Goal: Task Accomplishment & Management: Use online tool/utility

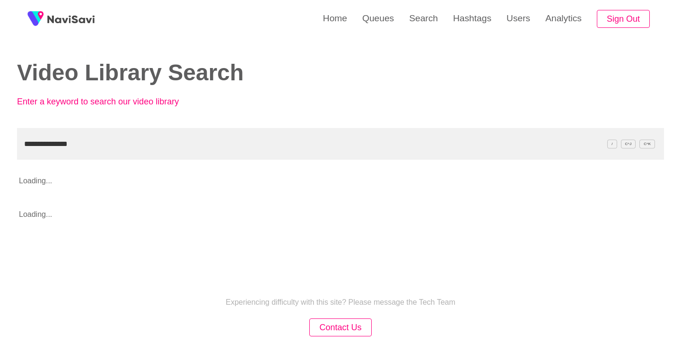
type input "**********"
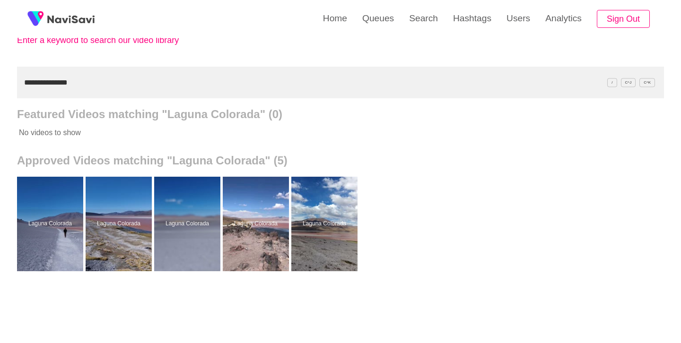
scroll to position [62, 0]
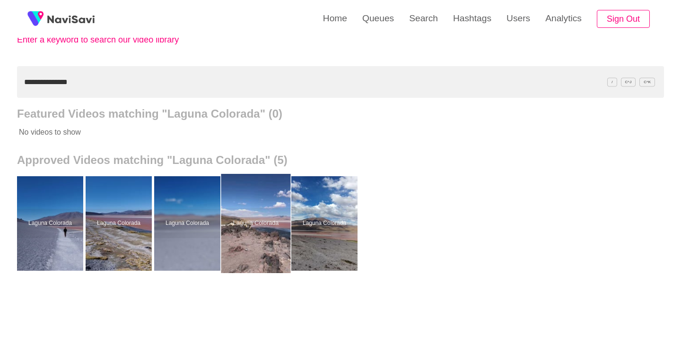
click at [266, 186] on div at bounding box center [255, 223] width 69 height 99
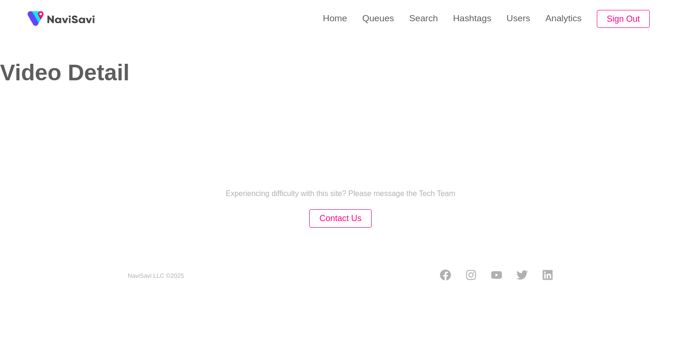
select select "**"
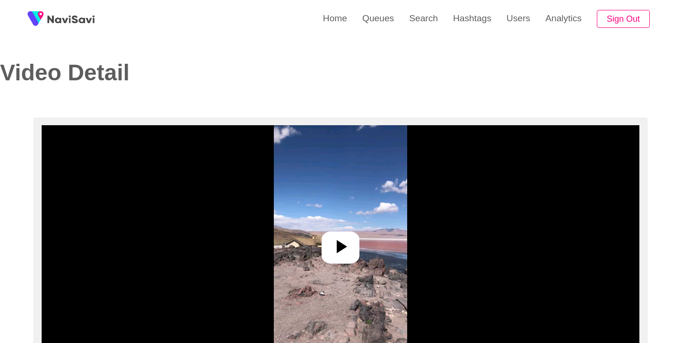
select select "**********"
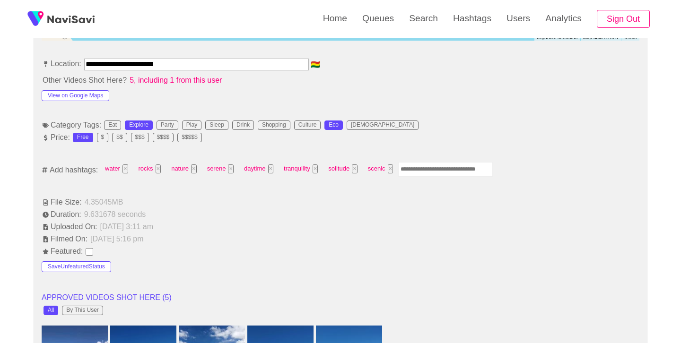
scroll to position [530, 0]
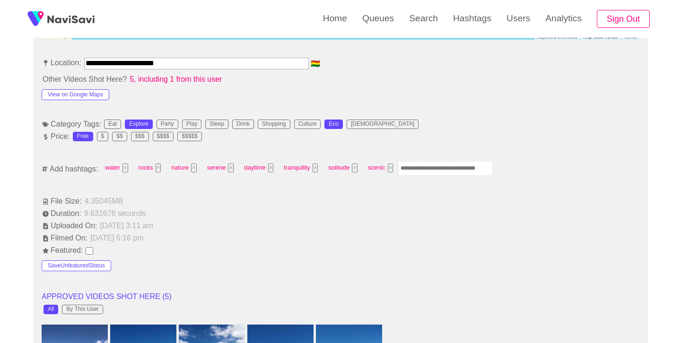
click at [451, 169] on input "Enter tag here and press return" at bounding box center [445, 168] width 95 height 15
type input "*********"
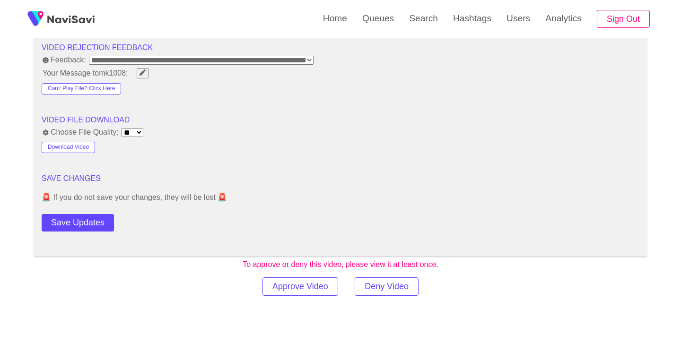
scroll to position [1214, 0]
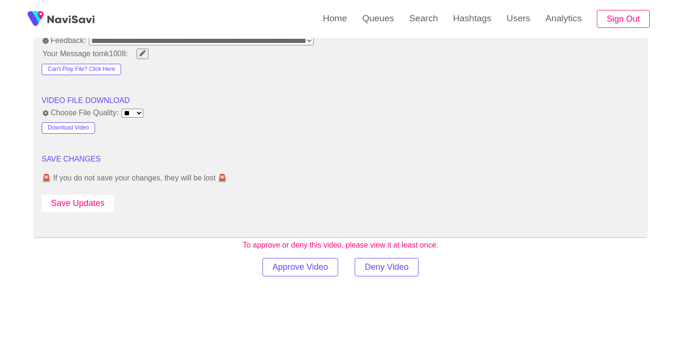
click at [101, 202] on button "Save Updates" at bounding box center [78, 203] width 72 height 17
click at [410, 29] on link "Search" at bounding box center [423, 18] width 44 height 37
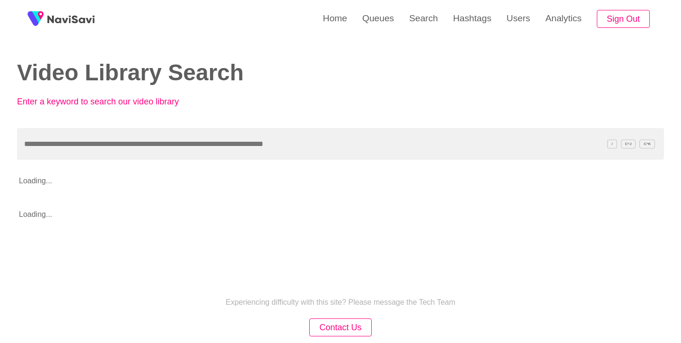
click at [279, 128] on div "Video Library Search Enter a keyword to search our video library" at bounding box center [340, 64] width 647 height 128
click at [279, 138] on input "text" at bounding box center [340, 144] width 647 height 32
paste input "**********"
type input "**********"
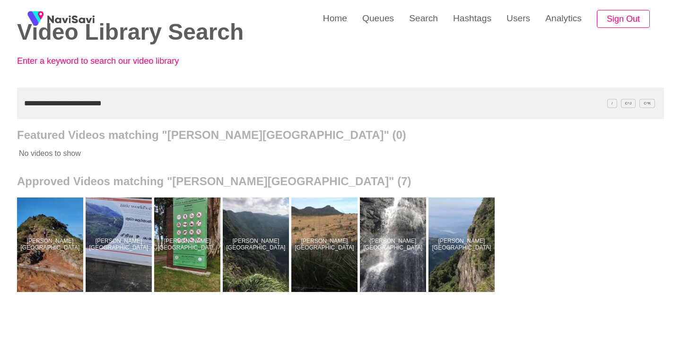
scroll to position [43, 0]
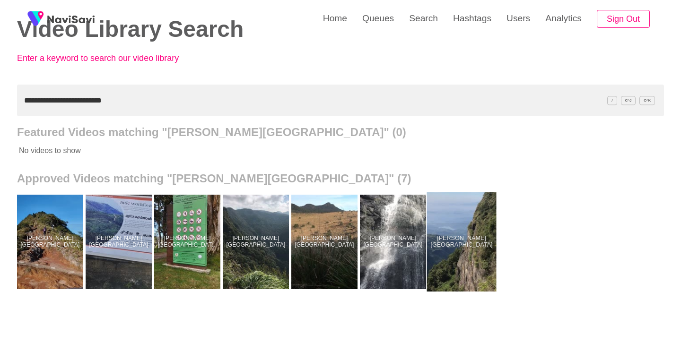
click at [479, 225] on div at bounding box center [461, 241] width 69 height 99
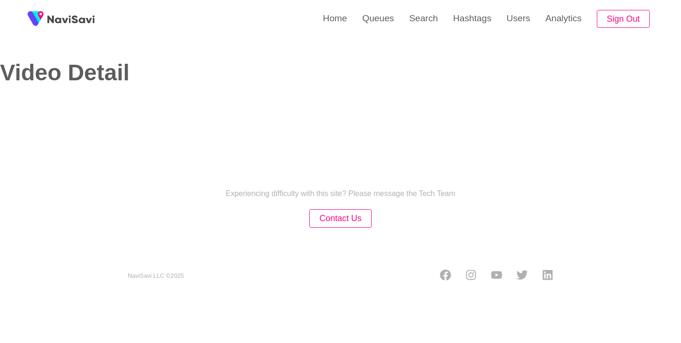
select select "**"
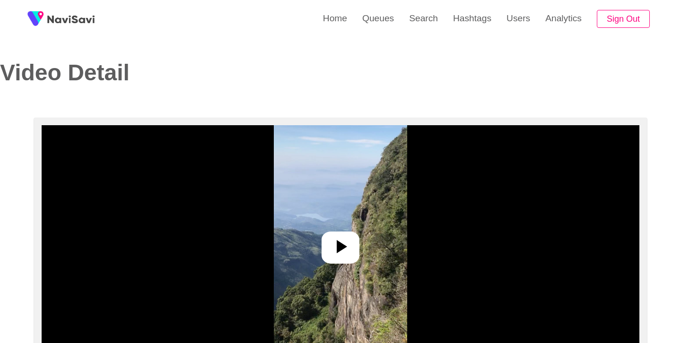
select select "**********"
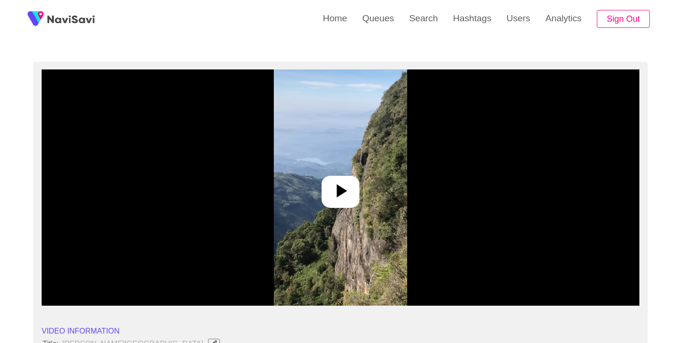
click at [343, 213] on img at bounding box center [340, 187] width 133 height 236
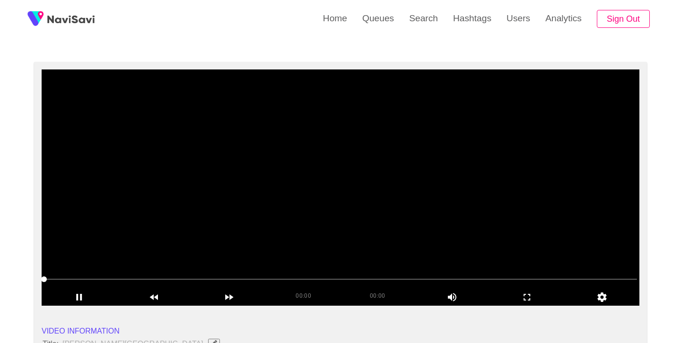
scroll to position [73, 0]
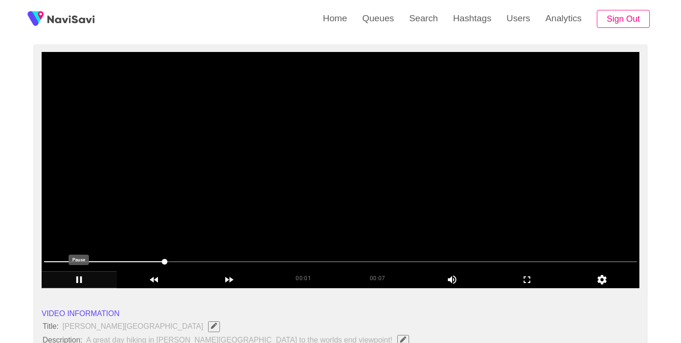
click at [75, 278] on icon "add" at bounding box center [79, 279] width 74 height 11
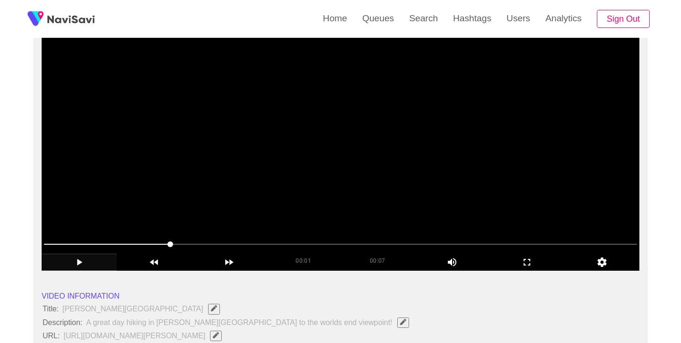
scroll to position [75, 0]
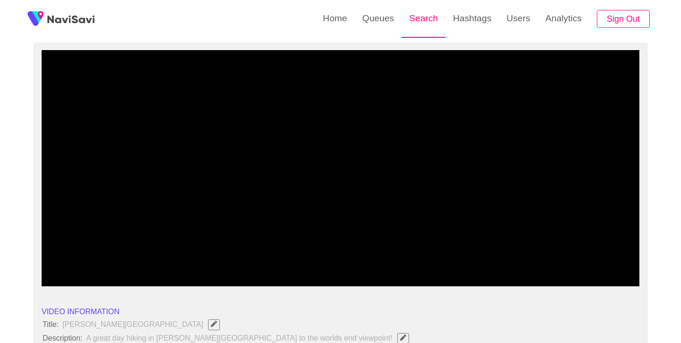
click at [415, 21] on link "Search" at bounding box center [423, 18] width 44 height 37
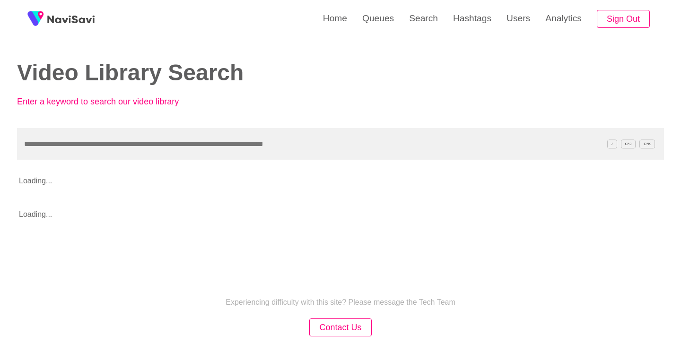
click at [135, 146] on input "text" at bounding box center [340, 144] width 647 height 32
type input "**********"
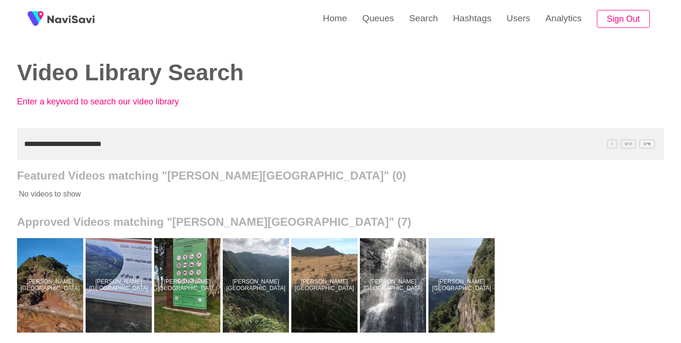
click at [246, 277] on div at bounding box center [256, 285] width 66 height 95
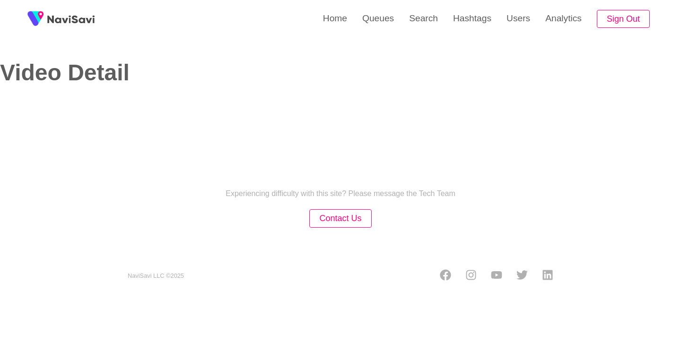
select select "**********"
select select "**"
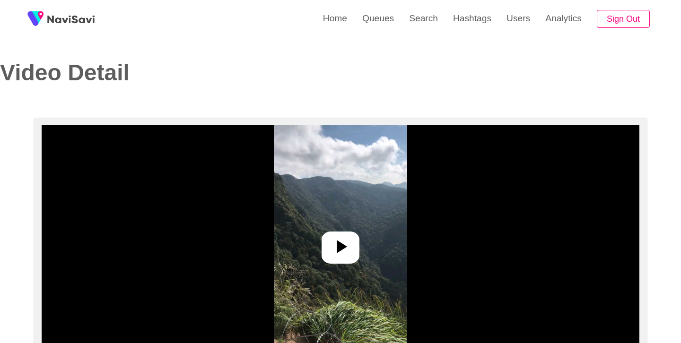
click at [351, 240] on icon at bounding box center [340, 246] width 23 height 23
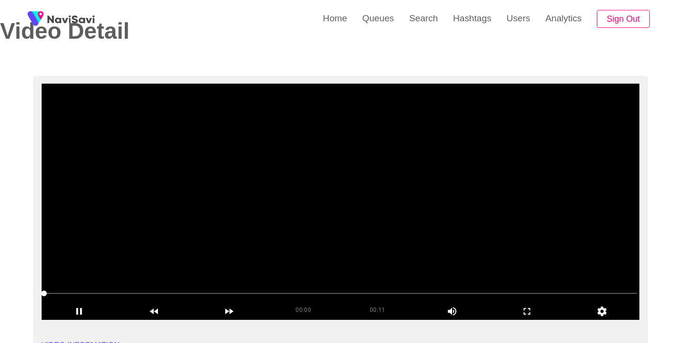
scroll to position [43, 0]
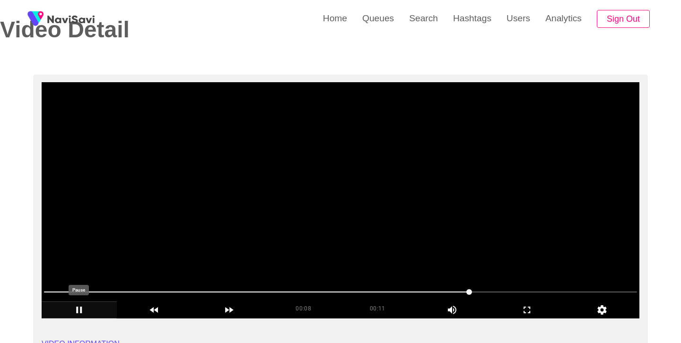
click at [81, 309] on icon "add" at bounding box center [79, 310] width 6 height 7
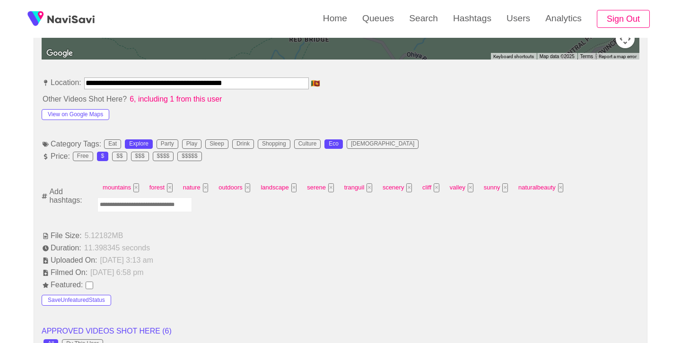
scroll to position [511, 0]
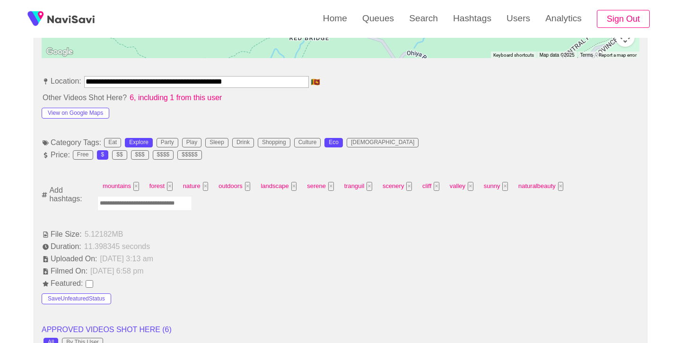
click at [164, 200] on input "Enter tag here and press return" at bounding box center [144, 203] width 95 height 15
type input "*********"
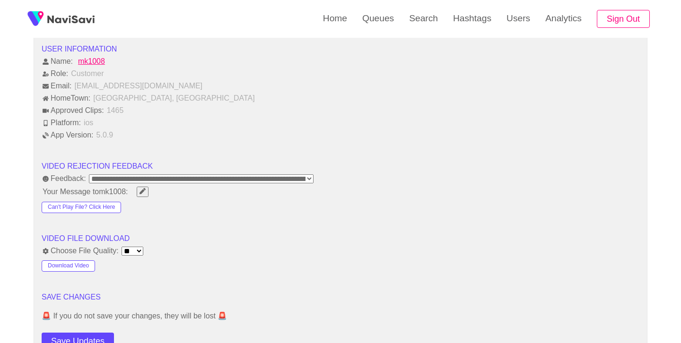
scroll to position [1161, 0]
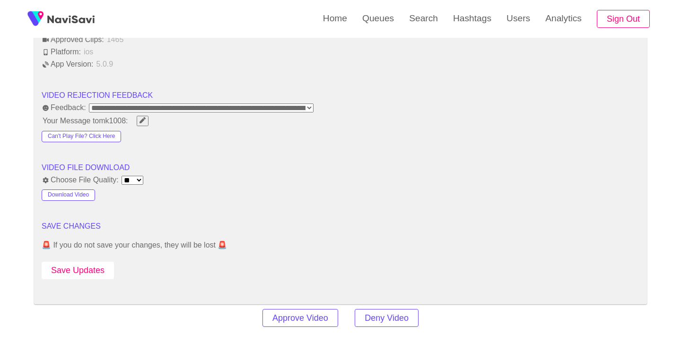
click at [102, 274] on button "Save Updates" at bounding box center [78, 270] width 72 height 17
click at [411, 25] on link "Search" at bounding box center [423, 18] width 44 height 37
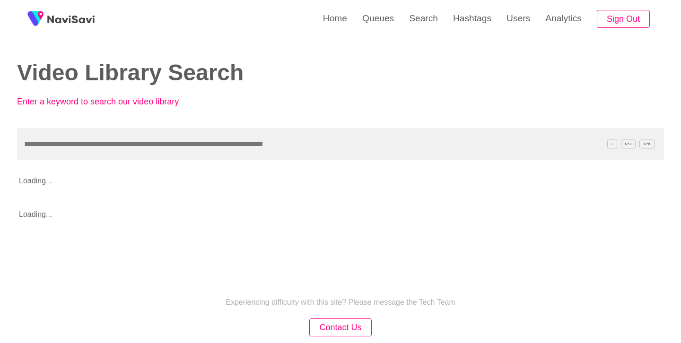
click at [270, 151] on input "text" at bounding box center [340, 144] width 647 height 32
type input "**********"
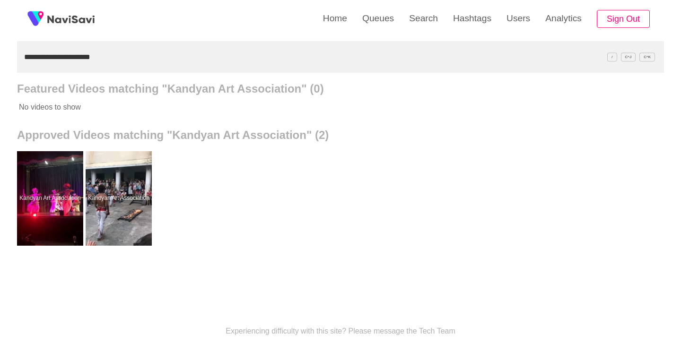
scroll to position [88, 0]
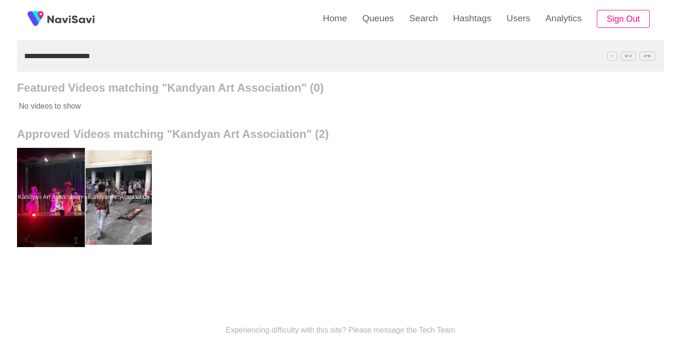
click at [51, 170] on div at bounding box center [50, 197] width 69 height 99
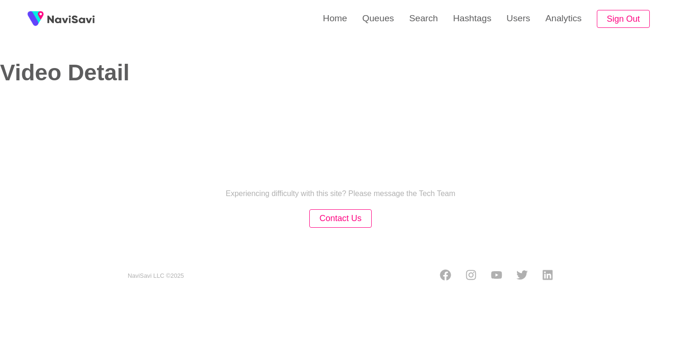
select select "**********"
select select "**"
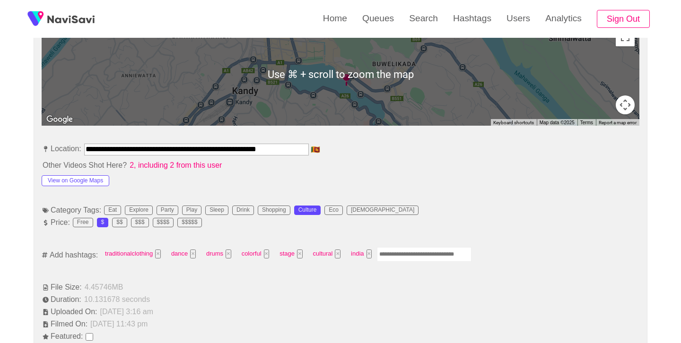
scroll to position [465, 0]
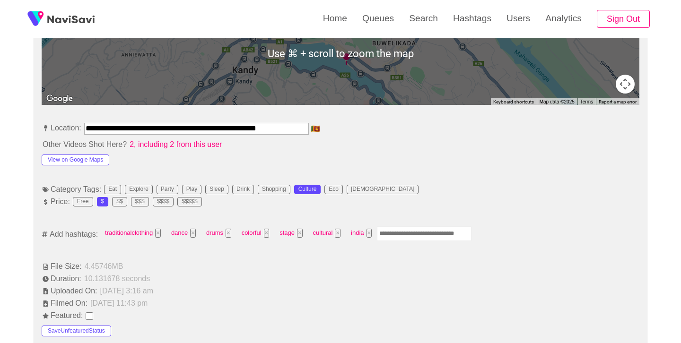
click at [405, 236] on input "Enter tag here and press return" at bounding box center [424, 233] width 95 height 15
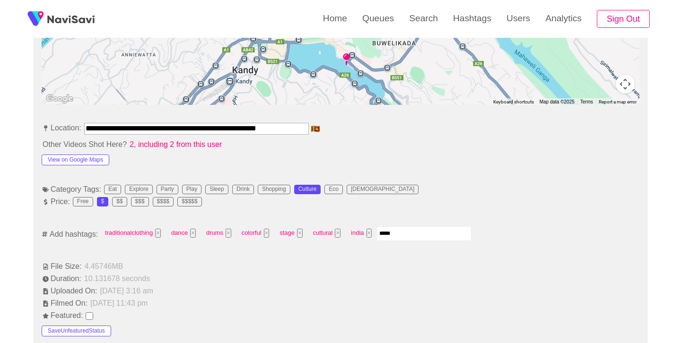
type input "******"
type input "*****"
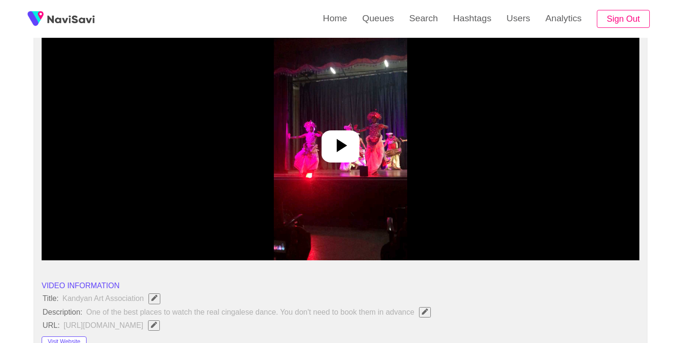
scroll to position [100, 0]
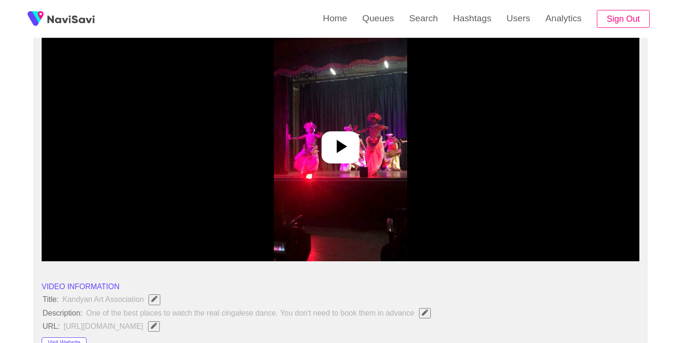
click at [345, 147] on icon at bounding box center [342, 146] width 10 height 13
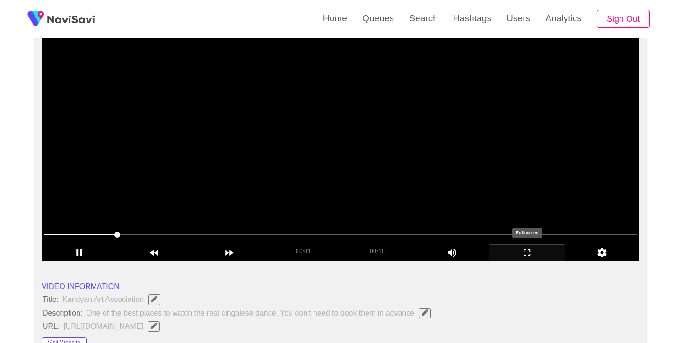
click at [527, 255] on icon "add" at bounding box center [527, 252] width 74 height 11
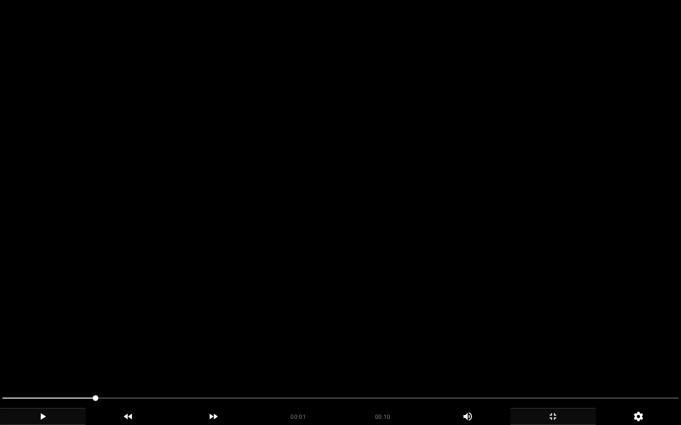
click at [35, 343] on div "add" at bounding box center [43, 416] width 86 height 17
click at [43, 343] on icon "add" at bounding box center [43, 417] width 5 height 7
click at [45, 343] on icon "add" at bounding box center [42, 416] width 85 height 11
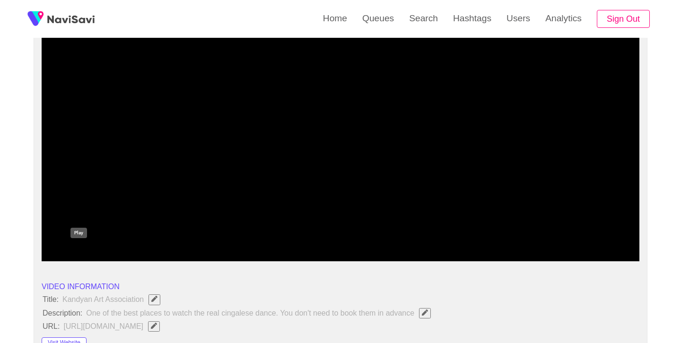
click at [79, 251] on icon "add" at bounding box center [79, 252] width 74 height 11
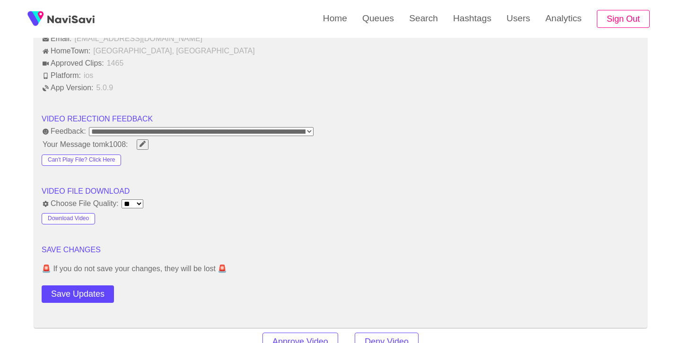
scroll to position [1125, 0]
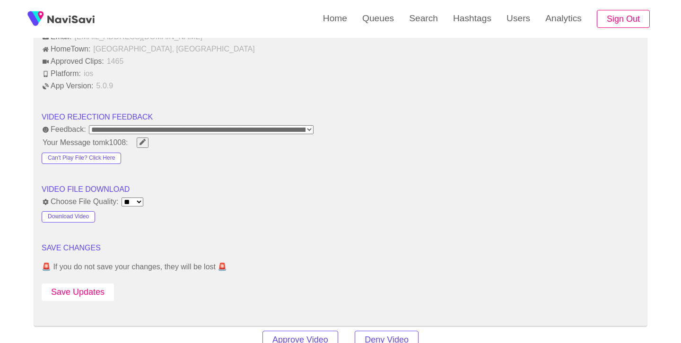
click at [76, 295] on button "Save Updates" at bounding box center [78, 292] width 72 height 17
click at [414, 20] on link "Search" at bounding box center [423, 18] width 44 height 37
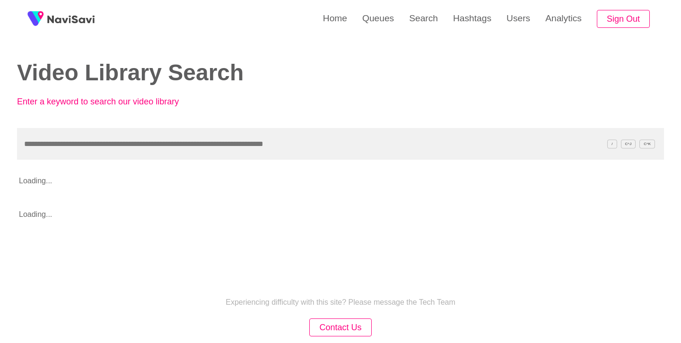
click at [201, 140] on input "text" at bounding box center [340, 144] width 647 height 32
type input "**********"
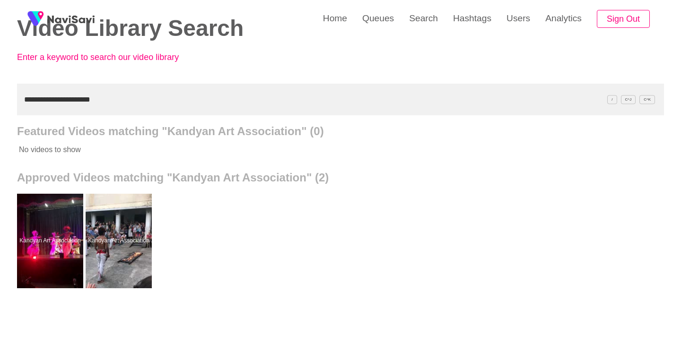
scroll to position [45, 0]
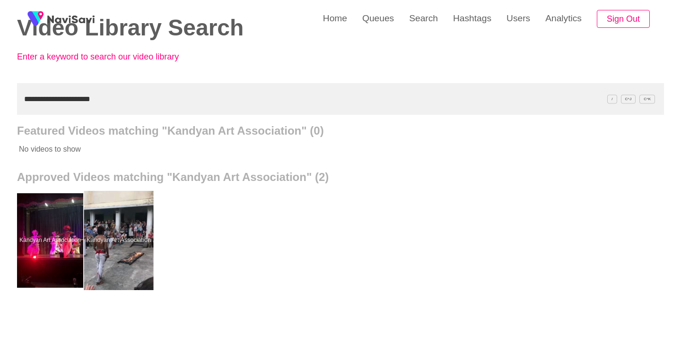
click at [129, 216] on div at bounding box center [118, 240] width 69 height 99
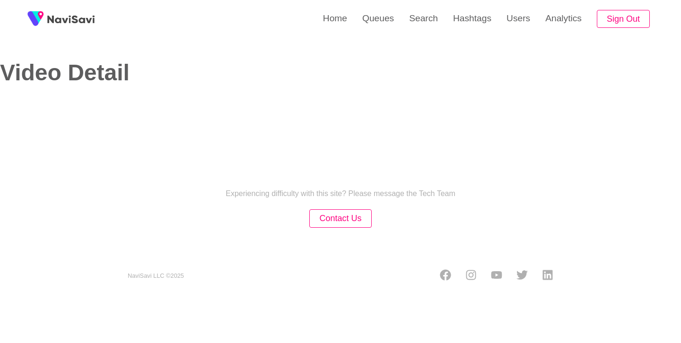
select select "**********"
select select "**"
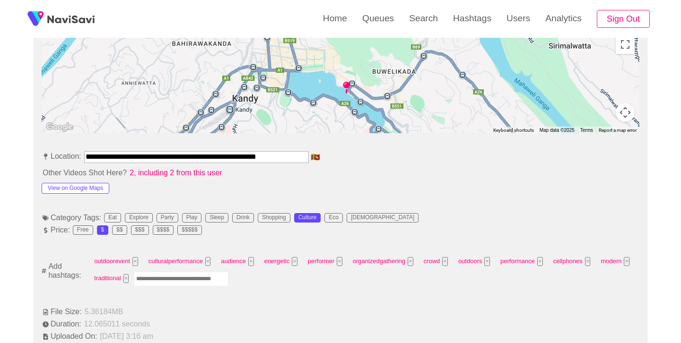
scroll to position [460, 0]
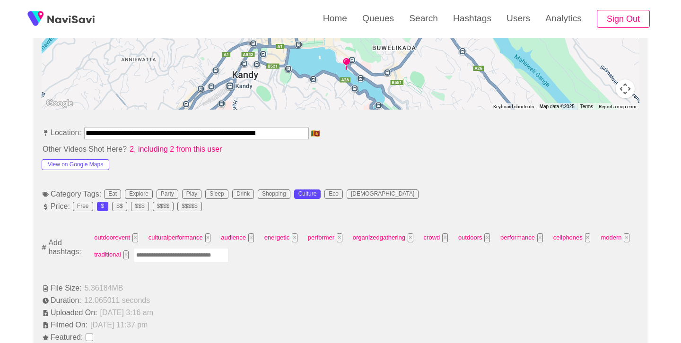
click at [214, 253] on input "Enter tag here and press return" at bounding box center [181, 255] width 95 height 15
type input "******"
type input "*****"
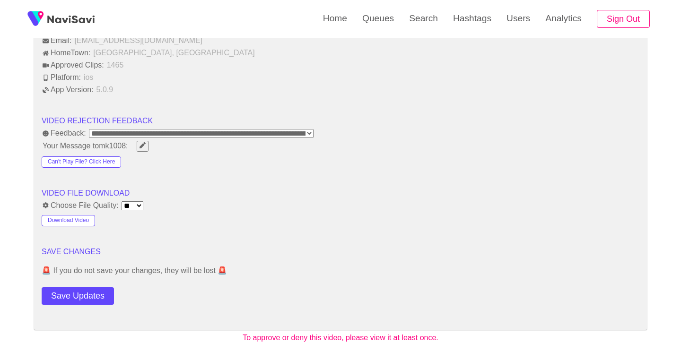
scroll to position [1142, 0]
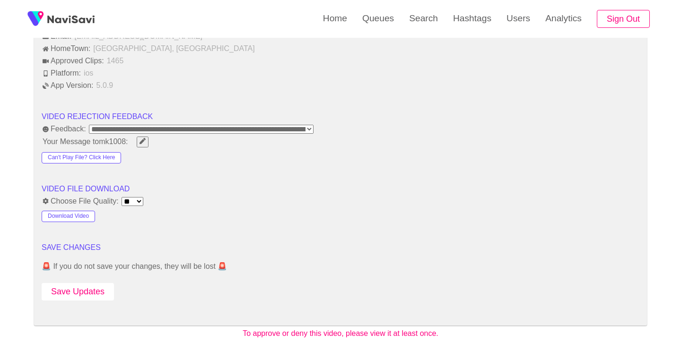
click at [84, 285] on button "Save Updates" at bounding box center [78, 291] width 72 height 17
click at [413, 20] on link "Search" at bounding box center [423, 18] width 44 height 37
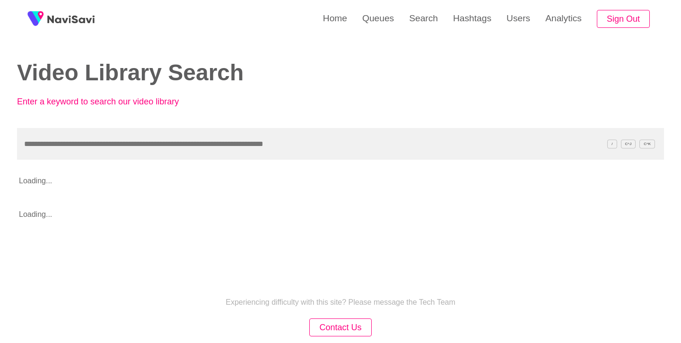
click at [312, 152] on input "text" at bounding box center [340, 144] width 647 height 32
type input "**********"
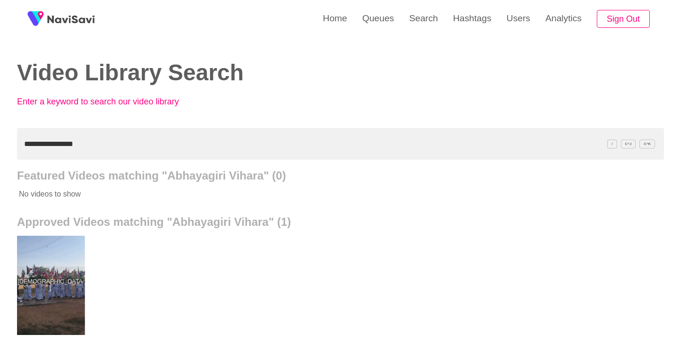
click at [76, 268] on div at bounding box center [50, 285] width 69 height 99
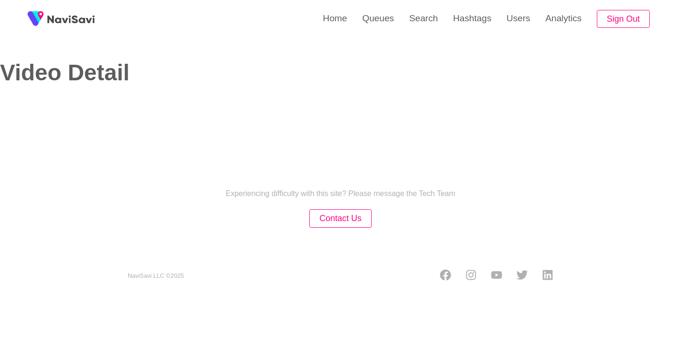
select select "**********"
select select "**"
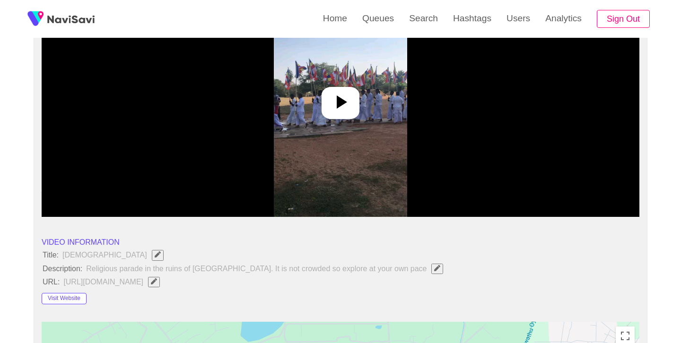
scroll to position [146, 0]
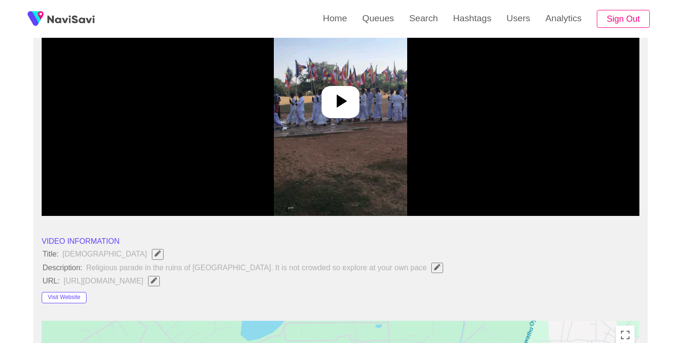
click at [345, 98] on icon at bounding box center [340, 101] width 23 height 23
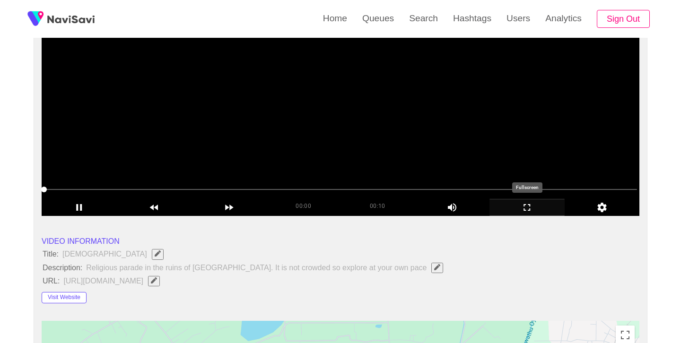
click at [530, 213] on icon "add" at bounding box center [527, 207] width 74 height 11
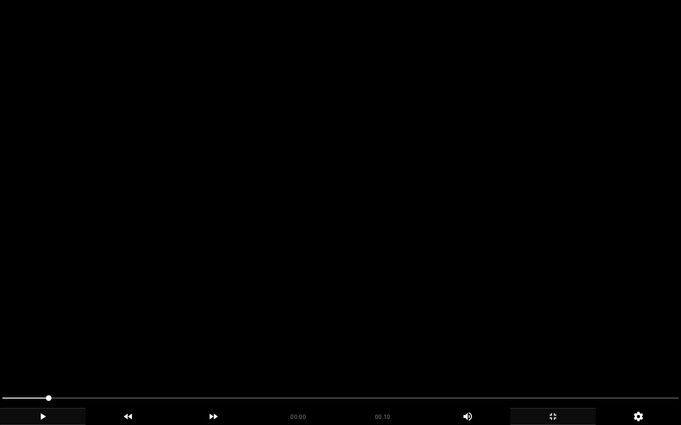
click at [33, 343] on icon "add" at bounding box center [42, 416] width 85 height 11
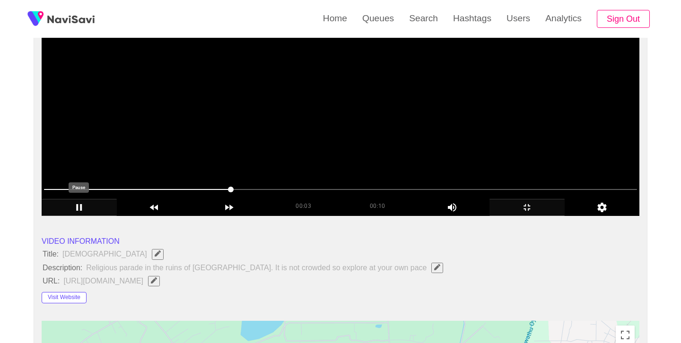
click at [84, 209] on icon "add" at bounding box center [79, 207] width 74 height 11
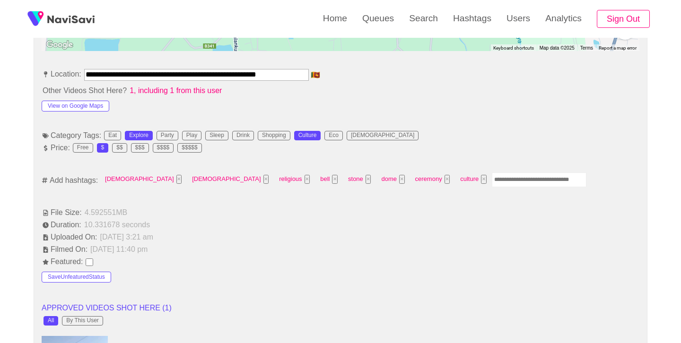
scroll to position [524, 0]
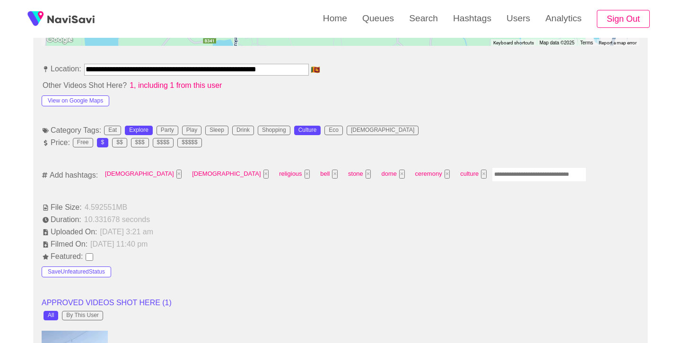
click at [492, 171] on input "Enter tag here and press return" at bounding box center [539, 174] width 95 height 15
type input "*********"
type input "*"
type input "*********"
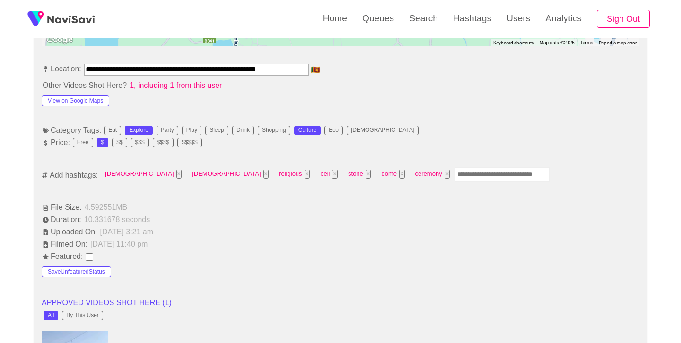
click at [455, 177] on input "Enter tag here and press return" at bounding box center [502, 174] width 95 height 15
type input "*****"
type input "*********"
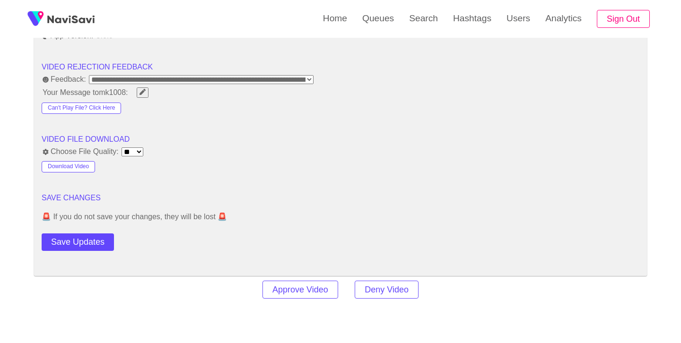
scroll to position [1191, 0]
click at [96, 233] on button "Save Updates" at bounding box center [78, 241] width 72 height 17
click at [414, 25] on link "Search" at bounding box center [423, 18] width 44 height 37
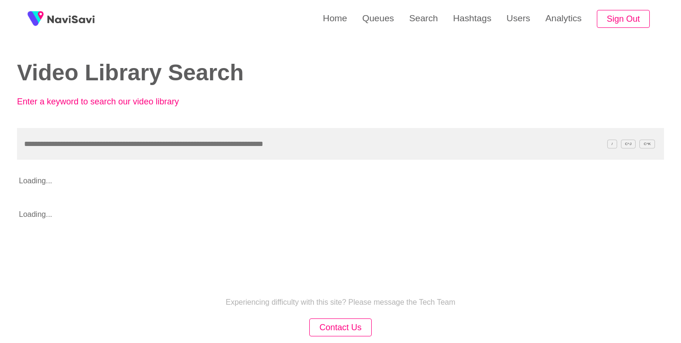
click at [255, 150] on input "text" at bounding box center [340, 144] width 647 height 32
type input "**********"
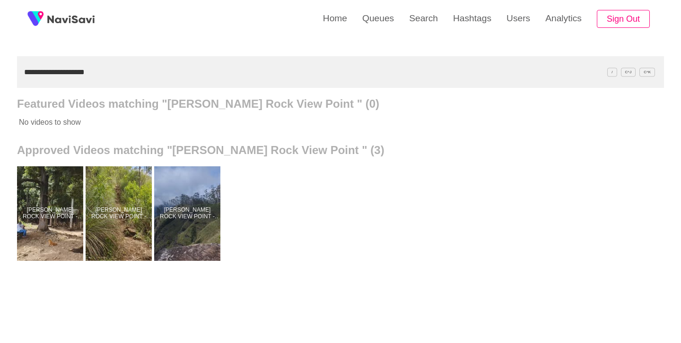
scroll to position [75, 0]
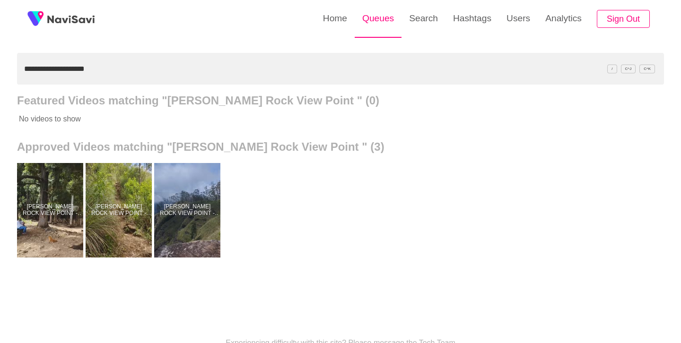
click at [381, 23] on link "Queues" at bounding box center [377, 18] width 47 height 37
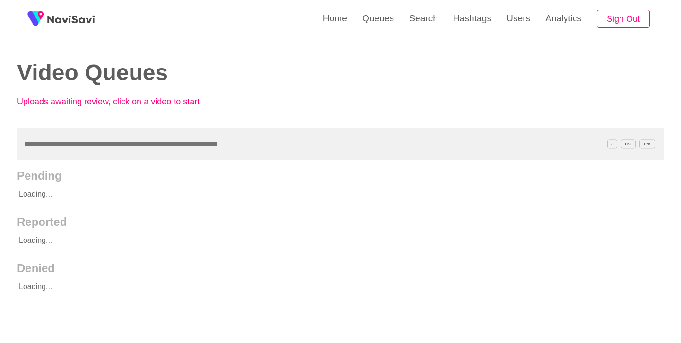
click at [271, 141] on input "text" at bounding box center [340, 144] width 647 height 32
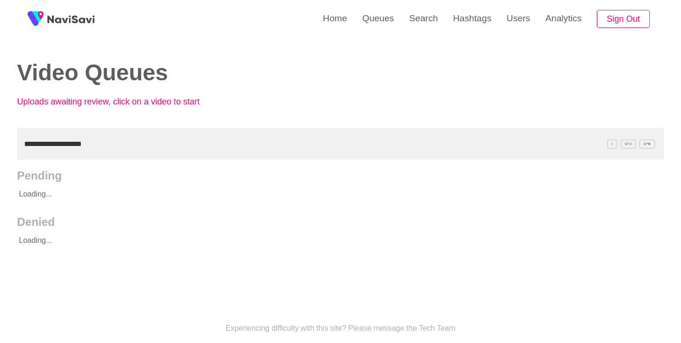
type input "**********"
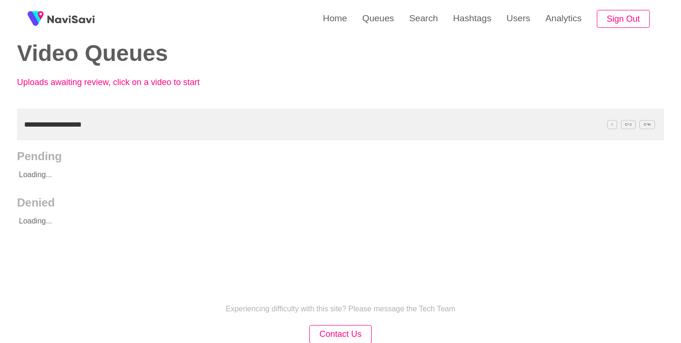
scroll to position [22, 0]
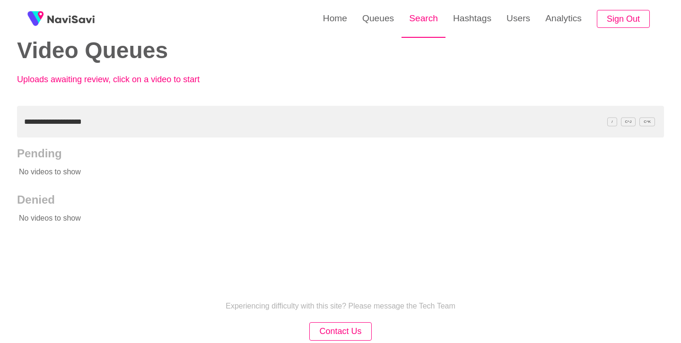
click at [411, 5] on link "Search" at bounding box center [423, 18] width 44 height 37
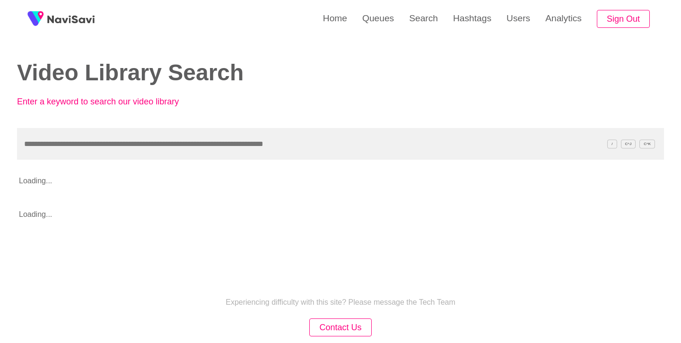
click at [251, 154] on input "text" at bounding box center [340, 144] width 647 height 32
click at [254, 136] on input "text" at bounding box center [340, 144] width 647 height 32
type input "**********"
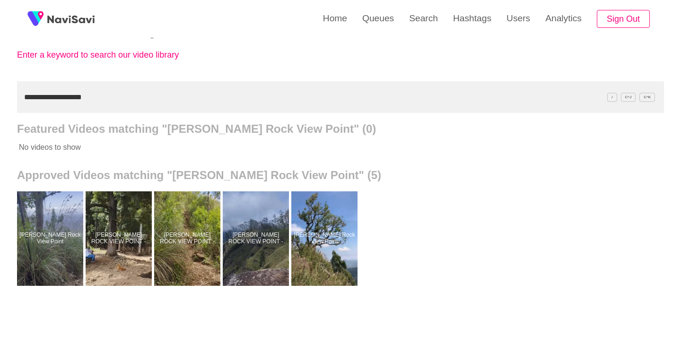
scroll to position [48, 0]
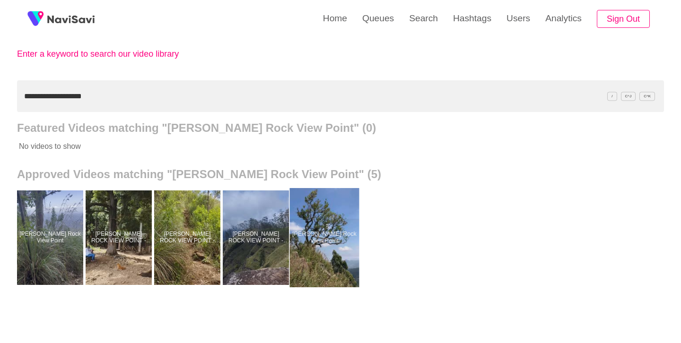
click at [334, 241] on div at bounding box center [324, 237] width 69 height 99
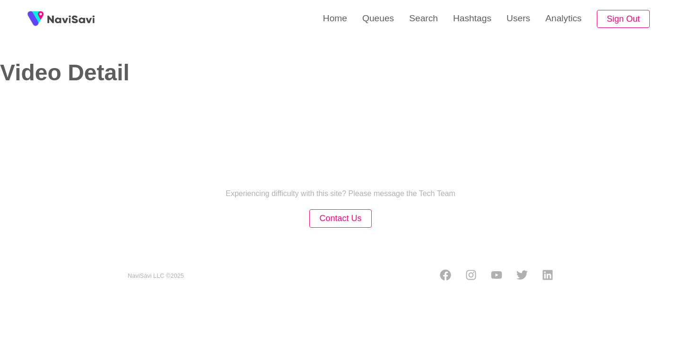
select select "**"
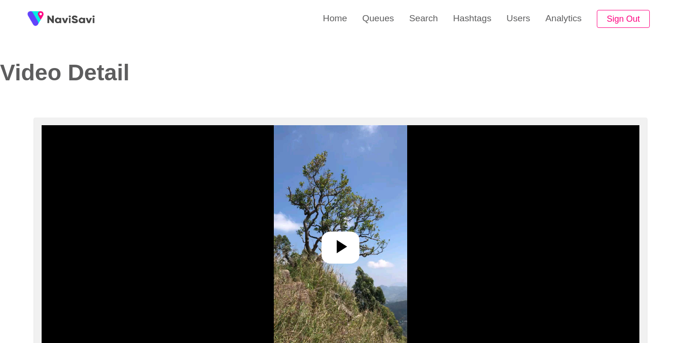
select select "**********"
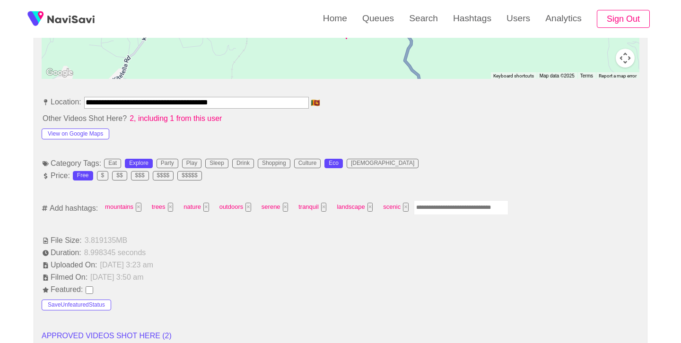
scroll to position [491, 0]
click at [437, 212] on input "Enter tag here and press return" at bounding box center [461, 207] width 95 height 15
type input "*********"
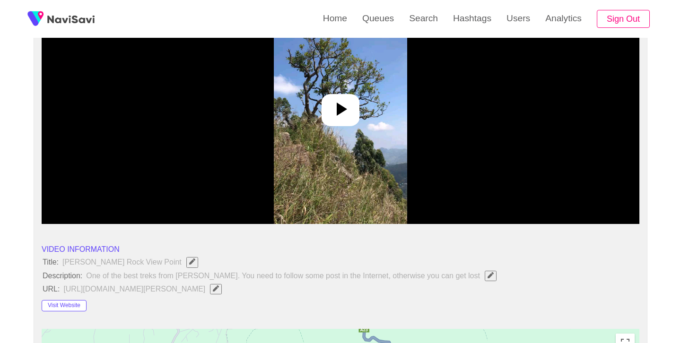
scroll to position [110, 0]
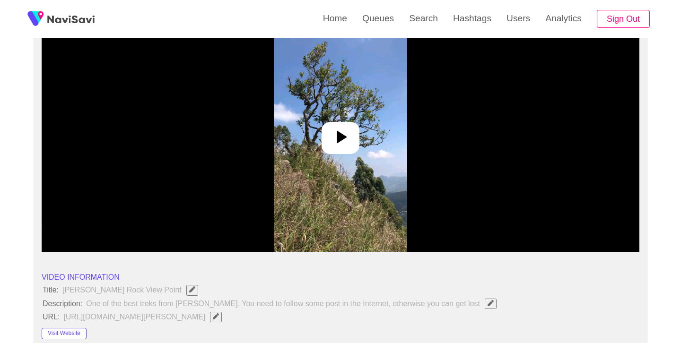
click at [344, 148] on div at bounding box center [340, 138] width 38 height 32
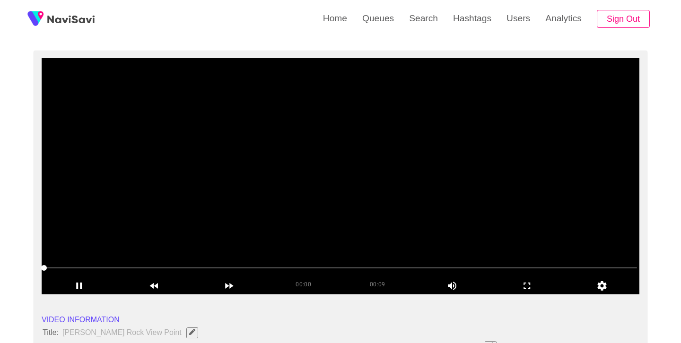
scroll to position [66, 0]
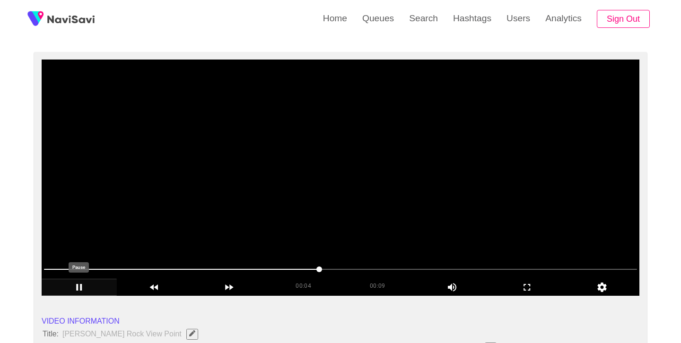
click at [82, 287] on icon "add" at bounding box center [79, 287] width 74 height 11
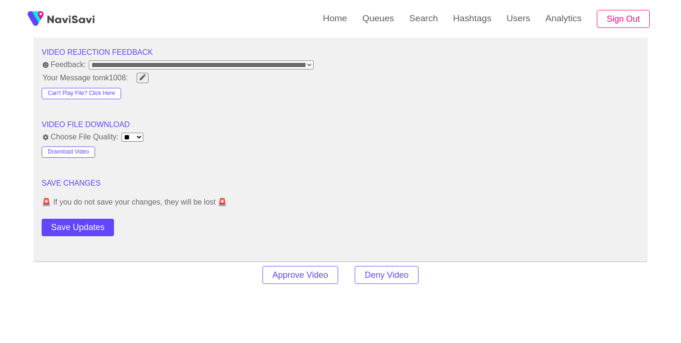
scroll to position [1191, 0]
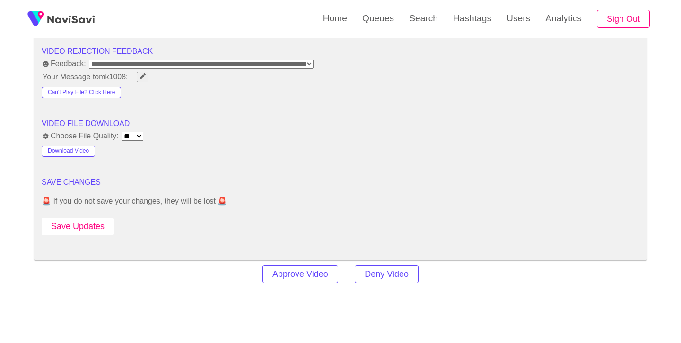
click at [90, 228] on button "Save Updates" at bounding box center [78, 226] width 72 height 17
click at [417, 18] on link "Search" at bounding box center [423, 18] width 44 height 37
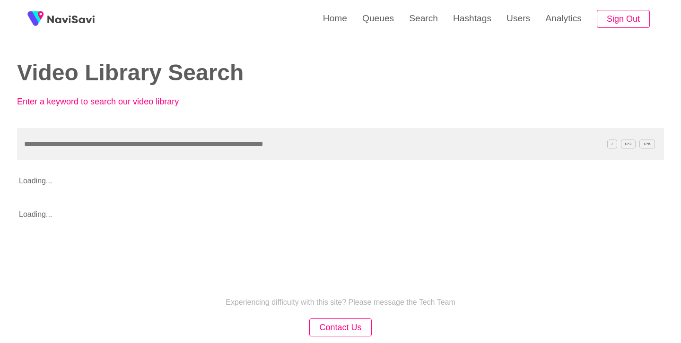
click at [285, 137] on input "text" at bounding box center [340, 144] width 647 height 32
type input "**********"
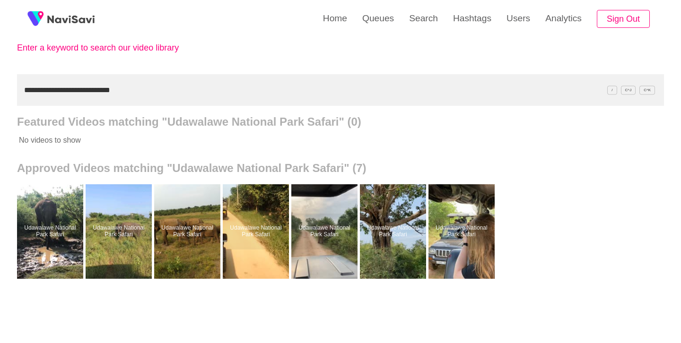
scroll to position [55, 0]
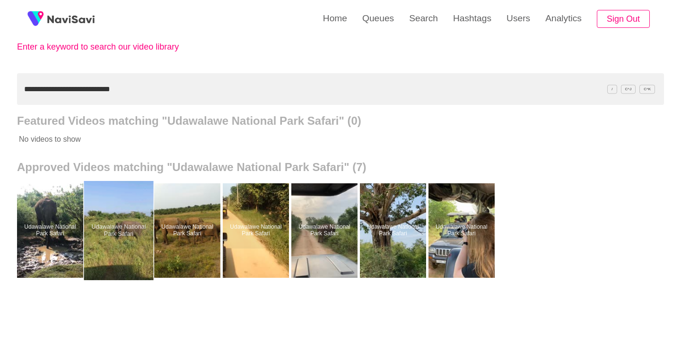
click at [113, 247] on div at bounding box center [118, 230] width 69 height 99
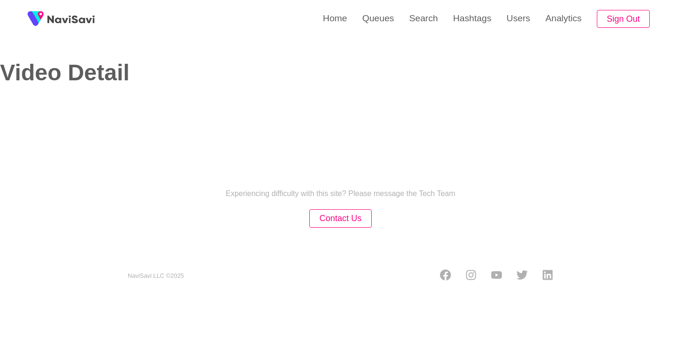
select select "**********"
select select "**"
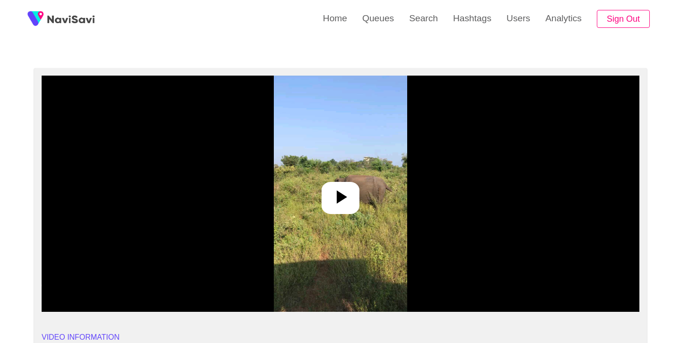
scroll to position [50, 0]
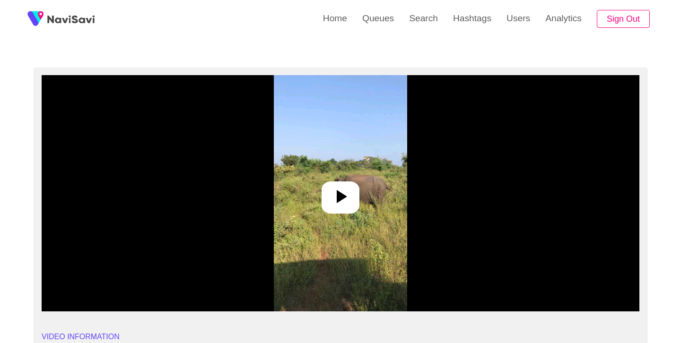
click at [340, 174] on img at bounding box center [340, 193] width 133 height 236
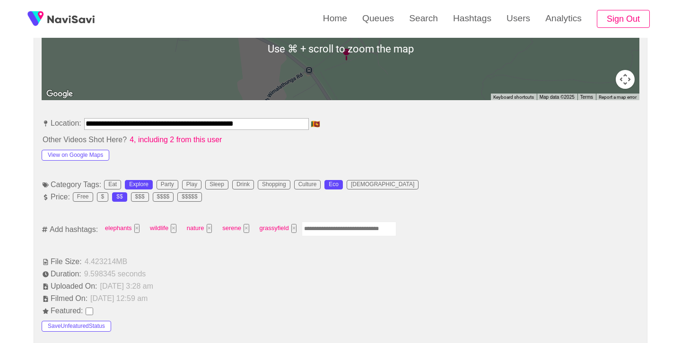
scroll to position [488, 0]
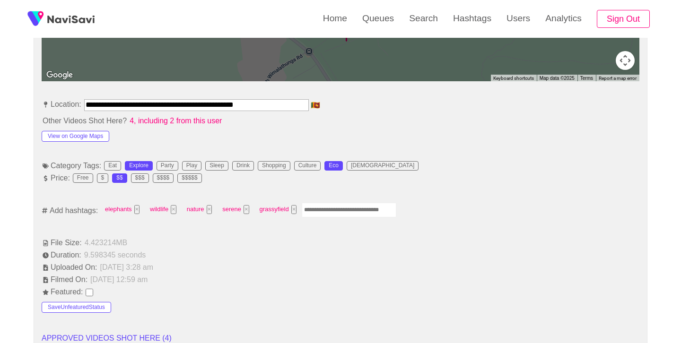
click at [338, 207] on input "Enter tag here and press return" at bounding box center [349, 210] width 95 height 15
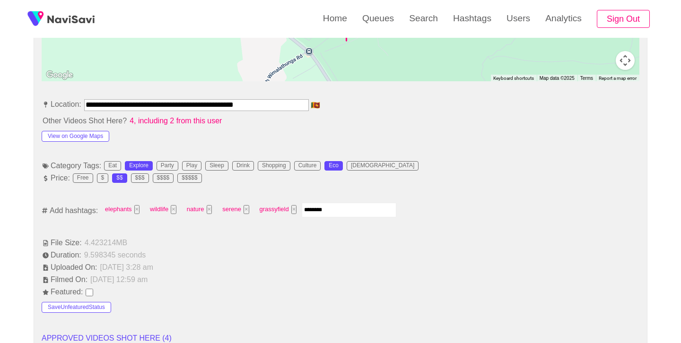
type input "*********"
type input "******"
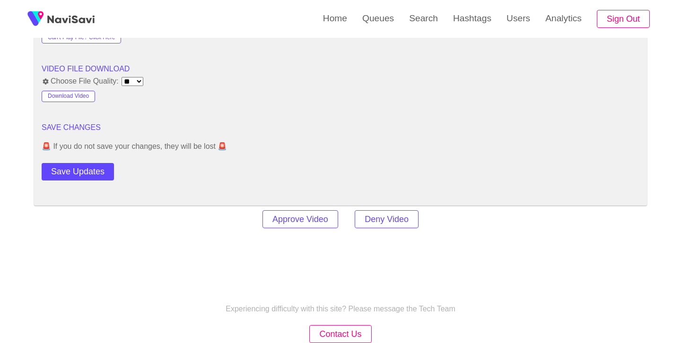
scroll to position [1246, 0]
click at [104, 171] on button "Save Updates" at bounding box center [78, 170] width 72 height 17
click at [411, 17] on link "Search" at bounding box center [423, 18] width 44 height 37
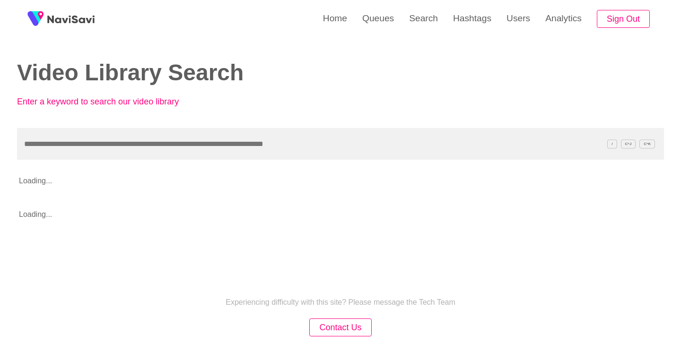
click at [303, 138] on input "text" at bounding box center [340, 144] width 647 height 32
type input "**********"
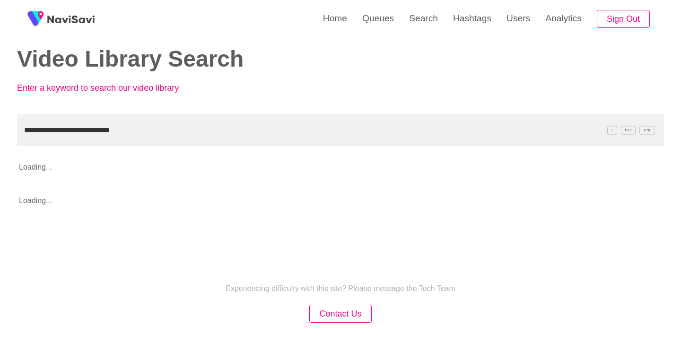
scroll to position [15, 0]
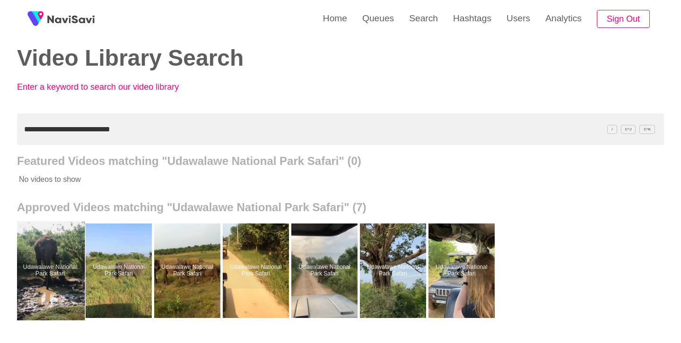
click at [62, 269] on div at bounding box center [50, 270] width 69 height 99
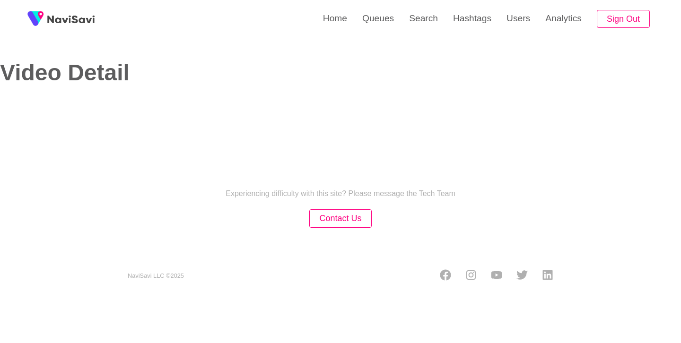
select select "**********"
select select "**"
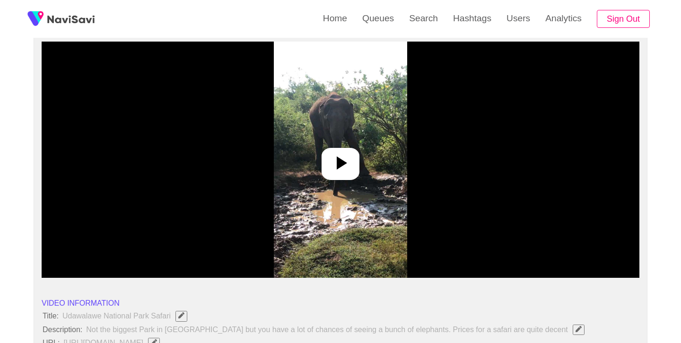
scroll to position [86, 0]
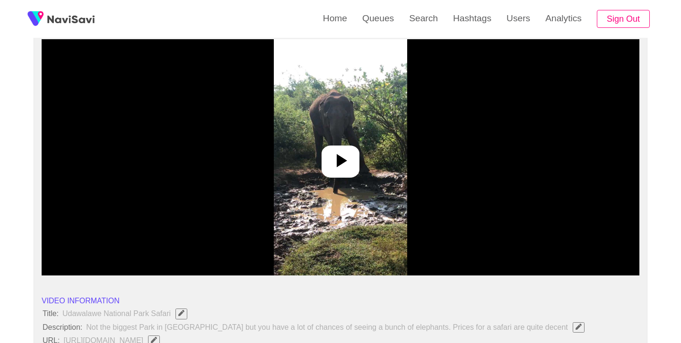
click at [342, 174] on div at bounding box center [340, 162] width 38 height 32
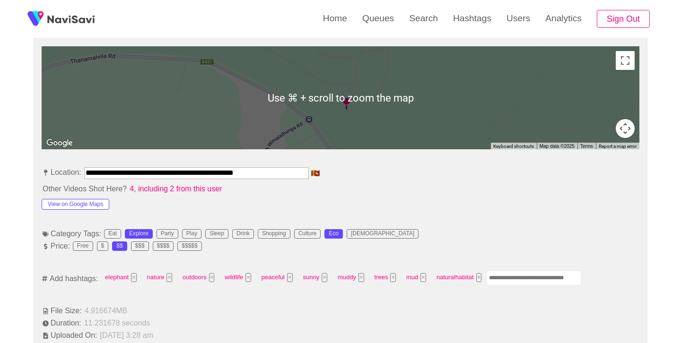
scroll to position [427, 0]
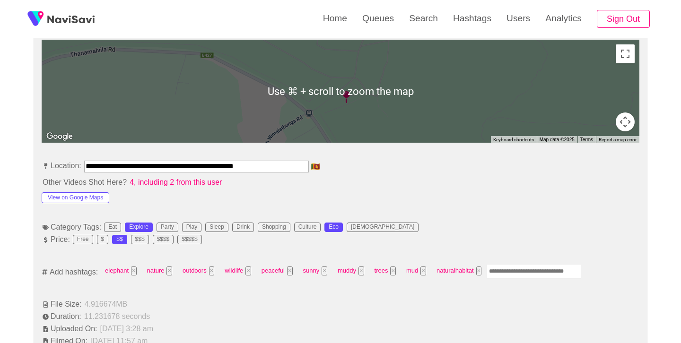
click at [508, 267] on input "Enter tag here and press return" at bounding box center [533, 271] width 95 height 15
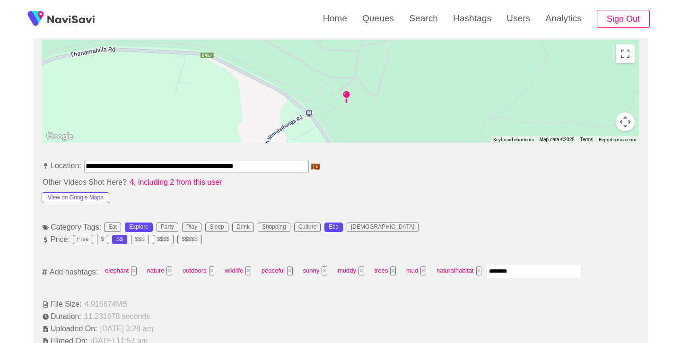
type input "*********"
type input "******"
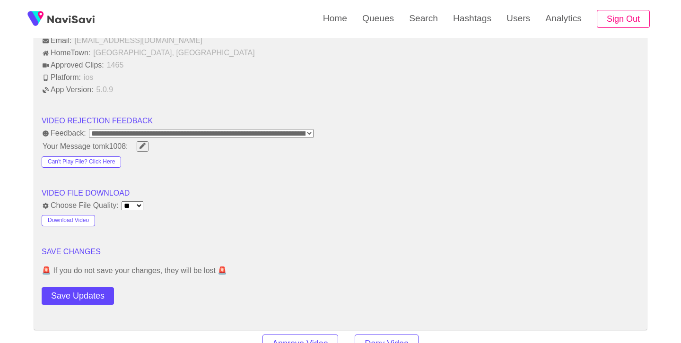
scroll to position [1138, 0]
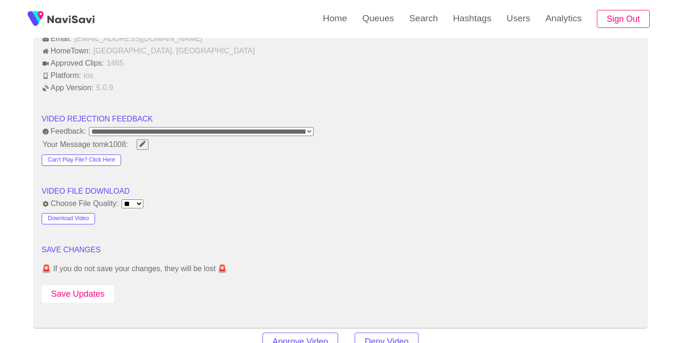
click at [104, 295] on button "Save Updates" at bounding box center [78, 293] width 72 height 17
click at [423, 19] on link "Search" at bounding box center [423, 18] width 44 height 37
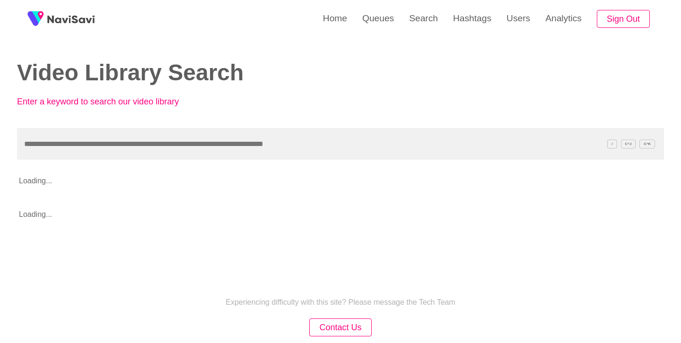
click at [207, 139] on input "text" at bounding box center [340, 144] width 647 height 32
type input "****"
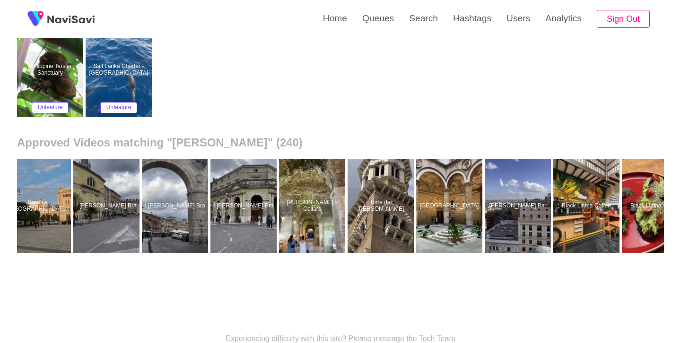
scroll to position [0, 15639]
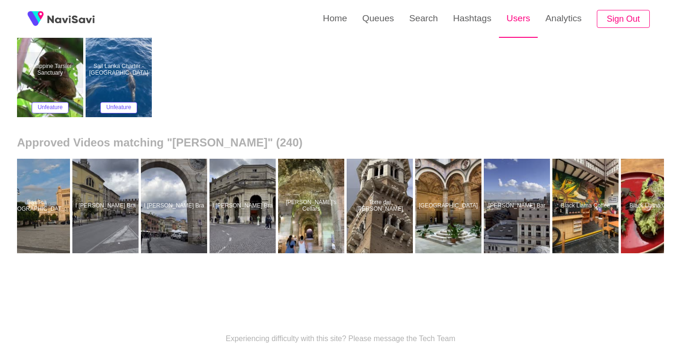
click at [513, 21] on link "Users" at bounding box center [518, 18] width 39 height 37
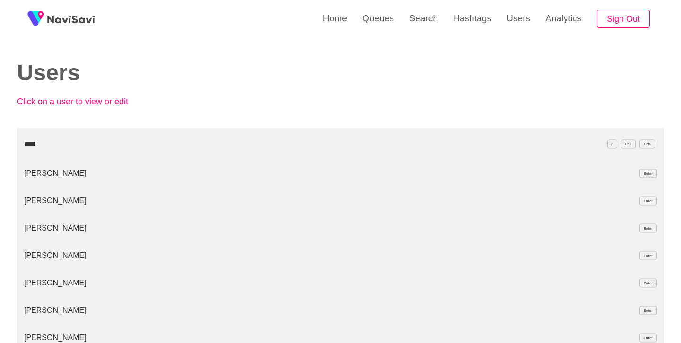
type input "****"
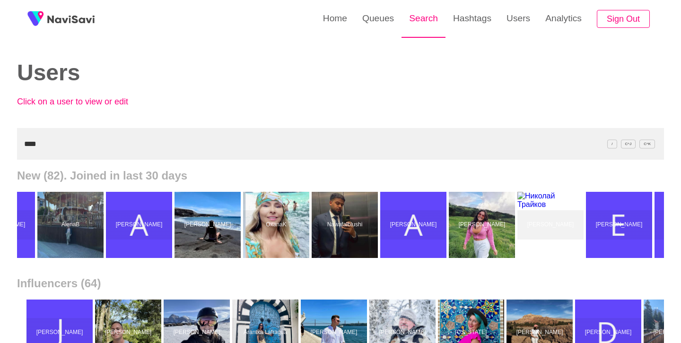
click at [416, 23] on link "Search" at bounding box center [423, 18] width 44 height 37
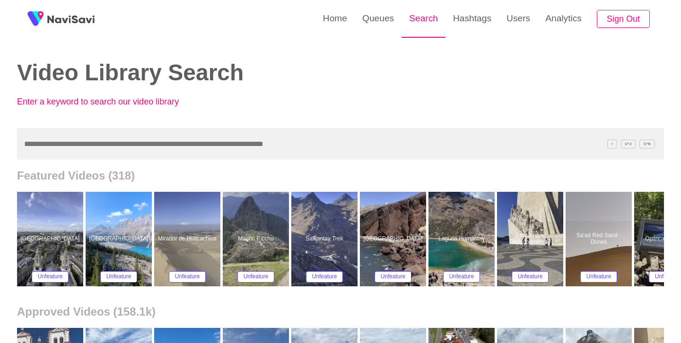
click at [415, 20] on link "Search" at bounding box center [423, 18] width 44 height 37
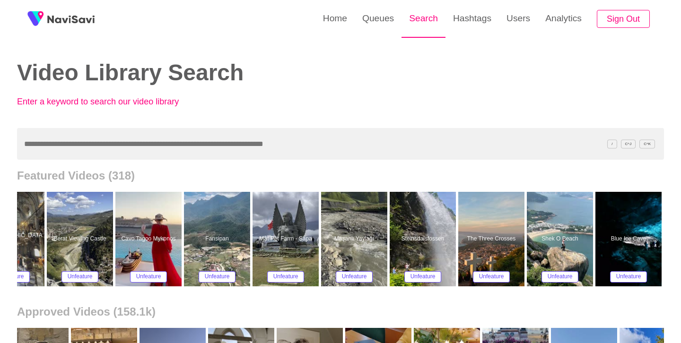
click at [435, 20] on link "Search" at bounding box center [423, 18] width 44 height 37
click at [291, 139] on input "text" at bounding box center [340, 144] width 647 height 32
paste input "**********"
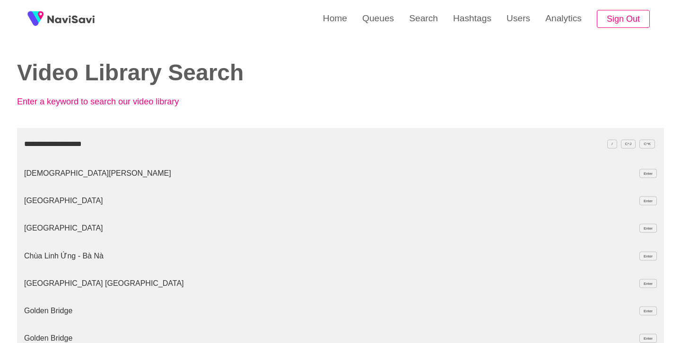
type input "**********"
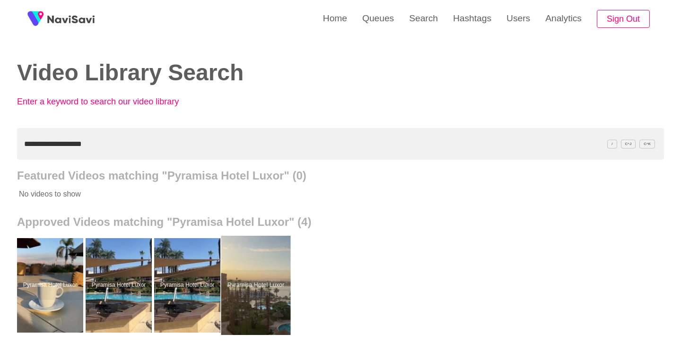
click at [275, 287] on div at bounding box center [255, 285] width 69 height 99
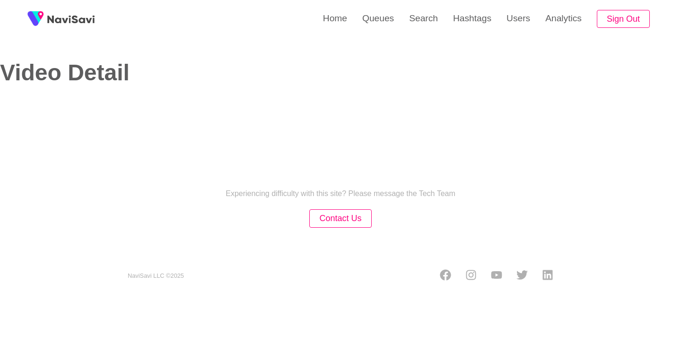
select select "**********"
select select "**"
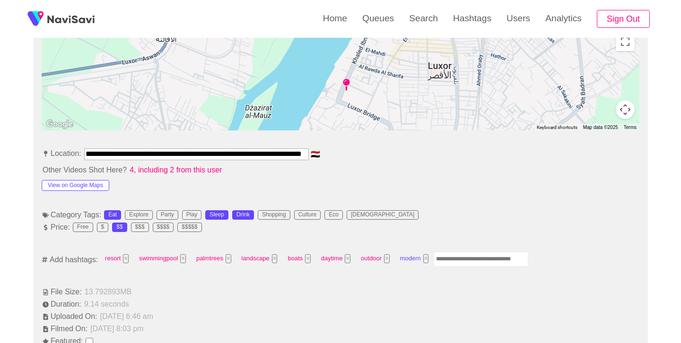
scroll to position [440, 0]
click at [467, 253] on input "Enter tag here and press return" at bounding box center [480, 258] width 95 height 15
type input "*********"
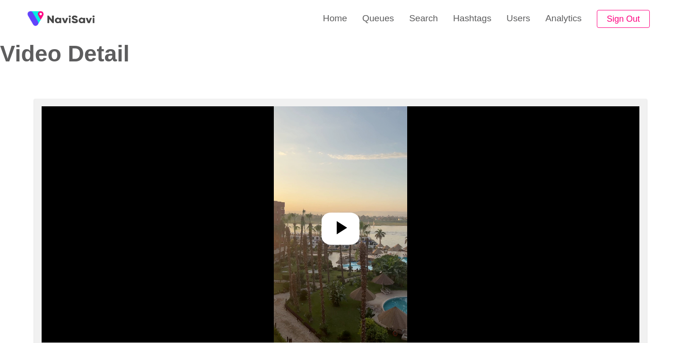
scroll to position [14, 0]
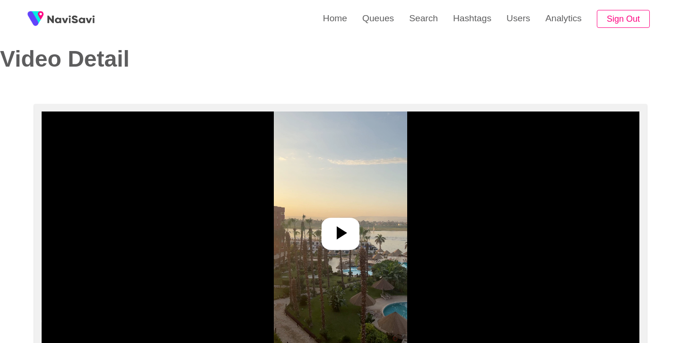
click at [344, 235] on icon at bounding box center [340, 233] width 23 height 23
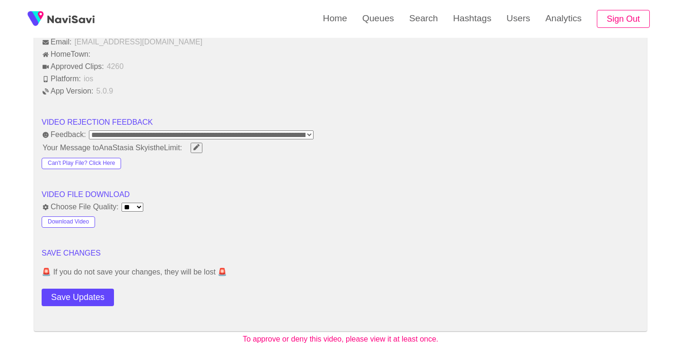
scroll to position [1132, 0]
click at [93, 294] on button "Save Updates" at bounding box center [78, 296] width 72 height 17
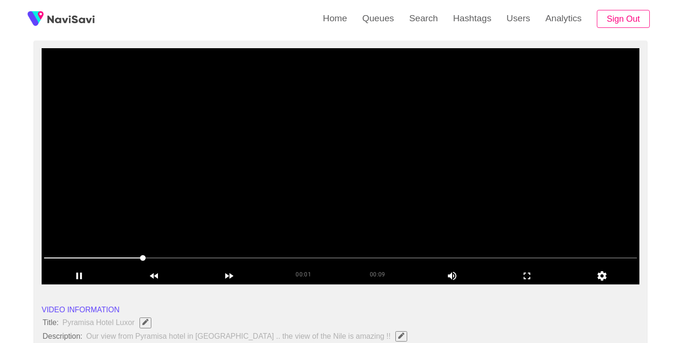
scroll to position [76, 0]
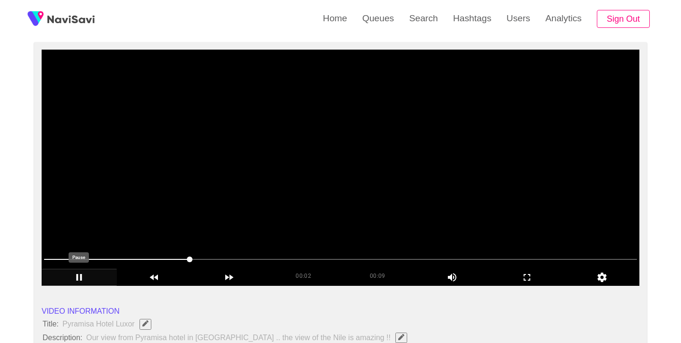
click at [81, 279] on icon "add" at bounding box center [79, 277] width 6 height 7
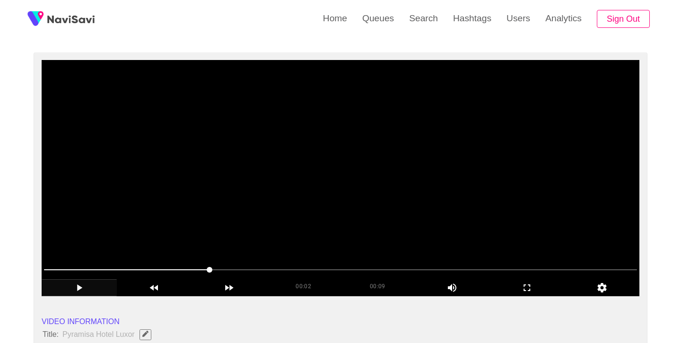
scroll to position [66, 0]
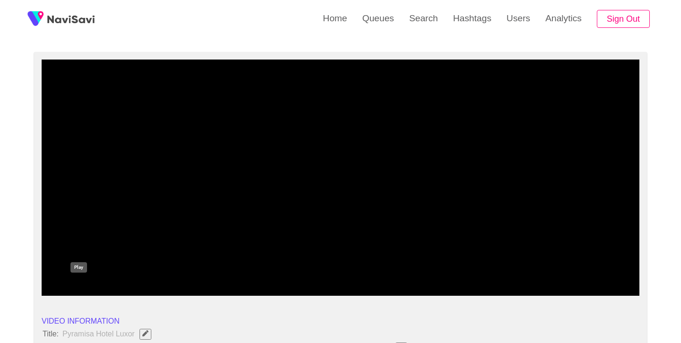
click at [82, 292] on icon "add" at bounding box center [79, 287] width 74 height 11
click at [425, 20] on link "Search" at bounding box center [423, 18] width 44 height 37
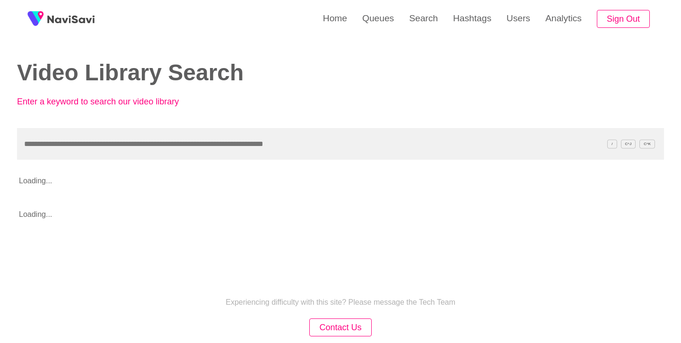
click at [263, 145] on input "text" at bounding box center [340, 144] width 647 height 32
type input "**********"
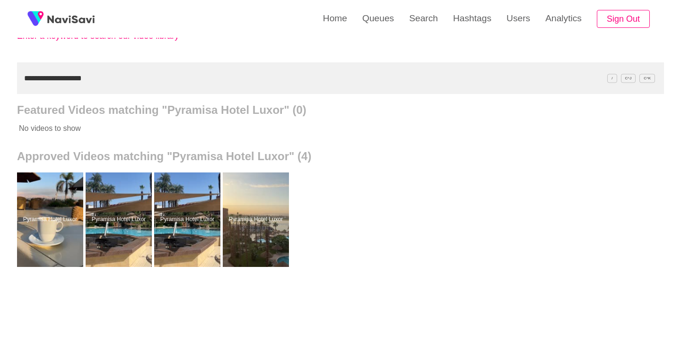
scroll to position [66, 0]
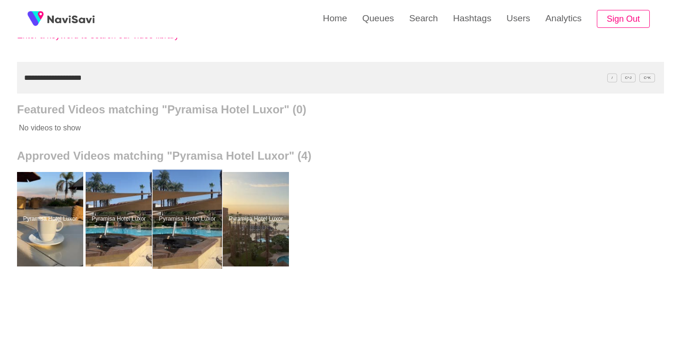
click at [182, 192] on div at bounding box center [187, 219] width 69 height 99
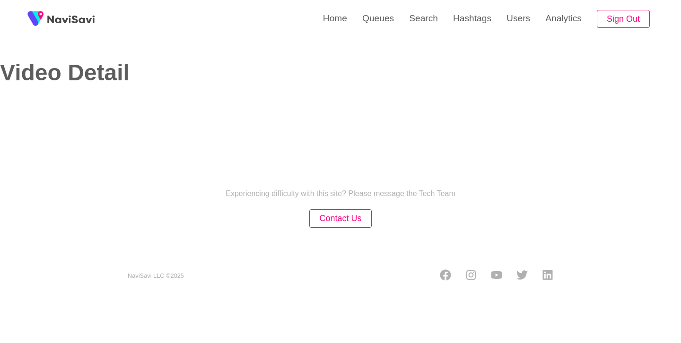
select select "**********"
select select "**"
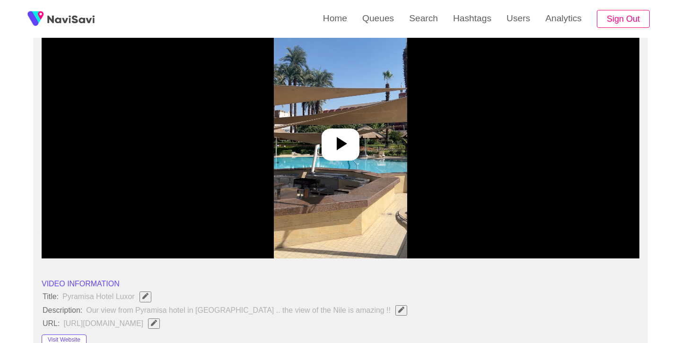
scroll to position [104, 0]
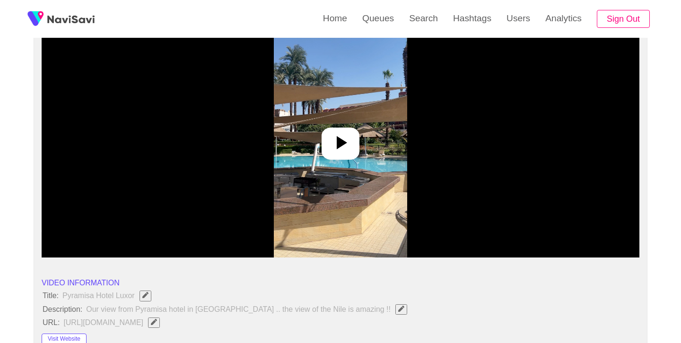
click at [338, 149] on icon at bounding box center [340, 142] width 23 height 23
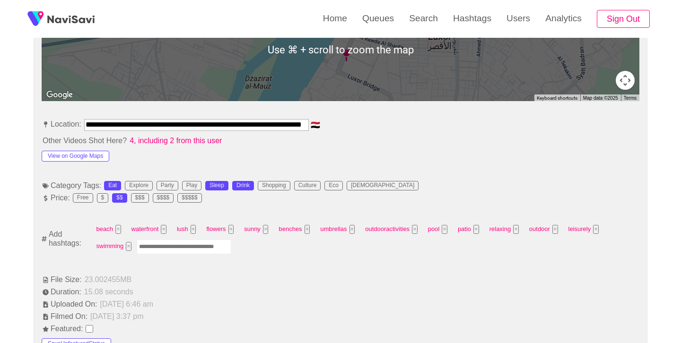
scroll to position [469, 0]
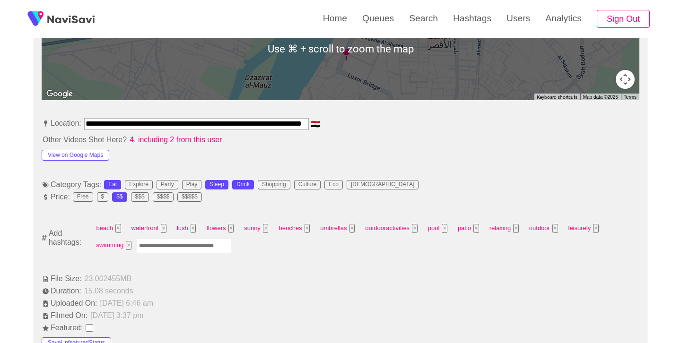
click at [192, 247] on input "Enter tag here and press return" at bounding box center [184, 246] width 95 height 15
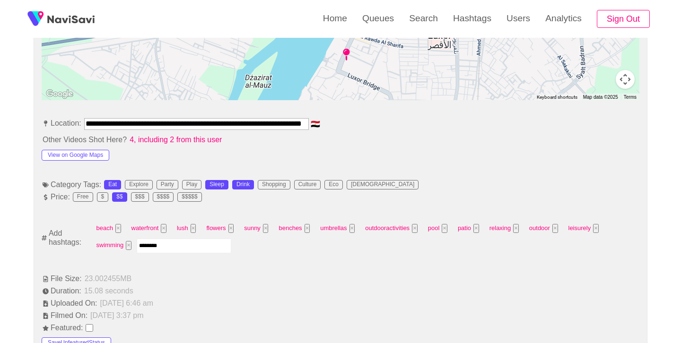
type input "*********"
type input "*****"
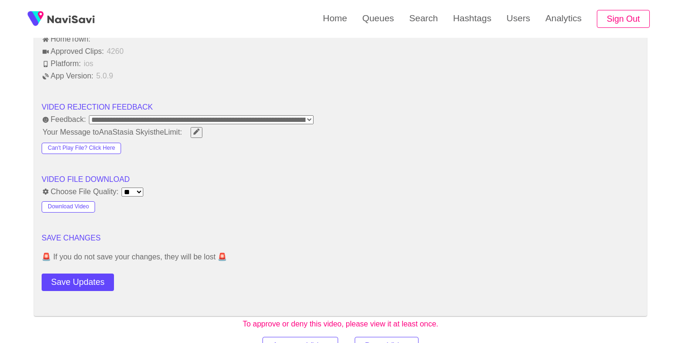
scroll to position [1165, 0]
drag, startPoint x: 96, startPoint y: 284, endPoint x: 173, endPoint y: 254, distance: 82.2
click at [96, 284] on button "Save Updates" at bounding box center [78, 281] width 72 height 17
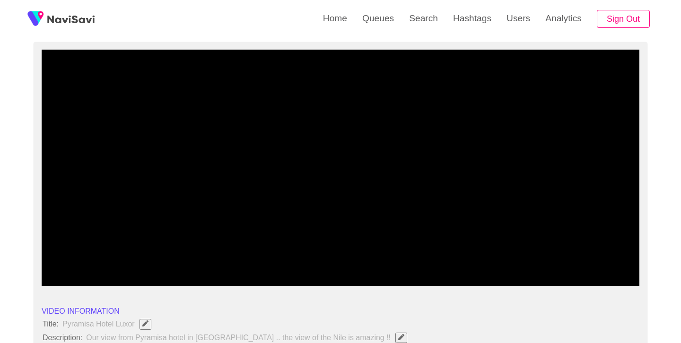
scroll to position [78, 0]
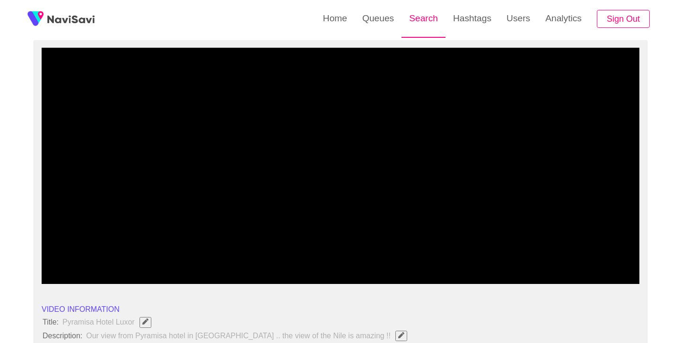
click at [431, 25] on link "Search" at bounding box center [423, 18] width 44 height 37
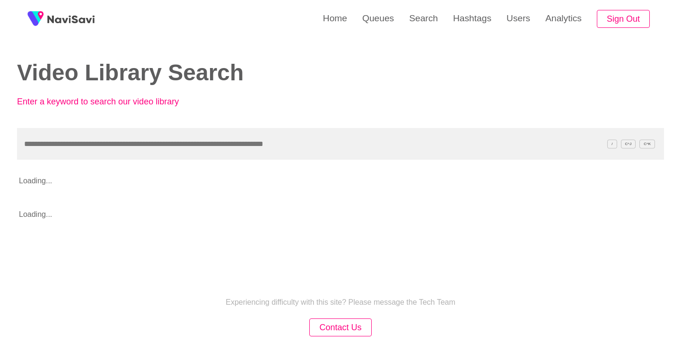
click at [248, 144] on input "text" at bounding box center [340, 144] width 647 height 32
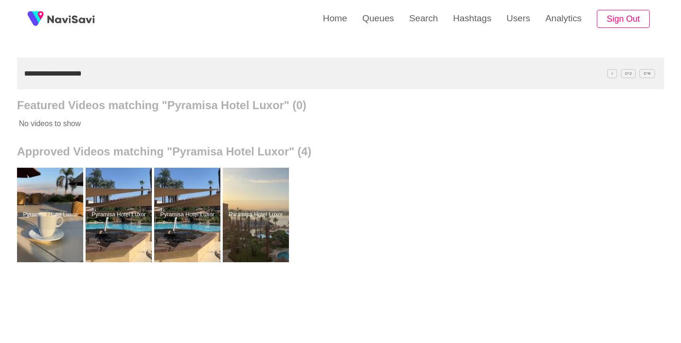
scroll to position [89, 0]
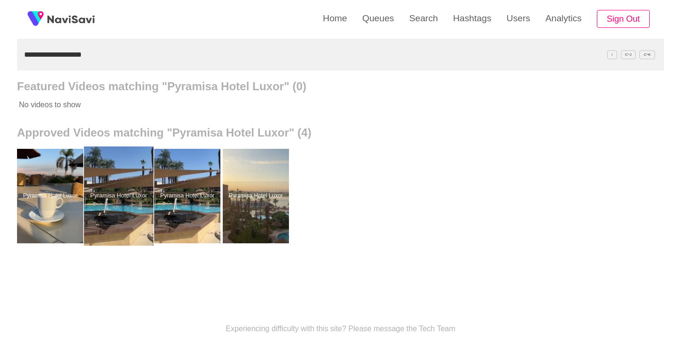
type input "**********"
click at [119, 175] on div at bounding box center [118, 196] width 69 height 99
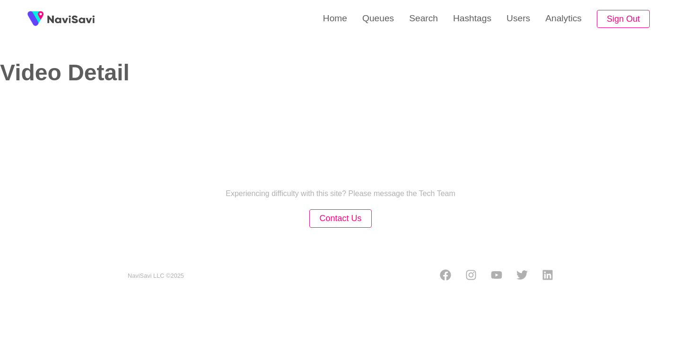
select select "**********"
select select "**"
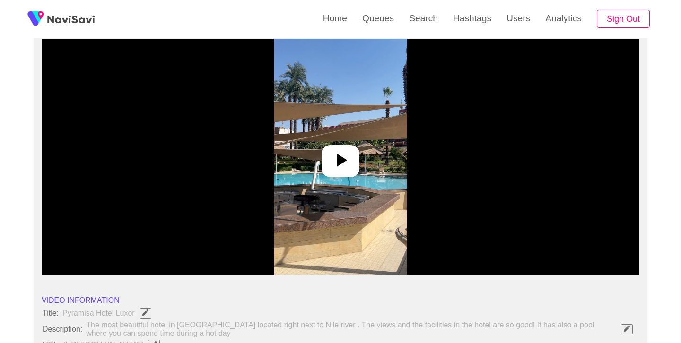
scroll to position [89, 0]
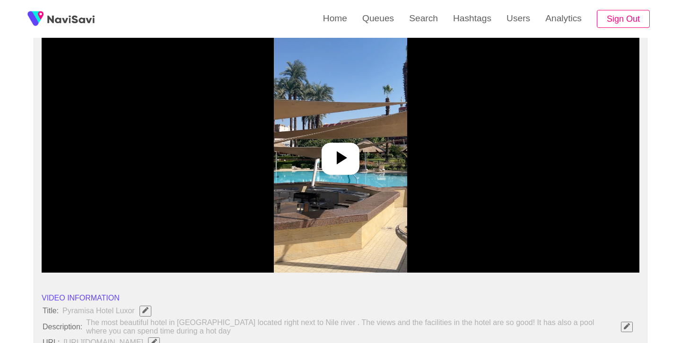
click at [347, 160] on icon at bounding box center [340, 158] width 23 height 23
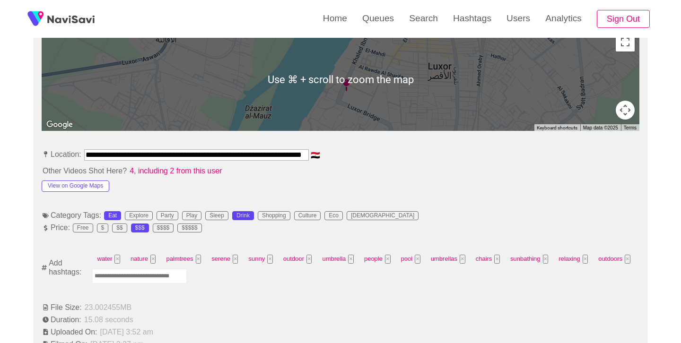
scroll to position [450, 0]
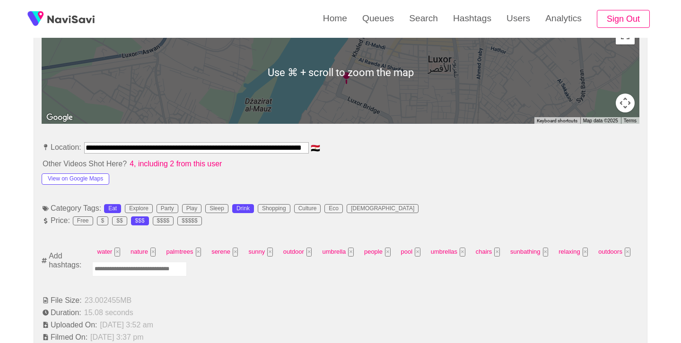
click at [166, 268] on input "Enter tag here and press return" at bounding box center [139, 269] width 95 height 15
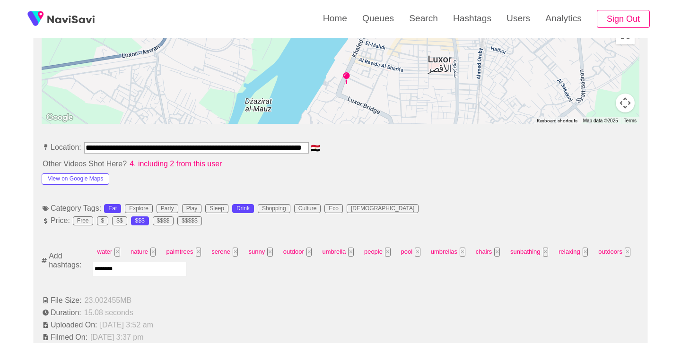
type input "*********"
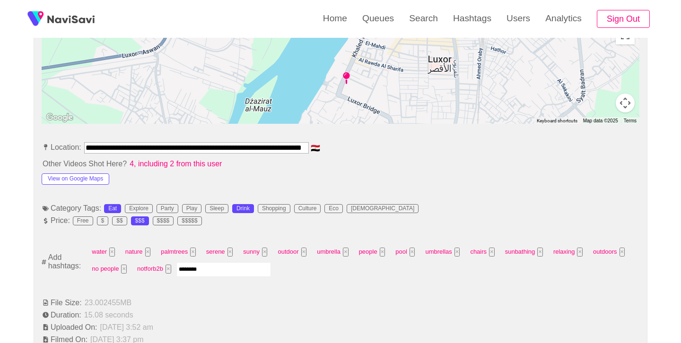
type input "*********"
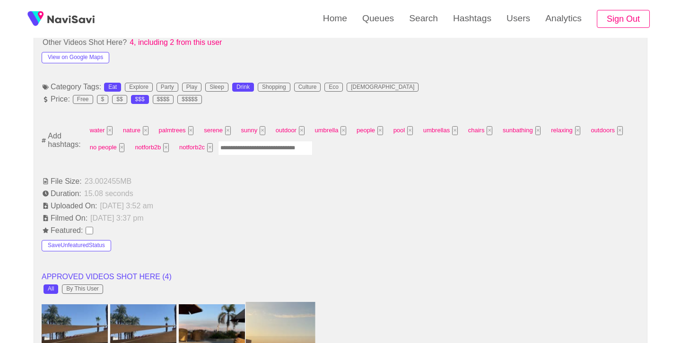
scroll to position [569, 0]
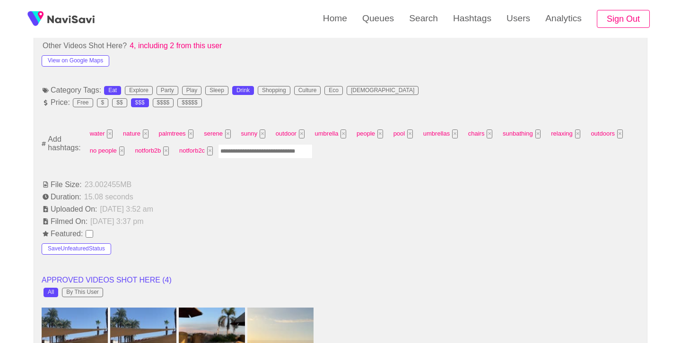
click at [284, 152] on input "Enter tag here and press return" at bounding box center [265, 151] width 95 height 15
type input "*****"
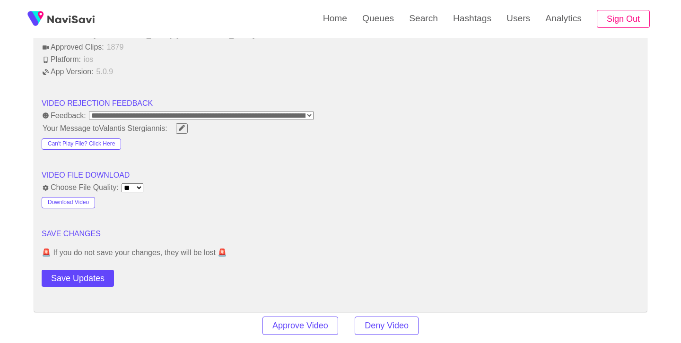
scroll to position [1161, 0]
click at [96, 281] on button "Save Updates" at bounding box center [78, 277] width 72 height 17
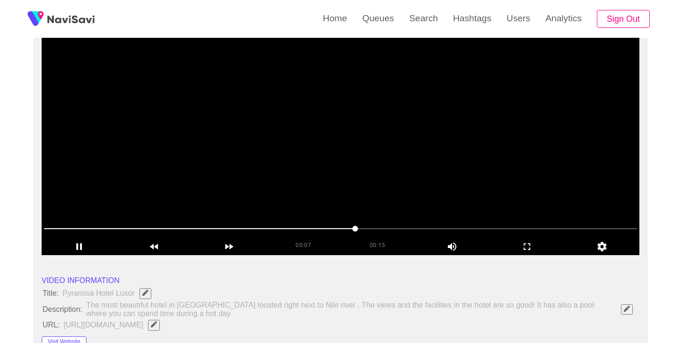
scroll to position [101, 0]
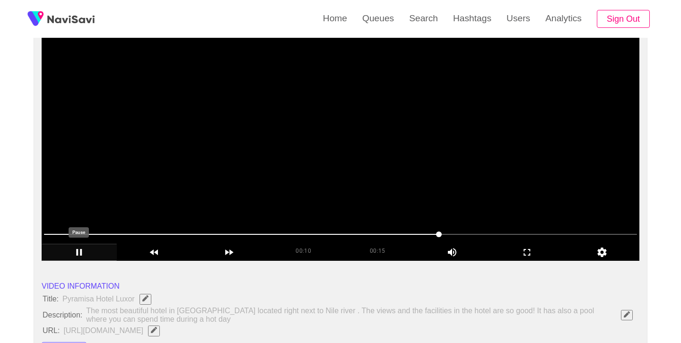
click at [80, 255] on icon "add" at bounding box center [79, 252] width 6 height 7
click at [419, 25] on link "Search" at bounding box center [423, 18] width 44 height 37
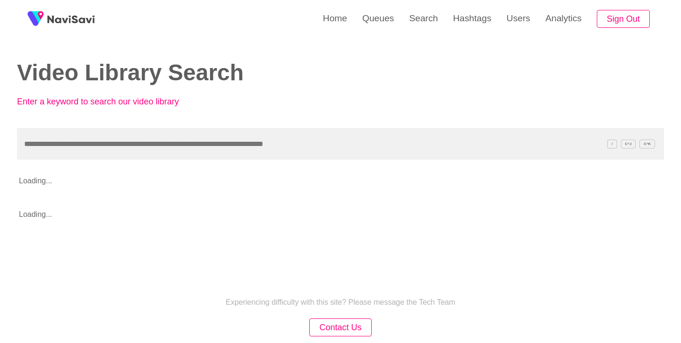
click at [295, 139] on input "text" at bounding box center [340, 144] width 647 height 32
type input "**********"
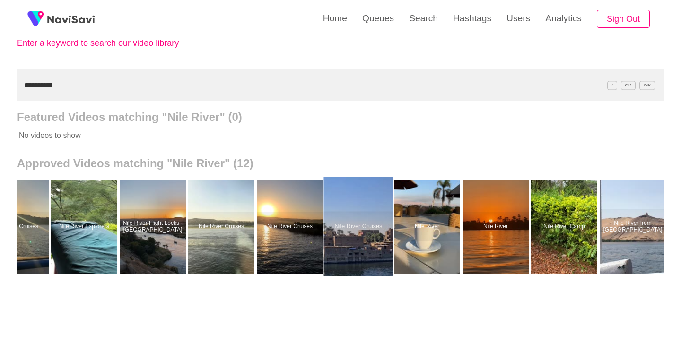
scroll to position [0, 108]
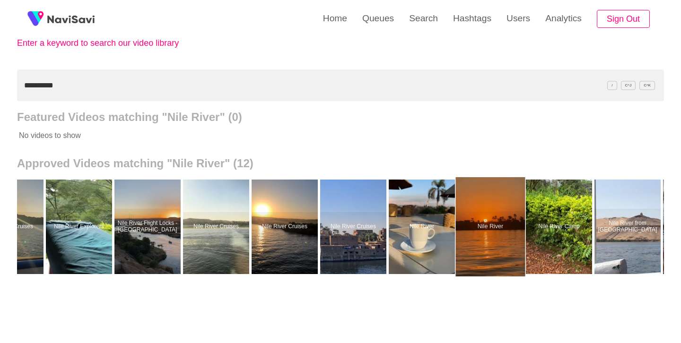
click at [501, 197] on div at bounding box center [490, 226] width 69 height 99
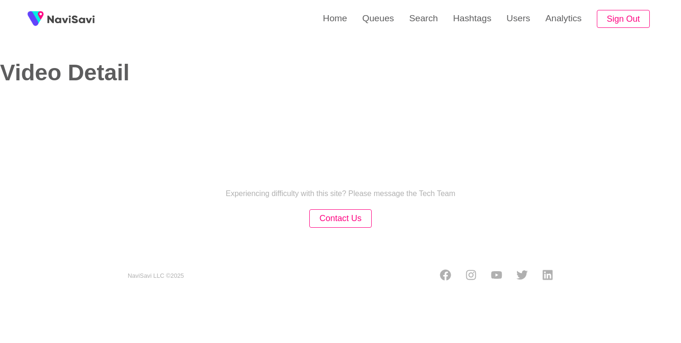
select select "**"
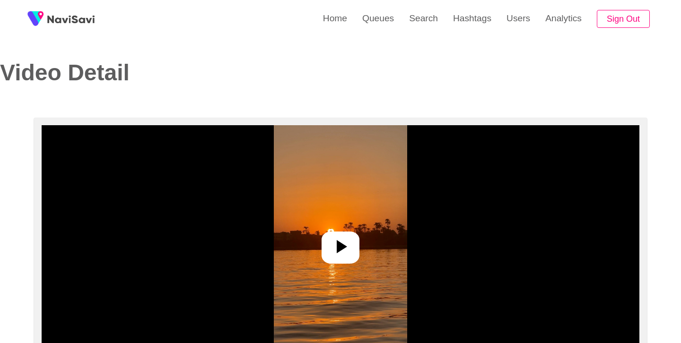
select select "**********"
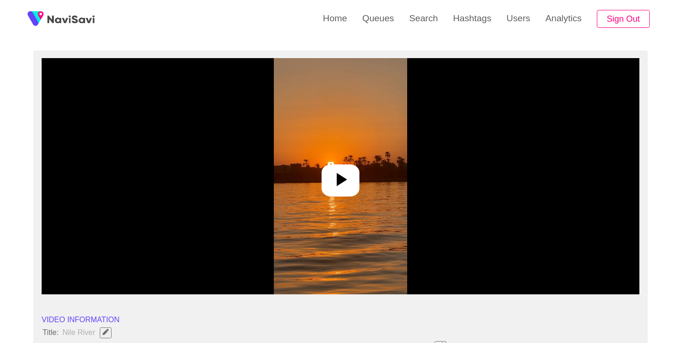
scroll to position [107, 0]
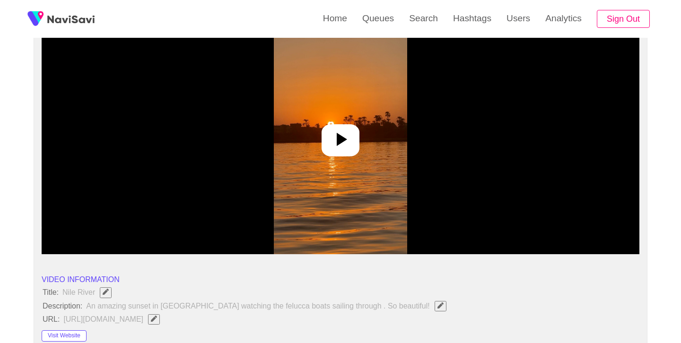
click at [343, 144] on icon at bounding box center [340, 139] width 23 height 23
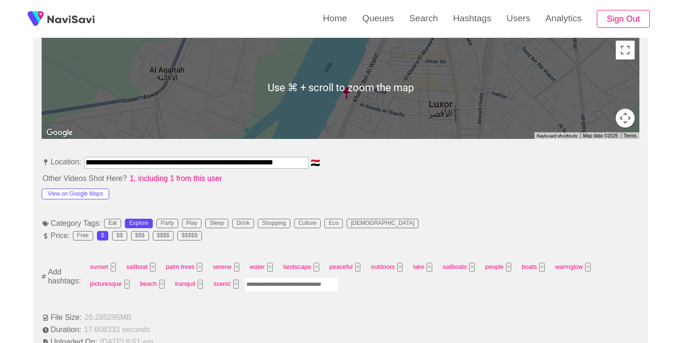
scroll to position [436, 0]
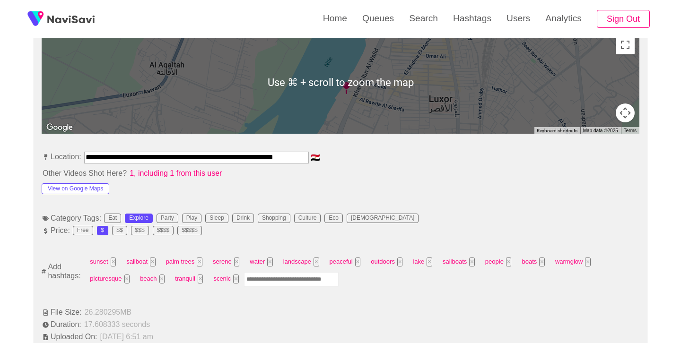
click at [294, 281] on input "Enter tag here and press return" at bounding box center [291, 279] width 95 height 15
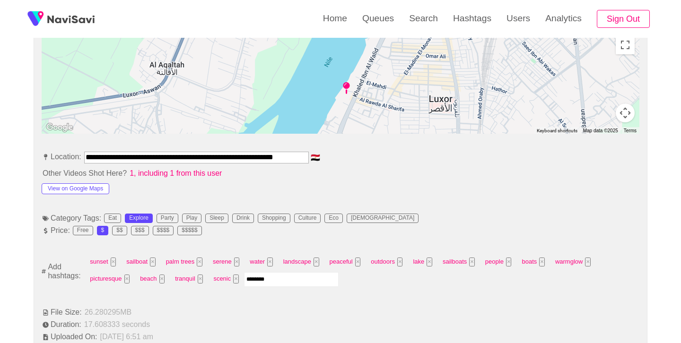
type input "*********"
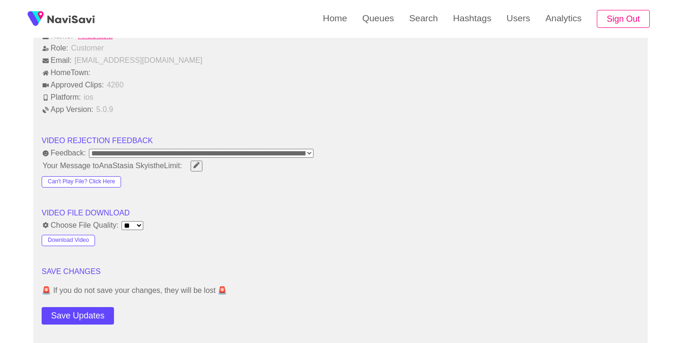
scroll to position [1132, 0]
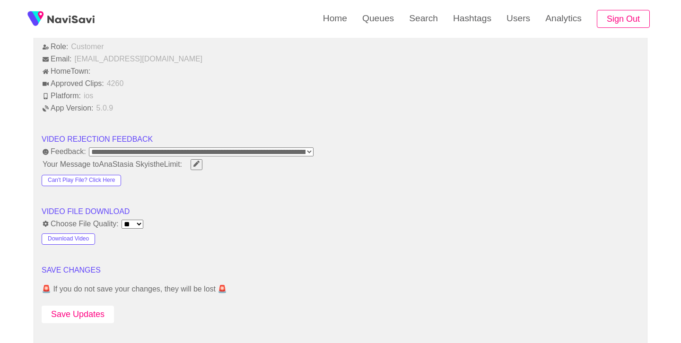
click at [87, 318] on button "Save Updates" at bounding box center [78, 314] width 72 height 17
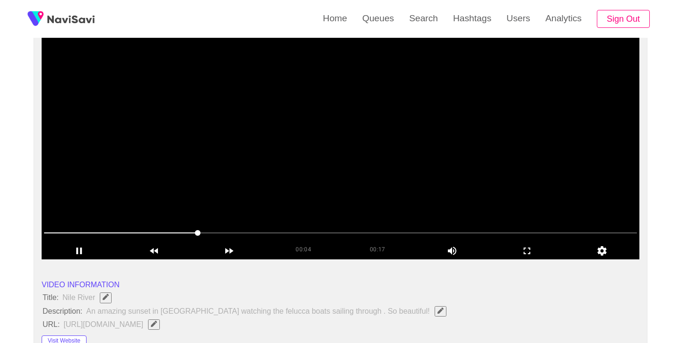
scroll to position [99, 0]
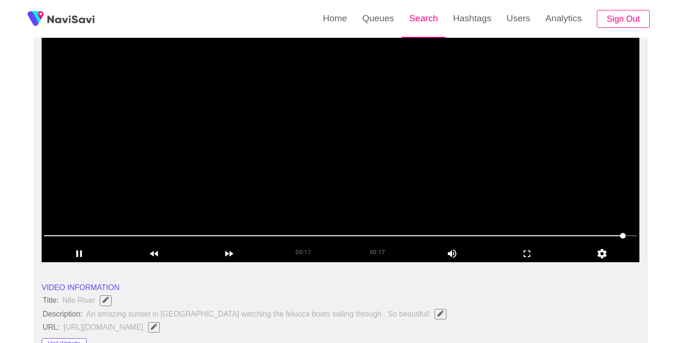
click at [426, 19] on link "Search" at bounding box center [423, 18] width 44 height 37
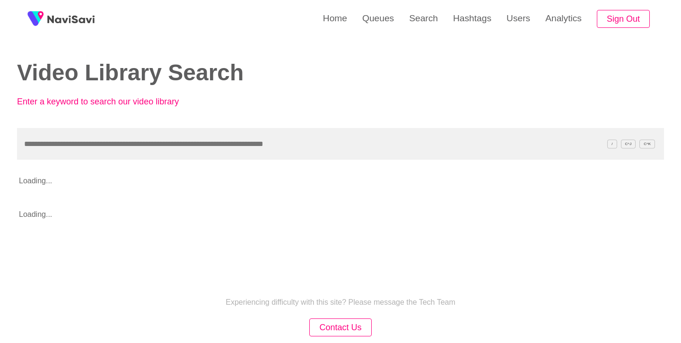
click at [297, 137] on input "text" at bounding box center [340, 144] width 647 height 32
type input "**********"
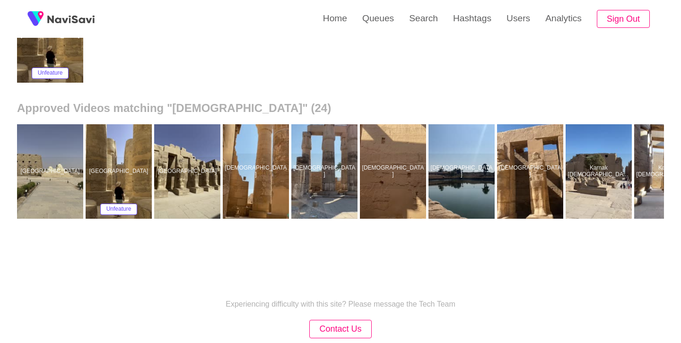
scroll to position [0, 998]
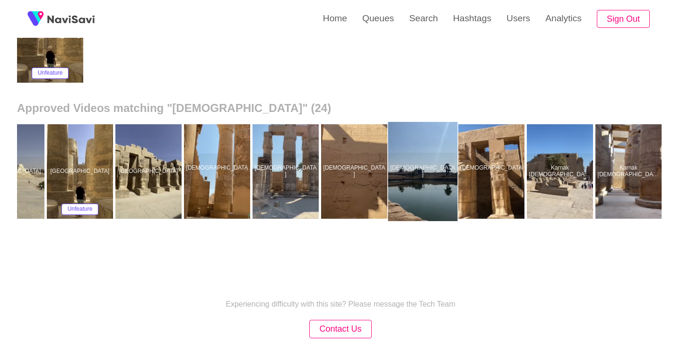
click at [435, 178] on div at bounding box center [422, 171] width 69 height 99
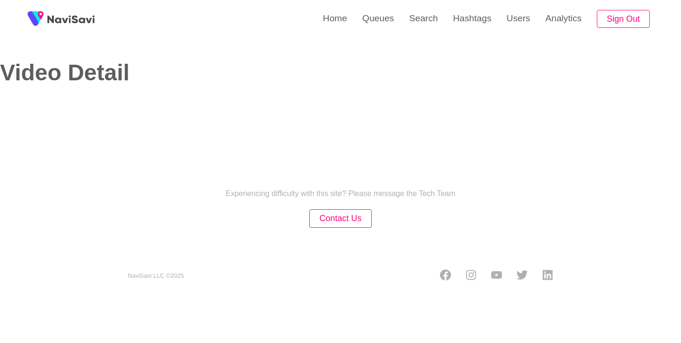
select select "**********"
select select "**"
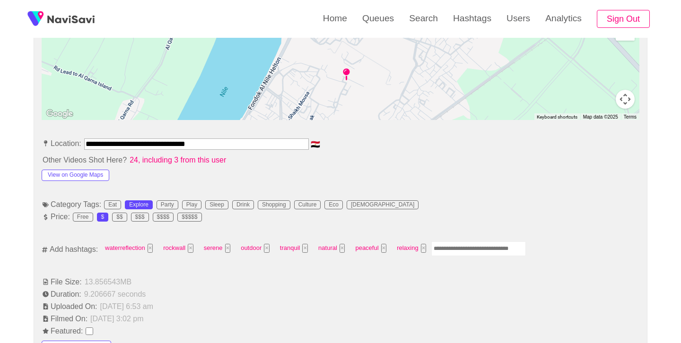
scroll to position [457, 0]
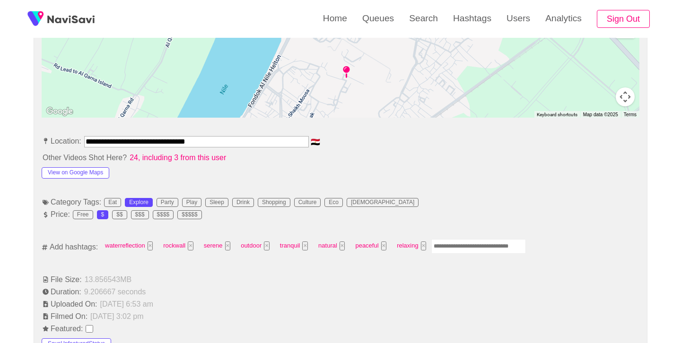
click at [457, 245] on input "Enter tag here and press return" at bounding box center [478, 246] width 95 height 15
type input "******"
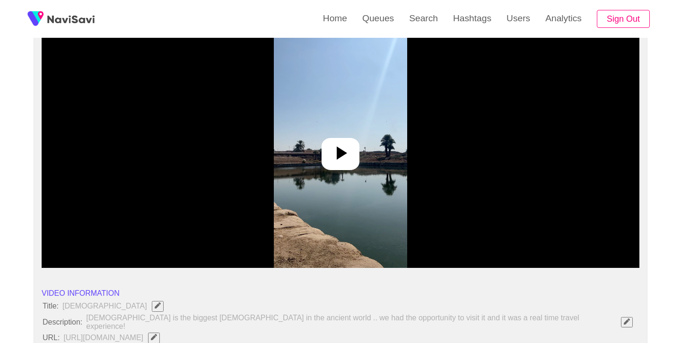
scroll to position [86, 0]
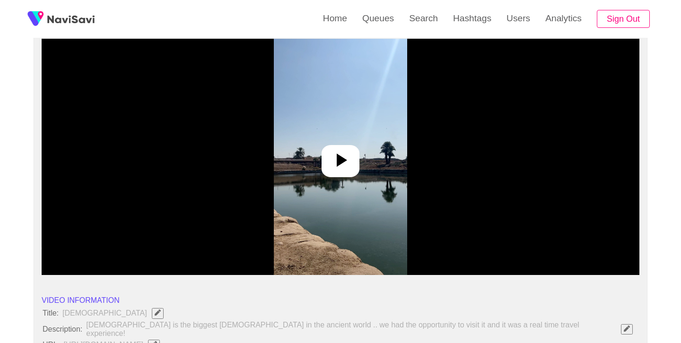
click at [346, 161] on icon at bounding box center [340, 160] width 23 height 23
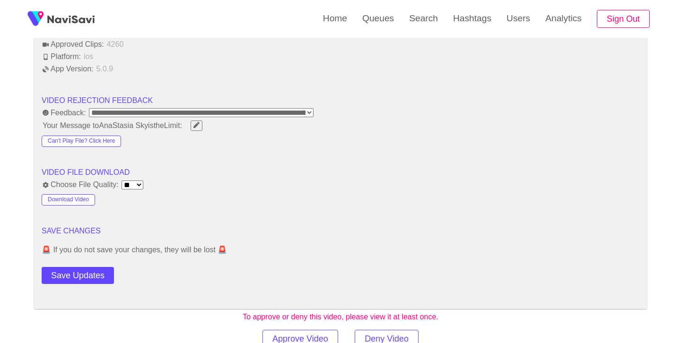
scroll to position [1169, 0]
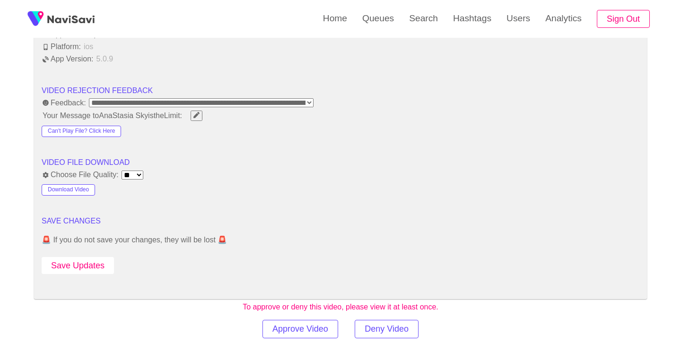
click at [102, 261] on button "Save Updates" at bounding box center [78, 265] width 72 height 17
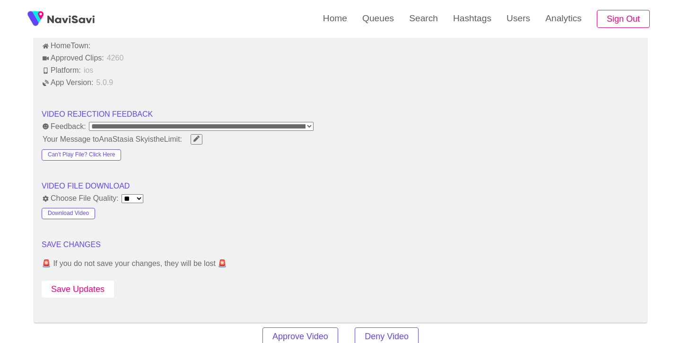
scroll to position [1149, 0]
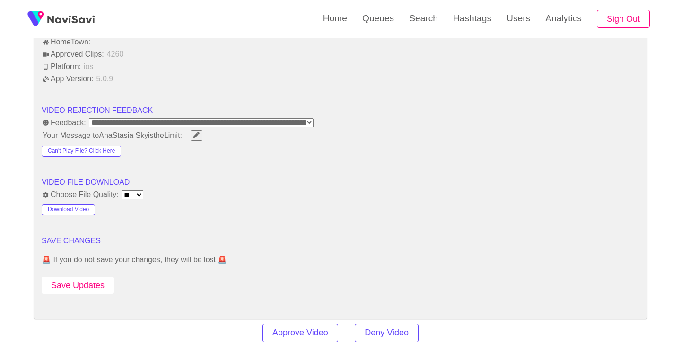
click at [95, 277] on button "Save Updates" at bounding box center [78, 285] width 72 height 17
click at [427, 21] on link "Search" at bounding box center [423, 18] width 44 height 37
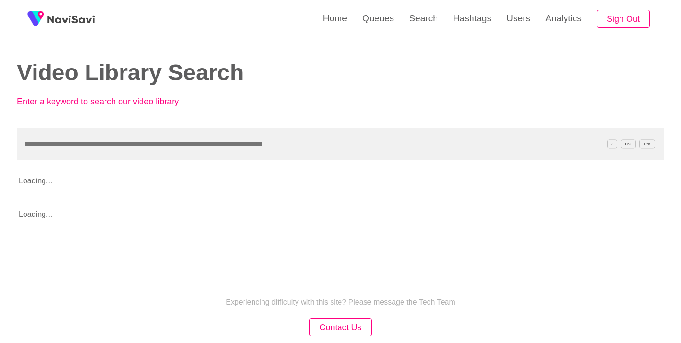
click at [266, 145] on input "text" at bounding box center [340, 144] width 647 height 32
type input "**********"
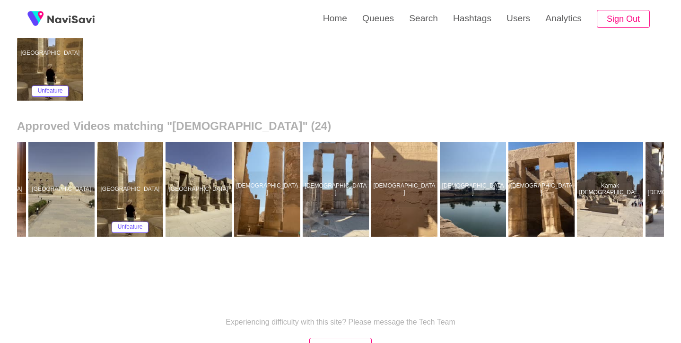
scroll to position [0, 998]
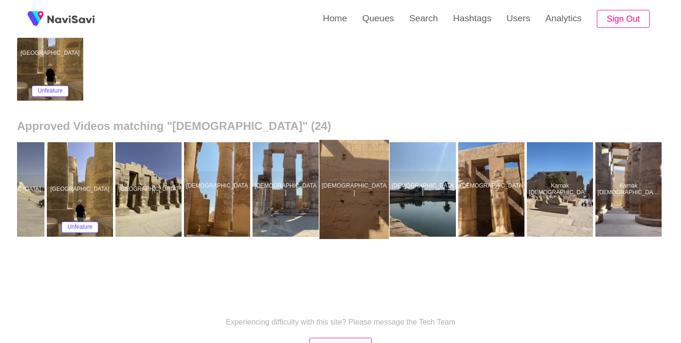
click at [338, 175] on div at bounding box center [354, 189] width 69 height 99
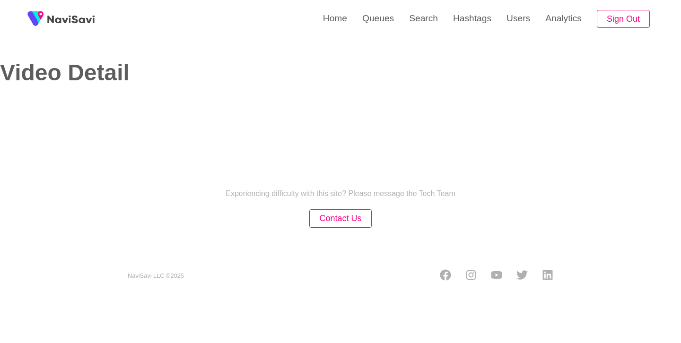
select select "**********"
select select "**"
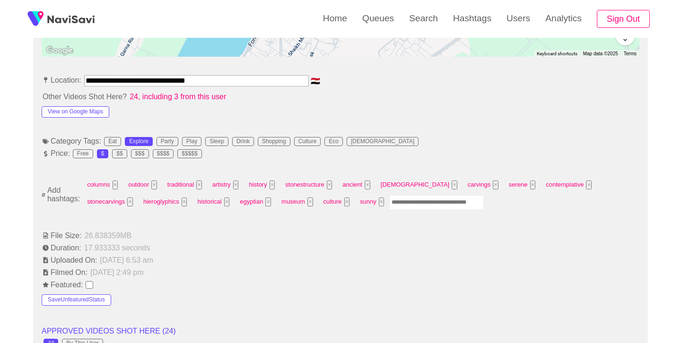
scroll to position [521, 0]
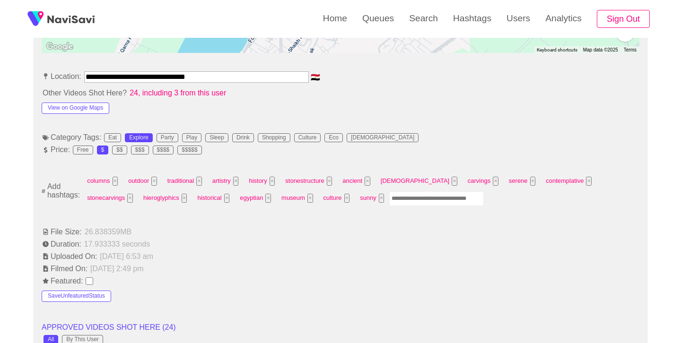
click at [389, 193] on input "Enter tag here and press return" at bounding box center [436, 198] width 95 height 15
type input "*********"
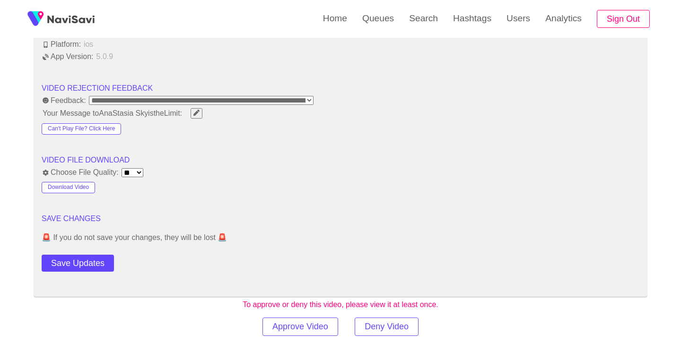
scroll to position [1189, 0]
click at [83, 257] on button "Save Updates" at bounding box center [78, 262] width 72 height 17
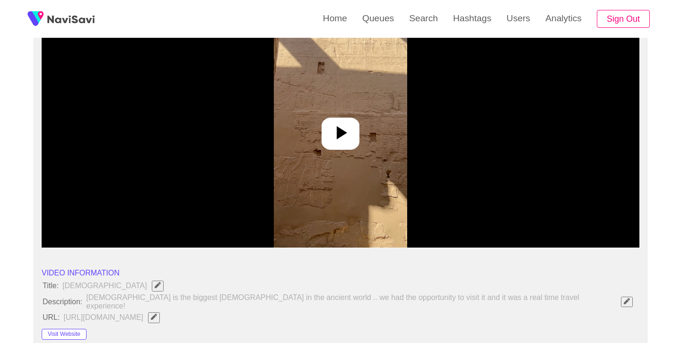
click at [350, 129] on icon at bounding box center [340, 132] width 23 height 23
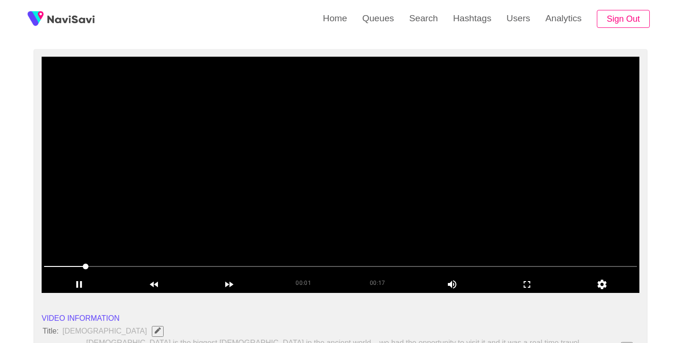
scroll to position [65, 0]
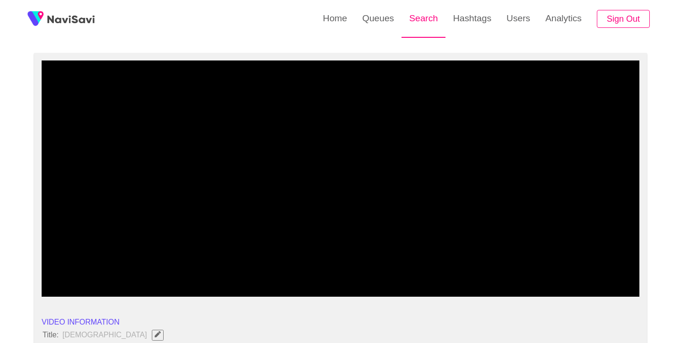
click at [417, 18] on link "Search" at bounding box center [423, 18] width 44 height 37
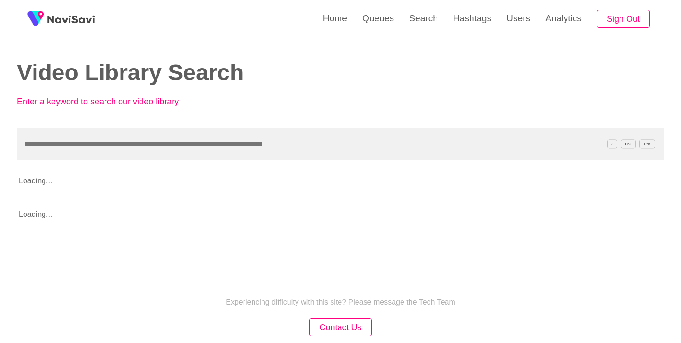
click at [271, 137] on input "text" at bounding box center [340, 144] width 647 height 32
type input "**********"
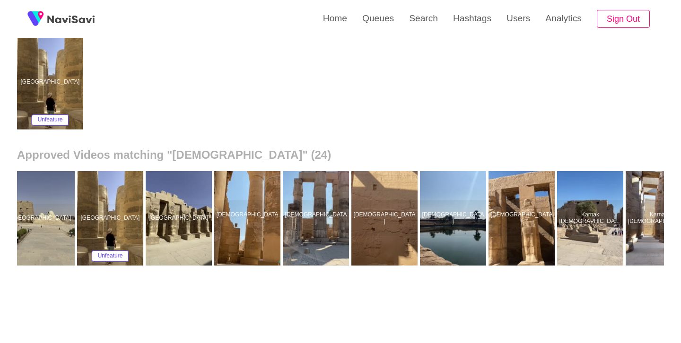
scroll to position [0, 998]
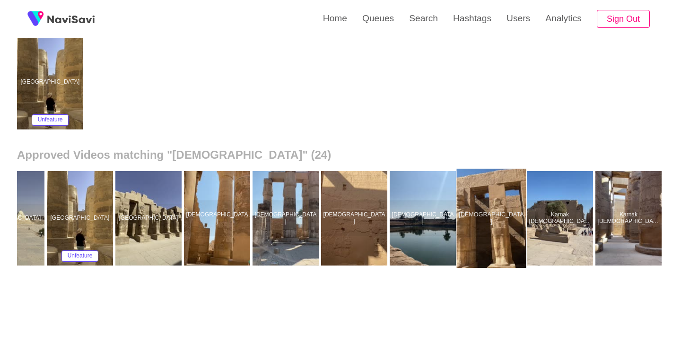
click at [492, 200] on div at bounding box center [491, 218] width 69 height 99
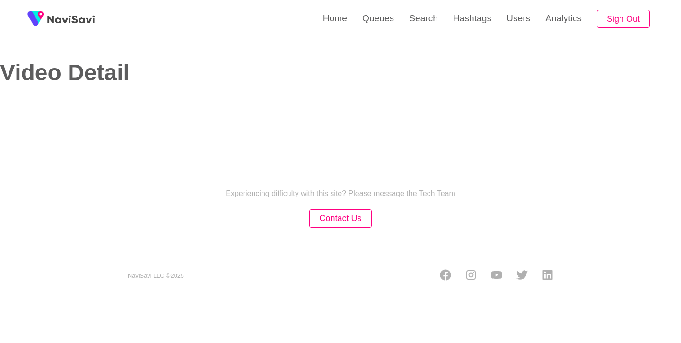
select select "**"
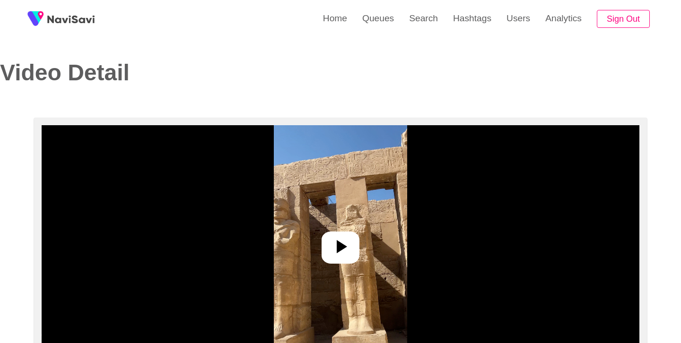
select select "**********"
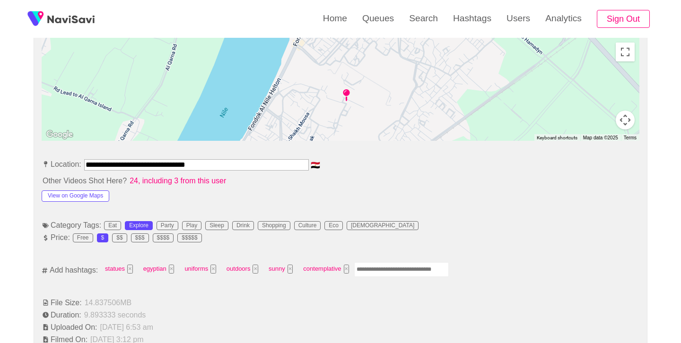
scroll to position [435, 0]
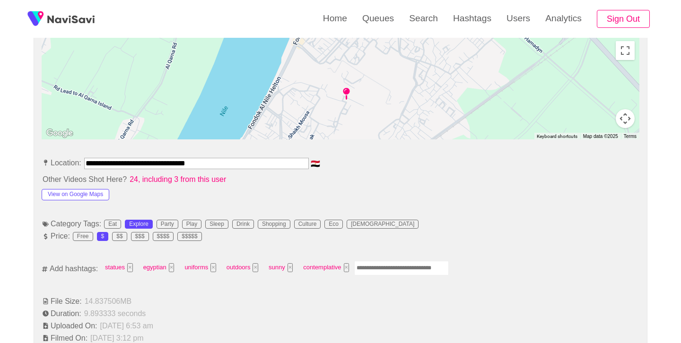
click at [407, 265] on input "Enter tag here and press return" at bounding box center [401, 268] width 95 height 15
type input "*********"
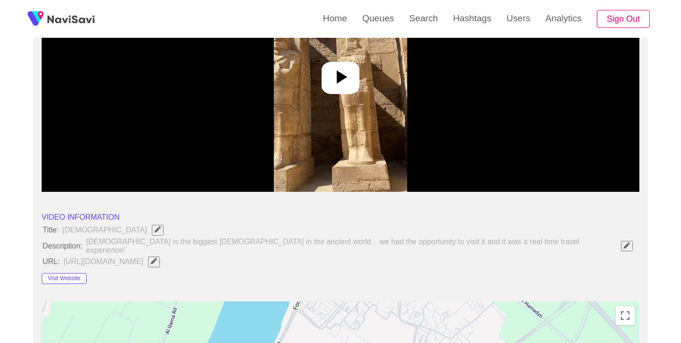
scroll to position [148, 0]
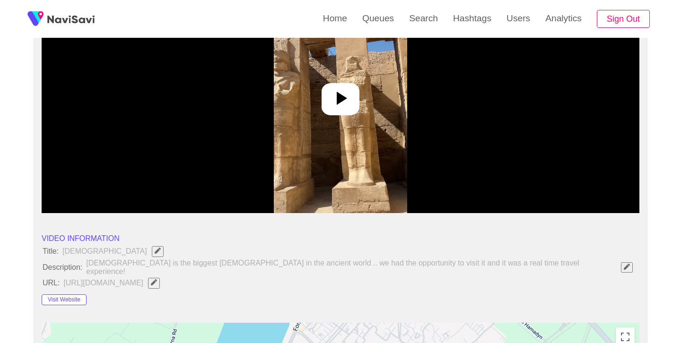
click at [354, 99] on div at bounding box center [340, 99] width 38 height 32
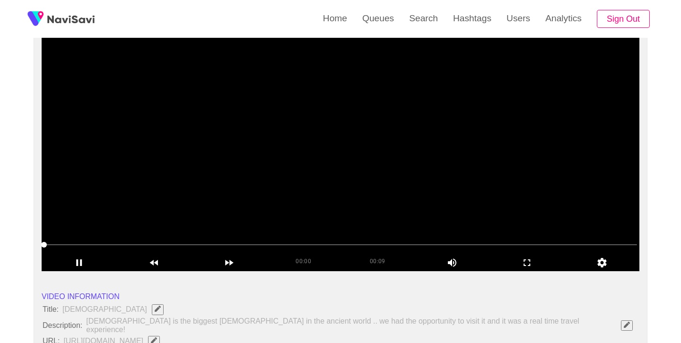
scroll to position [89, 0]
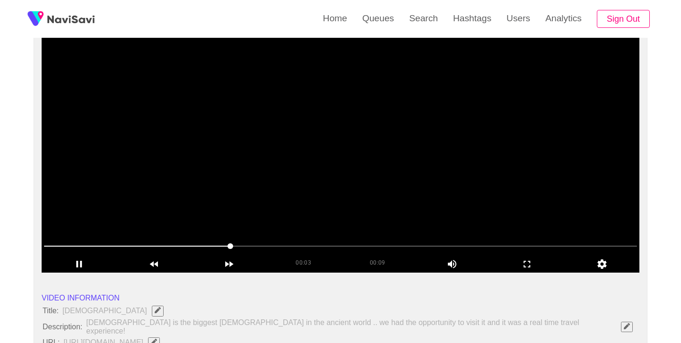
click at [166, 238] on div at bounding box center [340, 247] width 600 height 25
click at [87, 266] on icon "add" at bounding box center [79, 264] width 74 height 11
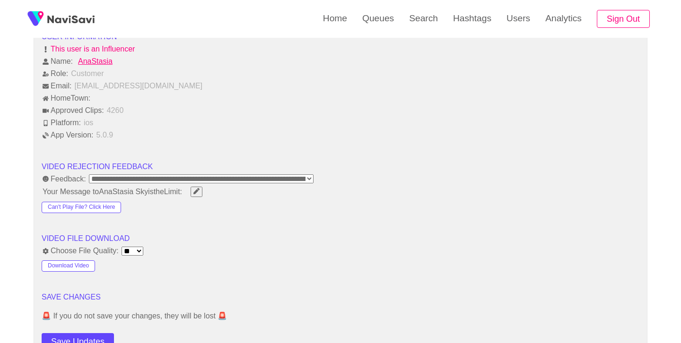
scroll to position [1109, 0]
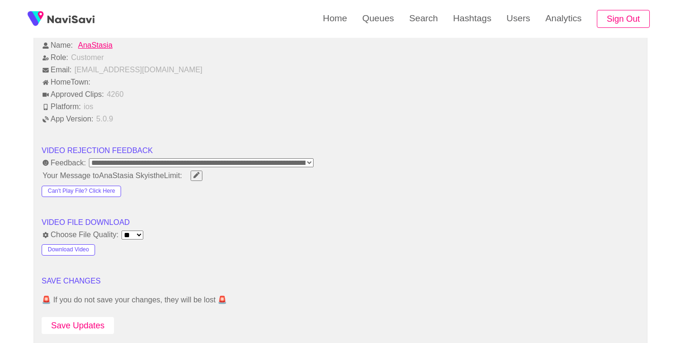
click at [101, 320] on button "Save Updates" at bounding box center [78, 325] width 72 height 17
click at [426, 27] on link "Search" at bounding box center [423, 18] width 44 height 37
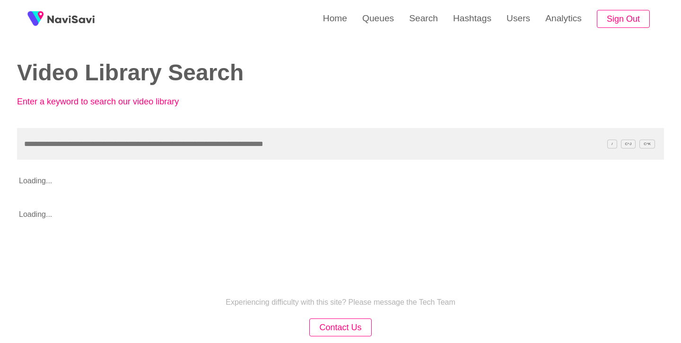
click at [267, 143] on input "text" at bounding box center [340, 144] width 647 height 32
type input "**********"
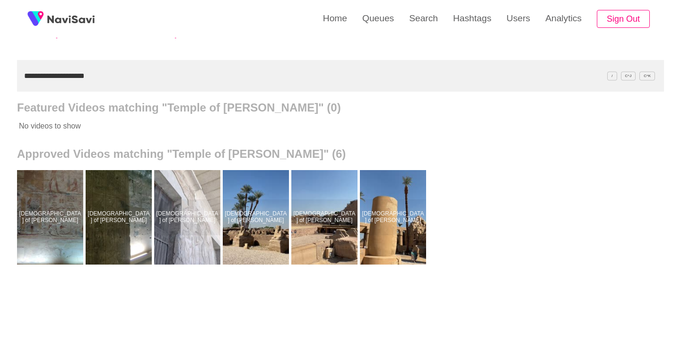
scroll to position [69, 0]
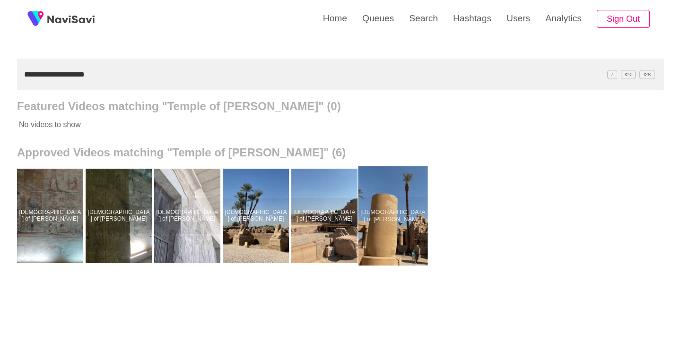
click at [389, 212] on div at bounding box center [392, 215] width 69 height 99
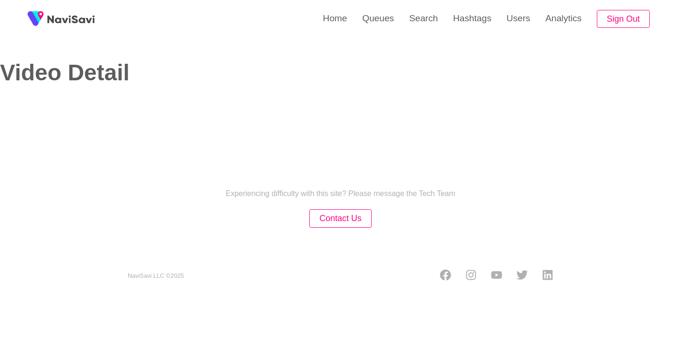
select select "**********"
select select "**"
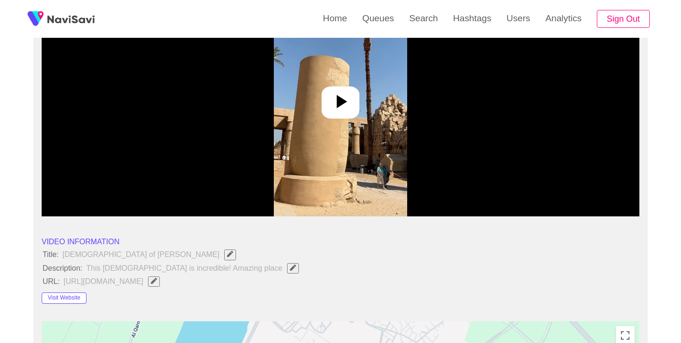
scroll to position [146, 0]
click at [331, 93] on icon at bounding box center [340, 101] width 23 height 23
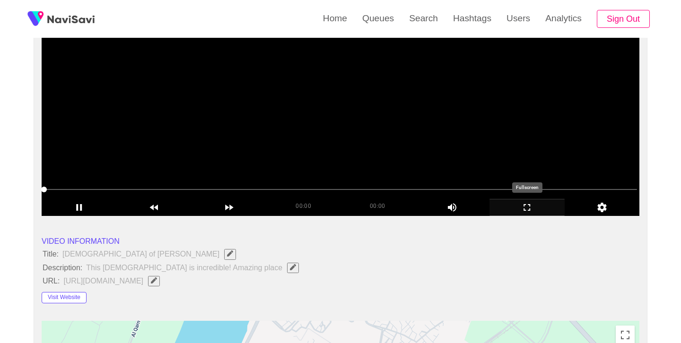
click at [525, 213] on icon "add" at bounding box center [527, 207] width 74 height 11
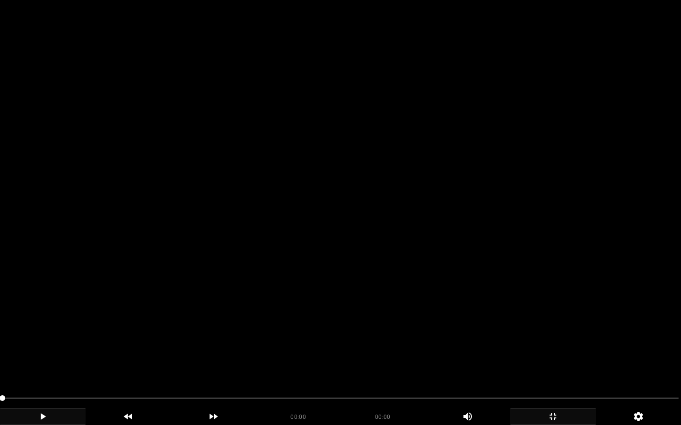
click at [53, 343] on icon "add" at bounding box center [42, 416] width 85 height 11
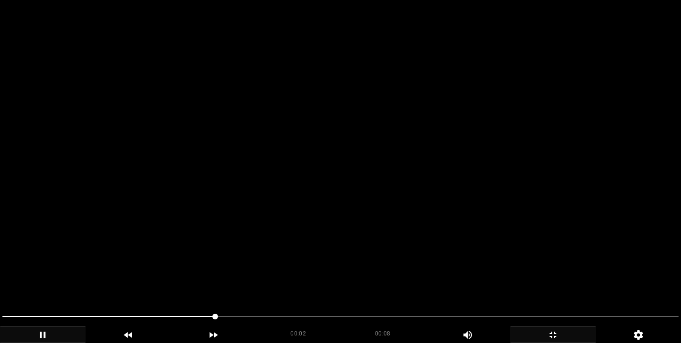
scroll to position [397, 0]
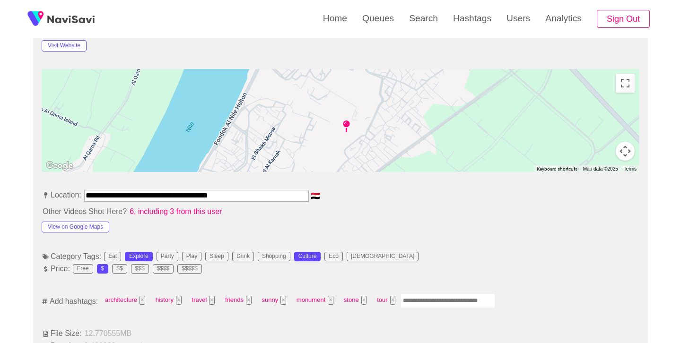
click at [430, 297] on input "Enter tag here and press return" at bounding box center [447, 301] width 95 height 15
type input "******"
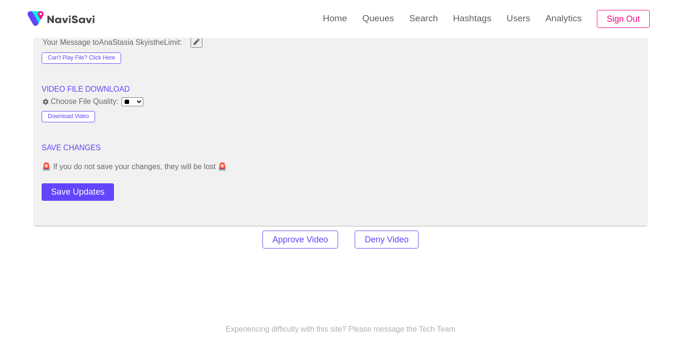
scroll to position [1238, 0]
click at [100, 186] on button "Save Updates" at bounding box center [78, 190] width 72 height 17
click at [424, 22] on link "Search" at bounding box center [423, 18] width 44 height 37
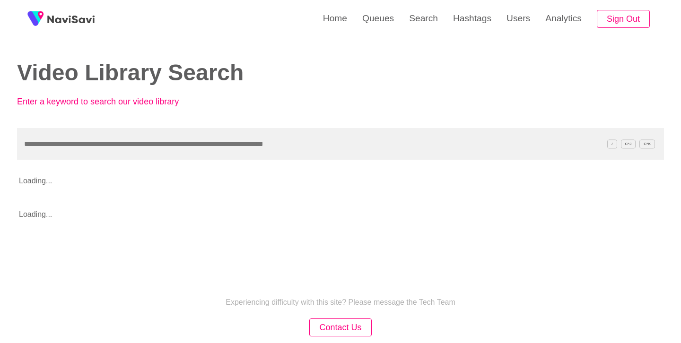
click at [274, 145] on input "text" at bounding box center [340, 144] width 647 height 32
type input "**********"
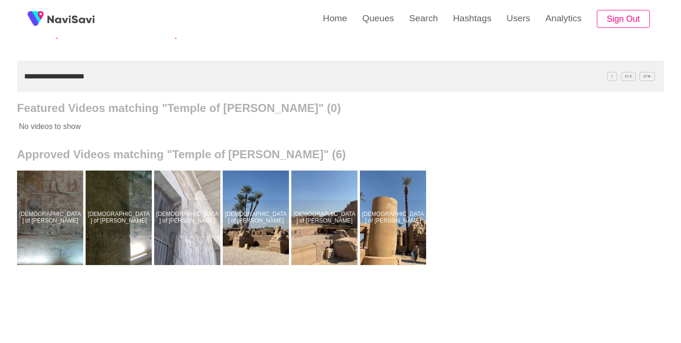
scroll to position [69, 0]
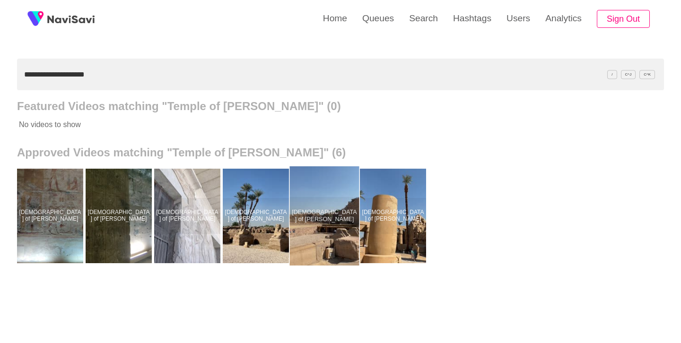
click at [322, 207] on div at bounding box center [324, 215] width 69 height 99
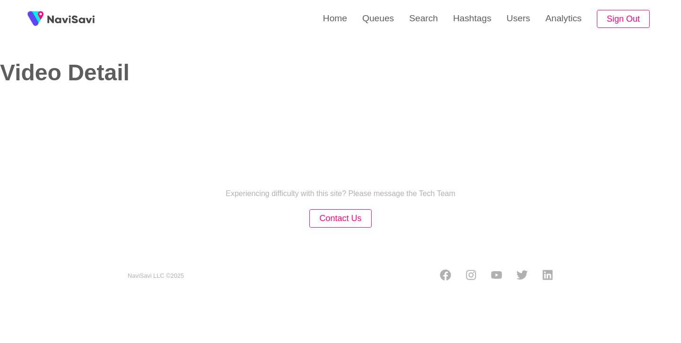
select select "**********"
select select "**"
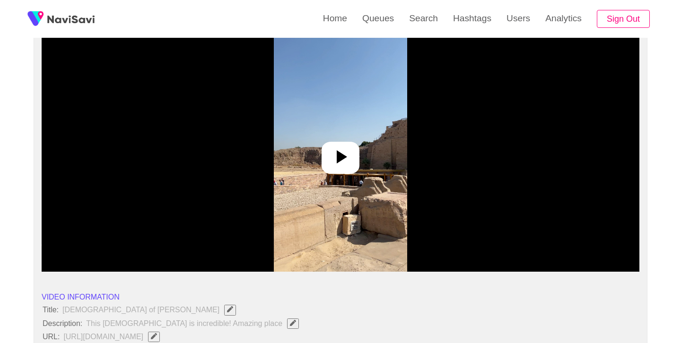
scroll to position [91, 0]
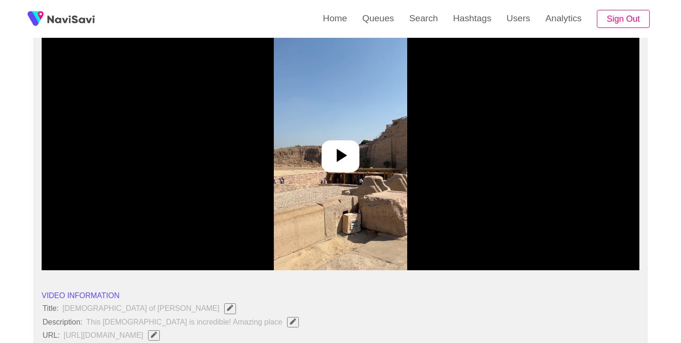
click at [345, 164] on icon at bounding box center [340, 155] width 23 height 23
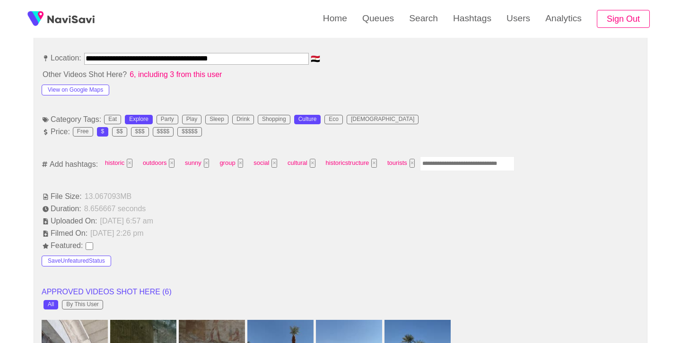
scroll to position [536, 0]
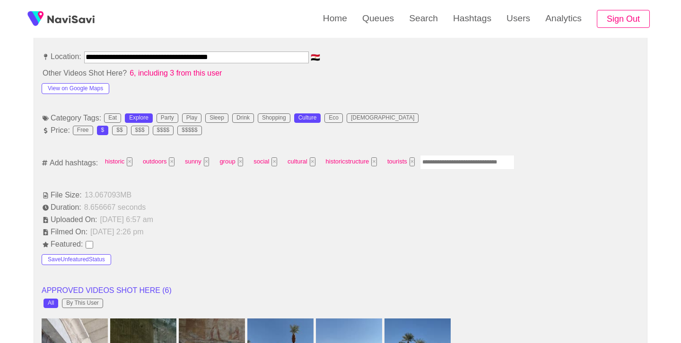
click at [443, 164] on input "Enter tag here and press return" at bounding box center [467, 162] width 95 height 15
type input "*********"
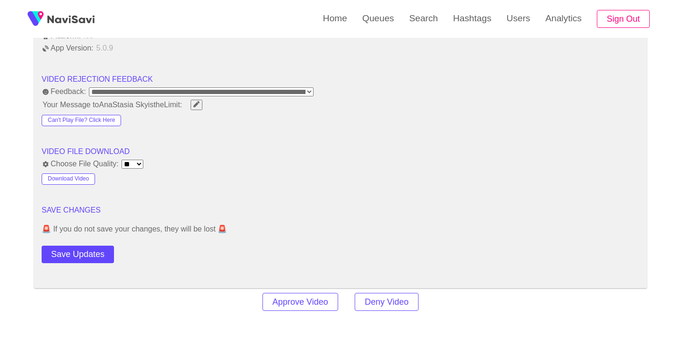
scroll to position [1185, 0]
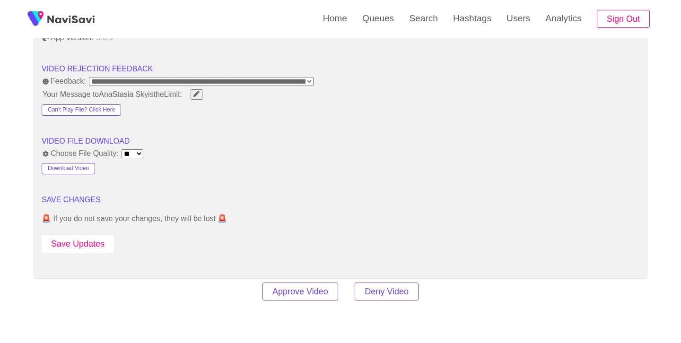
click at [99, 242] on button "Save Updates" at bounding box center [78, 243] width 72 height 17
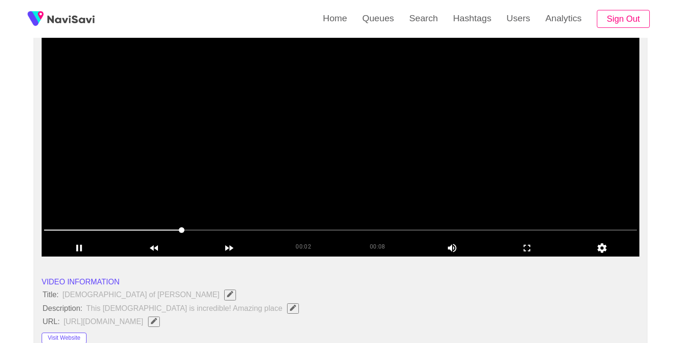
scroll to position [105, 0]
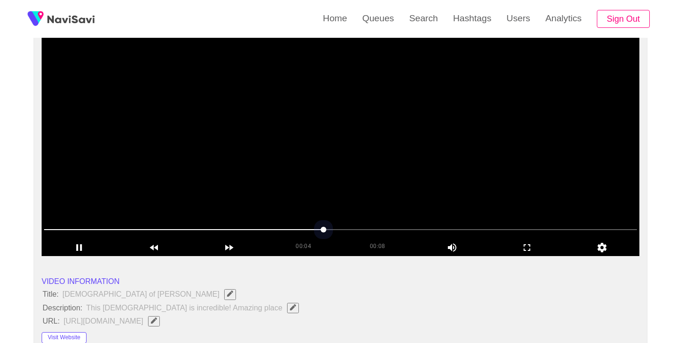
click at [92, 231] on span at bounding box center [340, 229] width 593 height 15
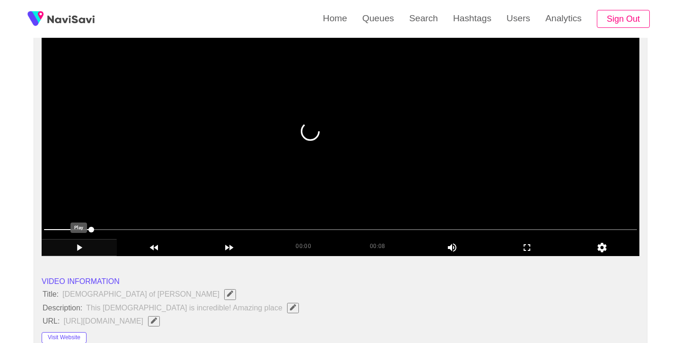
click at [80, 249] on icon "add" at bounding box center [79, 247] width 5 height 7
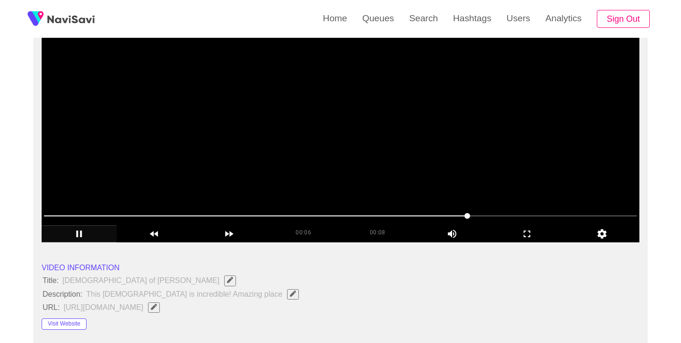
scroll to position [47, 0]
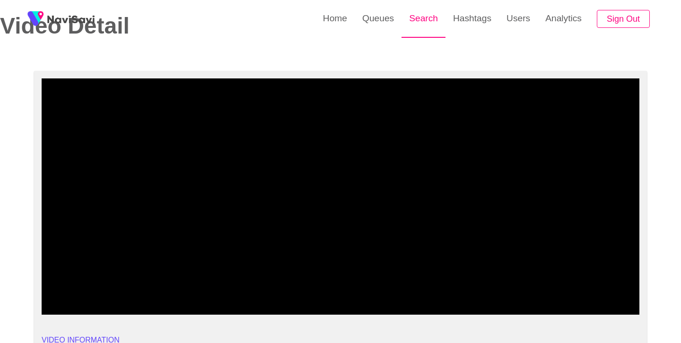
click at [427, 16] on link "Search" at bounding box center [423, 18] width 44 height 37
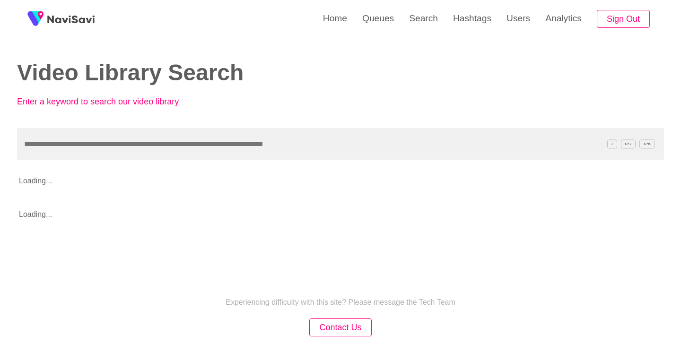
click at [299, 127] on div "Video Library Search Enter a keyword to search our video library" at bounding box center [340, 64] width 647 height 128
click at [299, 136] on input "text" at bounding box center [340, 144] width 647 height 32
paste input "**********"
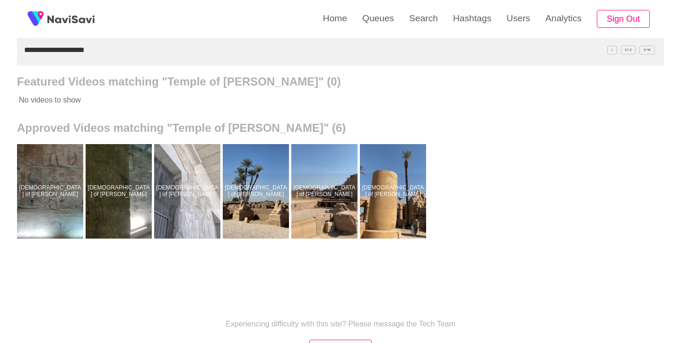
scroll to position [76, 0]
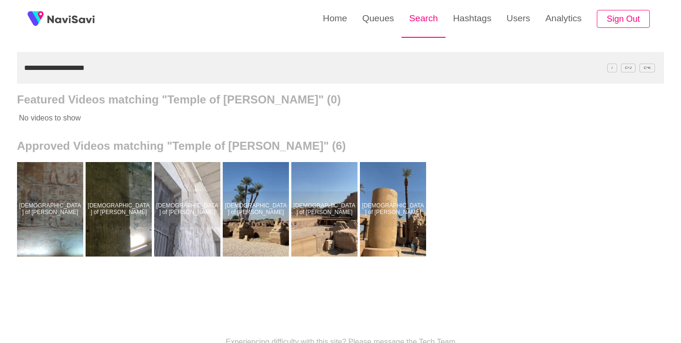
click at [412, 10] on link "Search" at bounding box center [423, 18] width 44 height 37
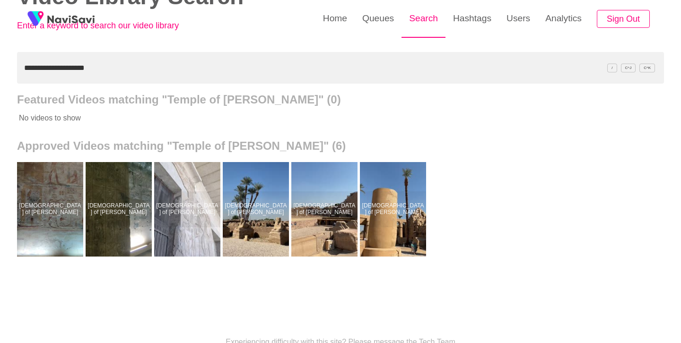
scroll to position [0, 0]
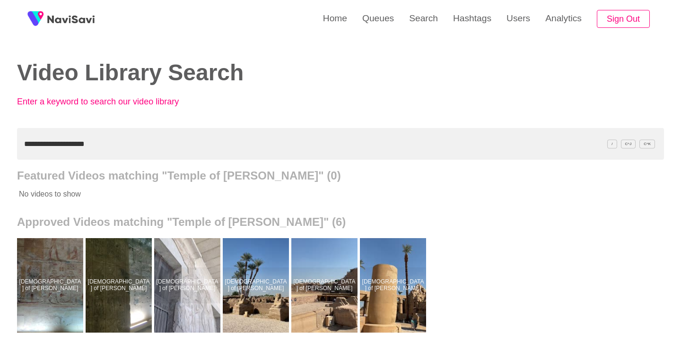
click at [214, 143] on input "**********" at bounding box center [340, 144] width 647 height 32
drag, startPoint x: 130, startPoint y: 142, endPoint x: 9, endPoint y: 142, distance: 121.0
click at [9, 142] on div "**********" at bounding box center [340, 261] width 681 height 523
paste input "text"
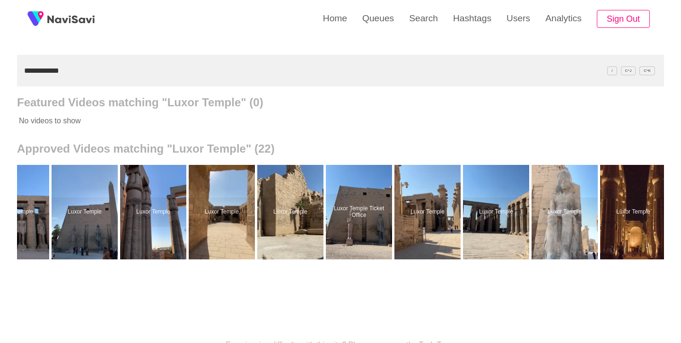
scroll to position [0, 861]
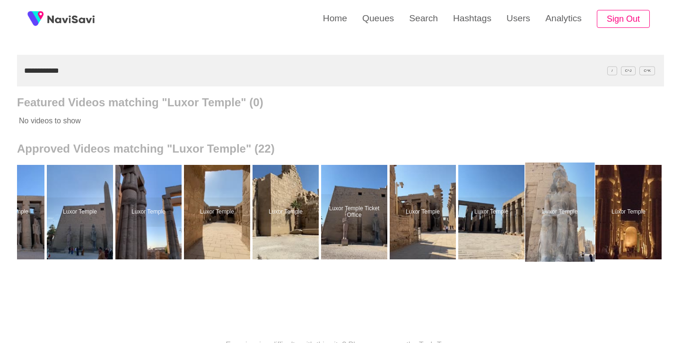
type input "**********"
click at [575, 211] on div at bounding box center [559, 212] width 69 height 99
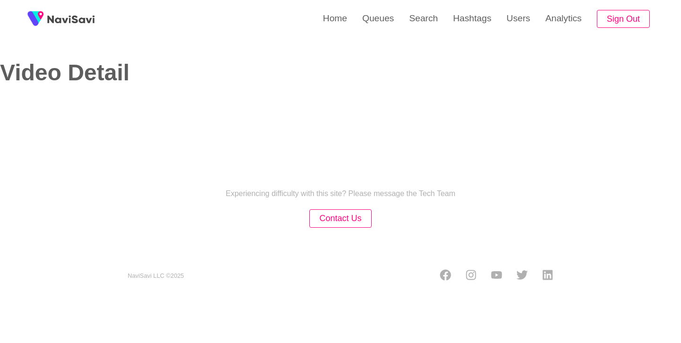
select select "**********"
select select "**"
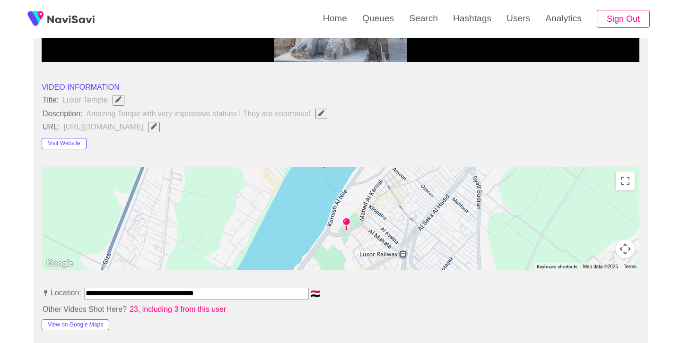
scroll to position [432, 0]
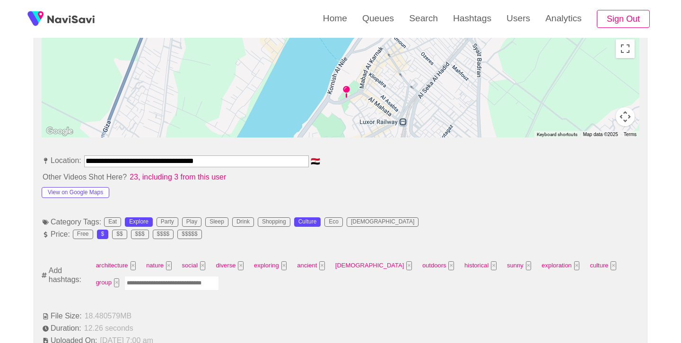
click at [177, 282] on input "Enter tag here and press return" at bounding box center [171, 283] width 95 height 15
type input "*********"
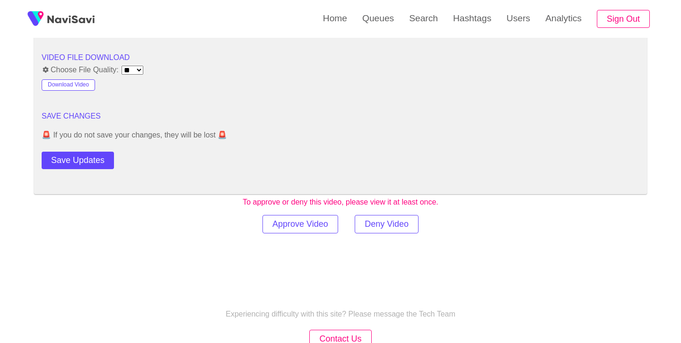
scroll to position [1290, 0]
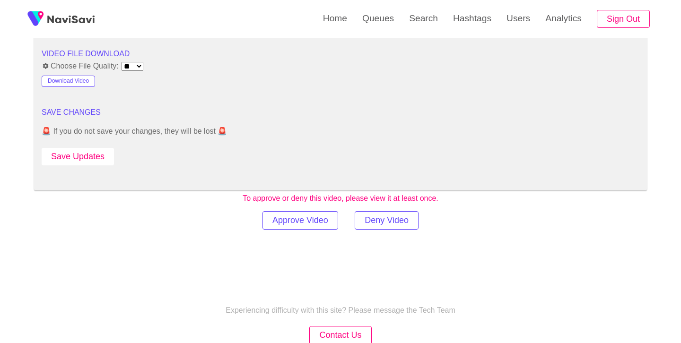
click at [103, 156] on button "Save Updates" at bounding box center [78, 156] width 72 height 17
click at [423, 18] on link "Search" at bounding box center [423, 18] width 44 height 37
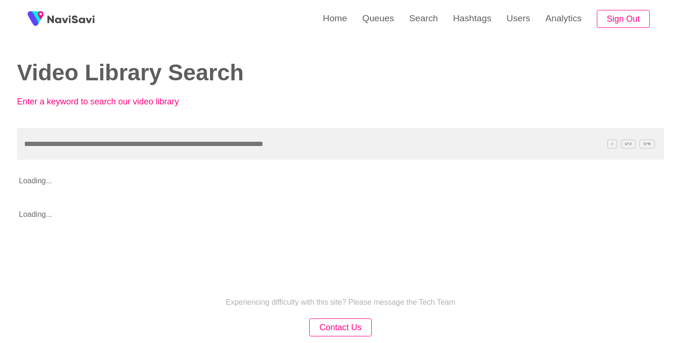
click at [216, 139] on input "text" at bounding box center [340, 144] width 647 height 32
type input "**********"
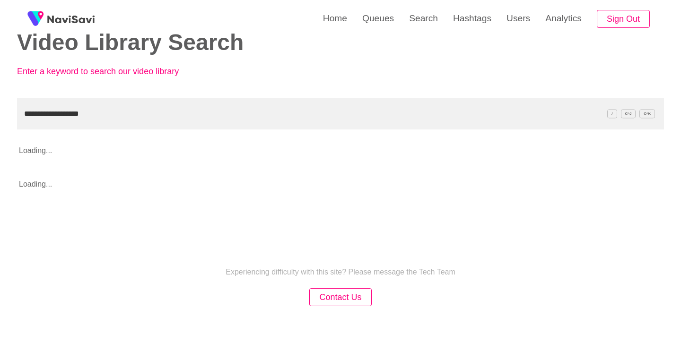
scroll to position [35, 0]
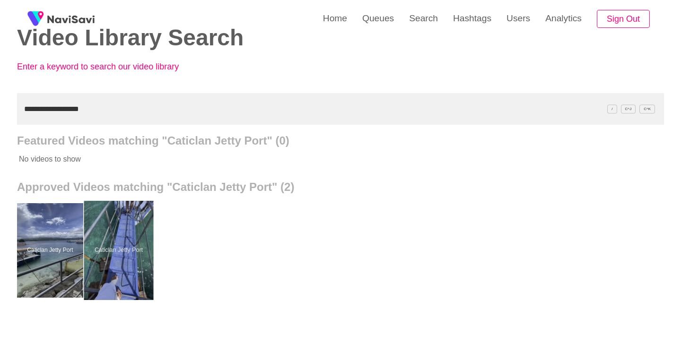
click at [139, 220] on div at bounding box center [118, 250] width 69 height 99
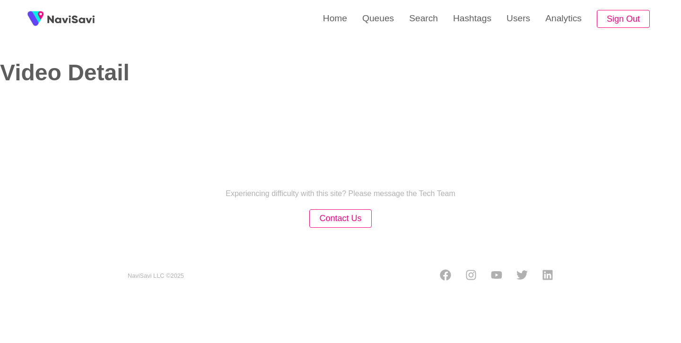
select select "**"
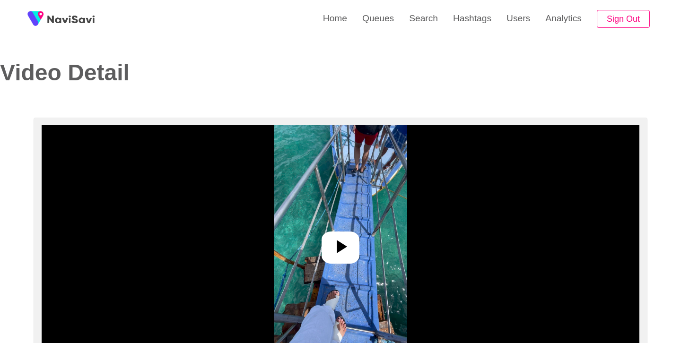
select select "**********"
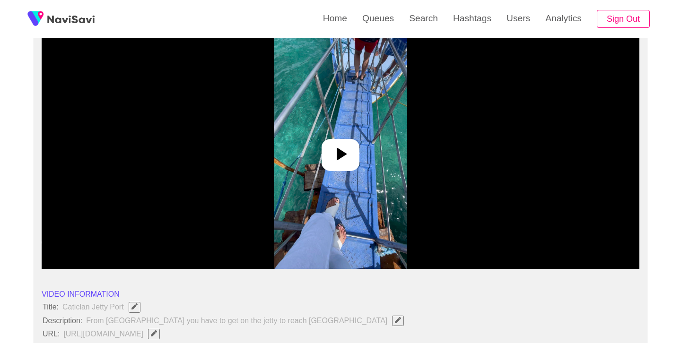
scroll to position [94, 0]
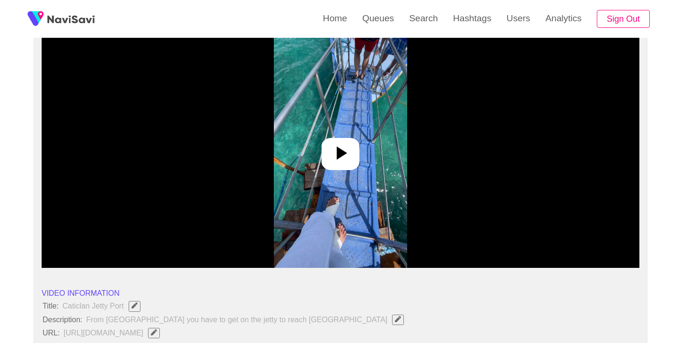
click at [345, 160] on icon at bounding box center [340, 153] width 23 height 23
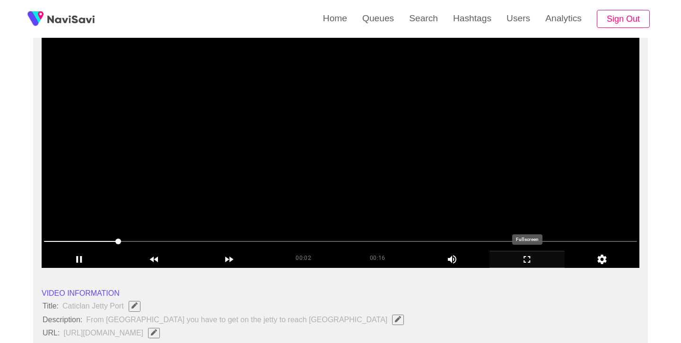
click at [523, 261] on icon "add" at bounding box center [526, 259] width 7 height 7
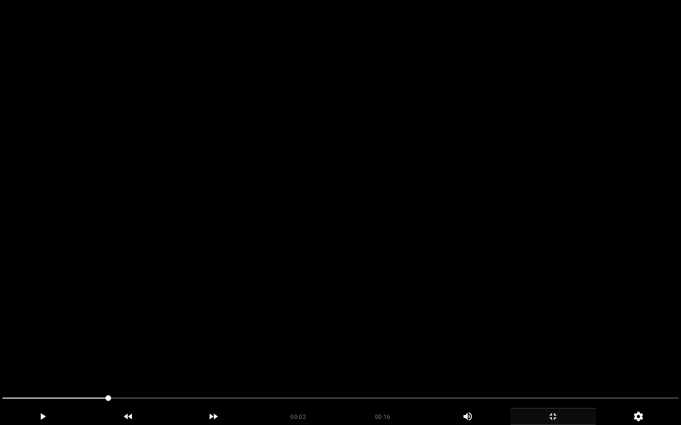
click at [17, 343] on span at bounding box center [340, 398] width 676 height 15
click at [40, 343] on icon "add" at bounding box center [42, 416] width 85 height 11
click at [44, 343] on icon "add" at bounding box center [43, 417] width 6 height 7
click at [49, 343] on icon "add" at bounding box center [42, 416] width 85 height 11
click at [45, 343] on icon "add" at bounding box center [42, 416] width 85 height 11
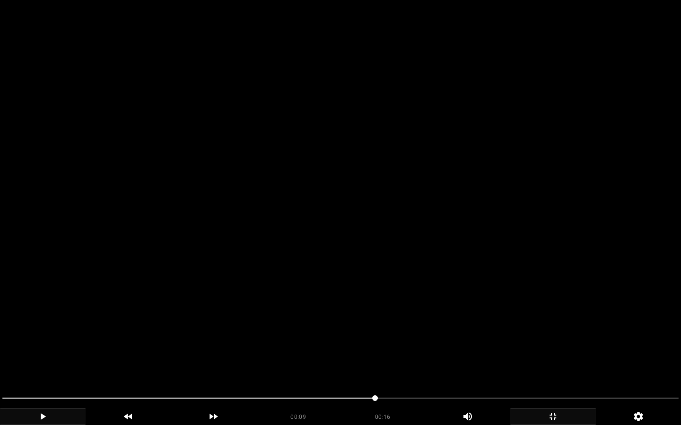
click at [45, 343] on icon "add" at bounding box center [42, 416] width 85 height 11
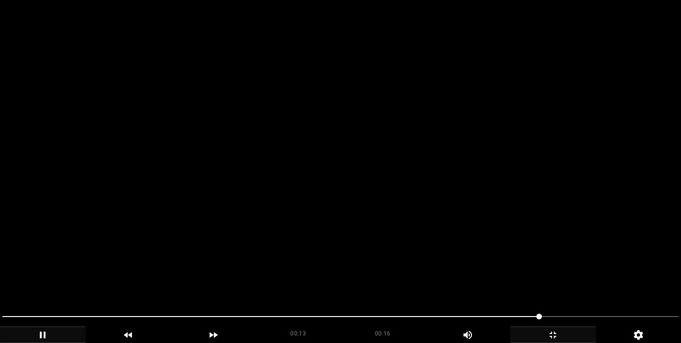
scroll to position [486, 0]
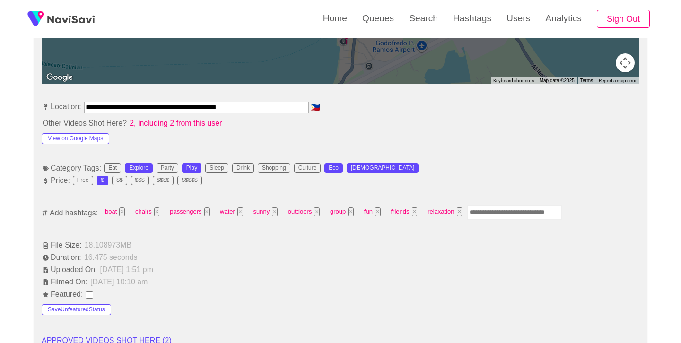
click at [517, 209] on input "Enter tag here and press return" at bounding box center [514, 212] width 95 height 15
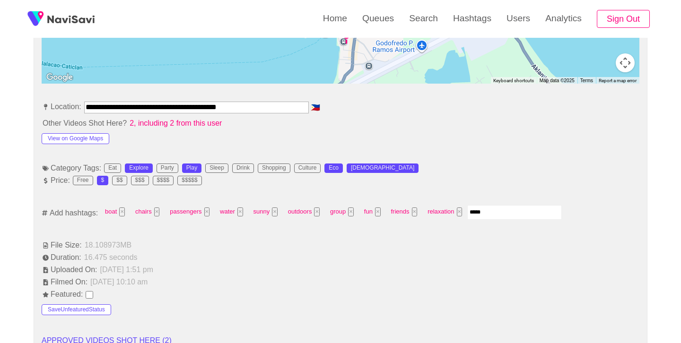
type input "******"
type input "*"
click at [485, 261] on li "Duration: 16.475 seconds" at bounding box center [340, 257] width 597 height 11
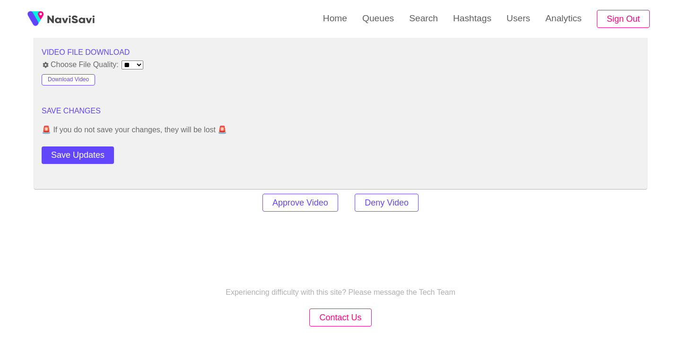
scroll to position [1275, 0]
drag, startPoint x: 103, startPoint y: 155, endPoint x: 130, endPoint y: 145, distance: 29.2
click at [103, 155] on button "Save Updates" at bounding box center [78, 154] width 72 height 17
click at [418, 20] on link "Search" at bounding box center [423, 18] width 44 height 37
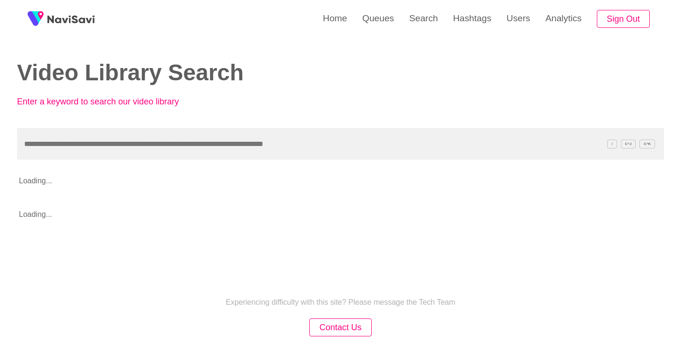
click at [231, 147] on input "text" at bounding box center [340, 144] width 647 height 32
type input "**********"
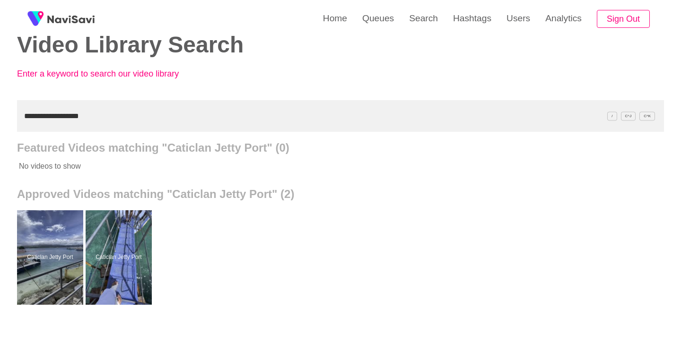
scroll to position [29, 0]
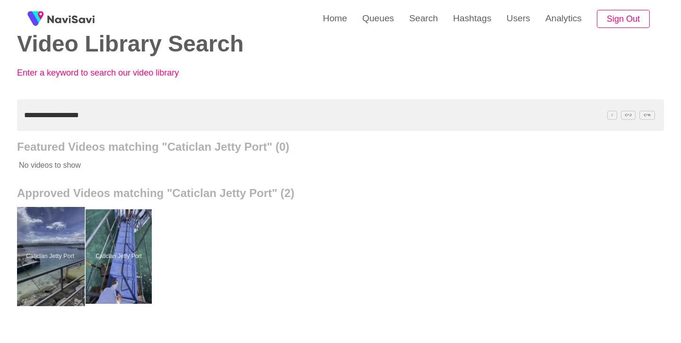
click at [59, 242] on div at bounding box center [50, 256] width 69 height 99
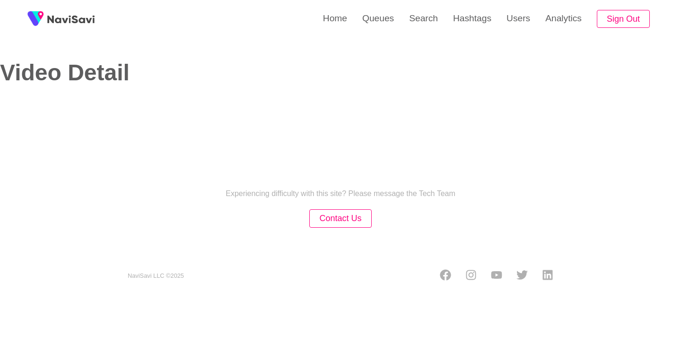
select select "**"
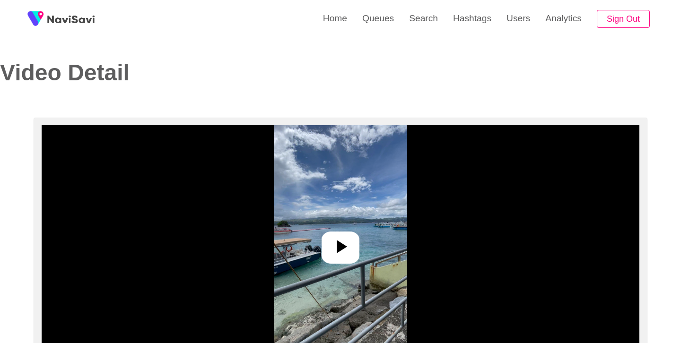
select select "**********"
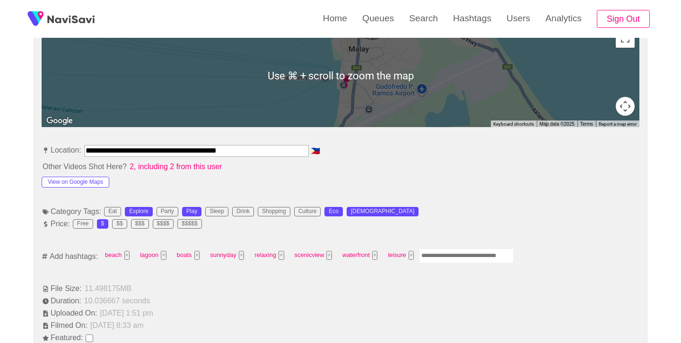
scroll to position [443, 0]
click at [444, 256] on input "Enter tag here and press return" at bounding box center [466, 255] width 95 height 15
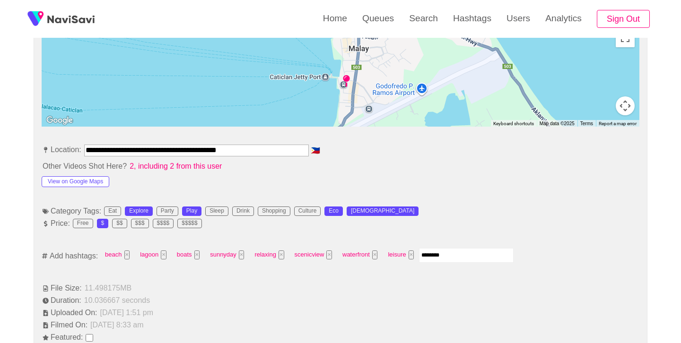
type input "*********"
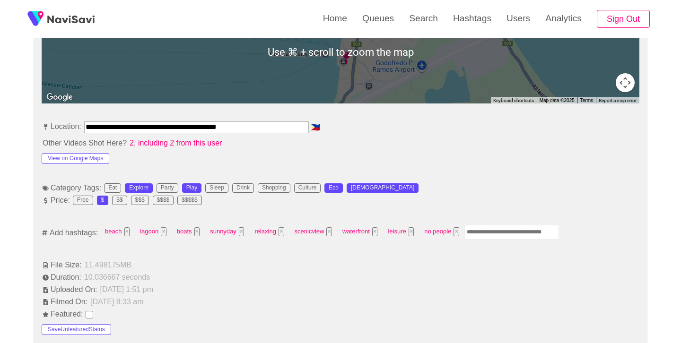
scroll to position [468, 0]
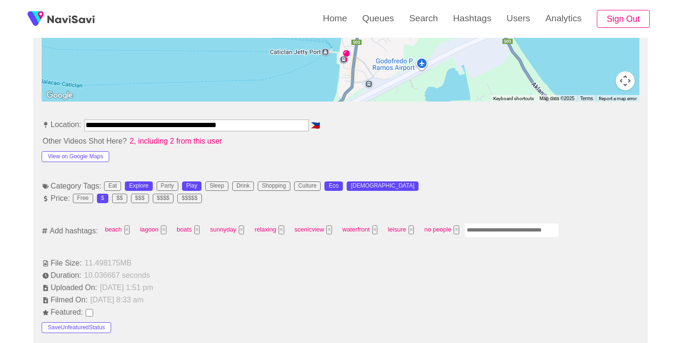
click at [514, 232] on input "Enter tag here and press return" at bounding box center [511, 230] width 95 height 15
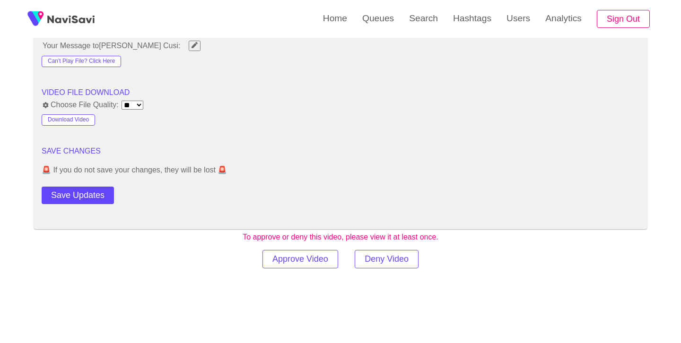
scroll to position [1235, 0]
click at [104, 196] on button "Save Updates" at bounding box center [78, 194] width 72 height 17
click at [413, 20] on link "Search" at bounding box center [423, 18] width 44 height 37
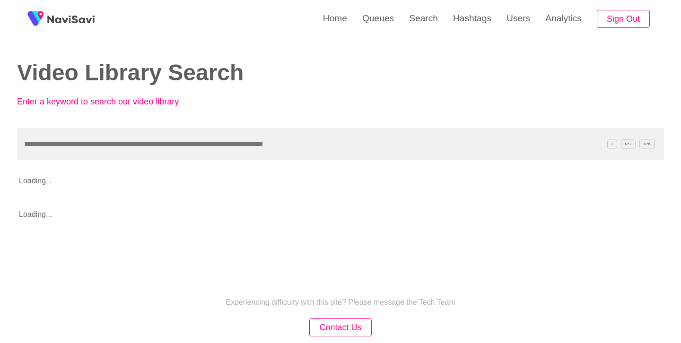
click at [196, 145] on input "text" at bounding box center [340, 144] width 647 height 32
type input "**********"
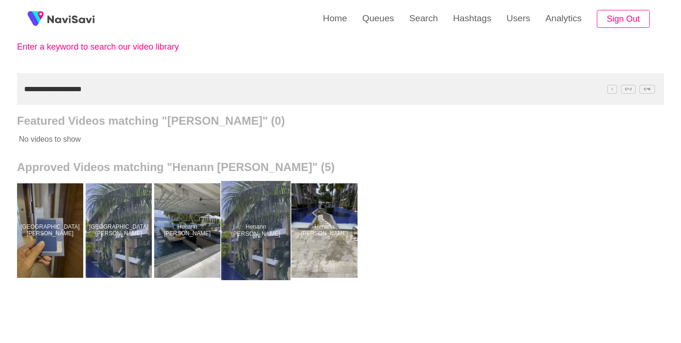
scroll to position [56, 0]
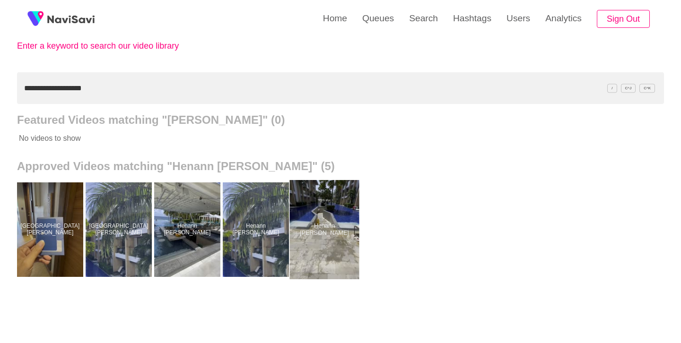
click at [329, 227] on div at bounding box center [324, 229] width 69 height 99
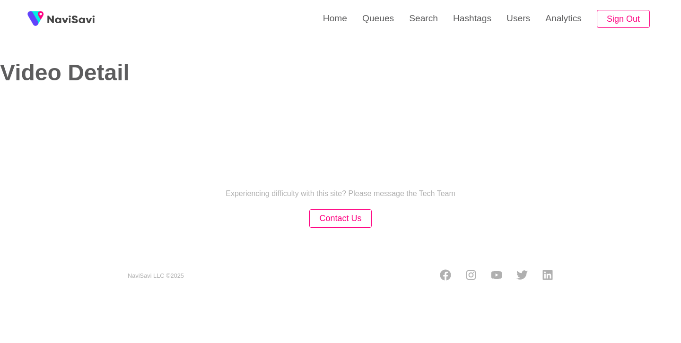
select select "**********"
select select "**"
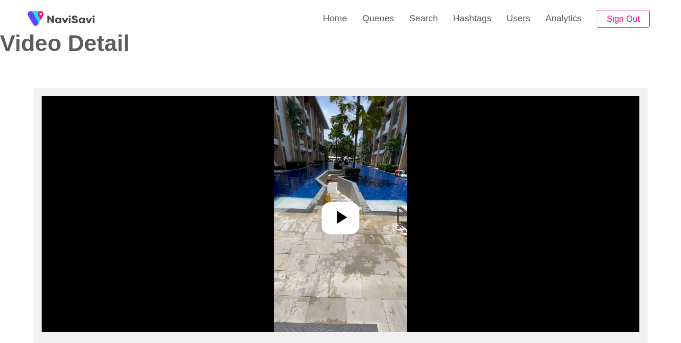
scroll to position [36, 0]
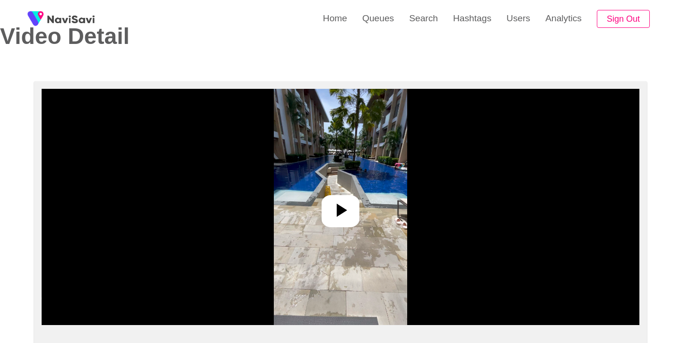
click at [346, 217] on icon at bounding box center [340, 210] width 23 height 23
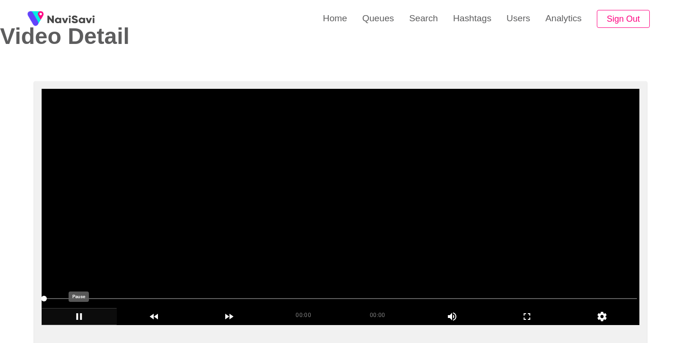
click at [81, 313] on icon "add" at bounding box center [79, 316] width 74 height 11
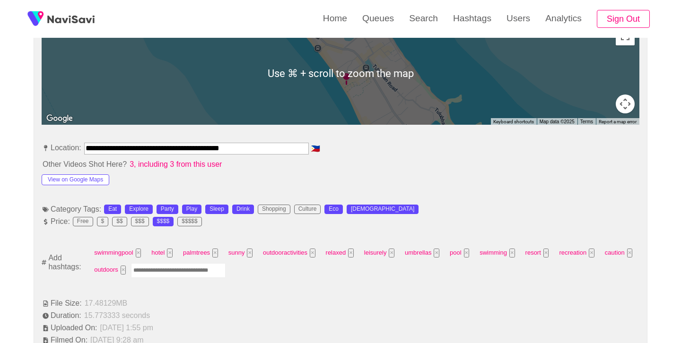
scroll to position [446, 0]
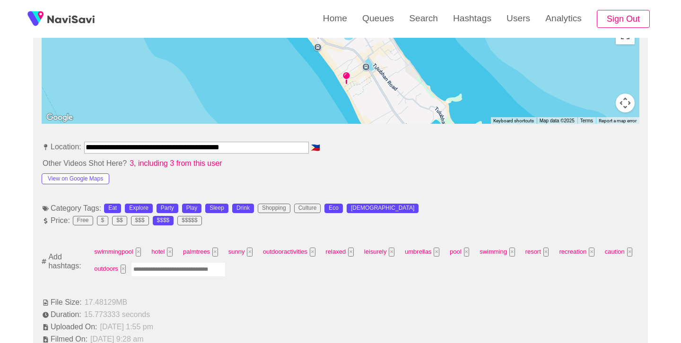
click at [190, 263] on input "Enter tag here and press return" at bounding box center [178, 269] width 95 height 15
type input "*********"
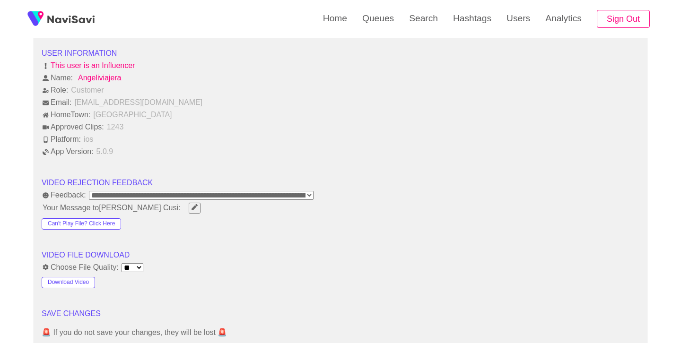
scroll to position [1292, 0]
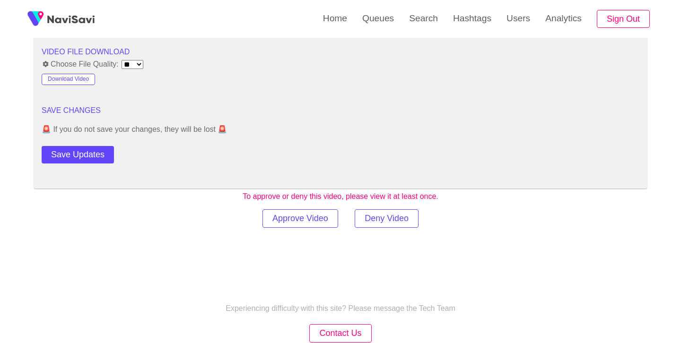
click at [95, 144] on div "Save Updates" at bounding box center [102, 152] width 120 height 21
click at [95, 156] on button "Save Updates" at bounding box center [78, 154] width 72 height 17
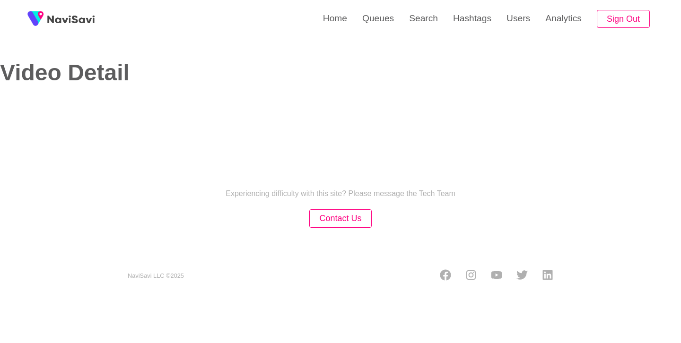
select select "**********"
select select "**"
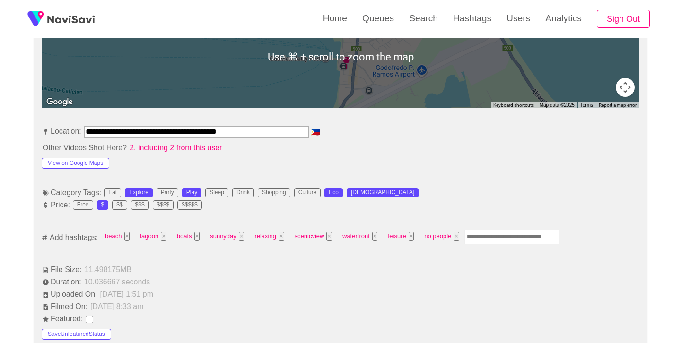
scroll to position [462, 0]
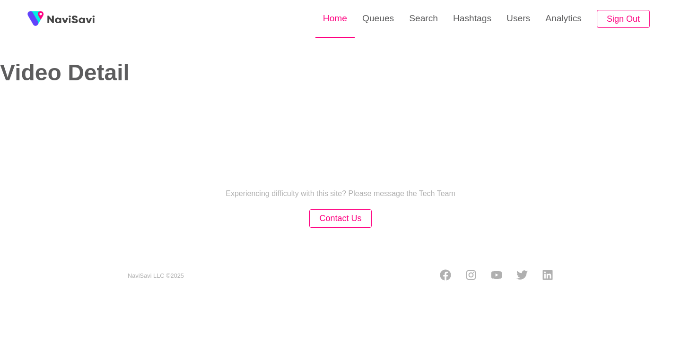
select select "**********"
select select "**"
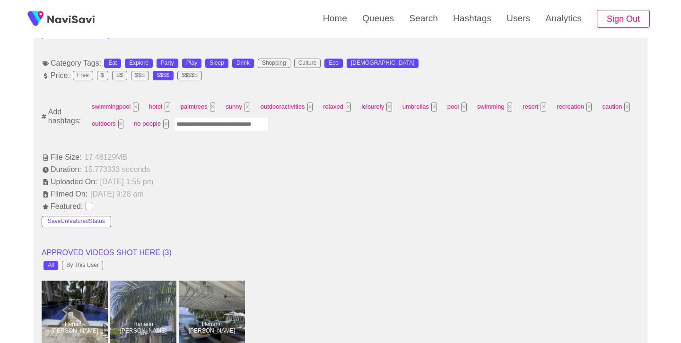
scroll to position [596, 0]
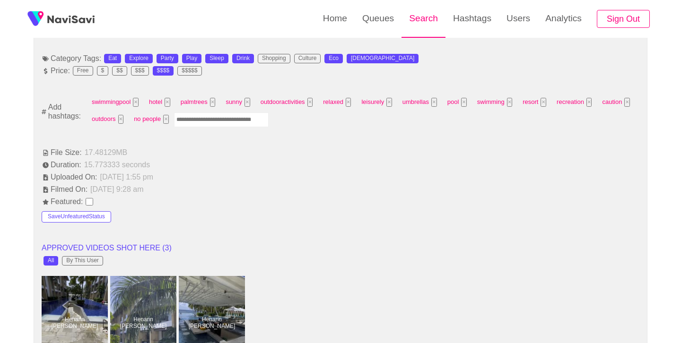
click at [417, 16] on link "Search" at bounding box center [423, 18] width 44 height 37
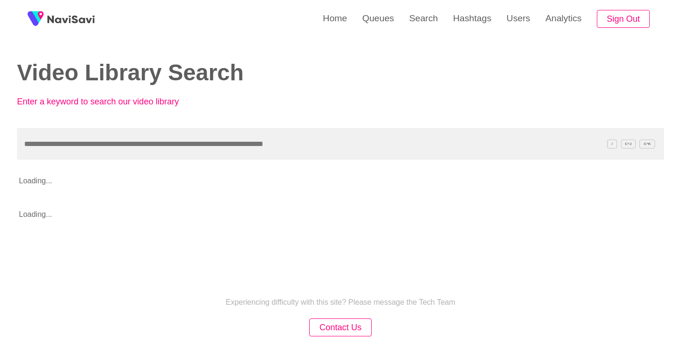
click at [237, 148] on input "text" at bounding box center [340, 144] width 647 height 32
type input "**********"
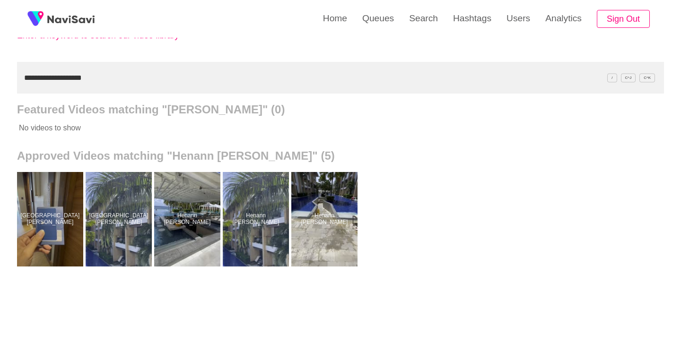
scroll to position [67, 0]
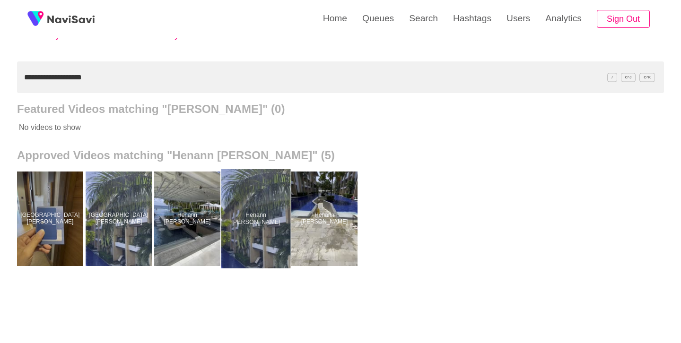
click at [243, 211] on div at bounding box center [255, 218] width 69 height 99
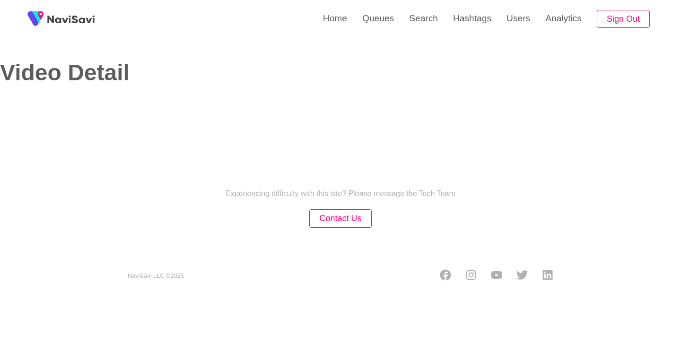
select select "**********"
select select "**"
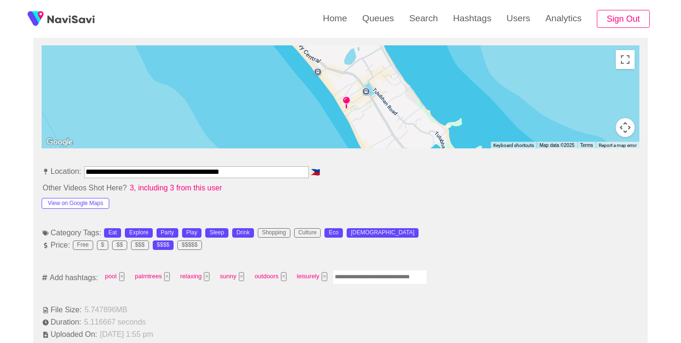
scroll to position [432, 0]
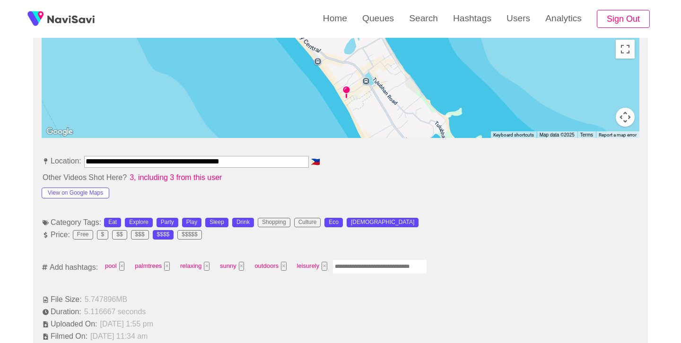
click at [370, 267] on input "Enter tag here and press return" at bounding box center [379, 266] width 95 height 15
type input "*********"
type input "*****"
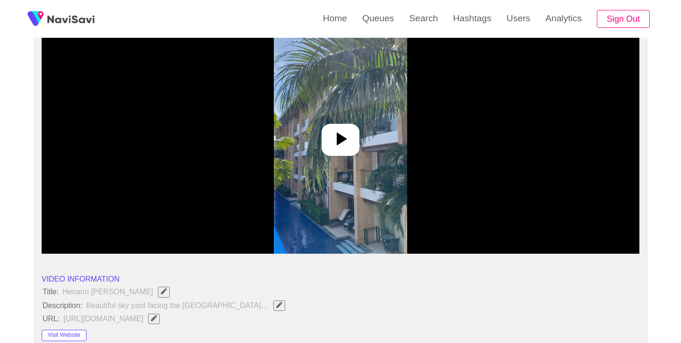
scroll to position [103, 0]
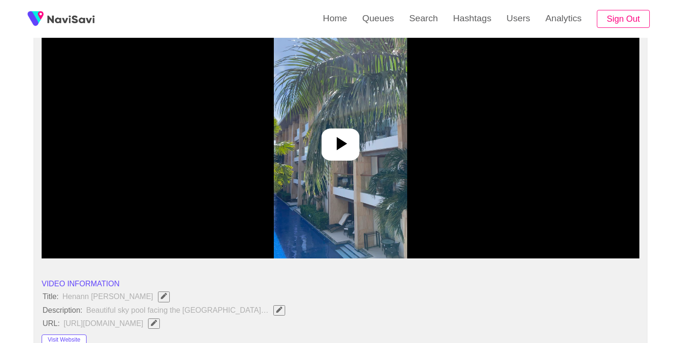
click at [345, 144] on icon at bounding box center [342, 143] width 10 height 13
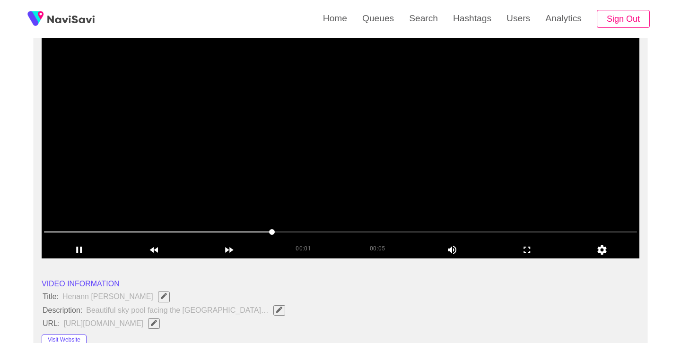
click at [194, 224] on div at bounding box center [340, 233] width 600 height 25
click at [83, 245] on icon "add" at bounding box center [79, 249] width 74 height 11
click at [80, 251] on icon "add" at bounding box center [79, 250] width 6 height 7
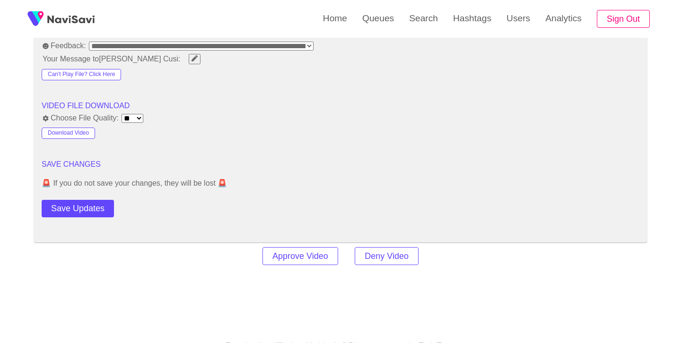
scroll to position [1242, 0]
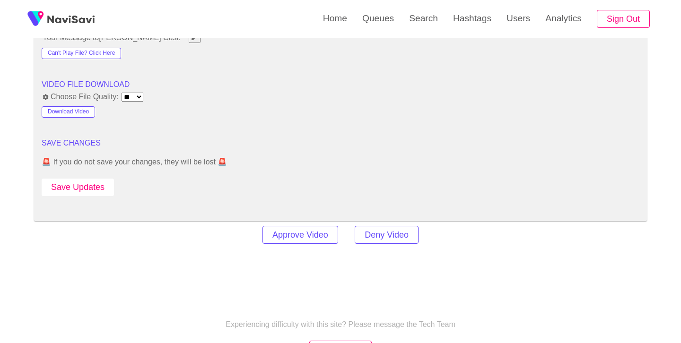
click at [98, 187] on button "Save Updates" at bounding box center [78, 187] width 72 height 17
click at [423, 10] on link "Search" at bounding box center [423, 18] width 44 height 37
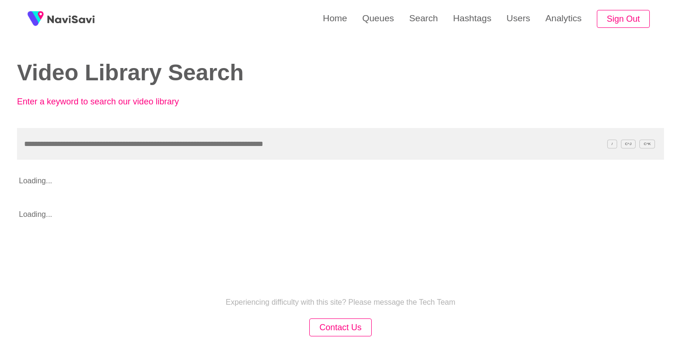
click at [237, 146] on input "text" at bounding box center [340, 144] width 647 height 32
type input "**********"
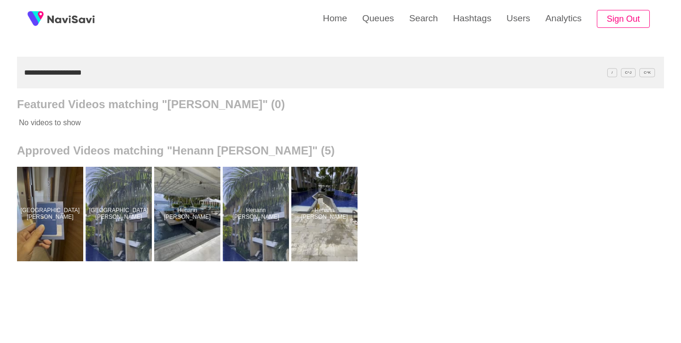
scroll to position [72, 0]
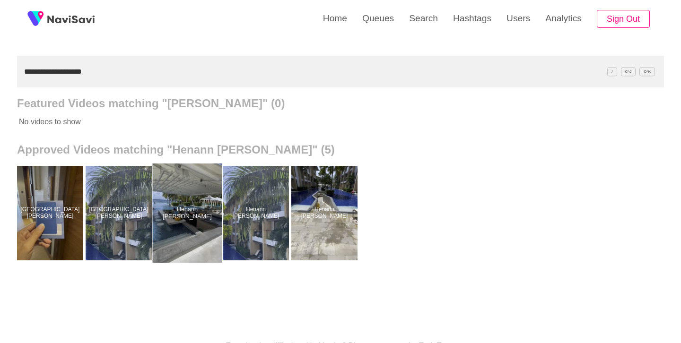
click at [171, 234] on div at bounding box center [187, 213] width 69 height 99
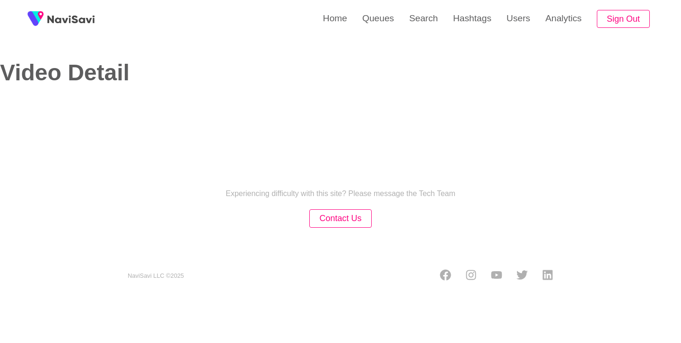
select select "**"
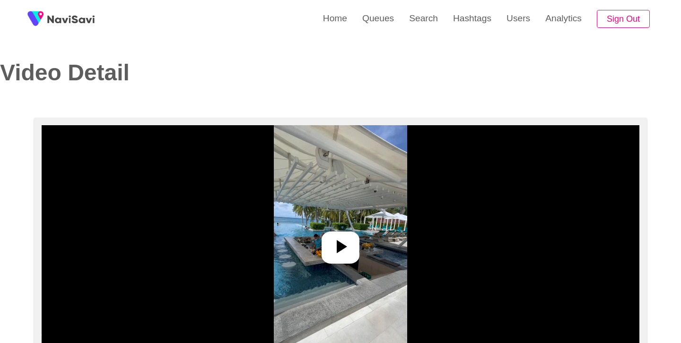
select select "**********"
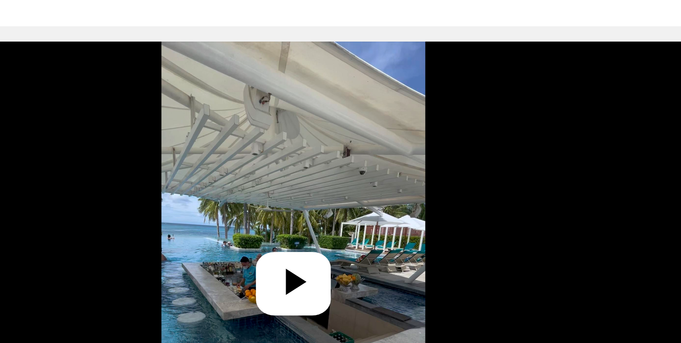
click at [347, 252] on icon at bounding box center [340, 246] width 23 height 23
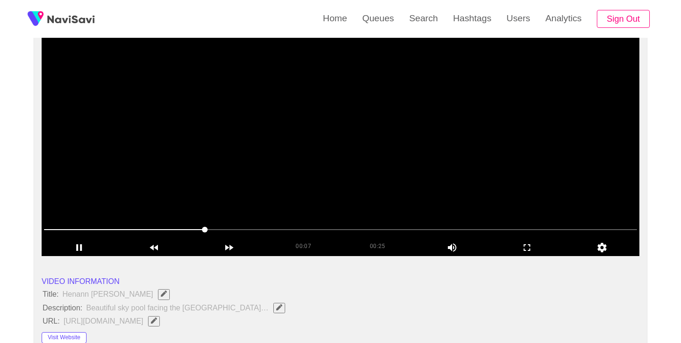
scroll to position [106, 0]
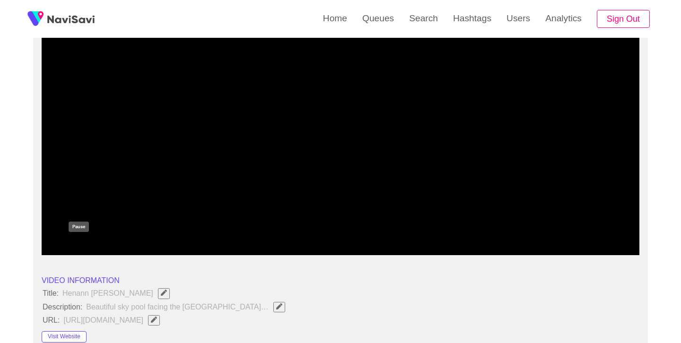
click at [84, 247] on icon "add" at bounding box center [79, 246] width 74 height 11
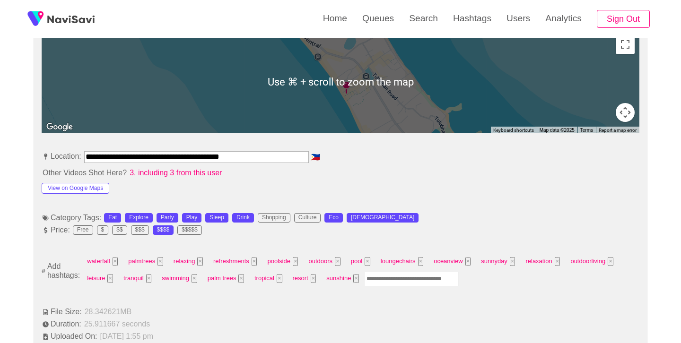
scroll to position [438, 0]
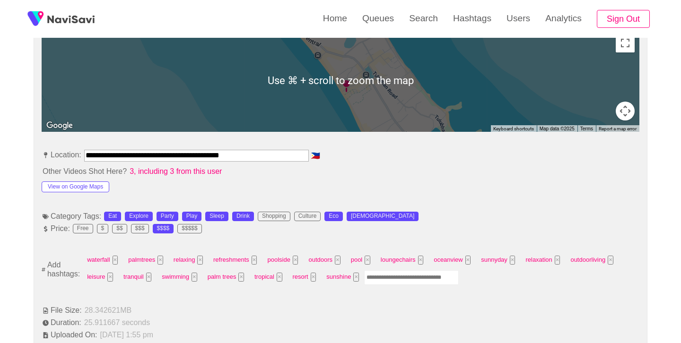
click at [393, 275] on input "Enter tag here and press return" at bounding box center [411, 277] width 95 height 15
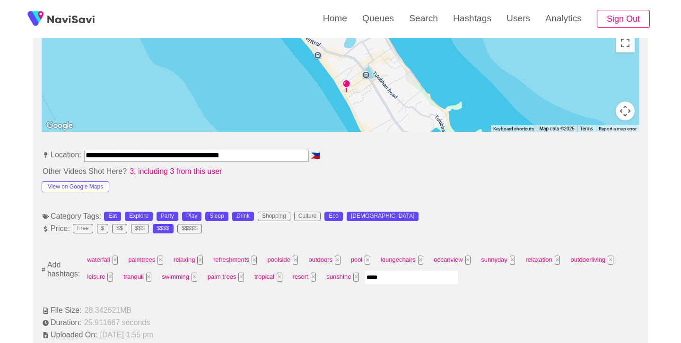
type input "******"
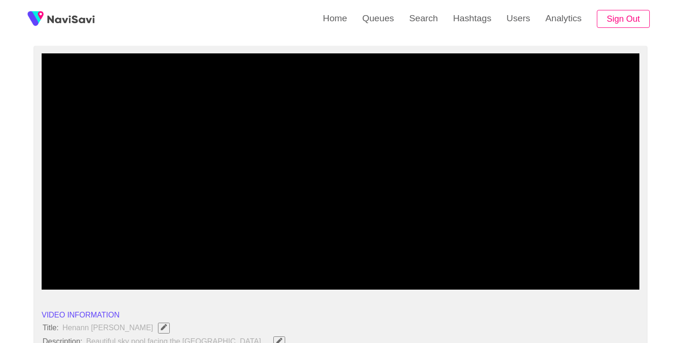
scroll to position [59, 0]
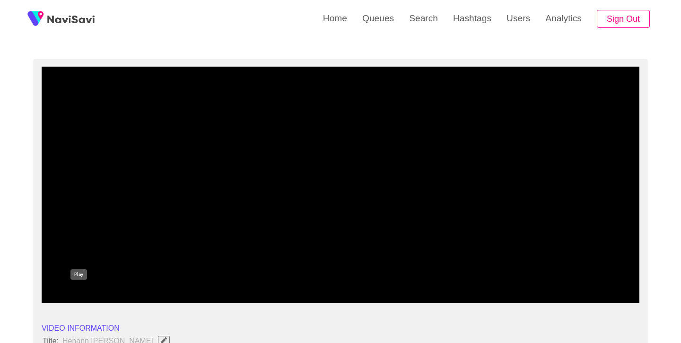
click at [84, 294] on icon "add" at bounding box center [79, 294] width 74 height 11
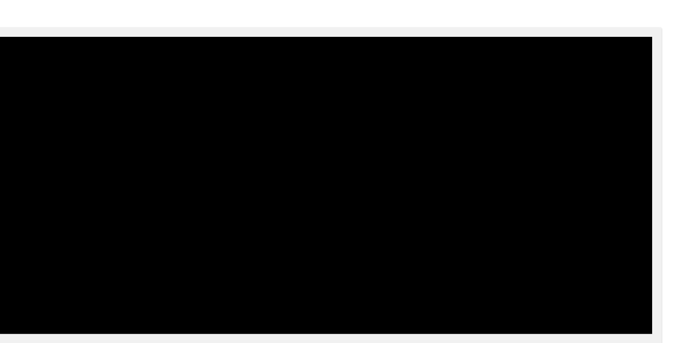
drag, startPoint x: 135, startPoint y: 275, endPoint x: 121, endPoint y: 274, distance: 13.2
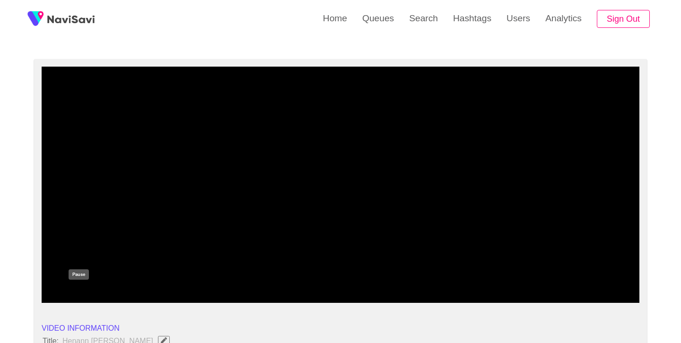
click at [84, 294] on icon "add" at bounding box center [79, 294] width 74 height 11
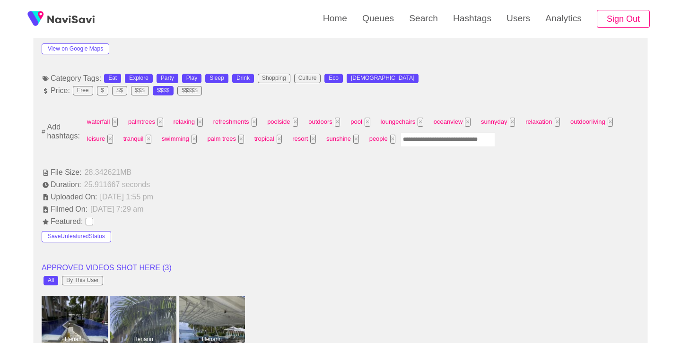
scroll to position [561, 0]
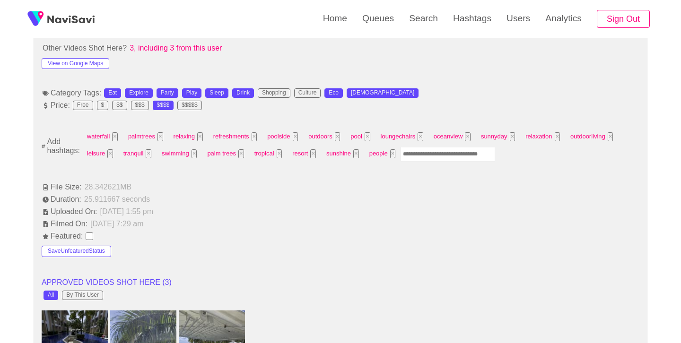
click at [438, 153] on input "Enter tag here and press return" at bounding box center [447, 154] width 95 height 15
type input "*****"
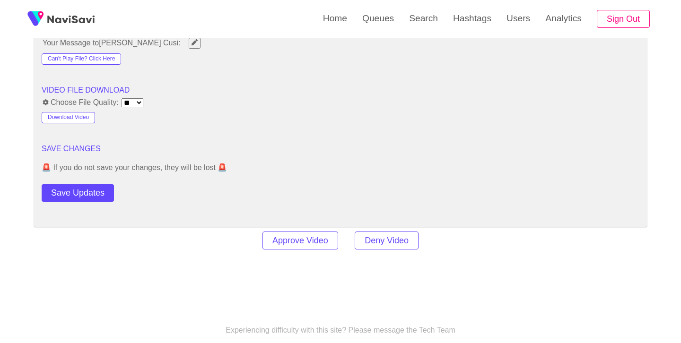
scroll to position [1265, 0]
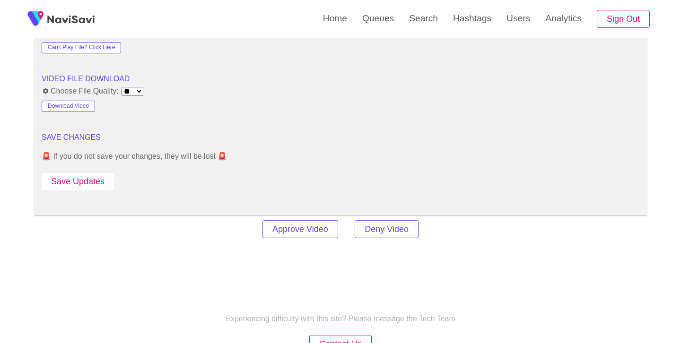
click at [91, 176] on button "Save Updates" at bounding box center [78, 181] width 72 height 17
click at [415, 30] on link "Search" at bounding box center [423, 18] width 44 height 37
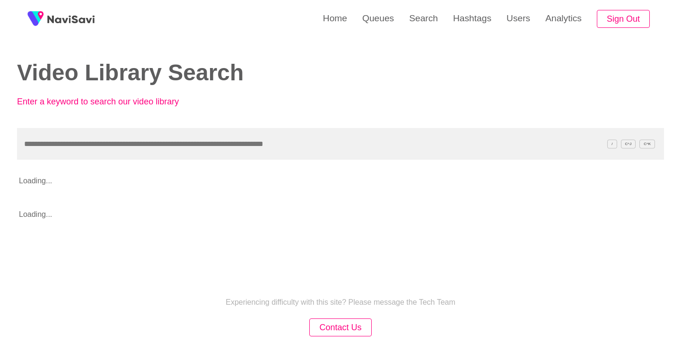
click at [225, 145] on input "text" at bounding box center [340, 144] width 647 height 32
type input "**********"
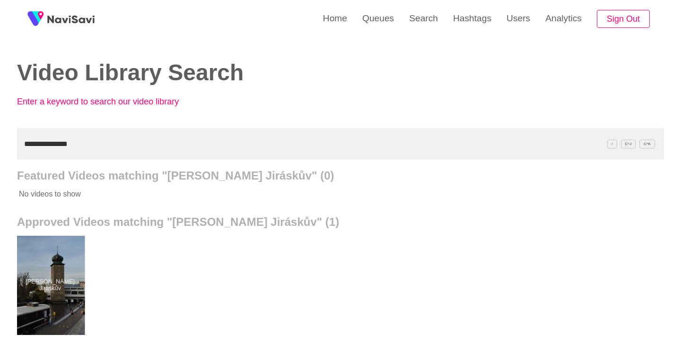
click at [46, 264] on div at bounding box center [50, 285] width 69 height 99
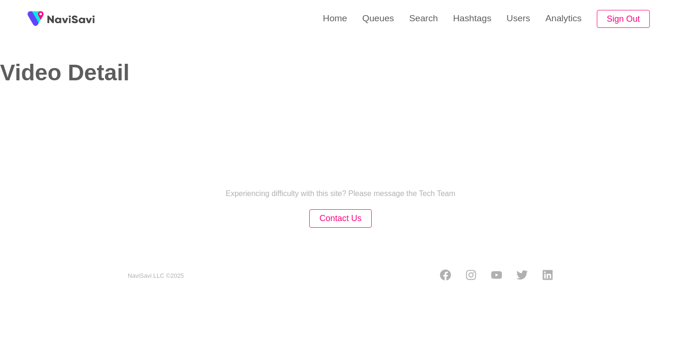
select select "**********"
select select "**"
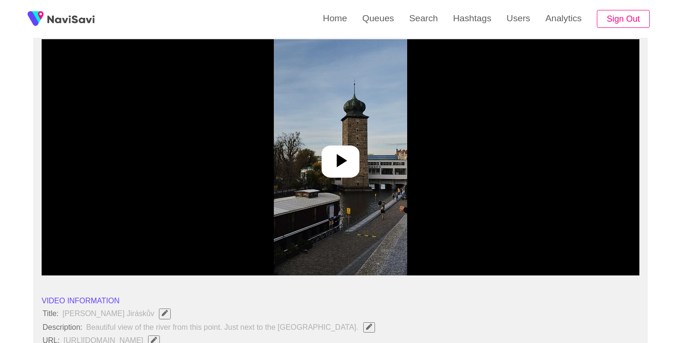
scroll to position [87, 0]
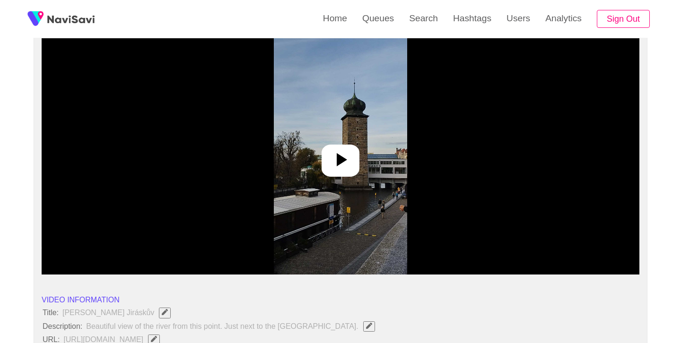
click at [341, 159] on icon at bounding box center [342, 159] width 10 height 13
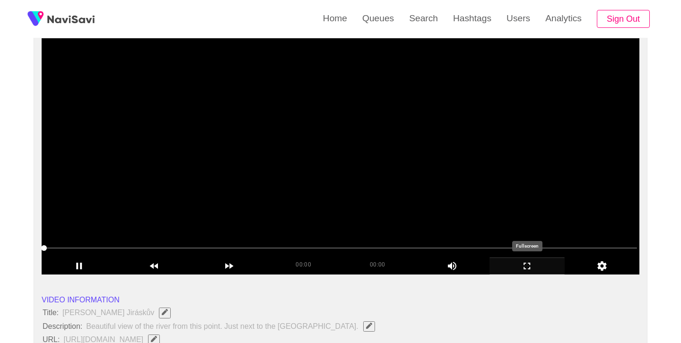
click at [532, 267] on icon "add" at bounding box center [527, 265] width 74 height 11
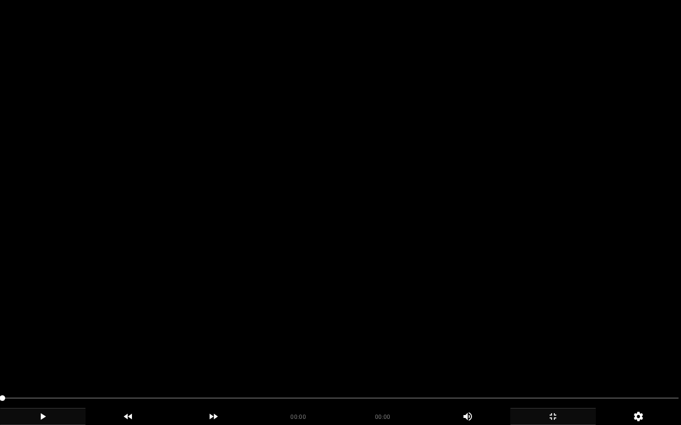
click at [46, 343] on icon "add" at bounding box center [42, 416] width 85 height 11
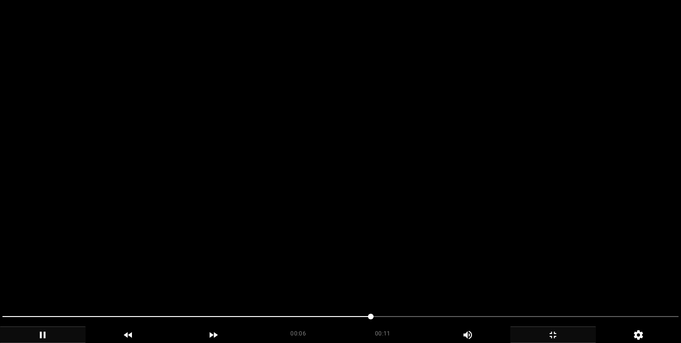
scroll to position [86, 0]
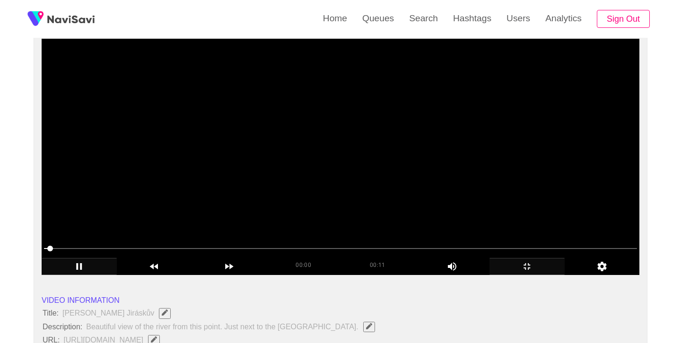
drag, startPoint x: 65, startPoint y: 394, endPoint x: 51, endPoint y: 249, distance: 145.3
click at [526, 265] on icon "add" at bounding box center [527, 266] width 74 height 11
click at [527, 267] on icon "add" at bounding box center [527, 266] width 74 height 11
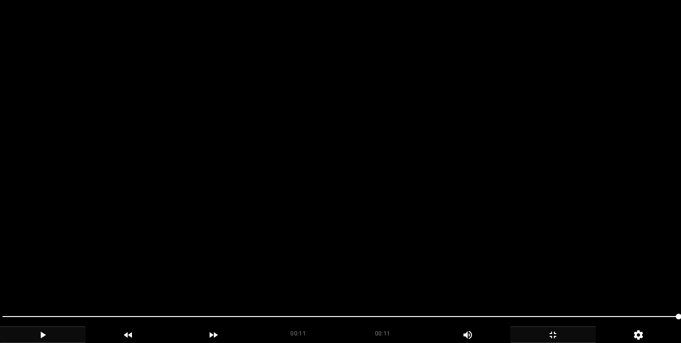
scroll to position [539, 0]
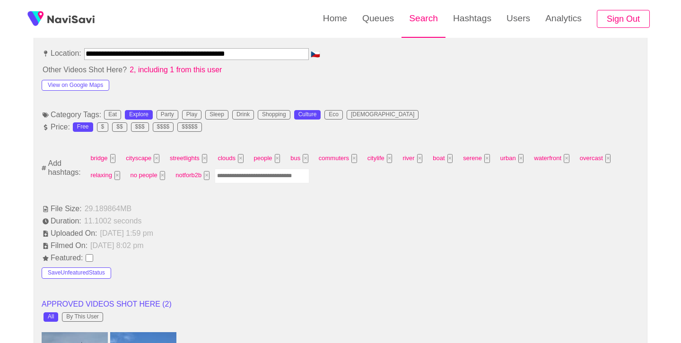
click at [432, 20] on link "Search" at bounding box center [423, 18] width 44 height 37
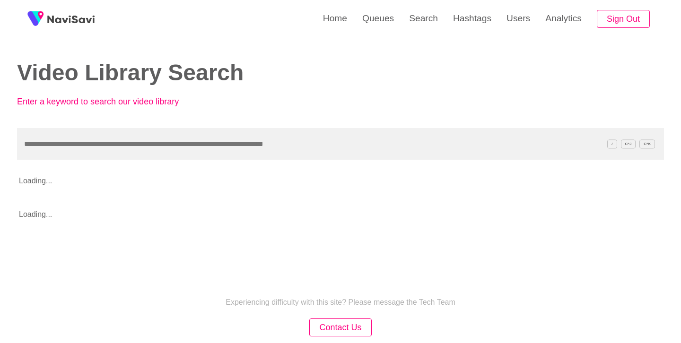
click at [264, 146] on input "text" at bounding box center [340, 144] width 647 height 32
type input "**********"
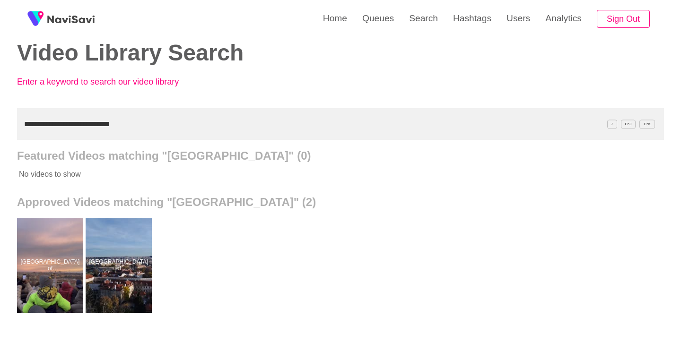
scroll to position [20, 0]
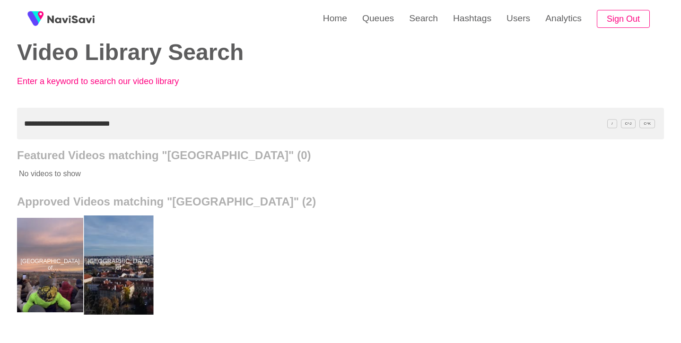
click at [131, 243] on div at bounding box center [118, 265] width 69 height 99
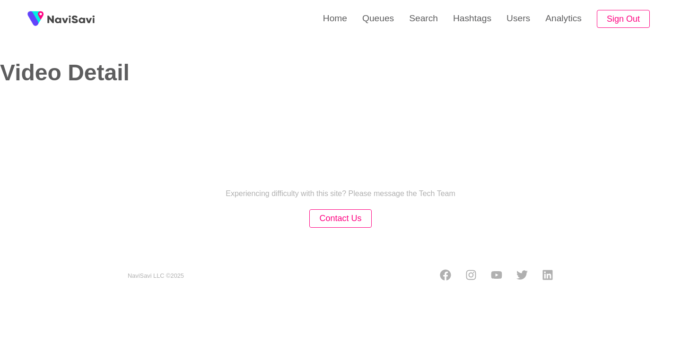
select select "**********"
select select "**"
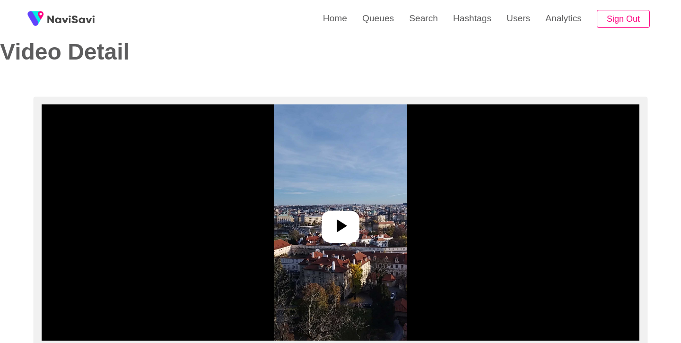
scroll to position [18, 0]
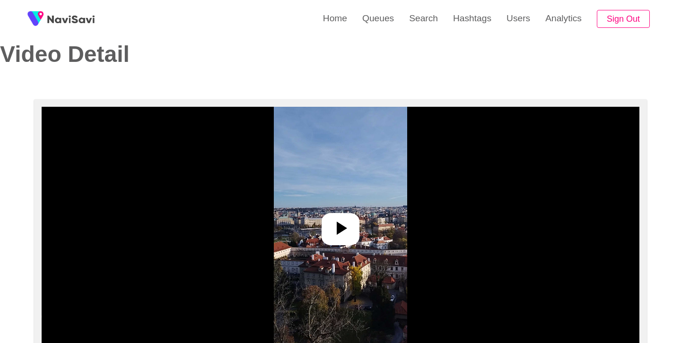
click at [346, 217] on icon at bounding box center [340, 228] width 23 height 23
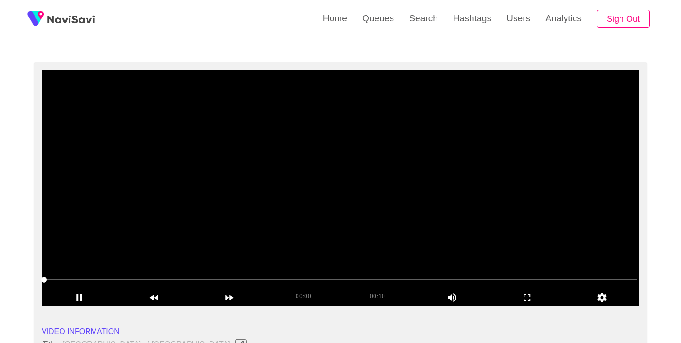
scroll to position [56, 0]
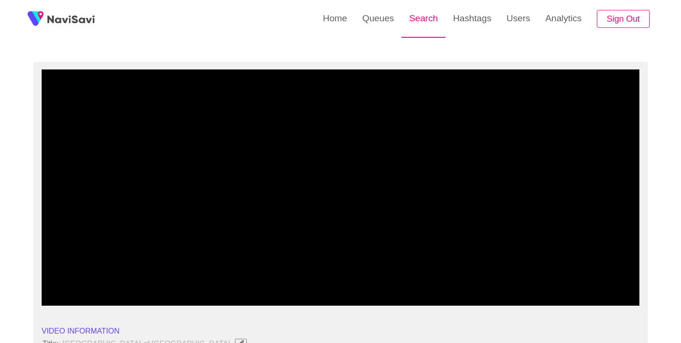
click at [425, 22] on link "Search" at bounding box center [423, 18] width 44 height 37
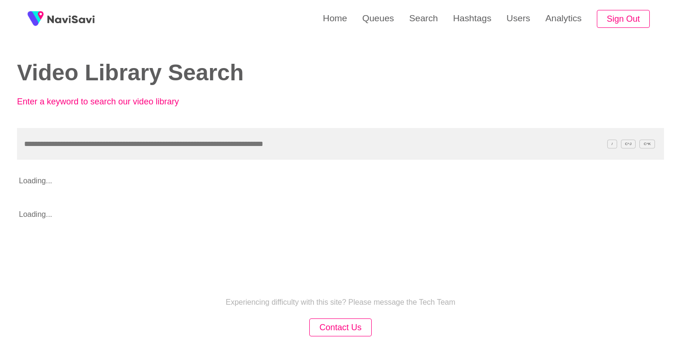
click at [229, 131] on input "text" at bounding box center [340, 144] width 647 height 32
click at [228, 131] on input "text" at bounding box center [340, 144] width 647 height 32
type input "**********"
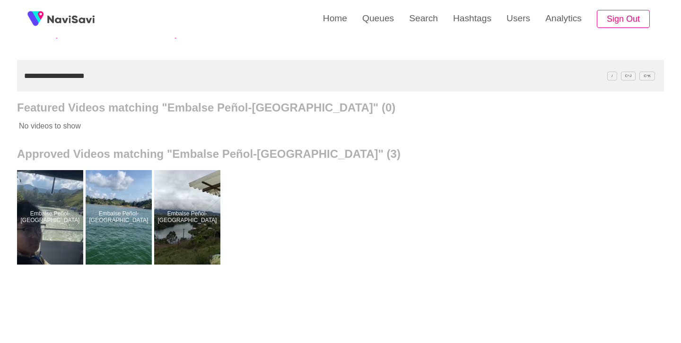
scroll to position [71, 0]
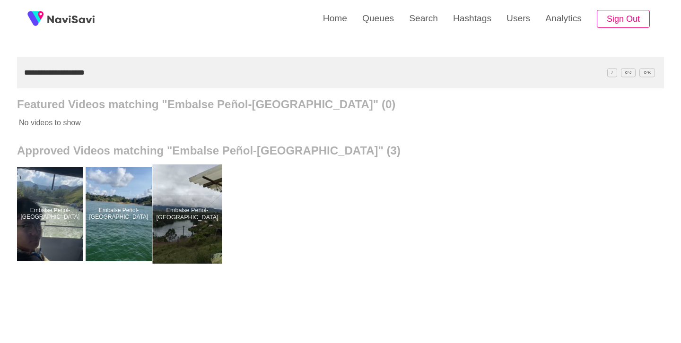
click at [177, 232] on div at bounding box center [187, 213] width 69 height 99
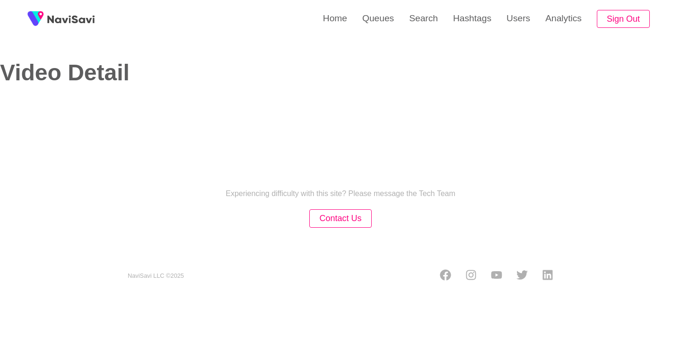
select select "**********"
select select "**"
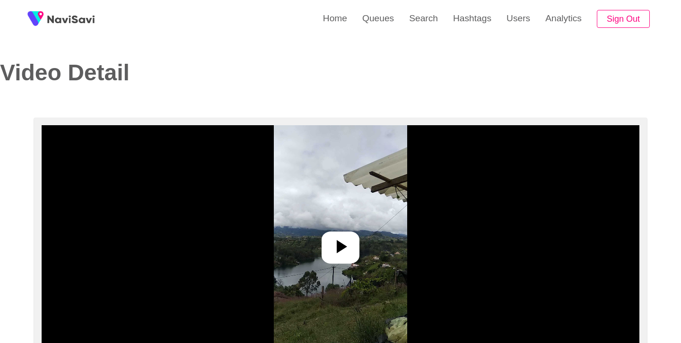
scroll to position [121, 0]
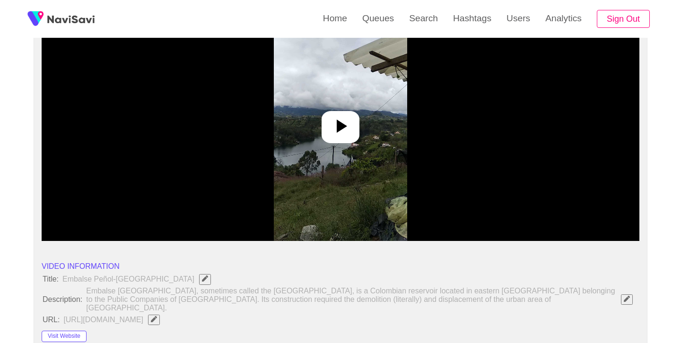
click at [335, 113] on div at bounding box center [340, 127] width 38 height 32
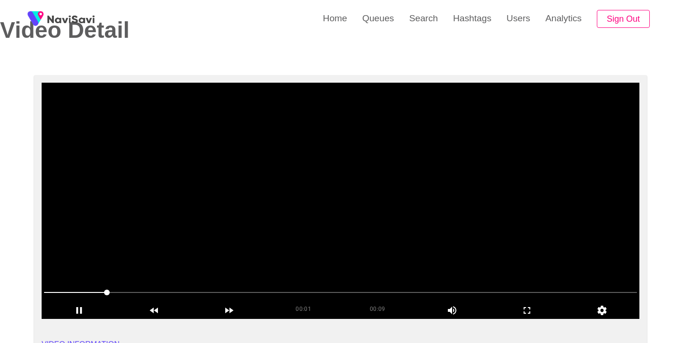
scroll to position [46, 0]
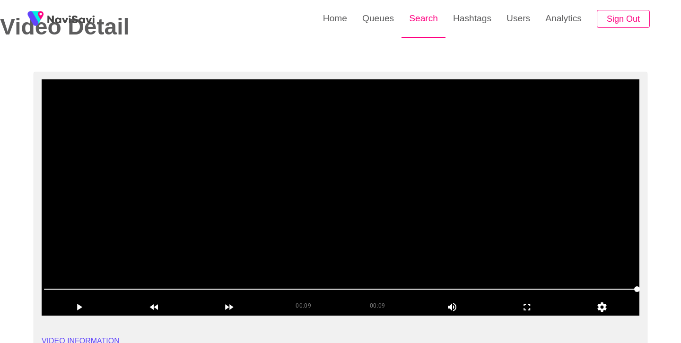
click at [415, 17] on link "Search" at bounding box center [423, 18] width 44 height 37
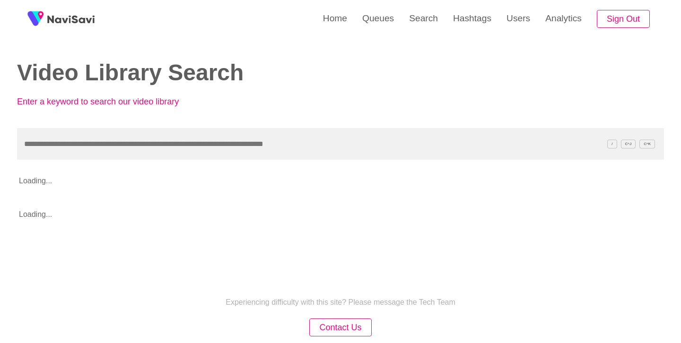
click at [251, 140] on input "text" at bounding box center [340, 144] width 647 height 32
type input "**********"
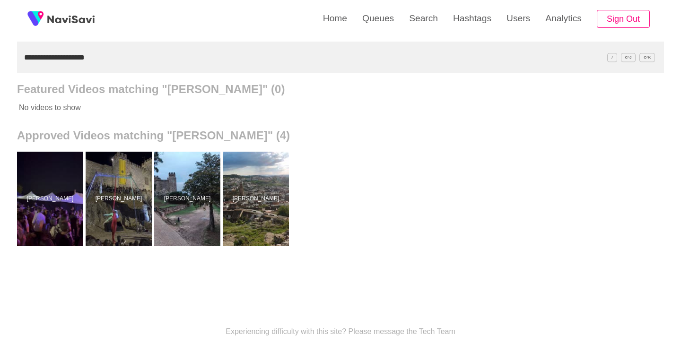
scroll to position [87, 0]
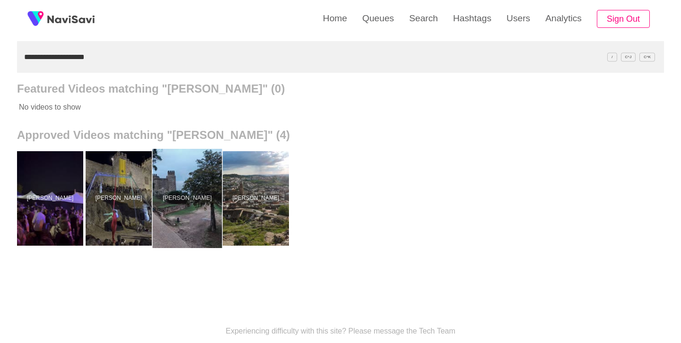
click at [178, 210] on div at bounding box center [187, 198] width 69 height 99
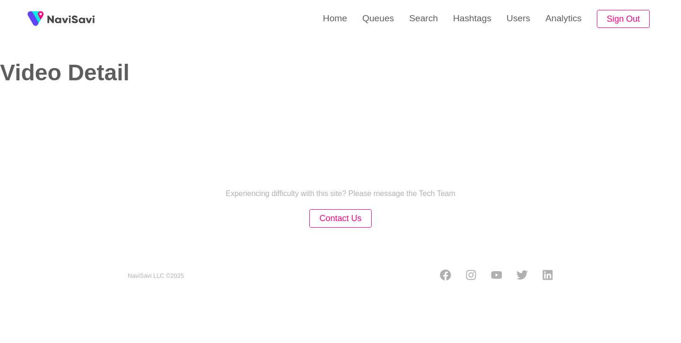
select select "**********"
select select "**"
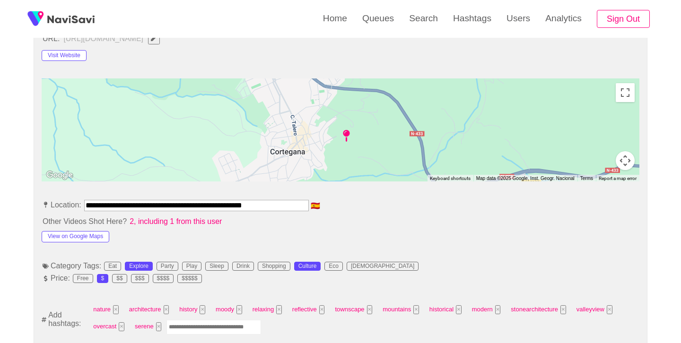
scroll to position [449, 0]
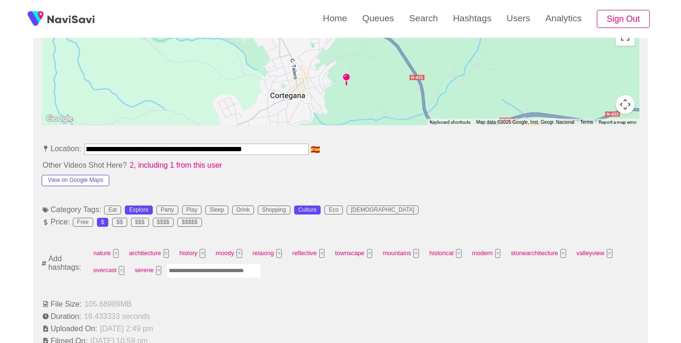
click at [247, 270] on input "Enter tag here and press return" at bounding box center [213, 271] width 95 height 15
type input "*********"
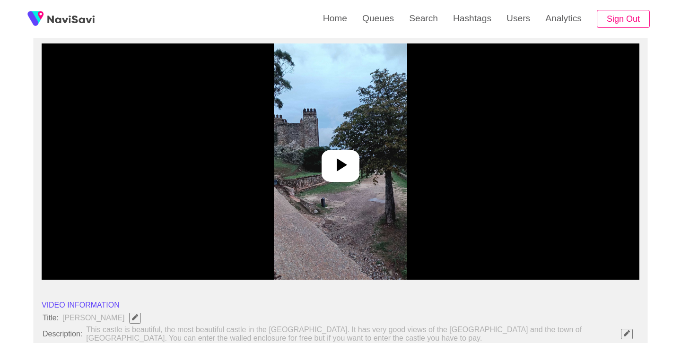
scroll to position [52, 0]
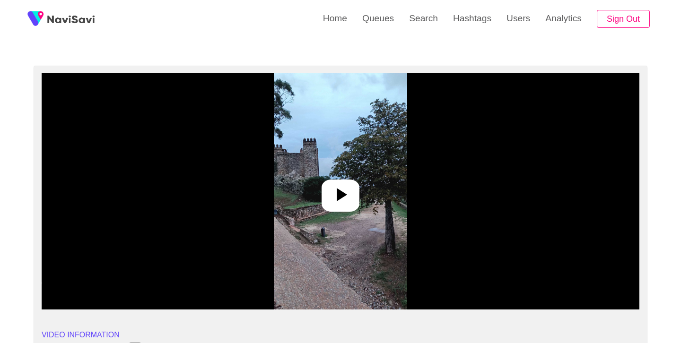
click at [344, 191] on icon at bounding box center [340, 194] width 23 height 23
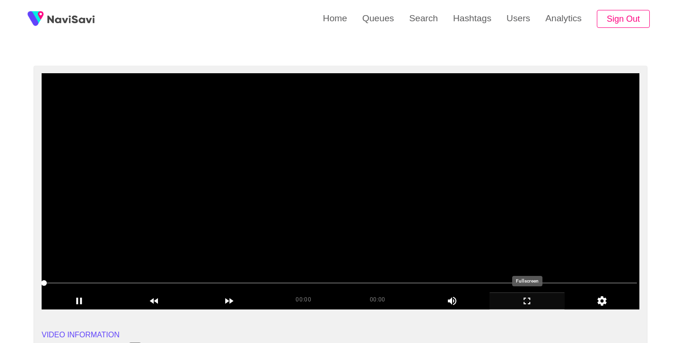
click at [528, 301] on icon "add" at bounding box center [527, 300] width 74 height 11
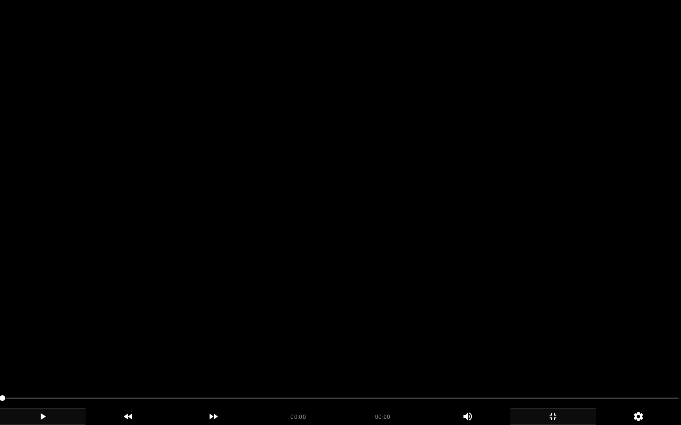
click at [42, 343] on div "add" at bounding box center [43, 416] width 86 height 17
click at [48, 343] on div "add" at bounding box center [43, 416] width 86 height 17
click at [46, 343] on icon "add" at bounding box center [42, 416] width 85 height 11
click at [33, 343] on span at bounding box center [340, 398] width 676 height 15
drag, startPoint x: 35, startPoint y: 396, endPoint x: 0, endPoint y: 395, distance: 35.0
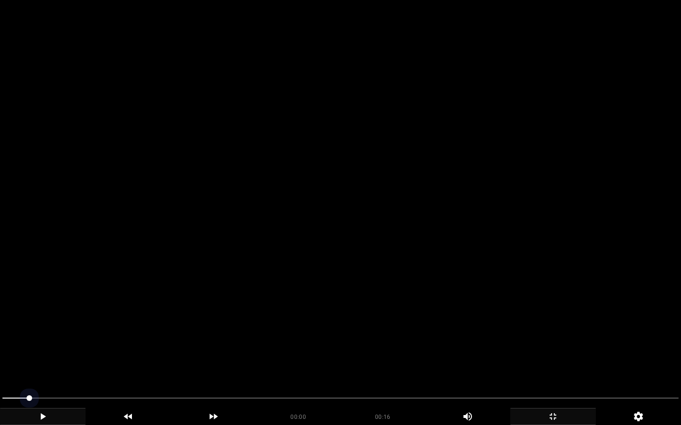
click at [0, 343] on div at bounding box center [340, 399] width 683 height 25
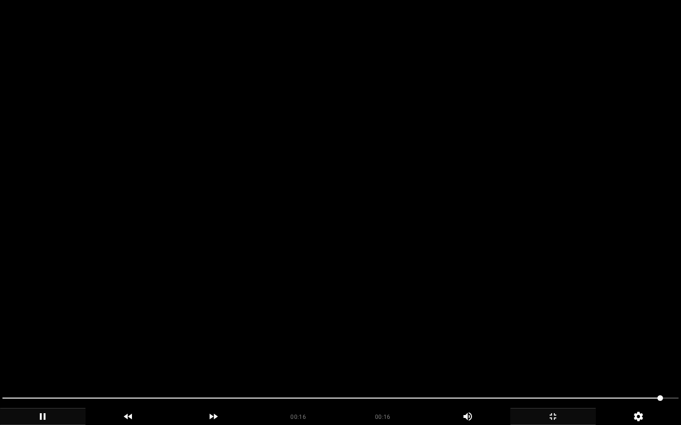
click at [370, 343] on span at bounding box center [340, 398] width 676 height 15
click at [362, 343] on video at bounding box center [340, 212] width 681 height 425
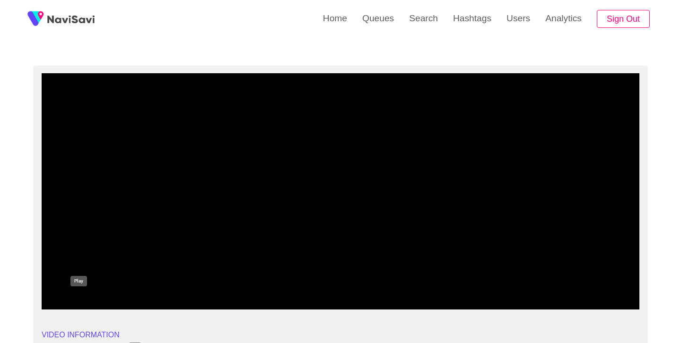
click at [78, 297] on icon "add" at bounding box center [79, 300] width 74 height 11
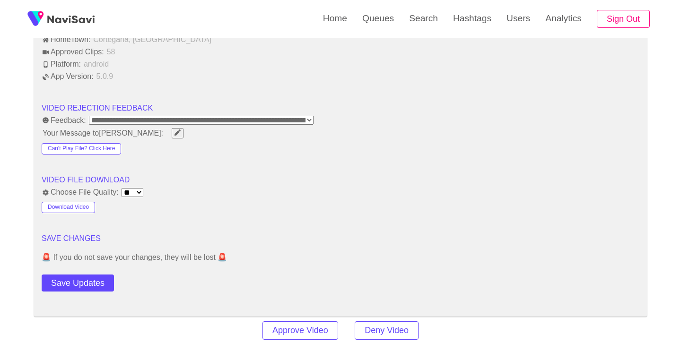
scroll to position [1168, 0]
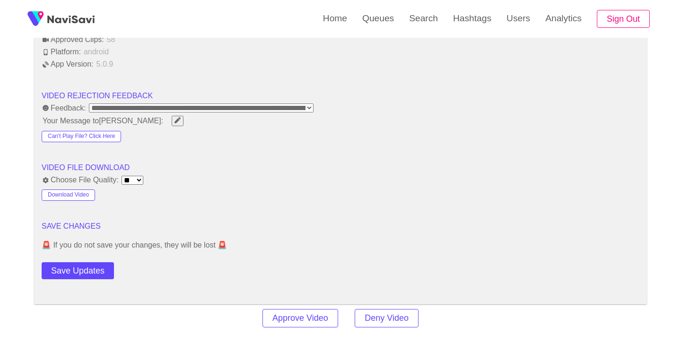
drag, startPoint x: 107, startPoint y: 269, endPoint x: 118, endPoint y: 266, distance: 11.2
click at [107, 269] on button "Save Updates" at bounding box center [78, 270] width 72 height 17
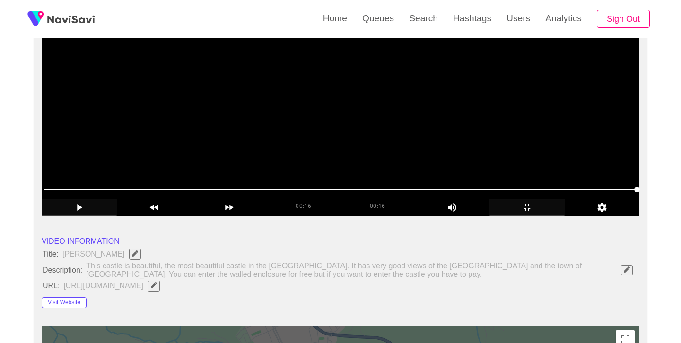
scroll to position [66, 0]
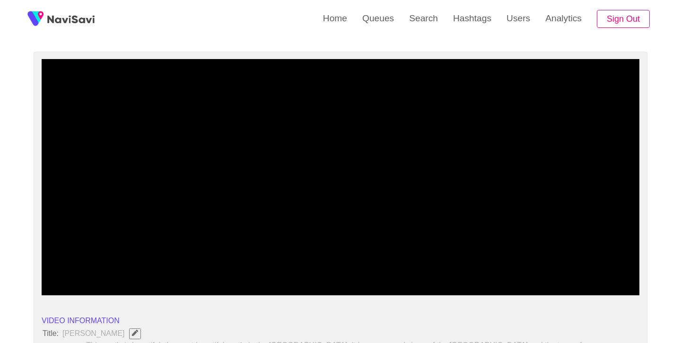
click at [86, 285] on icon "add" at bounding box center [79, 286] width 74 height 11
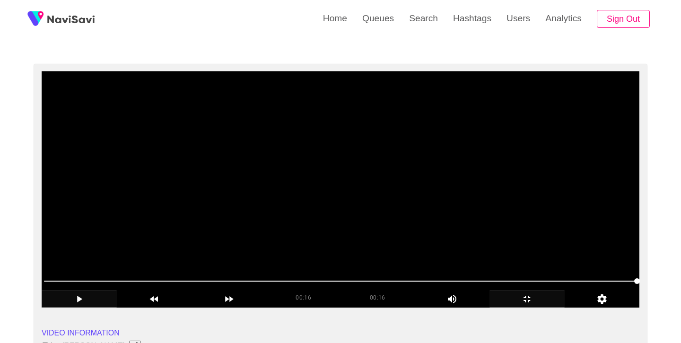
scroll to position [62, 0]
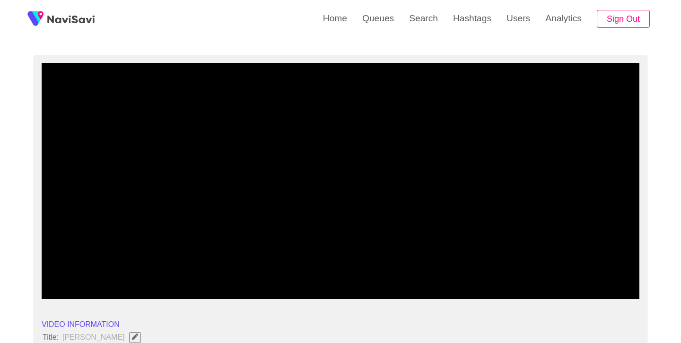
click at [281, 265] on span at bounding box center [340, 272] width 593 height 15
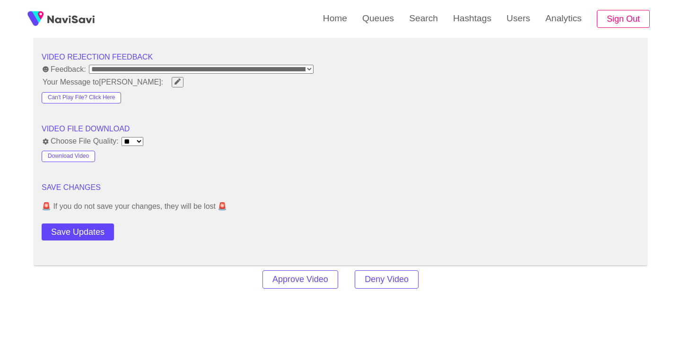
scroll to position [1222, 0]
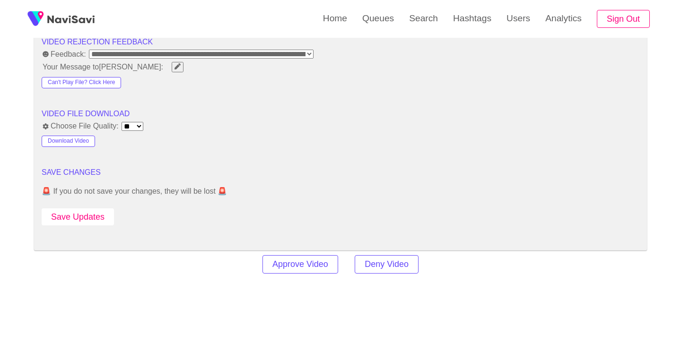
click at [91, 217] on button "Save Updates" at bounding box center [78, 216] width 72 height 17
click at [430, 20] on link "Search" at bounding box center [423, 18] width 44 height 37
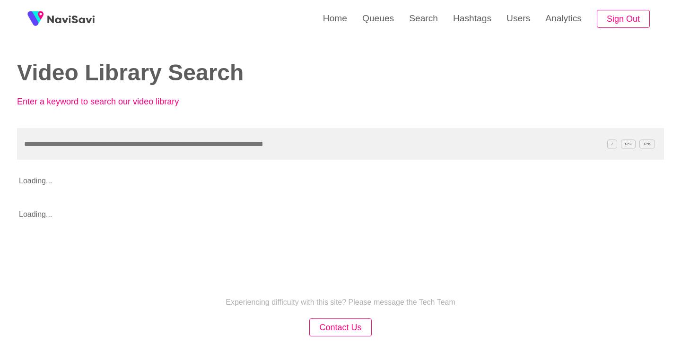
click at [248, 129] on input "text" at bounding box center [340, 144] width 647 height 32
type input "**********"
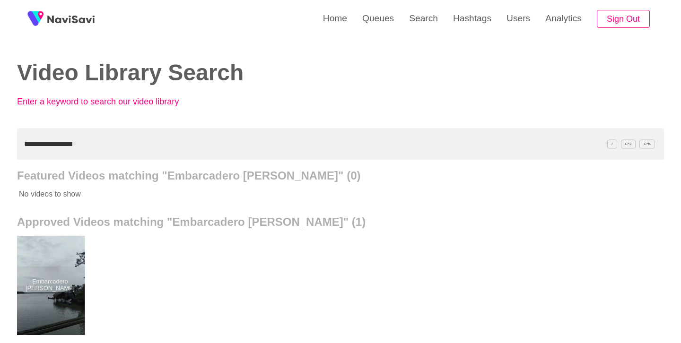
click at [38, 266] on div at bounding box center [50, 285] width 69 height 99
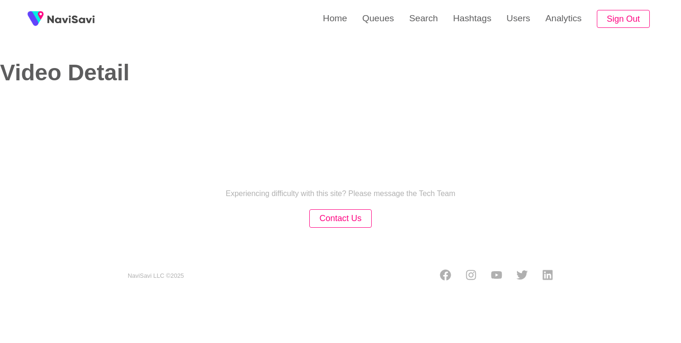
select select "**"
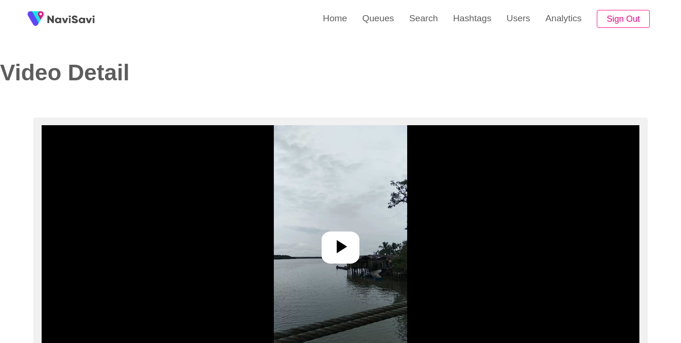
select select "**********"
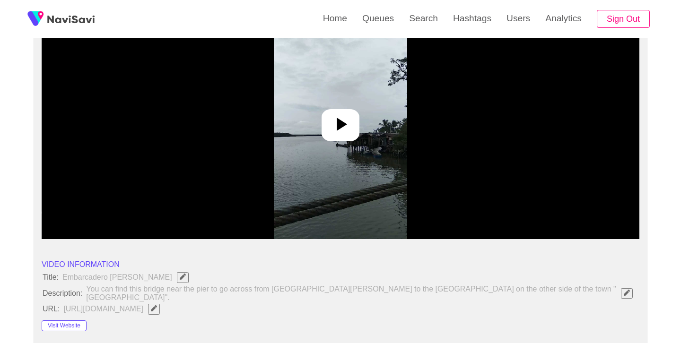
scroll to position [124, 0]
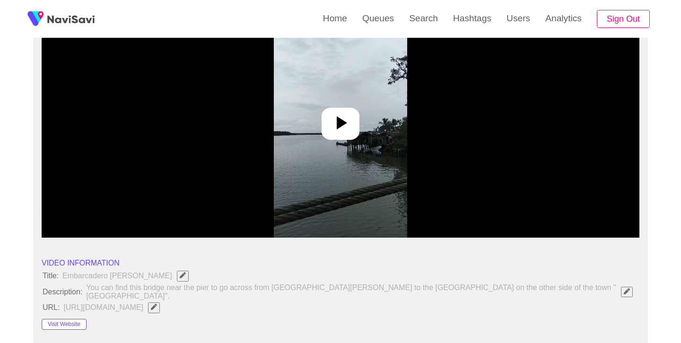
click at [337, 124] on icon at bounding box center [342, 122] width 10 height 13
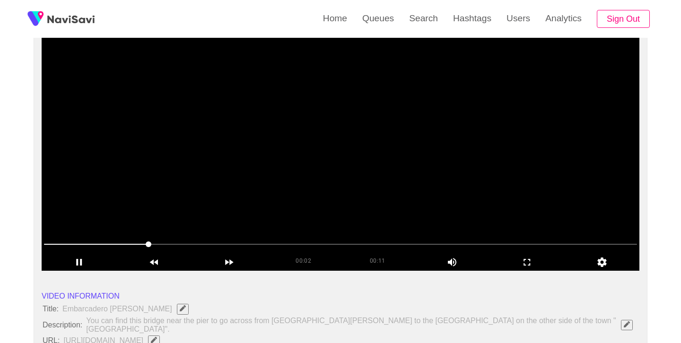
scroll to position [84, 0]
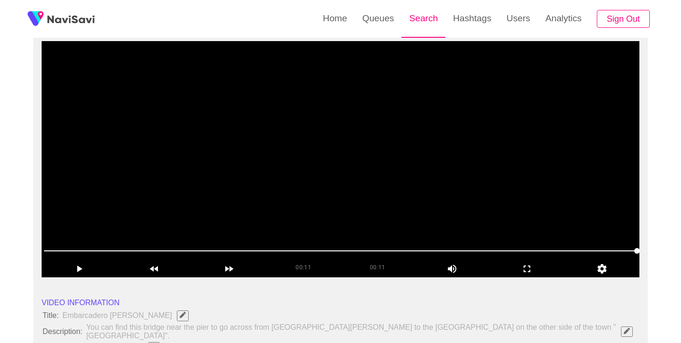
click at [421, 20] on link "Search" at bounding box center [423, 18] width 44 height 37
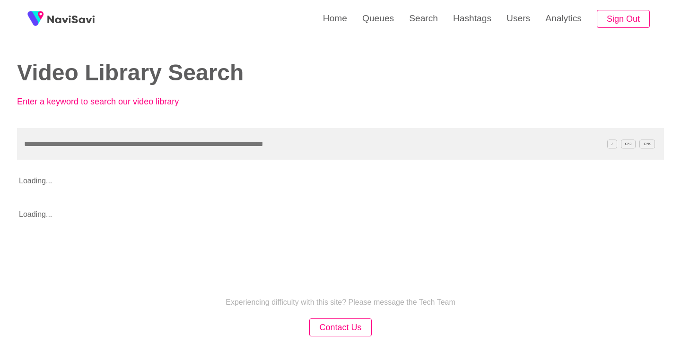
click at [233, 139] on input "text" at bounding box center [340, 144] width 647 height 32
type input "**********"
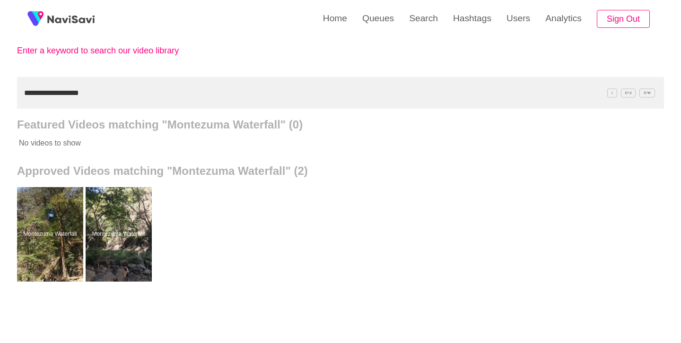
scroll to position [52, 0]
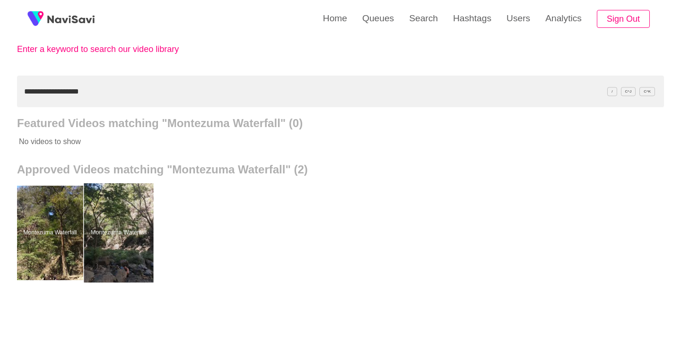
click at [136, 208] on div at bounding box center [118, 232] width 69 height 99
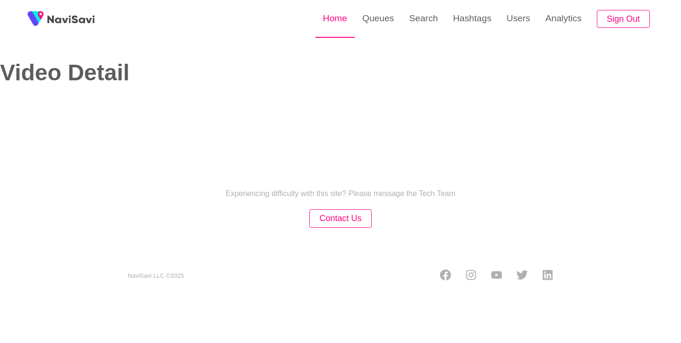
select select "**********"
select select "**"
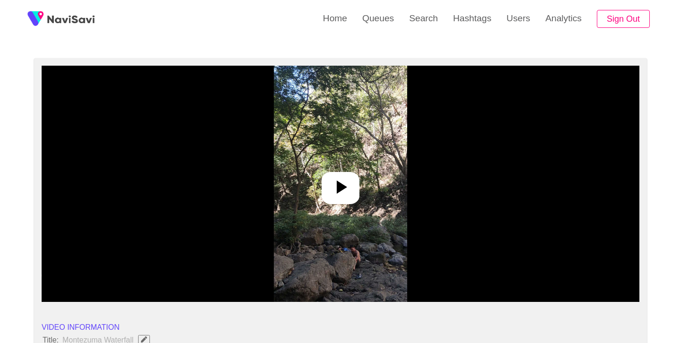
scroll to position [78, 0]
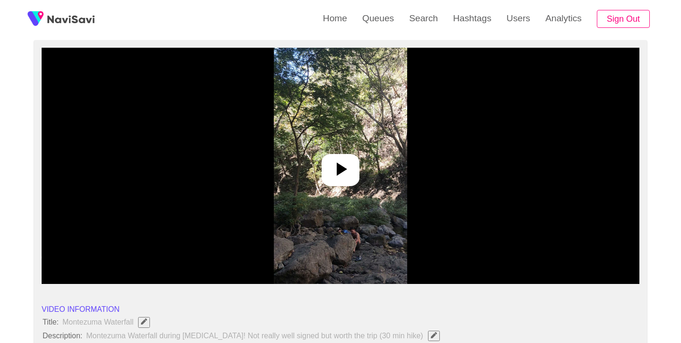
click at [353, 173] on div at bounding box center [340, 170] width 38 height 32
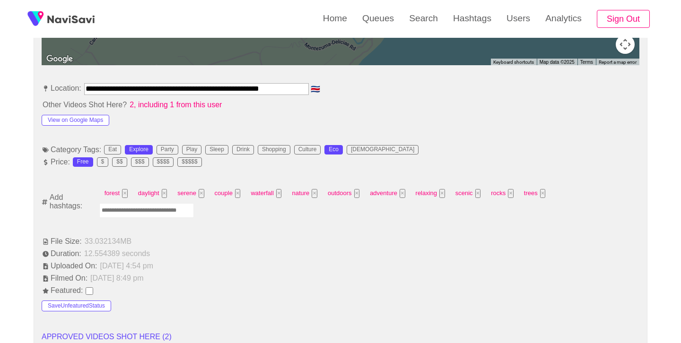
scroll to position [510, 0]
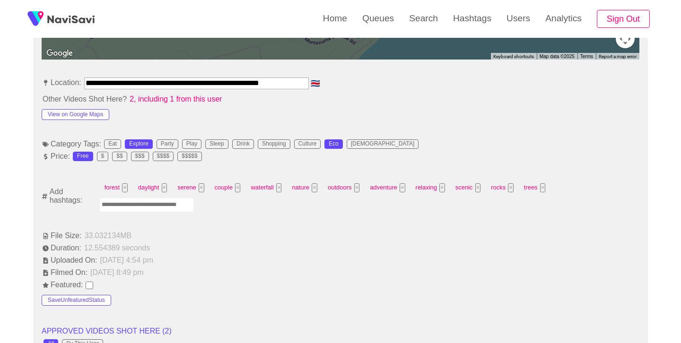
click at [163, 201] on input "Enter tag here and press return" at bounding box center [146, 205] width 95 height 15
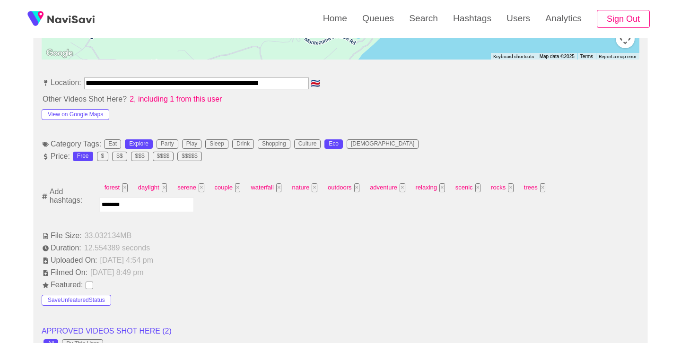
type input "*********"
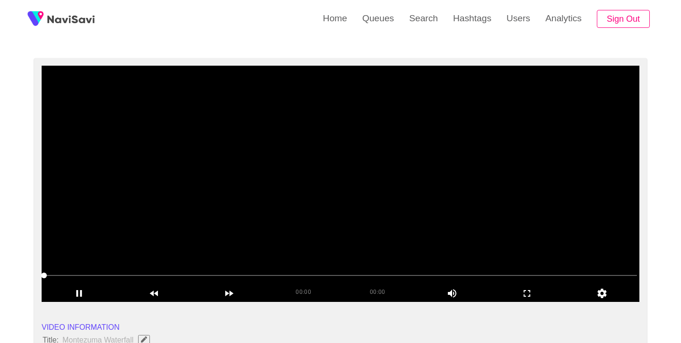
scroll to position [48, 0]
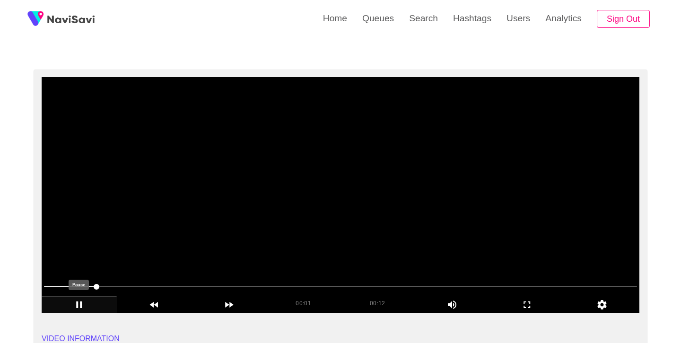
click at [78, 303] on icon "add" at bounding box center [79, 304] width 74 height 11
click at [420, 14] on link "Search" at bounding box center [423, 18] width 44 height 37
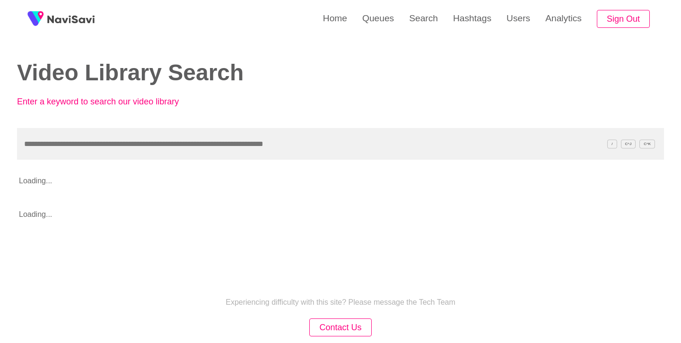
click at [265, 147] on input "text" at bounding box center [340, 144] width 647 height 32
type input "**********"
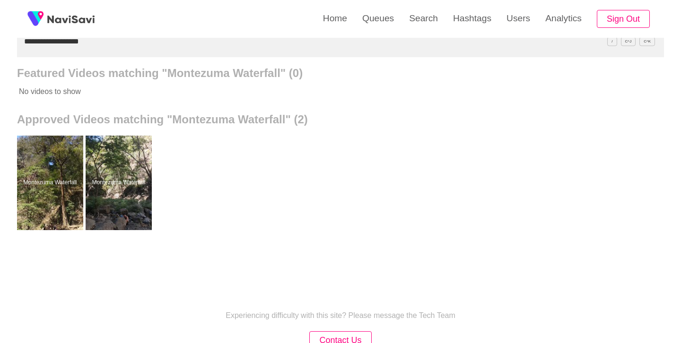
scroll to position [104, 0]
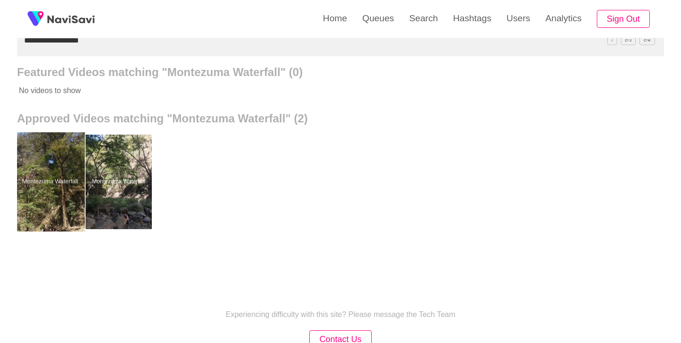
click at [78, 197] on div at bounding box center [50, 181] width 69 height 99
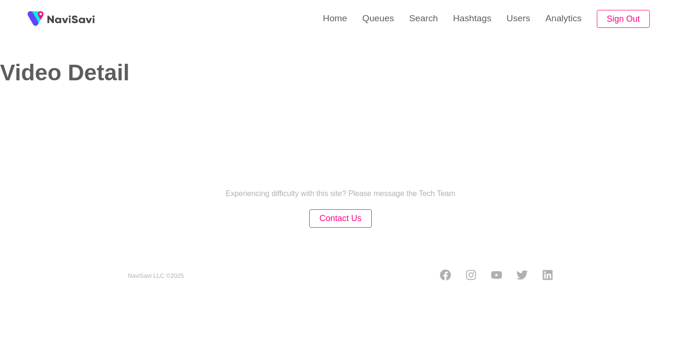
select select "**********"
select select "**"
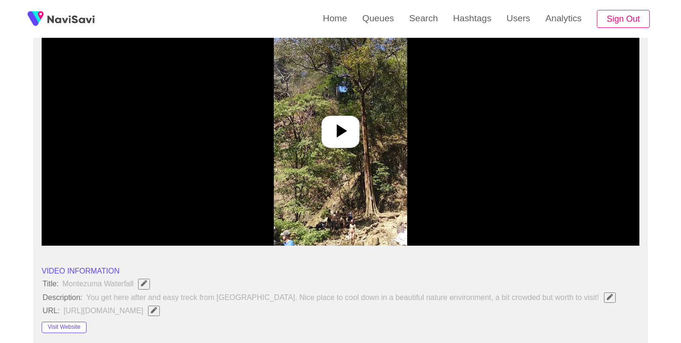
scroll to position [117, 0]
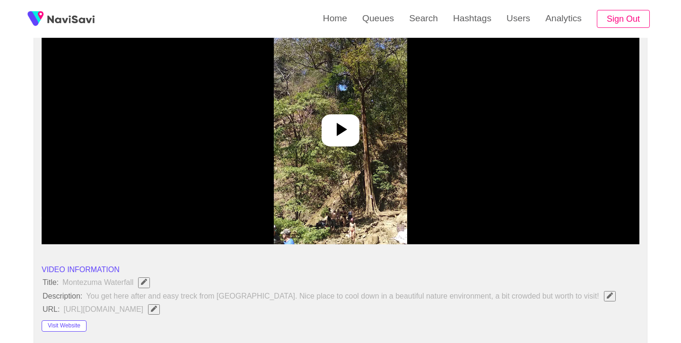
click at [344, 127] on icon at bounding box center [340, 129] width 23 height 23
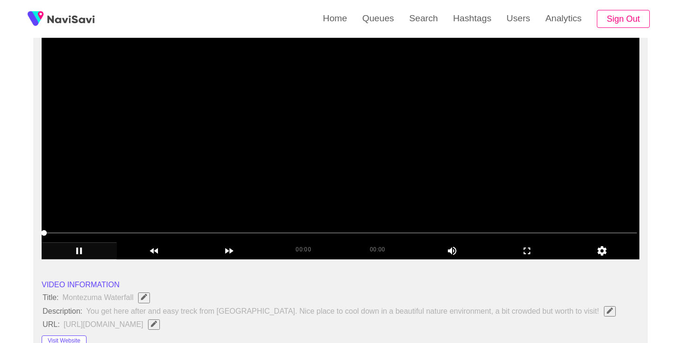
scroll to position [105, 0]
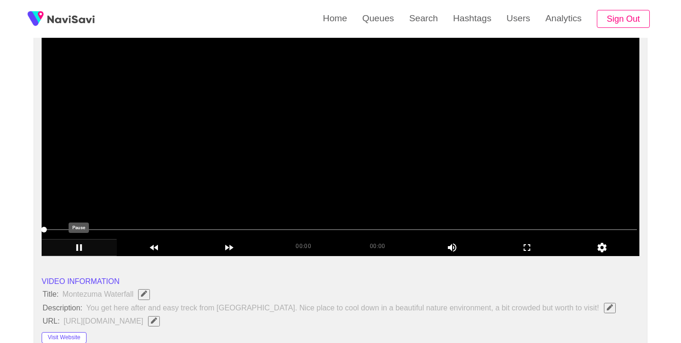
click at [80, 250] on icon "add" at bounding box center [79, 247] width 6 height 7
click at [419, 22] on link "Search" at bounding box center [423, 18] width 44 height 37
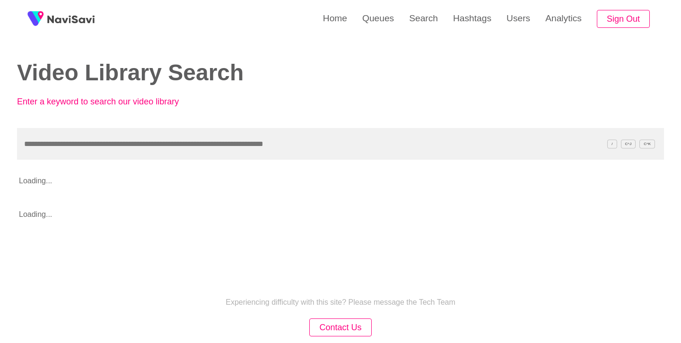
click at [221, 136] on input "text" at bounding box center [340, 144] width 647 height 32
type input "*****"
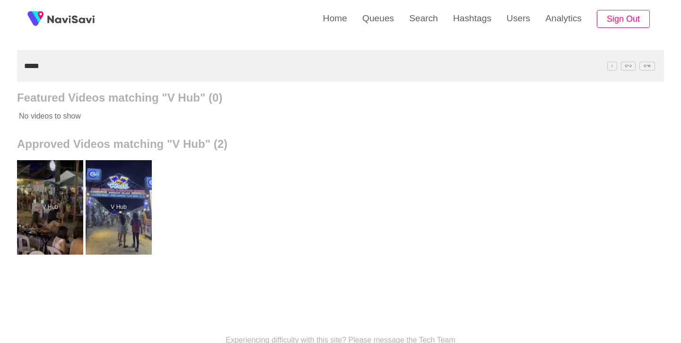
scroll to position [78, 0]
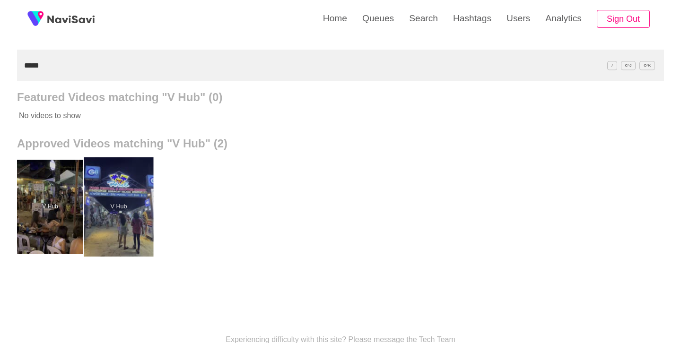
click at [137, 203] on div at bounding box center [118, 206] width 69 height 99
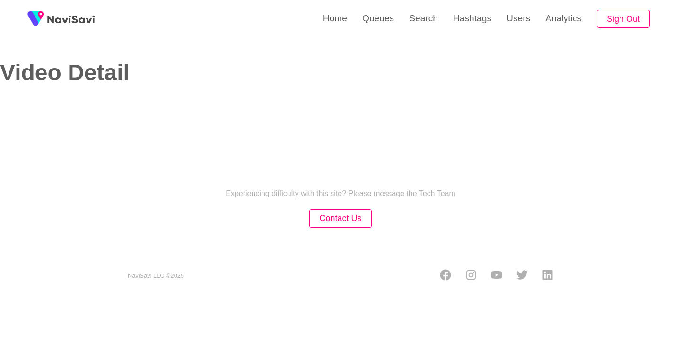
select select "**********"
select select "**"
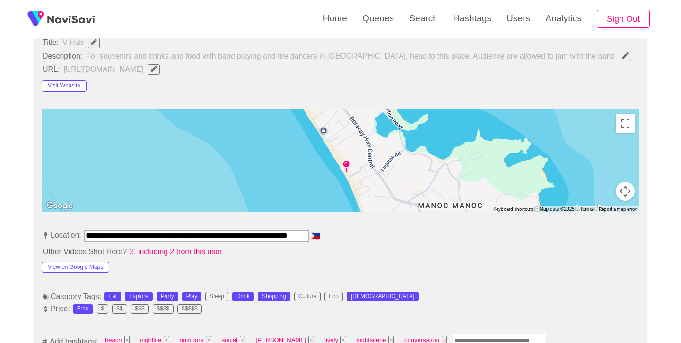
scroll to position [498, 0]
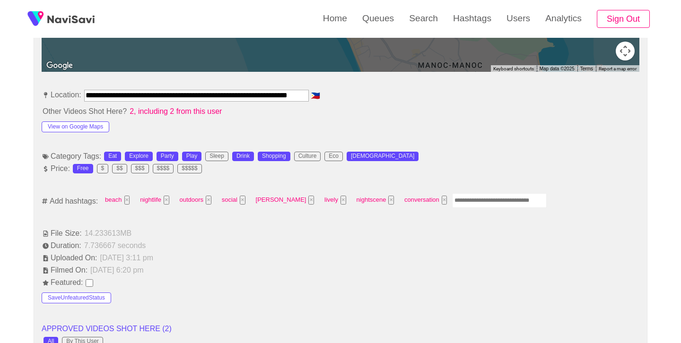
click at [452, 199] on input "Enter tag here and press return" at bounding box center [499, 200] width 95 height 15
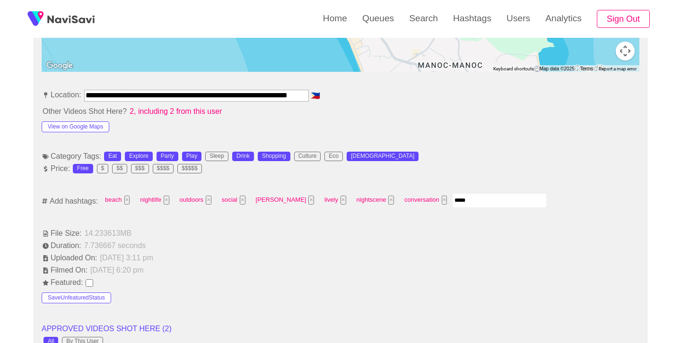
type input "******"
type input "****"
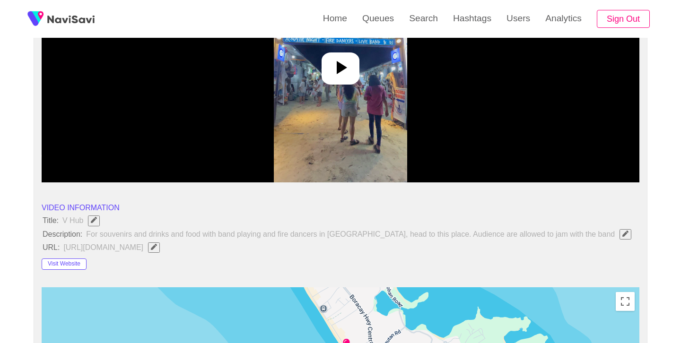
click at [346, 65] on icon at bounding box center [340, 67] width 23 height 23
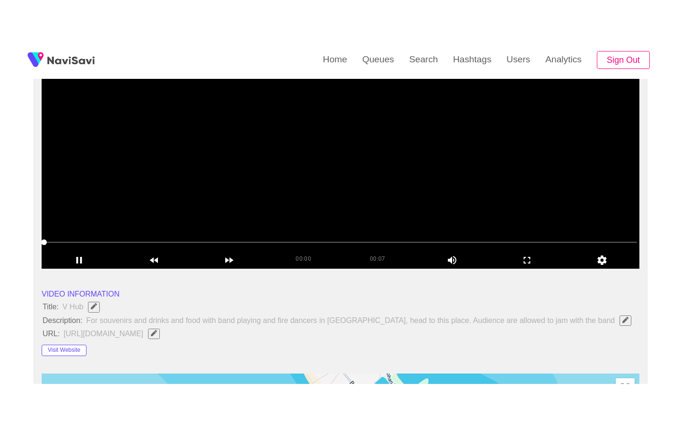
scroll to position [125, 0]
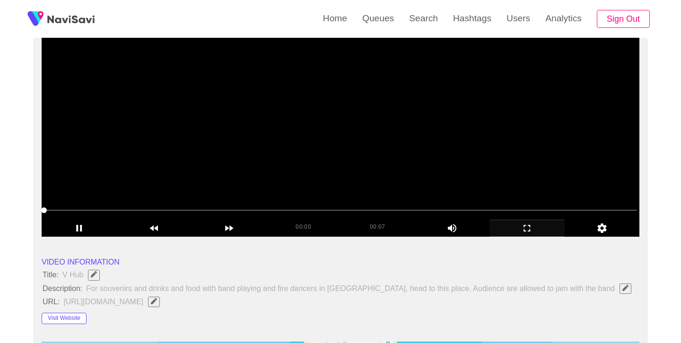
click at [531, 231] on icon "add" at bounding box center [527, 228] width 74 height 11
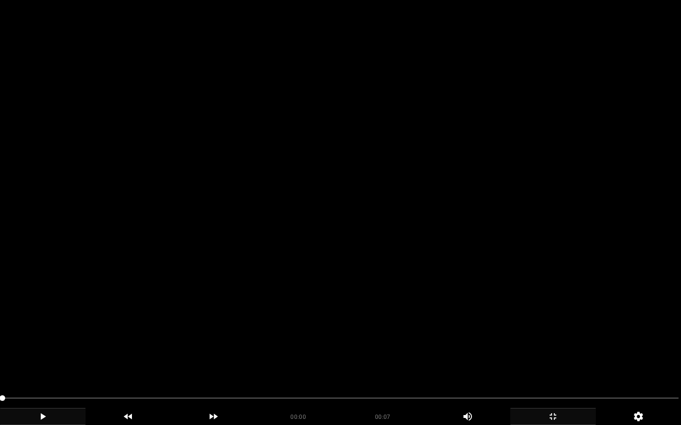
click at [50, 343] on icon "add" at bounding box center [42, 416] width 85 height 11
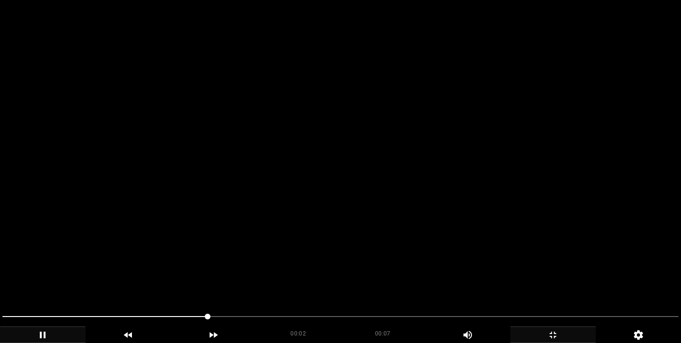
scroll to position [438, 0]
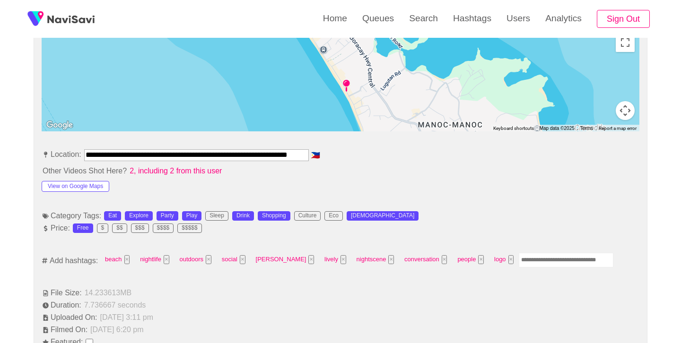
click at [525, 258] on input "Enter tag here and press return" at bounding box center [565, 260] width 95 height 15
type input "*********"
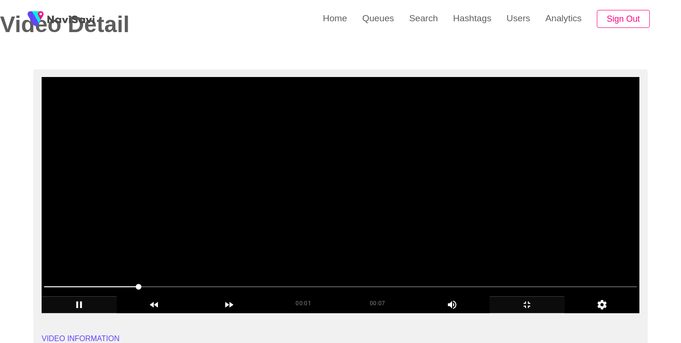
scroll to position [40, 0]
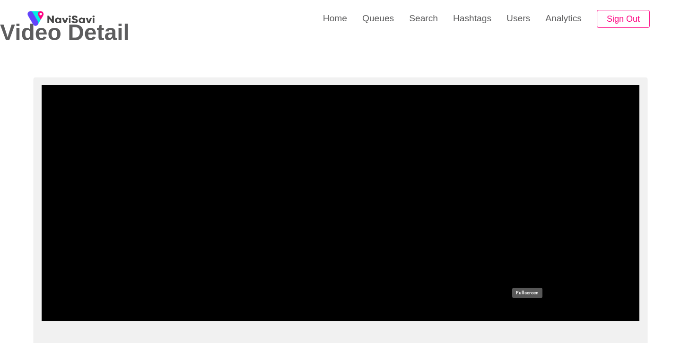
click at [529, 309] on icon "add" at bounding box center [527, 312] width 74 height 11
click at [525, 309] on icon "add" at bounding box center [527, 312] width 74 height 11
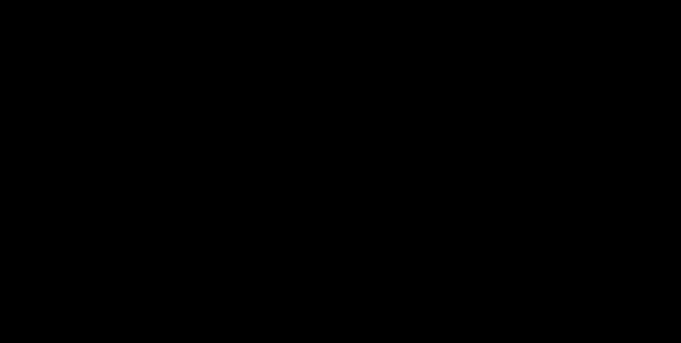
scroll to position [1239, 0]
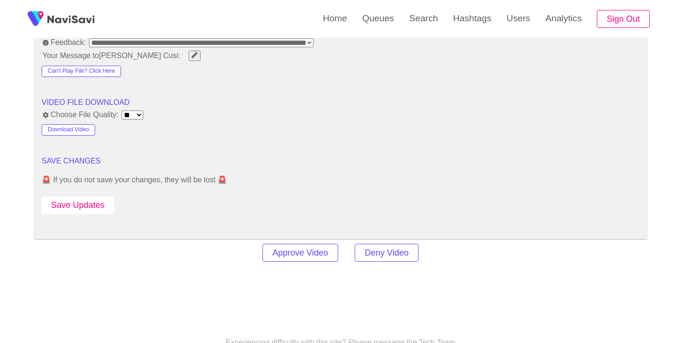
click at [90, 197] on button "Save Updates" at bounding box center [78, 205] width 72 height 17
click at [421, 19] on link "Search" at bounding box center [423, 18] width 44 height 37
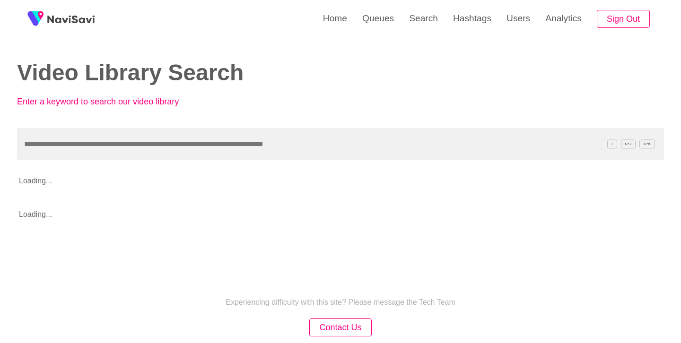
click at [241, 137] on input "text" at bounding box center [340, 144] width 647 height 32
type input "*****"
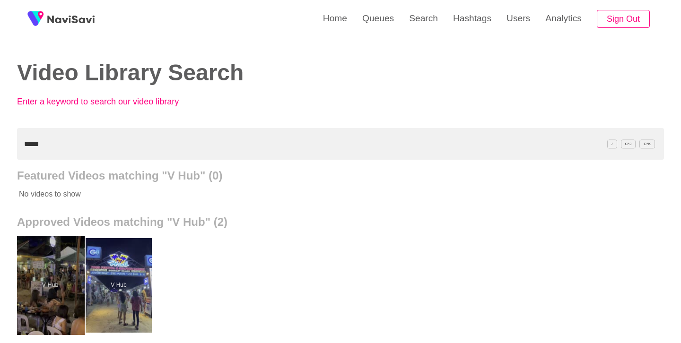
click at [59, 251] on div at bounding box center [50, 285] width 69 height 99
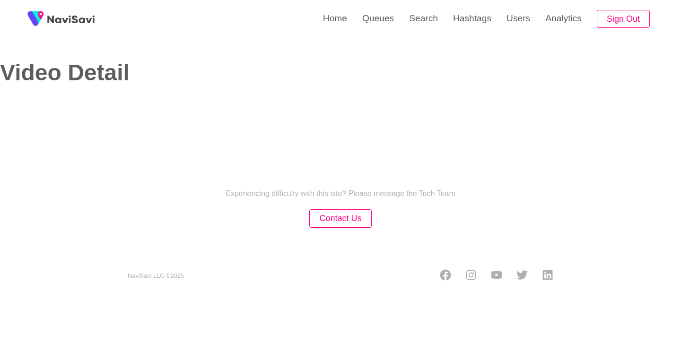
select select "**********"
select select "**"
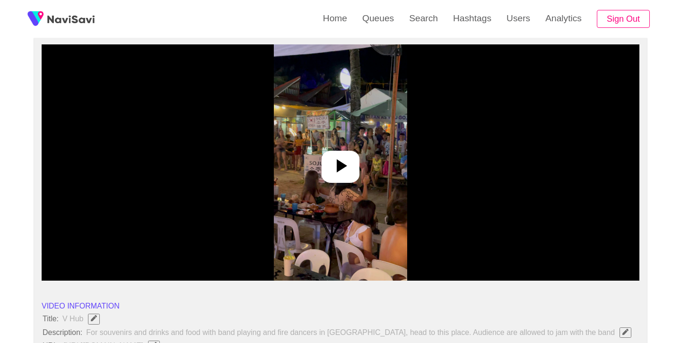
scroll to position [82, 0]
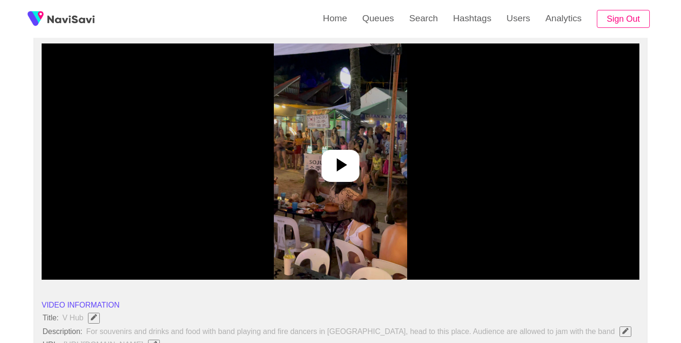
click at [343, 170] on icon at bounding box center [340, 165] width 23 height 23
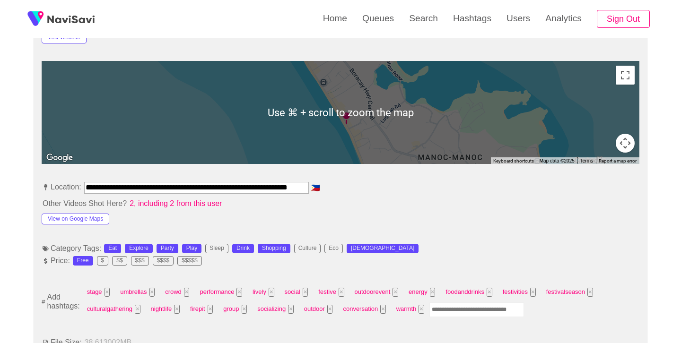
scroll to position [407, 0]
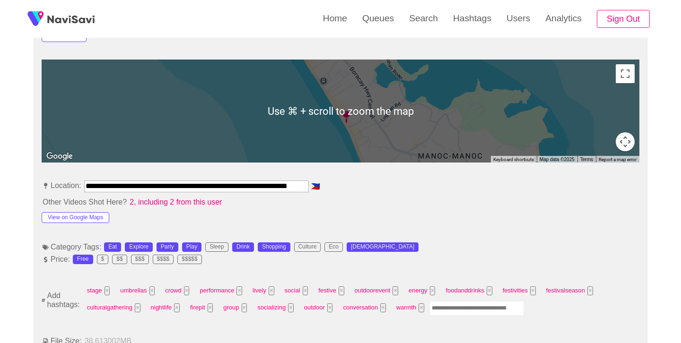
click at [476, 313] on input "Enter tag here and press return" at bounding box center [476, 308] width 95 height 15
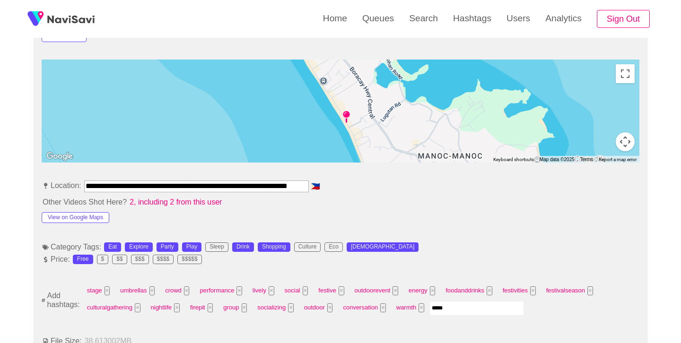
type input "******"
type input "****"
type input "*****"
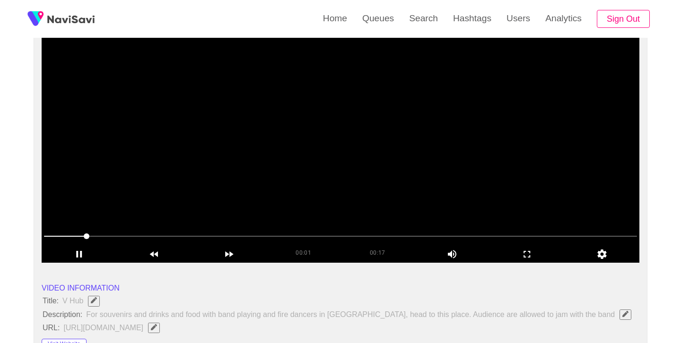
scroll to position [91, 0]
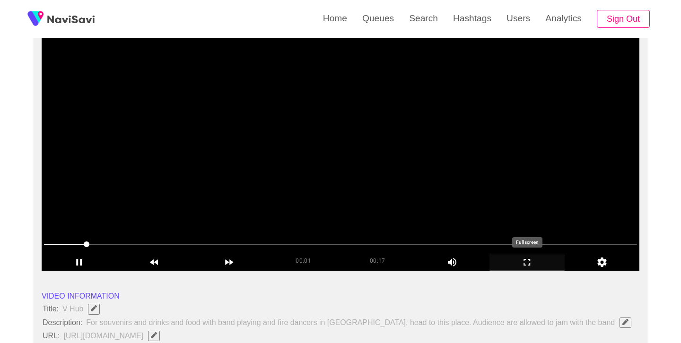
click at [522, 257] on div "add" at bounding box center [526, 262] width 75 height 17
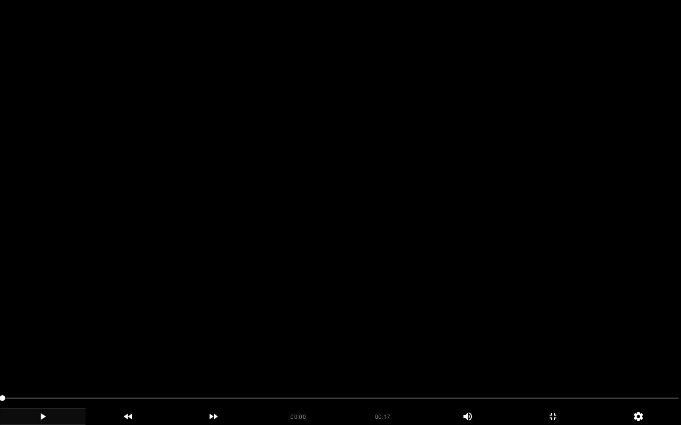
click at [43, 343] on icon "add" at bounding box center [42, 416] width 85 height 11
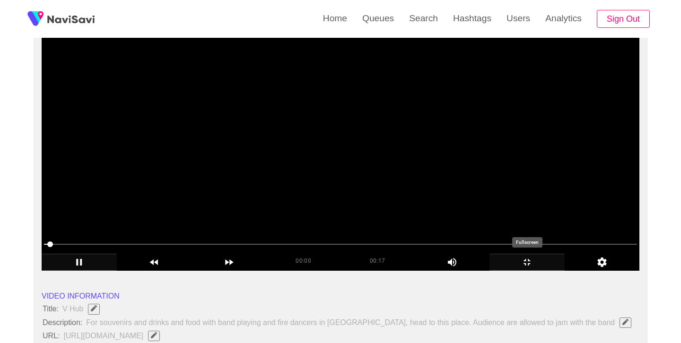
click at [527, 263] on icon "add" at bounding box center [527, 262] width 74 height 11
click at [530, 262] on icon "add" at bounding box center [527, 262] width 74 height 11
click at [88, 269] on div "add" at bounding box center [79, 262] width 75 height 17
click at [76, 260] on icon "add" at bounding box center [79, 262] width 6 height 7
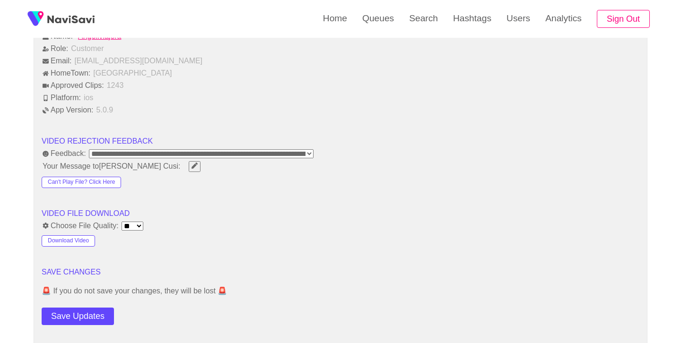
scroll to position [1131, 0]
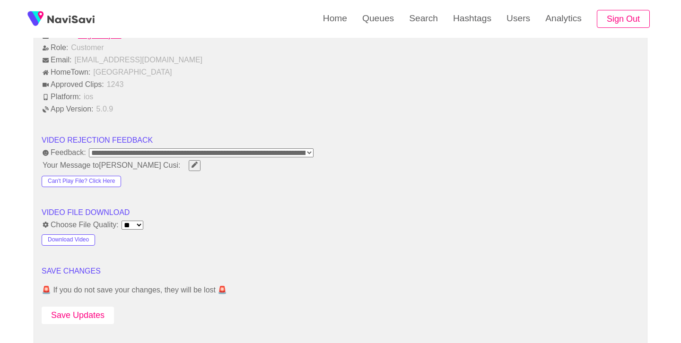
click at [73, 310] on button "Save Updates" at bounding box center [78, 315] width 72 height 17
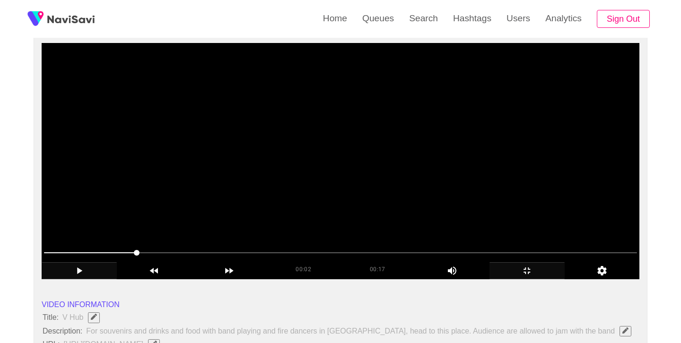
scroll to position [82, 0]
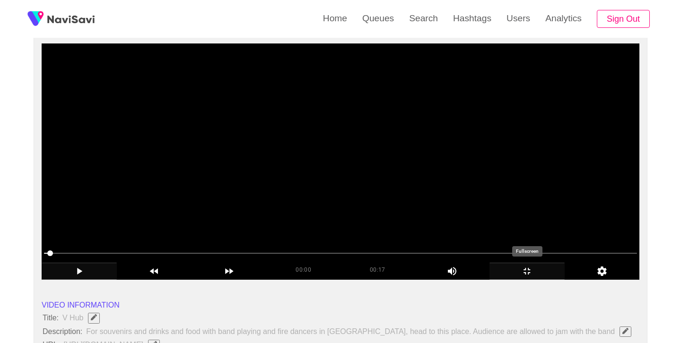
click at [524, 276] on icon "add" at bounding box center [527, 271] width 74 height 11
click at [518, 273] on icon "add" at bounding box center [527, 271] width 74 height 11
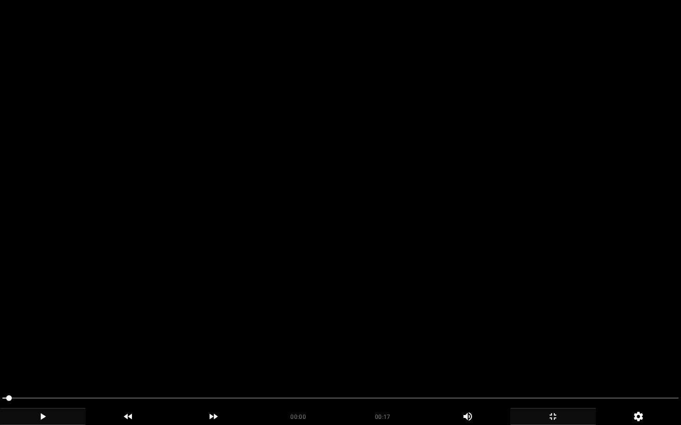
click at [49, 343] on icon "add" at bounding box center [42, 416] width 85 height 11
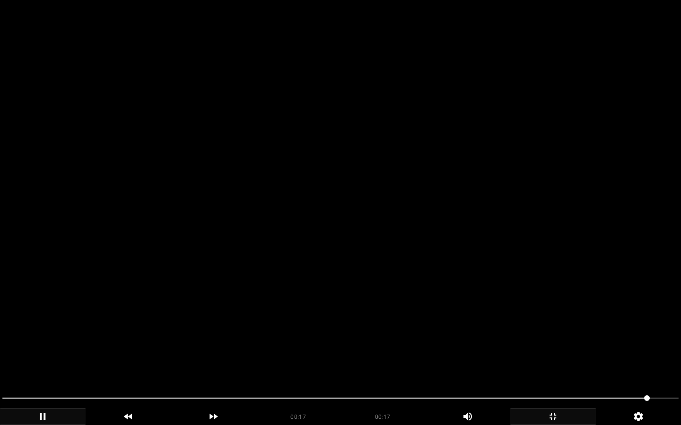
click at [649, 343] on span at bounding box center [647, 399] width 6 height 6
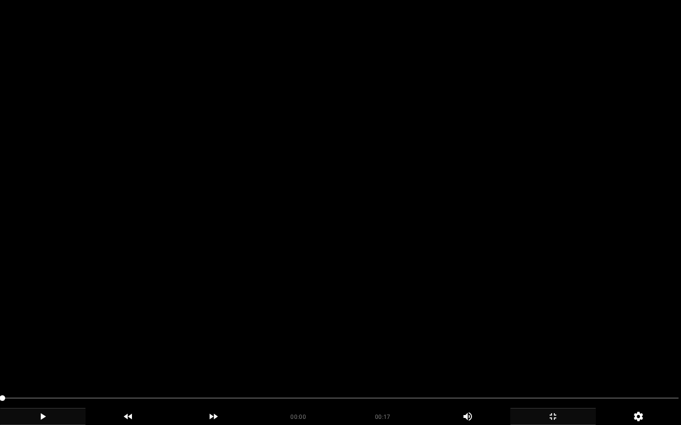
click at [45, 343] on icon "add" at bounding box center [42, 416] width 85 height 11
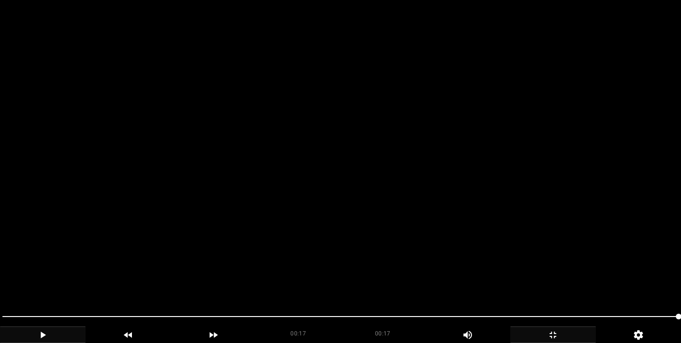
scroll to position [487, 0]
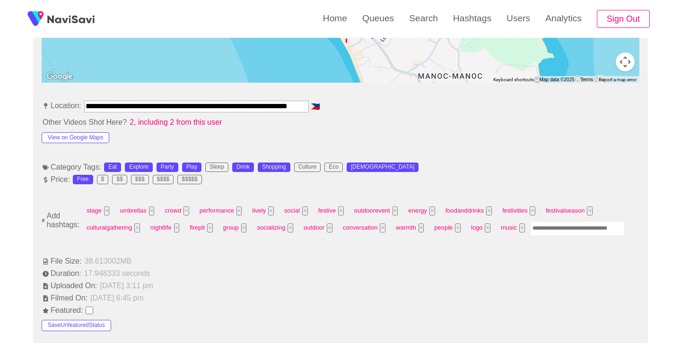
click at [559, 228] on input "Enter tag here and press return" at bounding box center [577, 228] width 95 height 15
type input "*********"
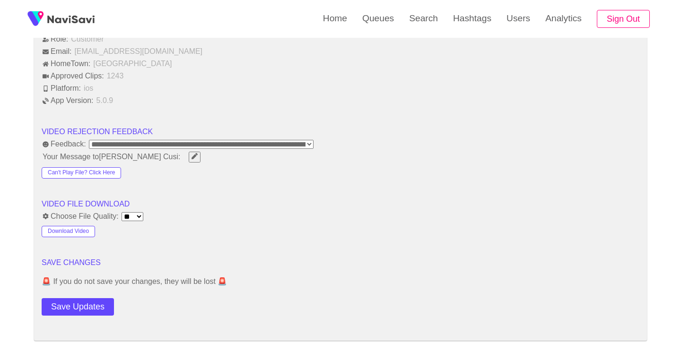
scroll to position [1166, 0]
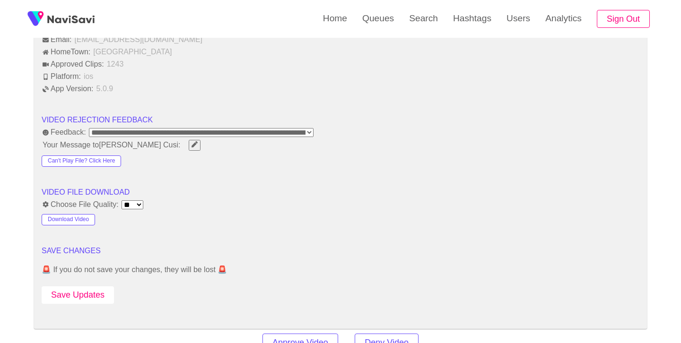
click at [98, 289] on button "Save Updates" at bounding box center [78, 294] width 72 height 17
click at [413, 10] on link "Search" at bounding box center [423, 18] width 44 height 37
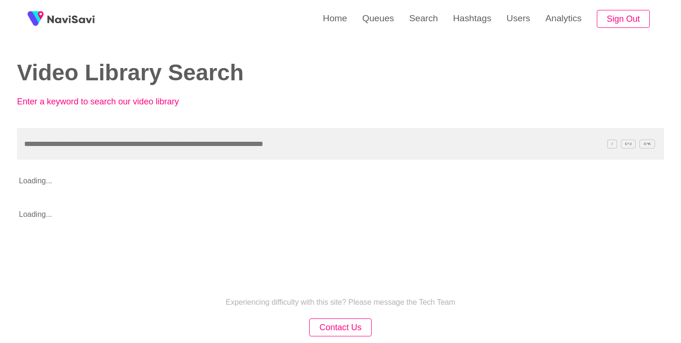
click at [229, 141] on input "text" at bounding box center [340, 144] width 647 height 32
type input "********"
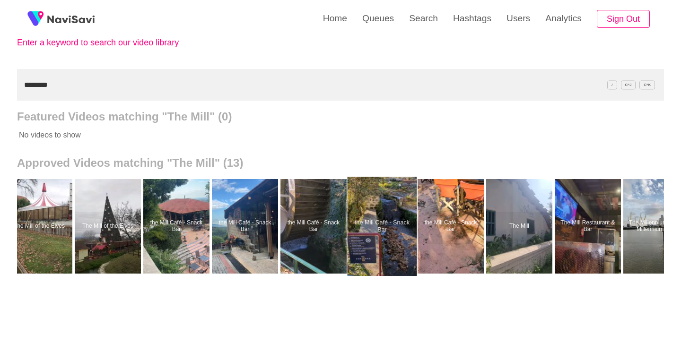
scroll to position [0, 244]
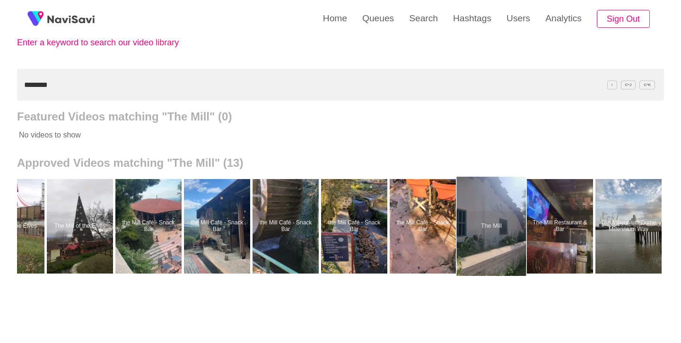
click at [492, 227] on div at bounding box center [491, 226] width 69 height 99
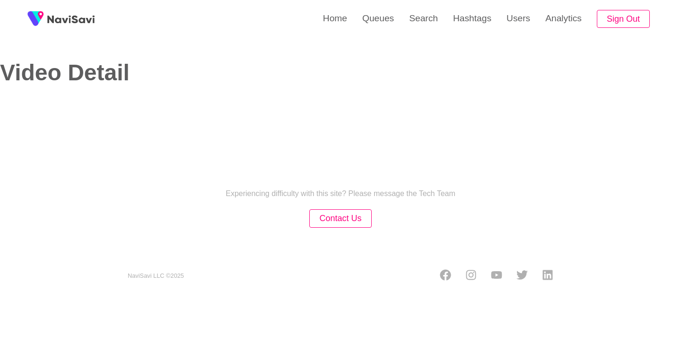
select select "**********"
select select "**"
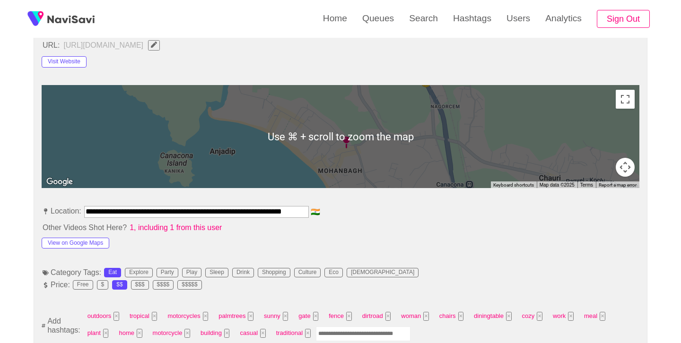
scroll to position [424, 0]
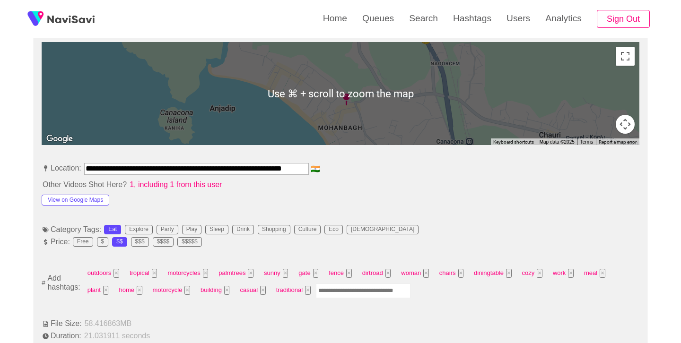
click at [339, 286] on input "Enter tag here and press return" at bounding box center [363, 291] width 95 height 15
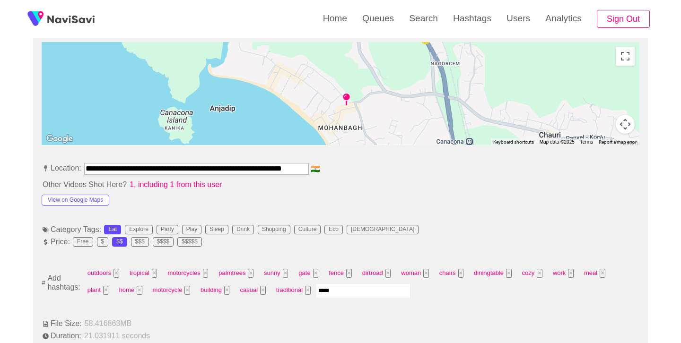
type input "******"
type input "****"
type input "*********"
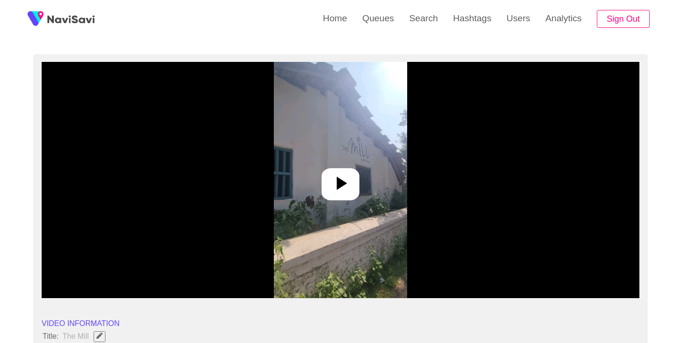
scroll to position [58, 0]
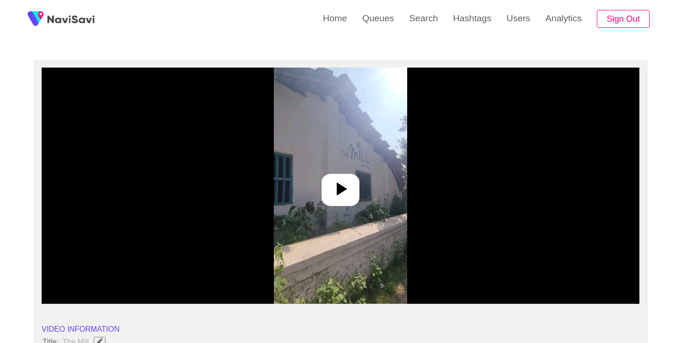
click at [354, 199] on div at bounding box center [340, 190] width 38 height 32
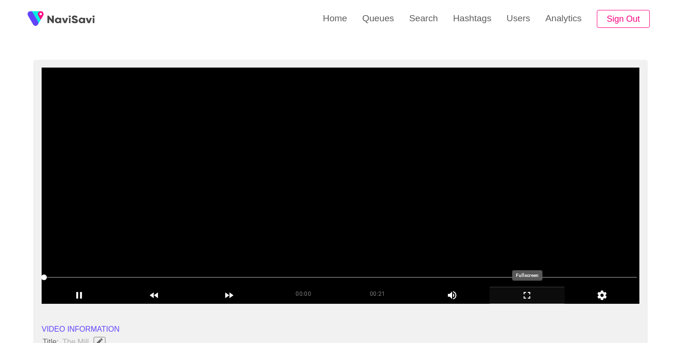
click at [527, 296] on icon "add" at bounding box center [527, 295] width 74 height 11
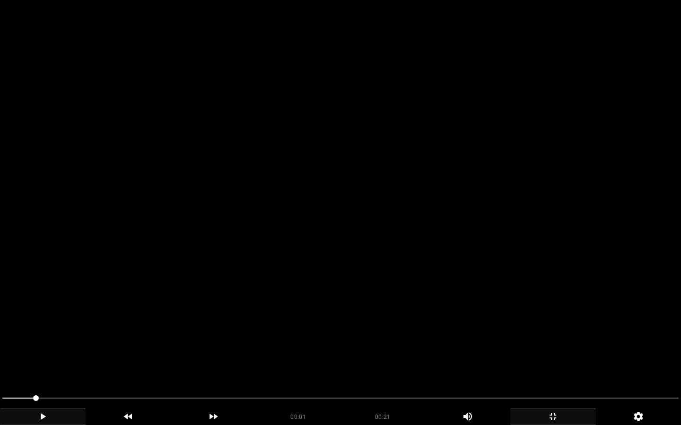
click at [42, 343] on icon "add" at bounding box center [42, 416] width 85 height 11
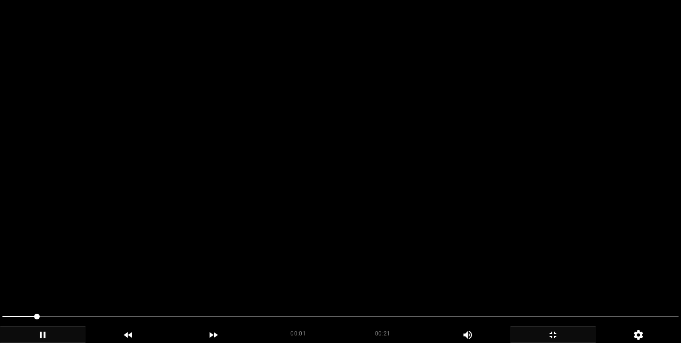
scroll to position [1200, 0]
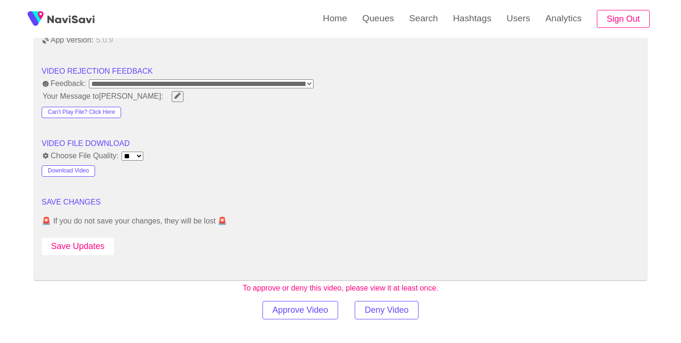
click at [94, 246] on button "Save Updates" at bounding box center [78, 246] width 72 height 17
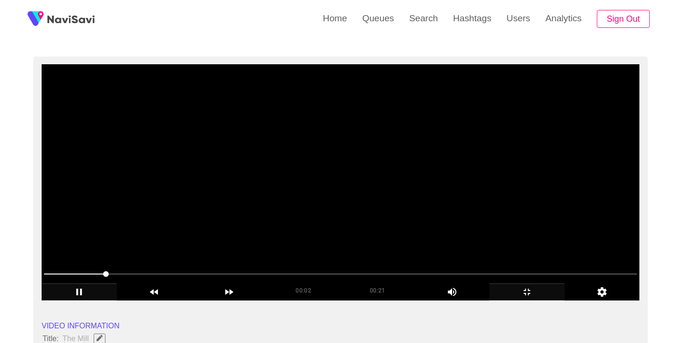
scroll to position [60, 0]
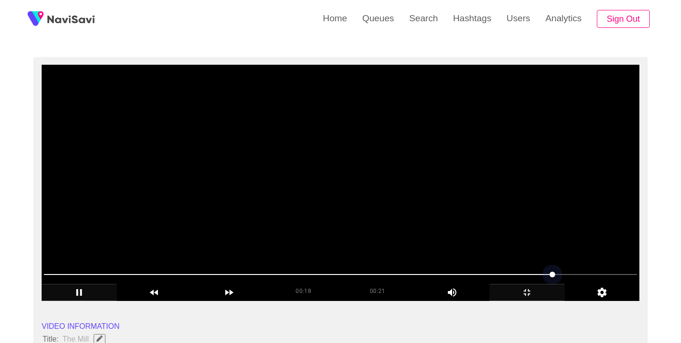
click at [194, 276] on span at bounding box center [340, 274] width 593 height 15
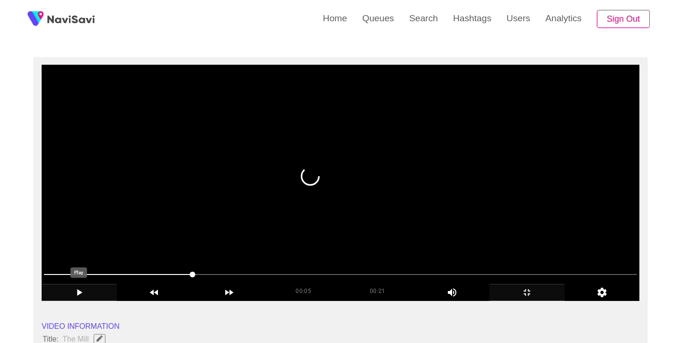
click at [82, 294] on icon "add" at bounding box center [79, 292] width 74 height 11
click at [527, 289] on icon "add" at bounding box center [527, 292] width 74 height 11
click at [528, 293] on icon "add" at bounding box center [527, 292] width 74 height 11
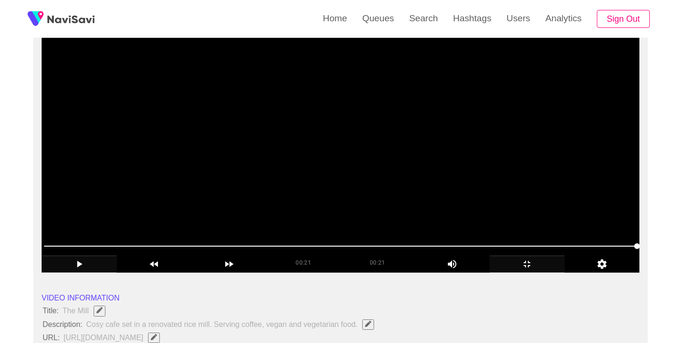
scroll to position [88, 0]
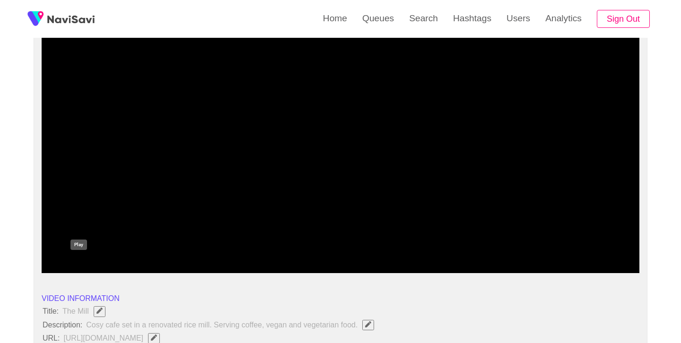
click at [80, 262] on icon "add" at bounding box center [79, 264] width 74 height 11
click at [86, 264] on icon "add" at bounding box center [79, 264] width 74 height 11
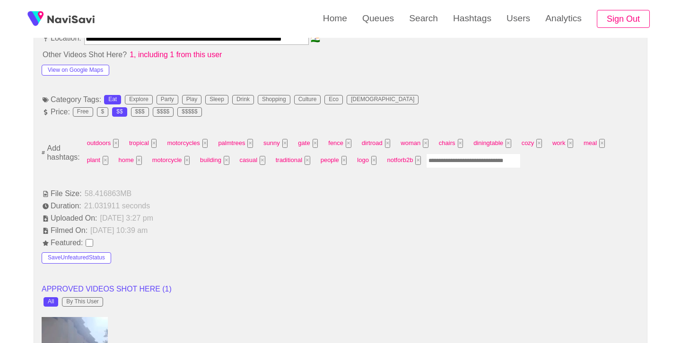
scroll to position [555, 0]
click at [468, 159] on input "Enter tag here and press return" at bounding box center [473, 160] width 95 height 15
type input "*****"
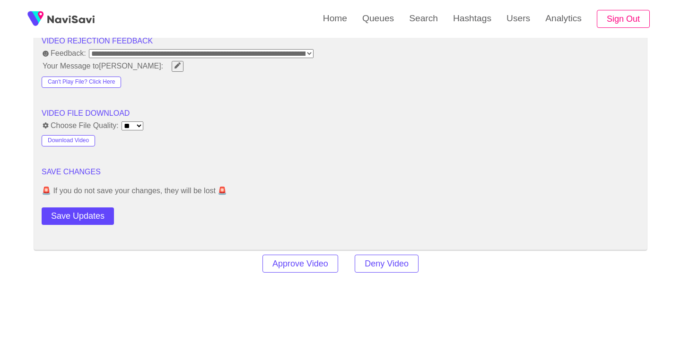
scroll to position [1240, 0]
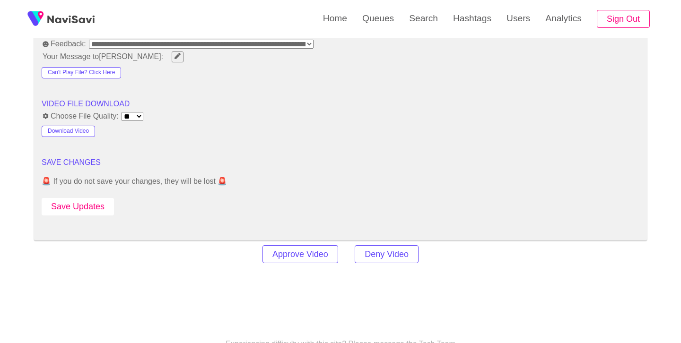
click at [110, 207] on button "Save Updates" at bounding box center [78, 206] width 72 height 17
click at [426, 9] on link "Search" at bounding box center [423, 18] width 44 height 37
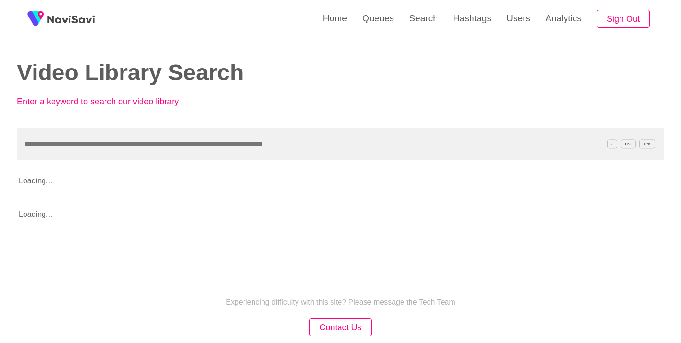
click at [231, 148] on input "text" at bounding box center [340, 144] width 647 height 32
type input "*********"
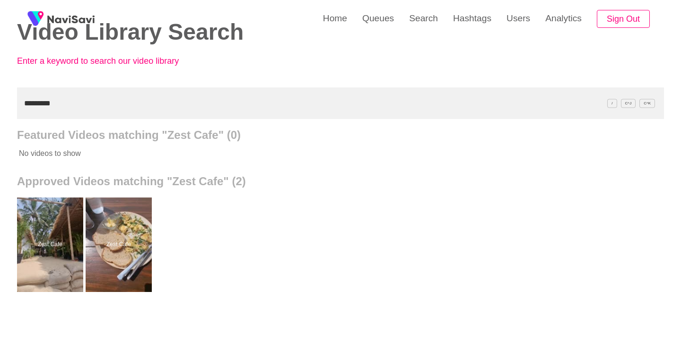
scroll to position [43, 0]
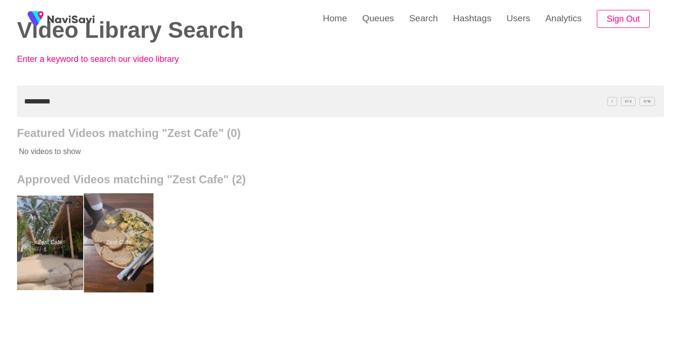
click at [112, 224] on div at bounding box center [118, 242] width 69 height 99
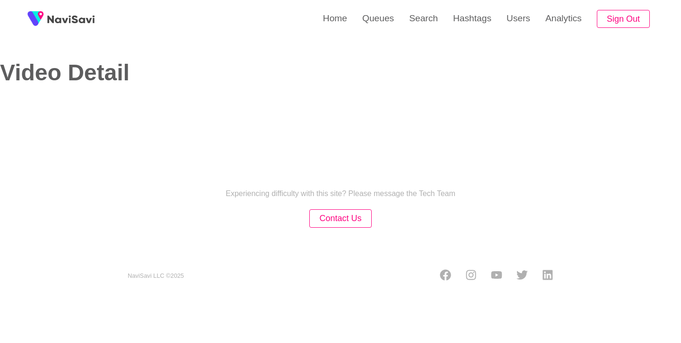
select select "**********"
select select "**"
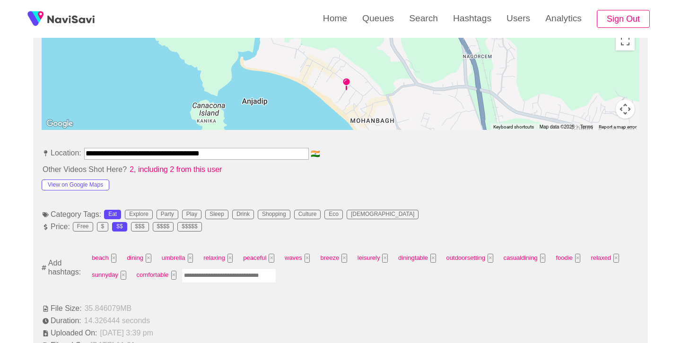
scroll to position [440, 0]
click at [255, 276] on input "Enter tag here and press return" at bounding box center [228, 275] width 95 height 15
type input "******"
type input "****"
type input "*****"
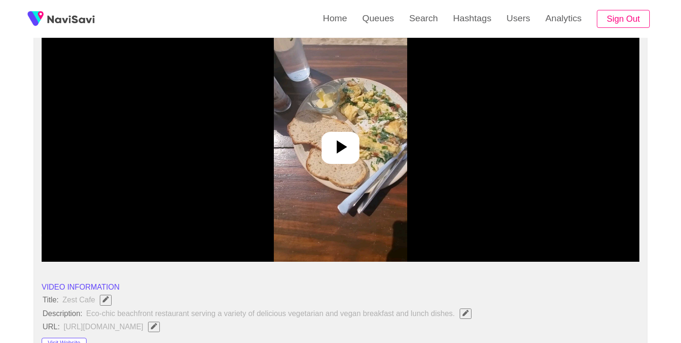
scroll to position [99, 0]
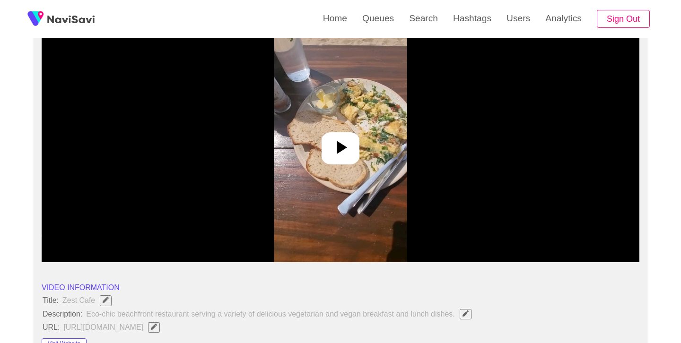
click at [353, 143] on div at bounding box center [340, 148] width 38 height 32
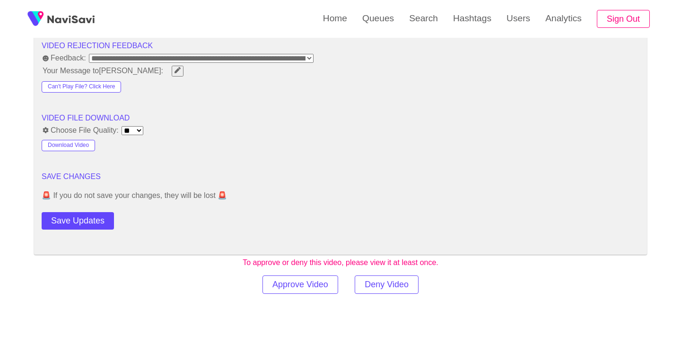
scroll to position [1227, 0]
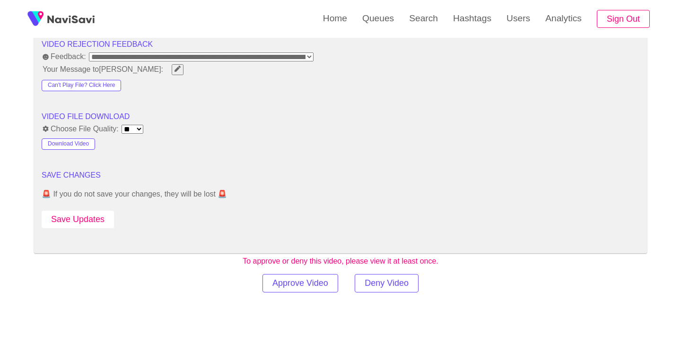
click at [86, 219] on button "Save Updates" at bounding box center [78, 219] width 72 height 17
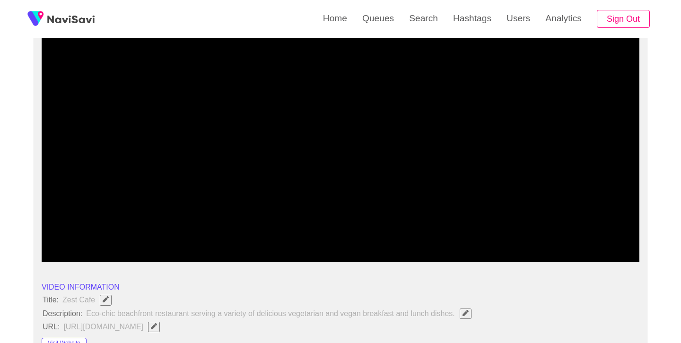
scroll to position [71, 0]
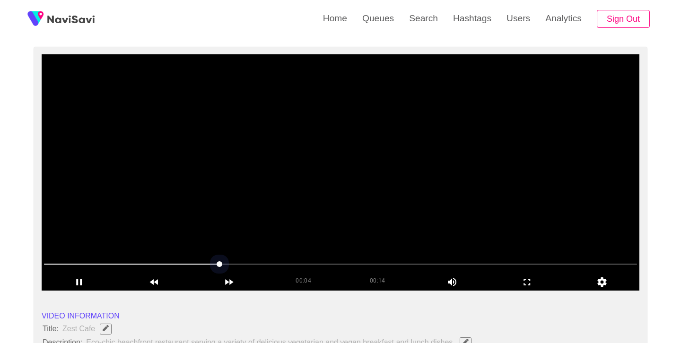
click at [54, 262] on span at bounding box center [340, 264] width 593 height 15
click at [83, 283] on icon "add" at bounding box center [79, 281] width 74 height 11
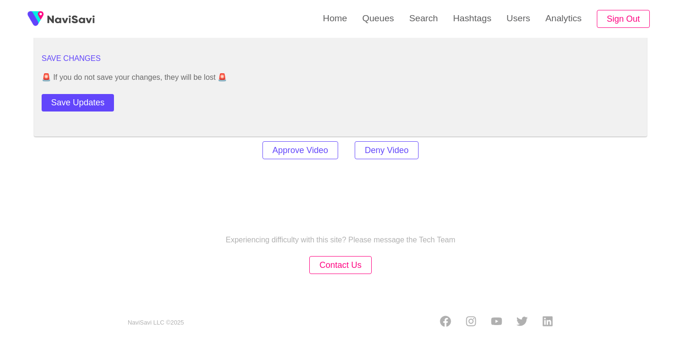
scroll to position [1346, 0]
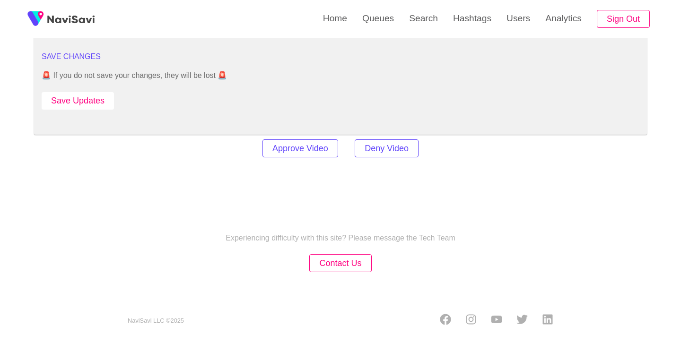
click at [98, 101] on button "Save Updates" at bounding box center [78, 100] width 72 height 17
click at [415, 17] on link "Search" at bounding box center [423, 18] width 44 height 37
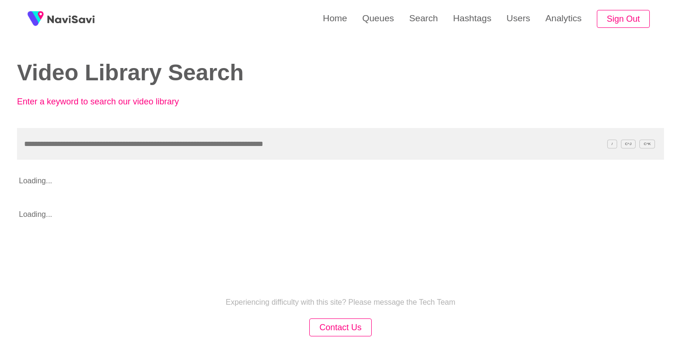
click at [252, 149] on input "text" at bounding box center [340, 144] width 647 height 32
type input "*********"
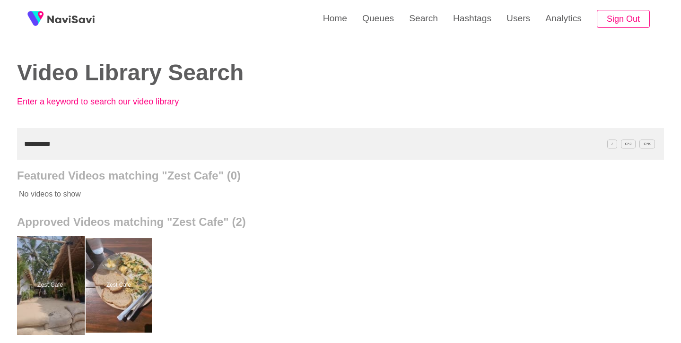
click at [18, 315] on div at bounding box center [50, 285] width 69 height 99
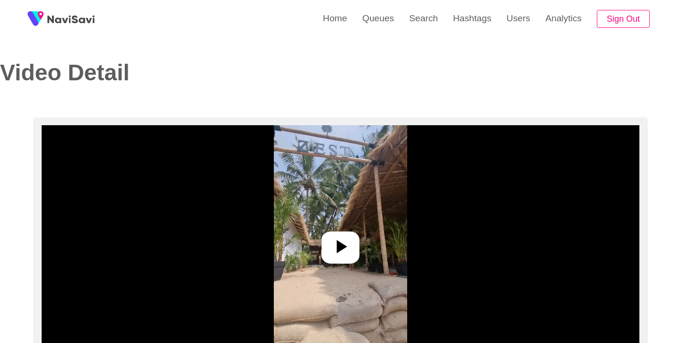
click at [337, 247] on icon at bounding box center [342, 246] width 10 height 13
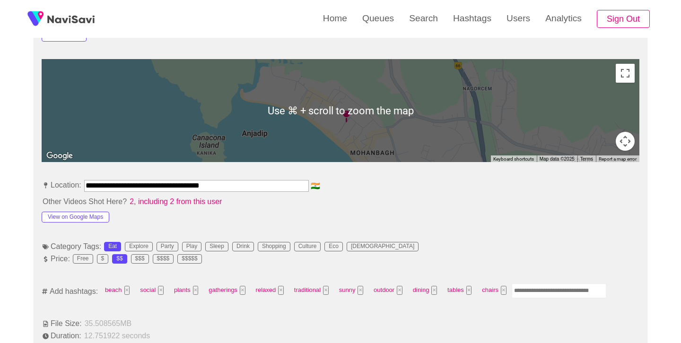
scroll to position [408, 0]
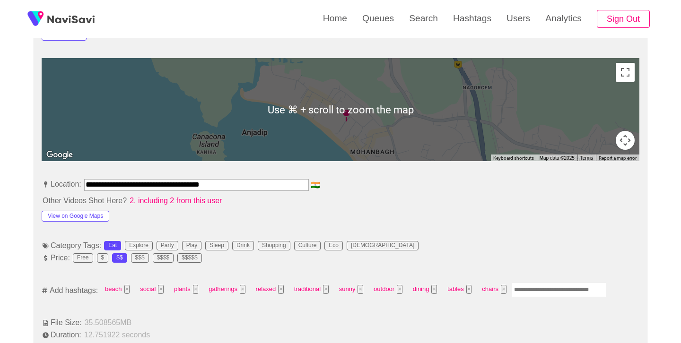
click at [542, 288] on input "Enter tag here and press return" at bounding box center [558, 290] width 95 height 15
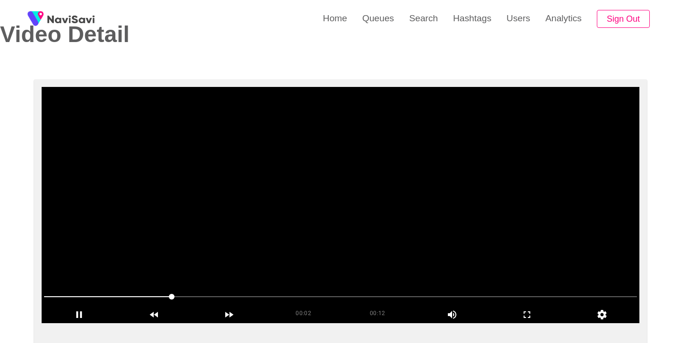
scroll to position [41, 0]
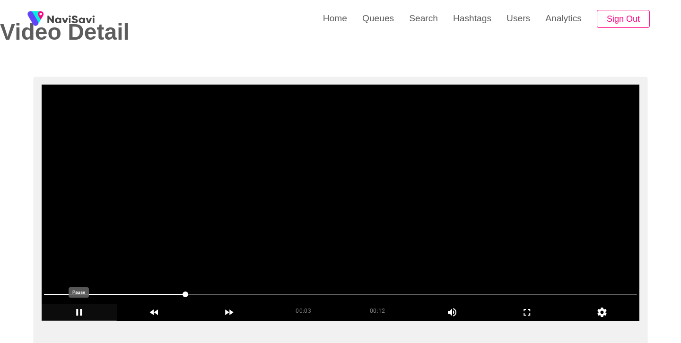
click at [81, 316] on icon "add" at bounding box center [79, 312] width 6 height 7
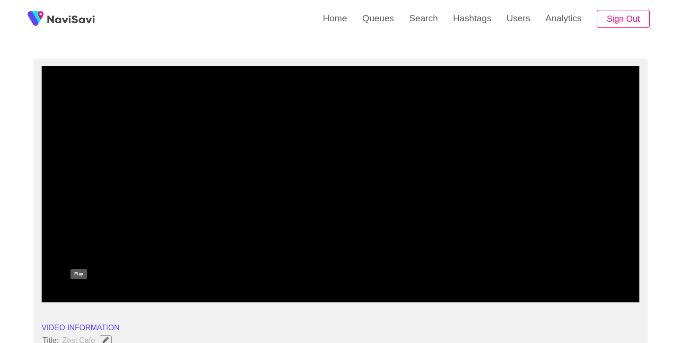
click at [82, 295] on icon "add" at bounding box center [79, 293] width 74 height 11
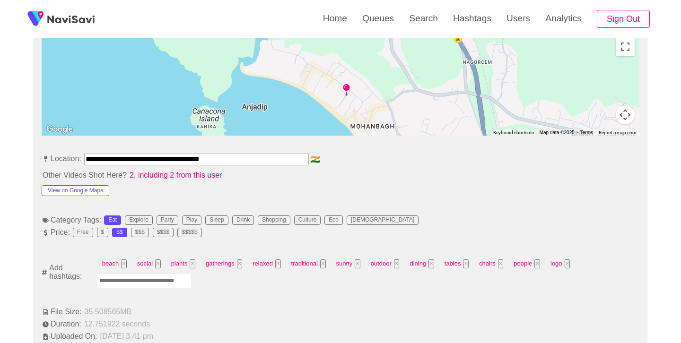
scroll to position [443, 0]
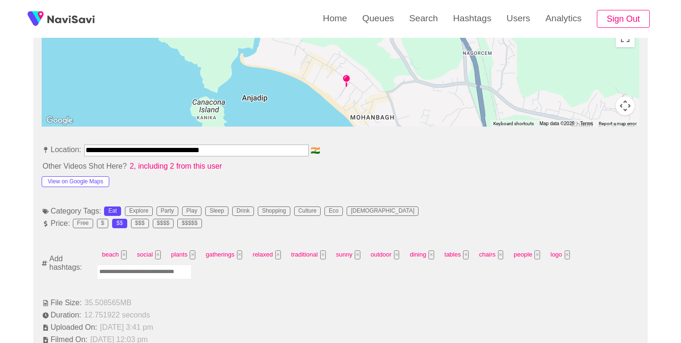
click at [135, 269] on input "Enter tag here and press return" at bounding box center [144, 272] width 95 height 15
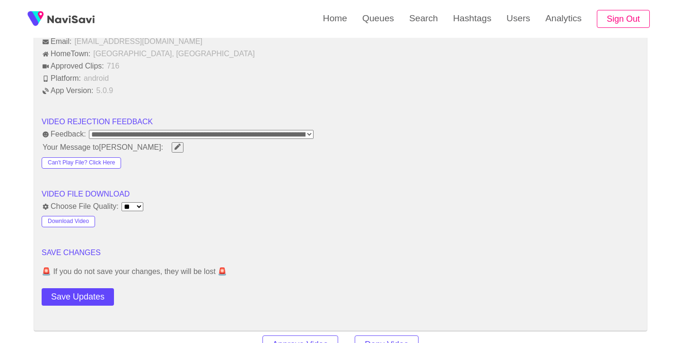
scroll to position [1193, 0]
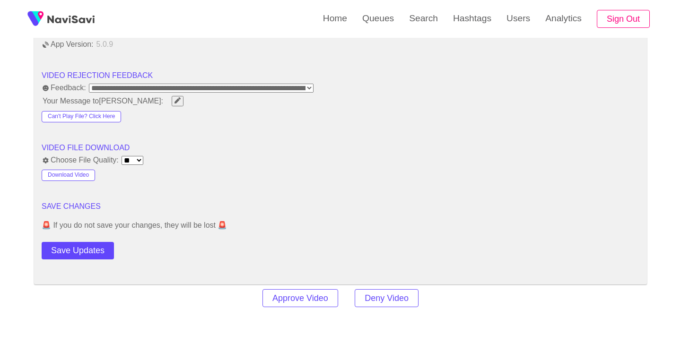
click at [84, 249] on button "Save Updates" at bounding box center [78, 250] width 72 height 17
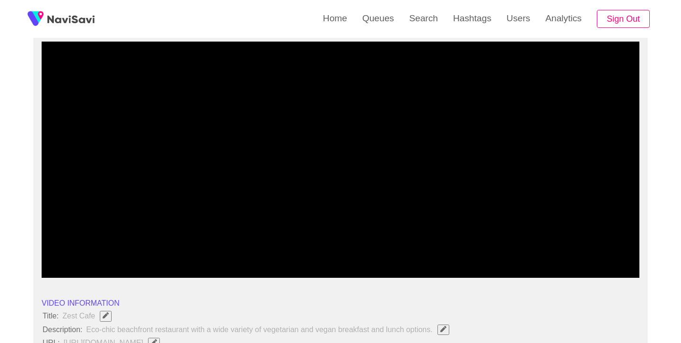
scroll to position [83, 0]
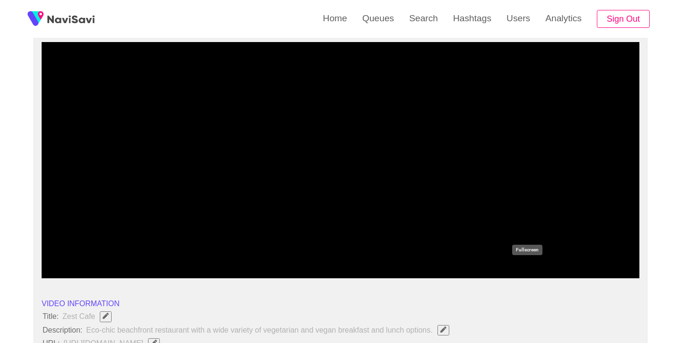
click at [527, 269] on icon "add" at bounding box center [527, 269] width 74 height 11
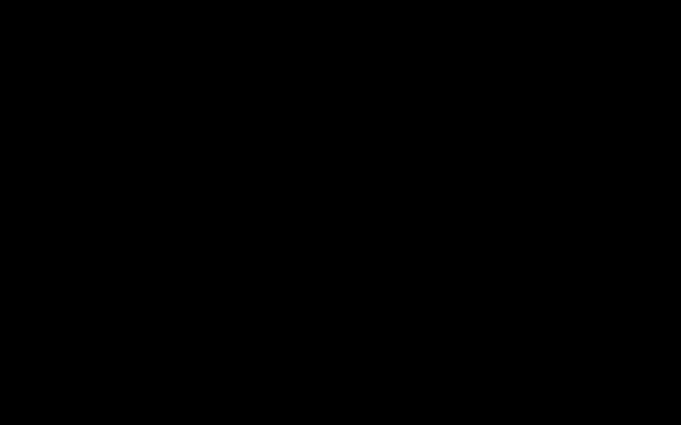
click at [39, 343] on icon "add" at bounding box center [42, 416] width 85 height 11
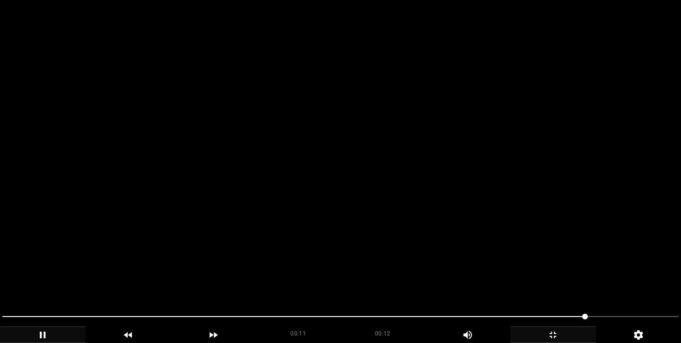
scroll to position [1200, 0]
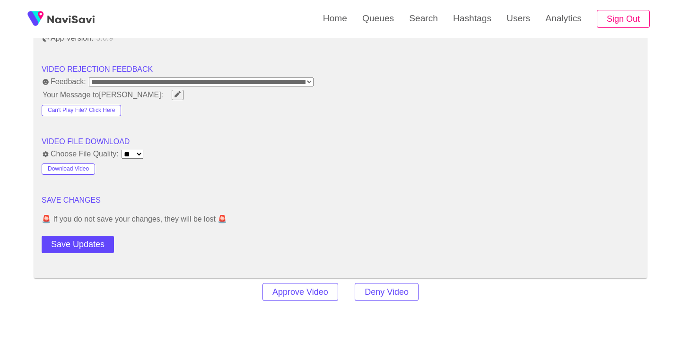
click at [98, 242] on button "Save Updates" at bounding box center [78, 244] width 72 height 17
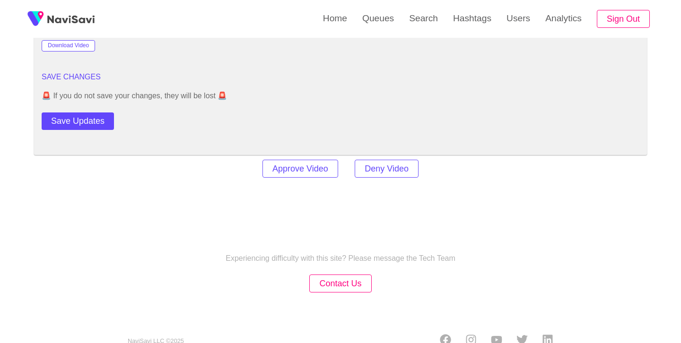
scroll to position [1324, 0]
click at [88, 124] on button "Save Updates" at bounding box center [78, 120] width 72 height 17
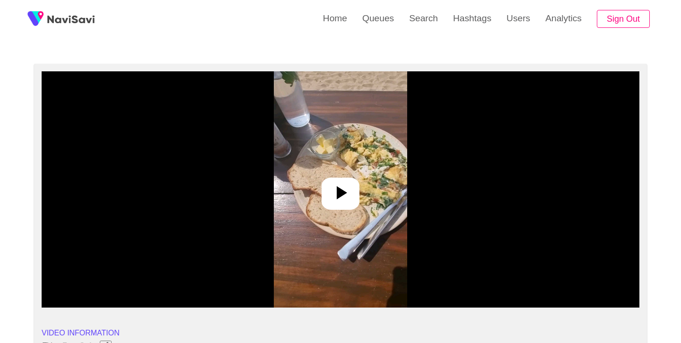
scroll to position [52, 0]
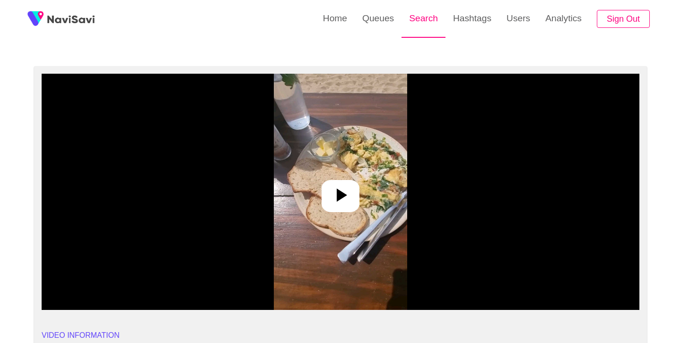
click at [411, 21] on link "Search" at bounding box center [423, 18] width 44 height 37
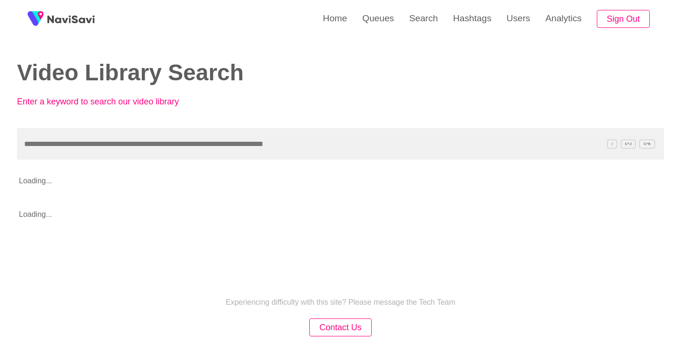
click at [244, 145] on input "text" at bounding box center [340, 144] width 647 height 32
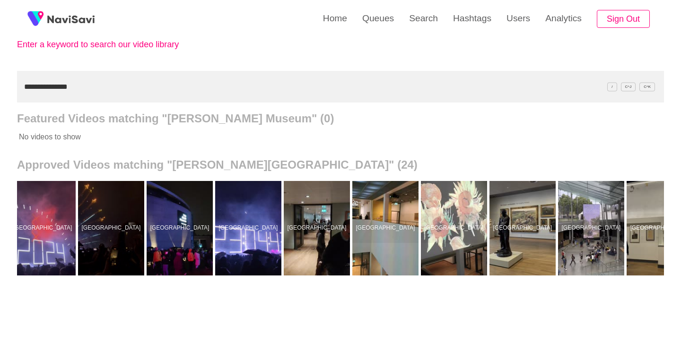
scroll to position [0, 998]
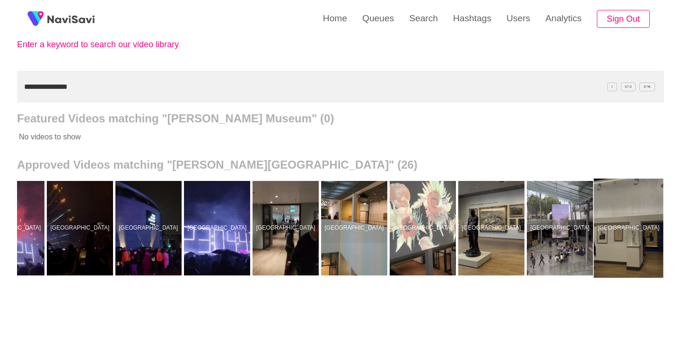
click at [630, 208] on div at bounding box center [628, 228] width 69 height 99
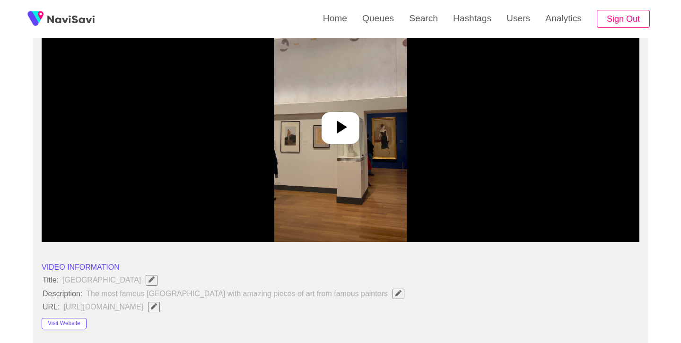
scroll to position [125, 0]
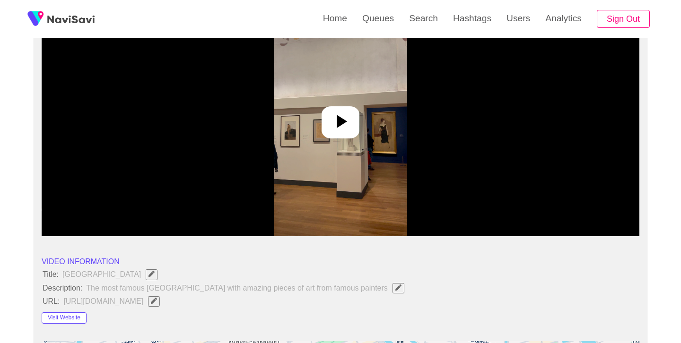
click at [346, 122] on icon at bounding box center [340, 121] width 23 height 23
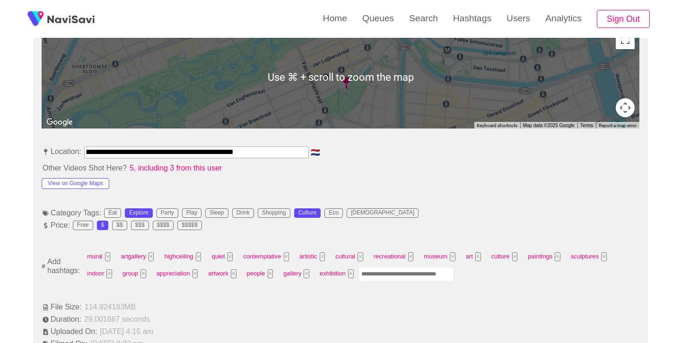
scroll to position [447, 0]
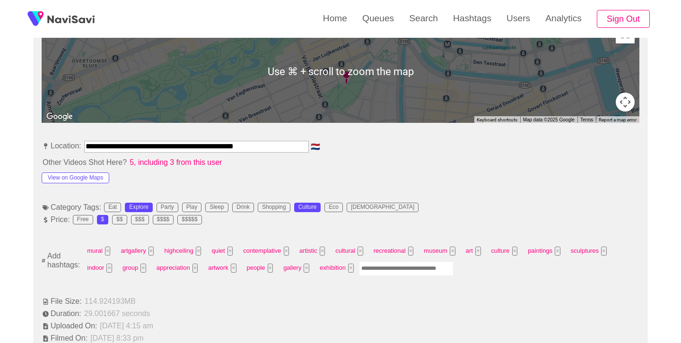
click at [383, 271] on input "Enter tag here and press return" at bounding box center [406, 268] width 95 height 15
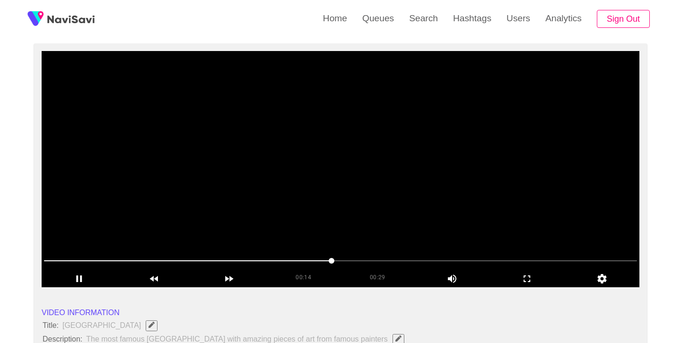
scroll to position [93, 0]
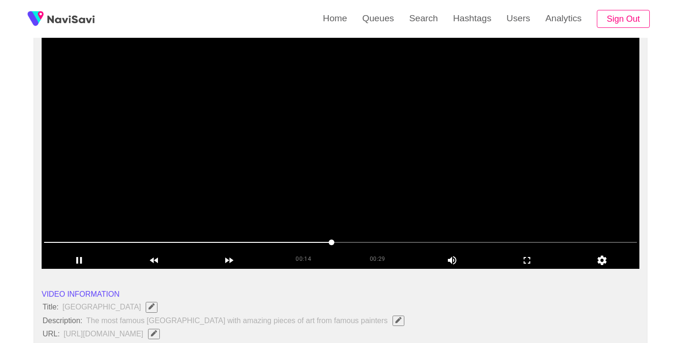
click at [79, 241] on span at bounding box center [340, 242] width 593 height 15
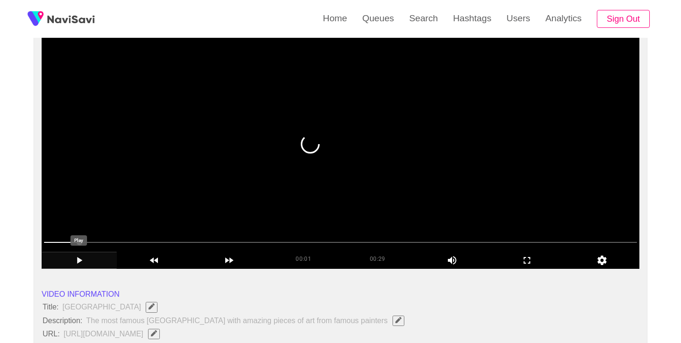
click at [73, 259] on icon "add" at bounding box center [79, 260] width 74 height 11
click at [528, 263] on icon "add" at bounding box center [526, 260] width 7 height 7
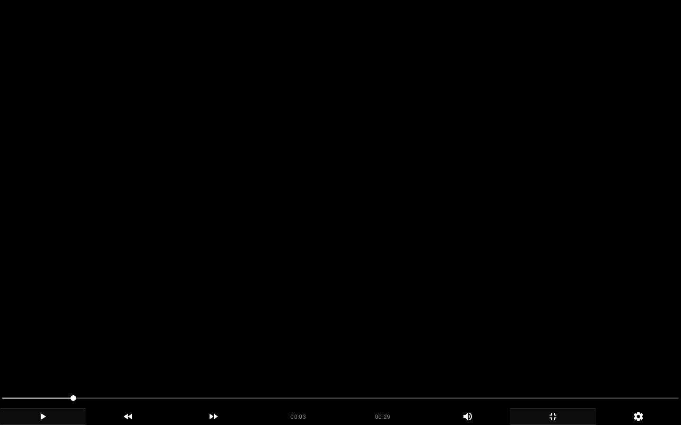
click at [42, 343] on icon "add" at bounding box center [43, 417] width 5 height 7
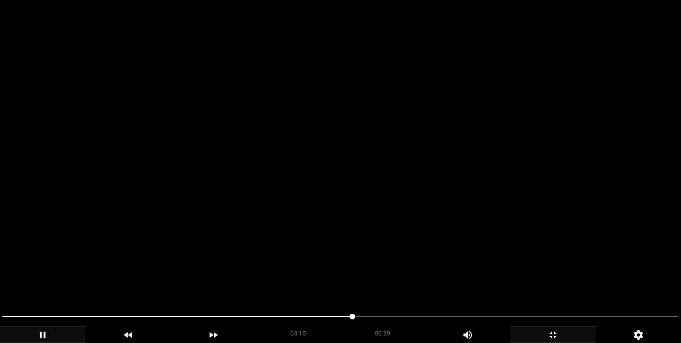
scroll to position [85, 0]
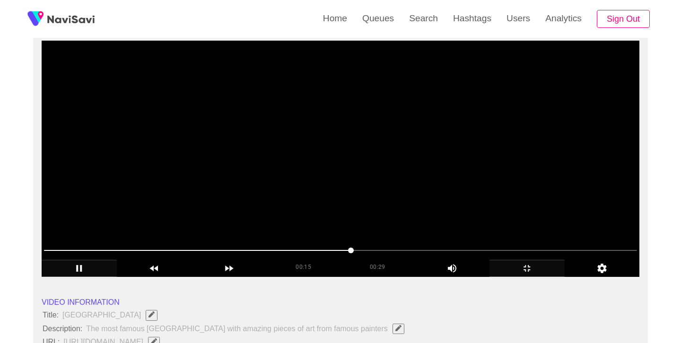
click at [95, 251] on span at bounding box center [197, 250] width 307 height 1
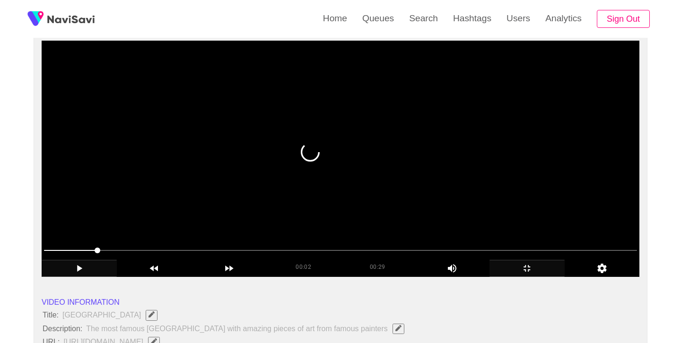
click at [76, 271] on icon "add" at bounding box center [79, 268] width 74 height 11
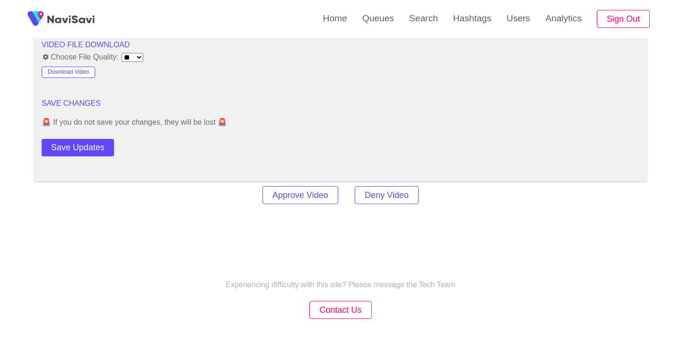
scroll to position [1331, 0]
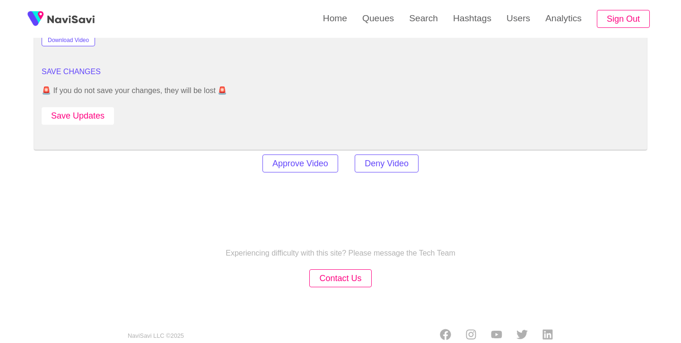
click at [70, 121] on button "Save Updates" at bounding box center [78, 115] width 72 height 17
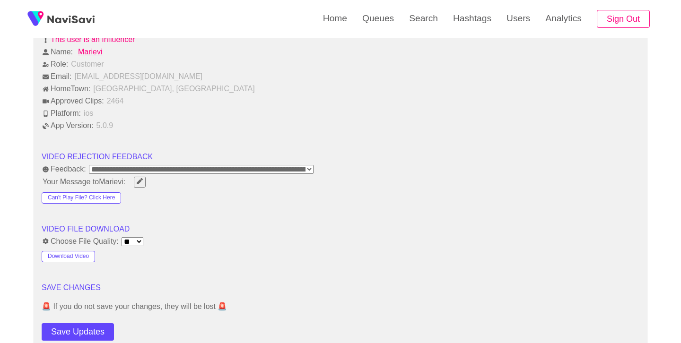
scroll to position [1118, 0]
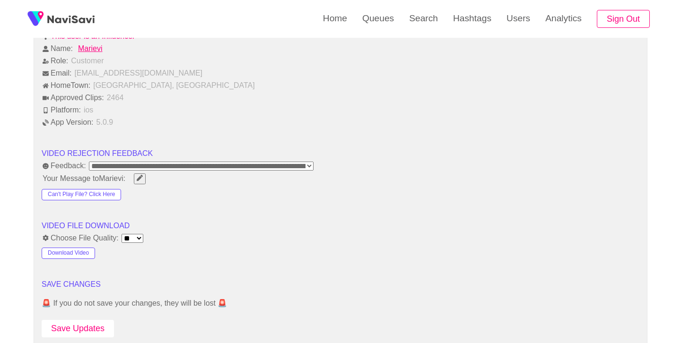
click at [80, 329] on button "Save Updates" at bounding box center [78, 328] width 72 height 17
click at [412, 20] on link "Search" at bounding box center [423, 18] width 44 height 37
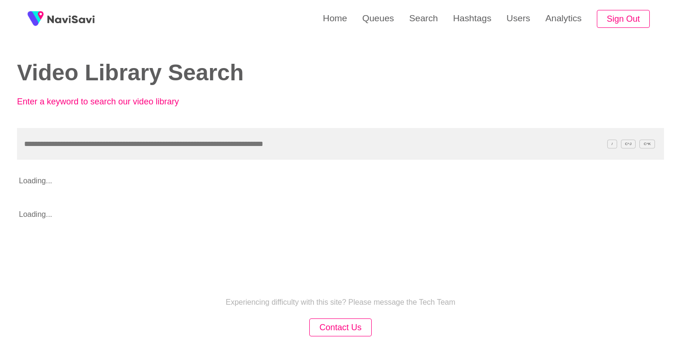
click at [244, 137] on input "text" at bounding box center [340, 144] width 647 height 32
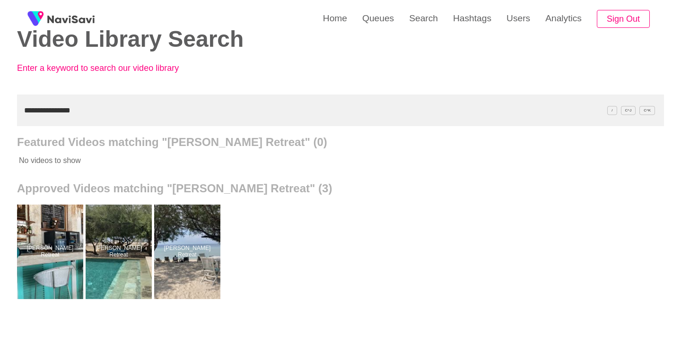
scroll to position [42, 0]
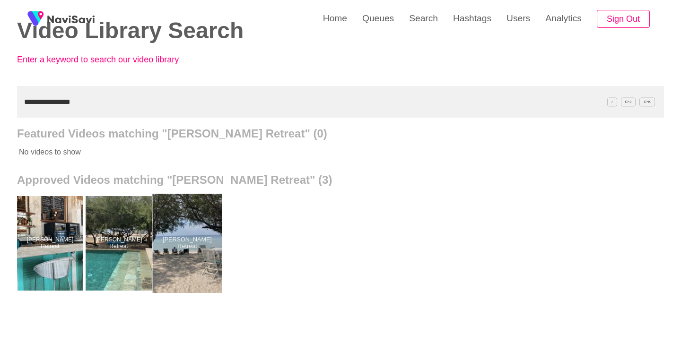
click at [209, 243] on div at bounding box center [187, 243] width 69 height 99
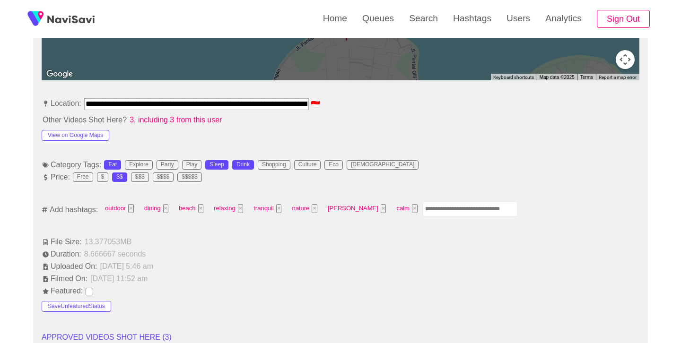
scroll to position [490, 0]
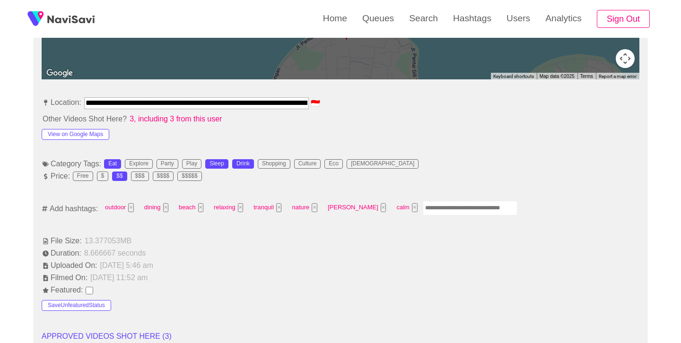
click at [435, 209] on input "Enter tag here and press return" at bounding box center [470, 208] width 95 height 15
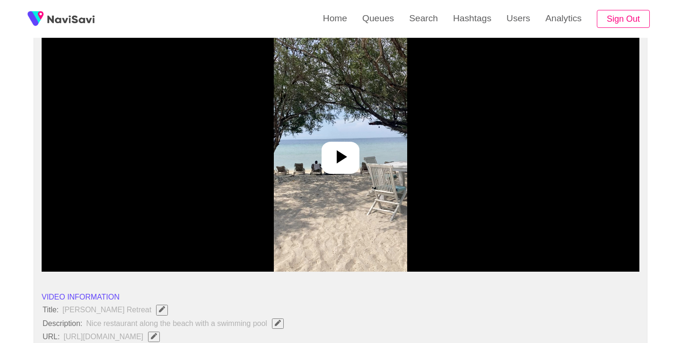
scroll to position [86, 0]
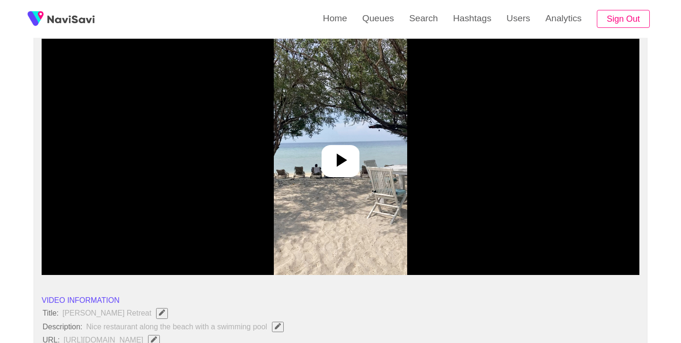
click at [351, 163] on icon at bounding box center [340, 160] width 23 height 23
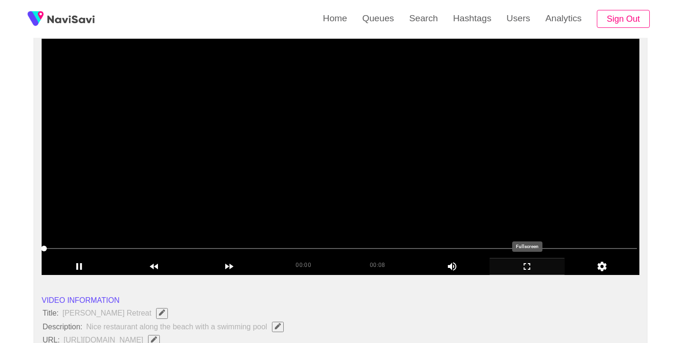
click at [528, 263] on icon "add" at bounding box center [527, 266] width 74 height 11
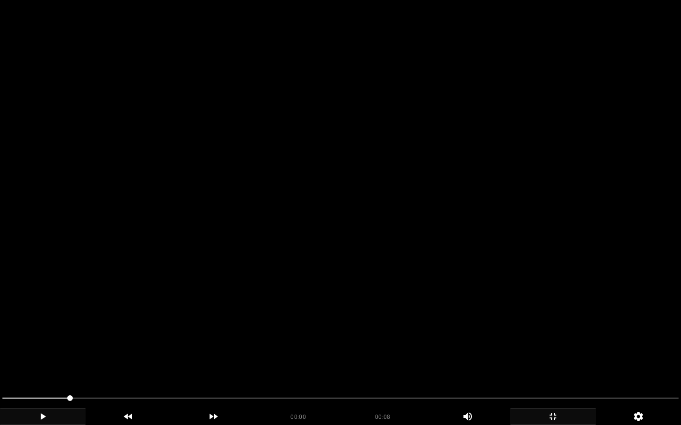
click at [46, 343] on div "add" at bounding box center [43, 416] width 86 height 17
click at [46, 343] on icon "add" at bounding box center [42, 416] width 85 height 11
click at [45, 343] on icon "add" at bounding box center [42, 416] width 85 height 11
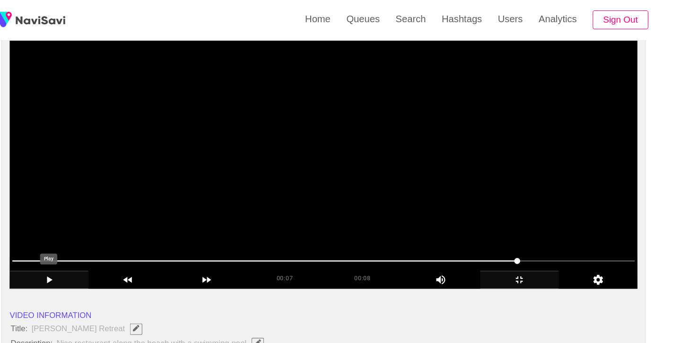
click at [74, 269] on icon "add" at bounding box center [79, 266] width 74 height 11
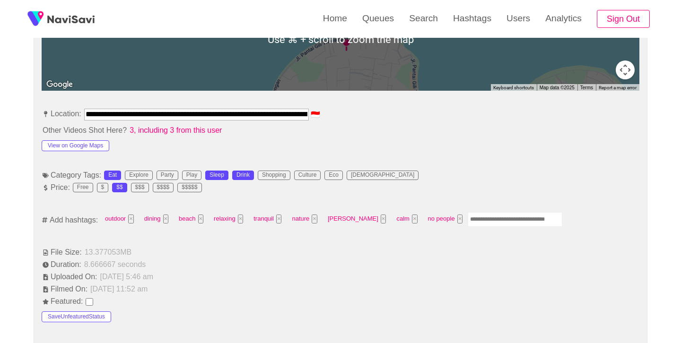
scroll to position [490, 0]
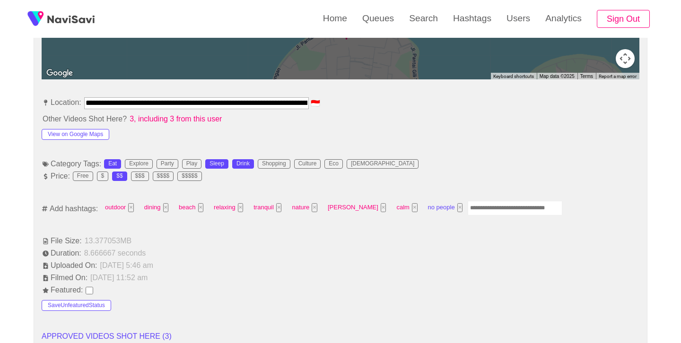
click at [457, 207] on button "×" at bounding box center [460, 207] width 6 height 9
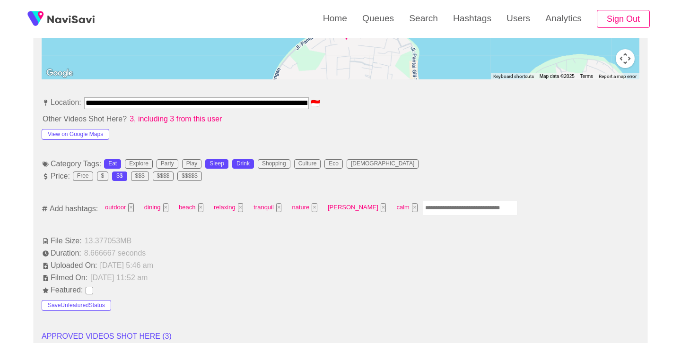
click at [432, 208] on input "Enter tag here and press return" at bounding box center [470, 208] width 95 height 15
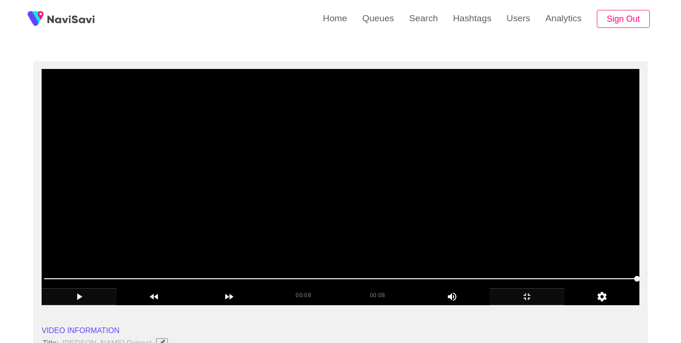
scroll to position [57, 0]
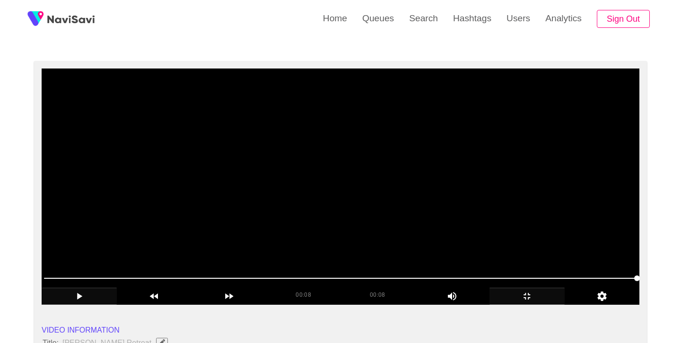
click at [441, 276] on span at bounding box center [340, 278] width 593 height 15
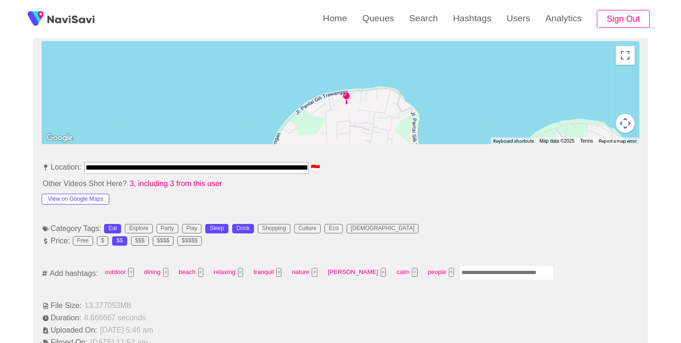
scroll to position [427, 0]
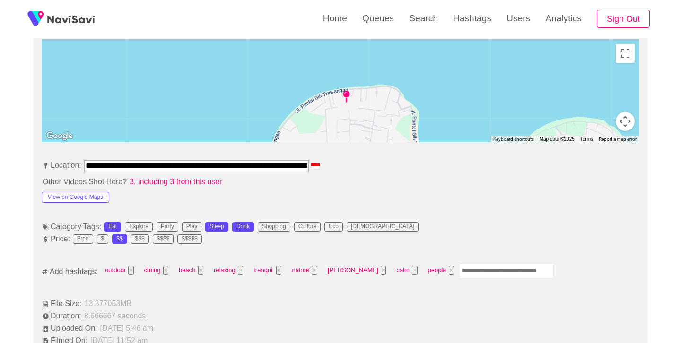
click at [465, 265] on input "Enter tag here and press return" at bounding box center [506, 271] width 95 height 15
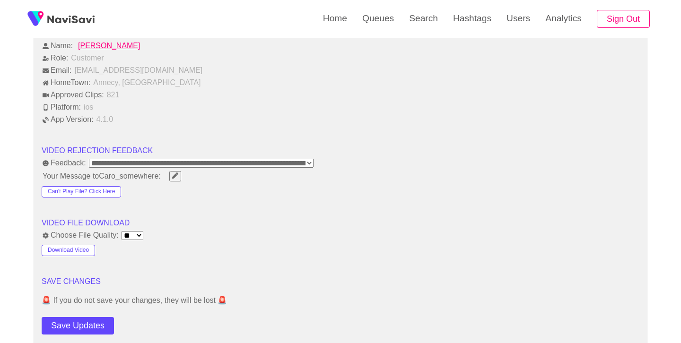
scroll to position [1096, 0]
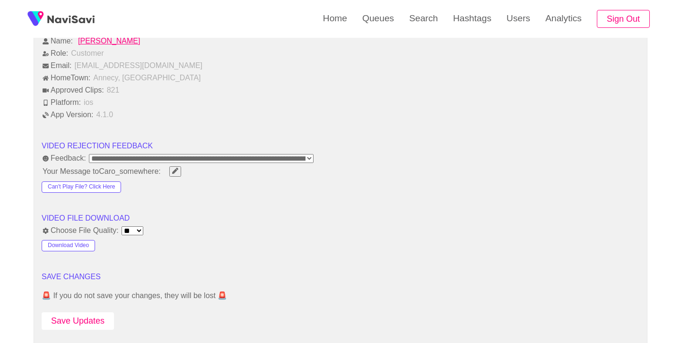
click at [87, 321] on button "Save Updates" at bounding box center [78, 320] width 72 height 17
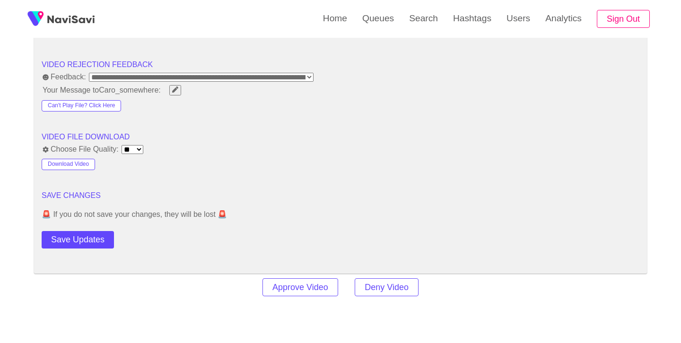
scroll to position [1206, 0]
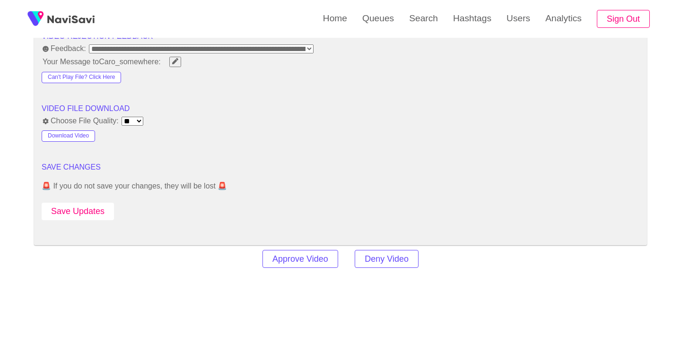
click at [105, 215] on button "Save Updates" at bounding box center [78, 211] width 72 height 17
click at [418, 23] on link "Search" at bounding box center [423, 18] width 44 height 37
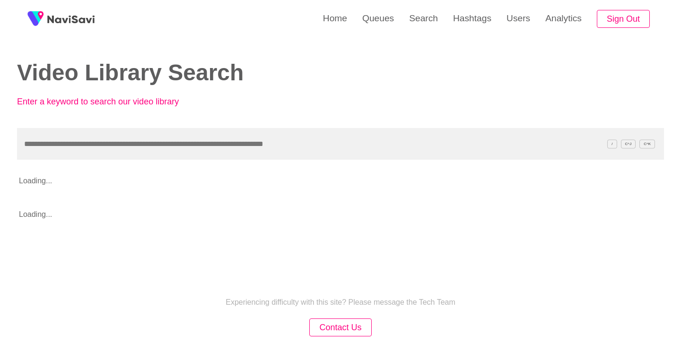
click at [214, 152] on input "text" at bounding box center [340, 144] width 647 height 32
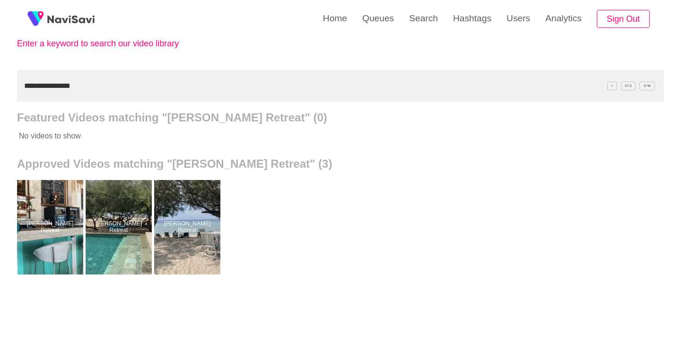
scroll to position [71, 0]
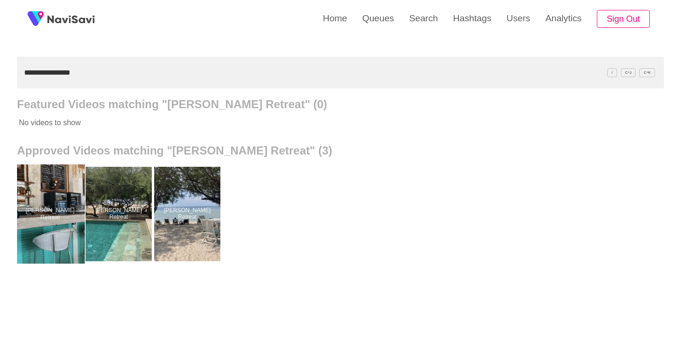
click at [71, 190] on div at bounding box center [50, 213] width 69 height 99
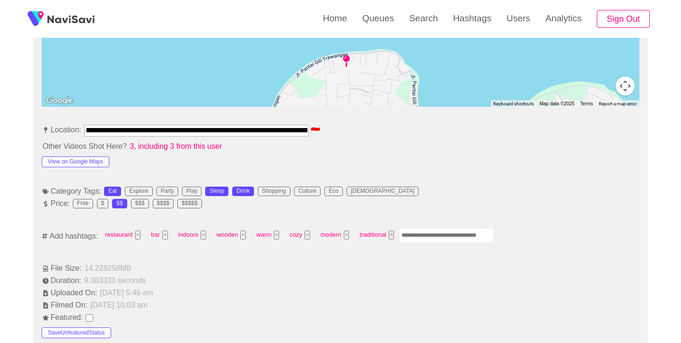
scroll to position [471, 0]
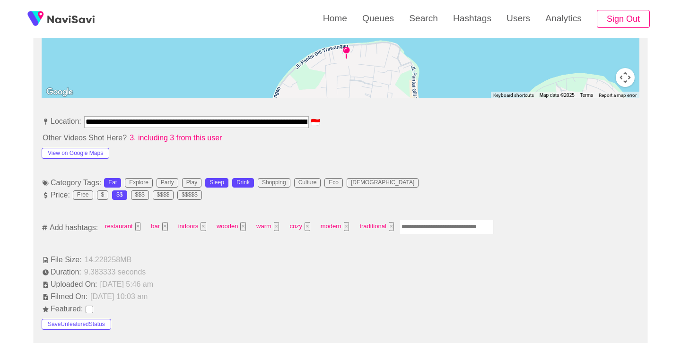
click at [456, 225] on input "Enter tag here and press return" at bounding box center [446, 227] width 95 height 15
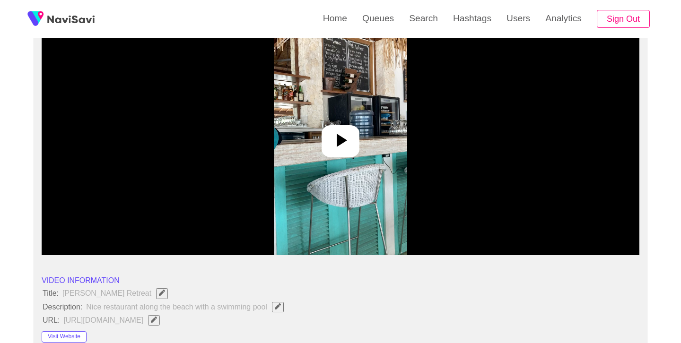
scroll to position [105, 0]
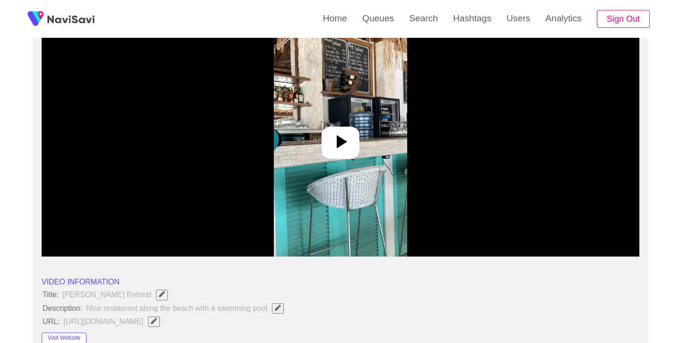
click at [349, 152] on icon at bounding box center [340, 141] width 23 height 23
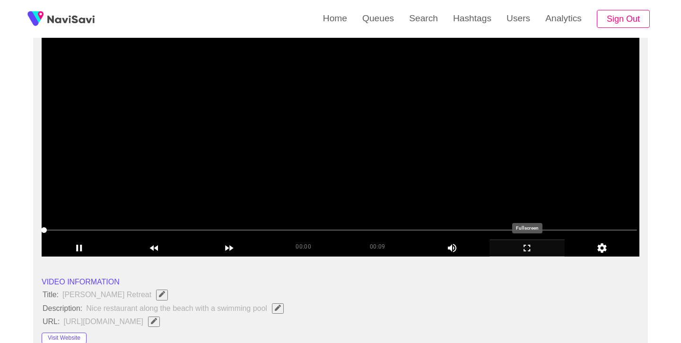
click at [526, 246] on icon "add" at bounding box center [527, 247] width 74 height 11
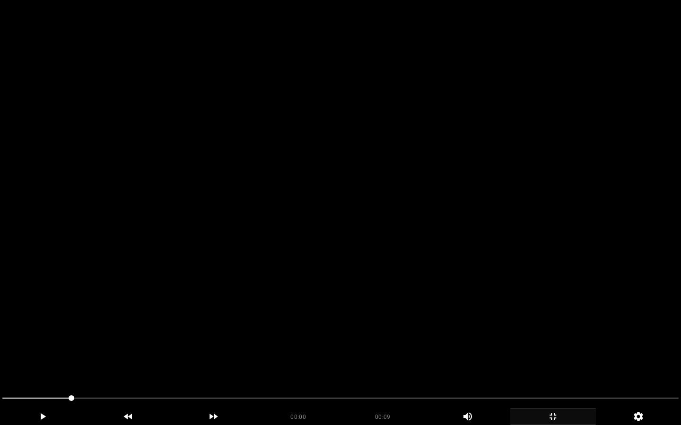
click at [9, 343] on span at bounding box center [340, 398] width 676 height 15
click at [50, 343] on icon "add" at bounding box center [42, 416] width 85 height 11
click at [42, 343] on icon "add" at bounding box center [43, 417] width 5 height 7
click at [42, 343] on icon "add" at bounding box center [42, 416] width 85 height 11
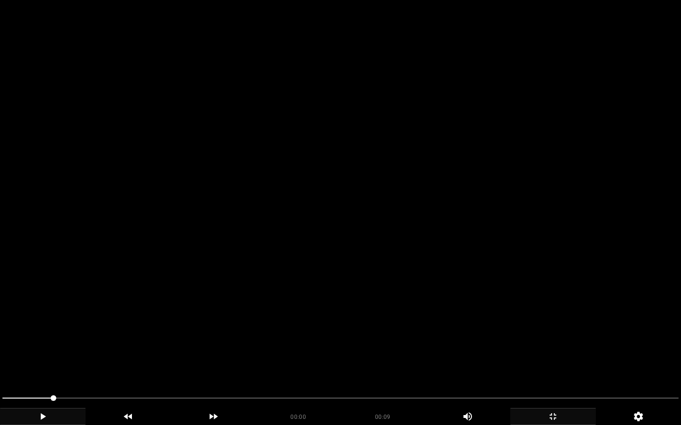
click at [42, 343] on icon "add" at bounding box center [43, 417] width 5 height 7
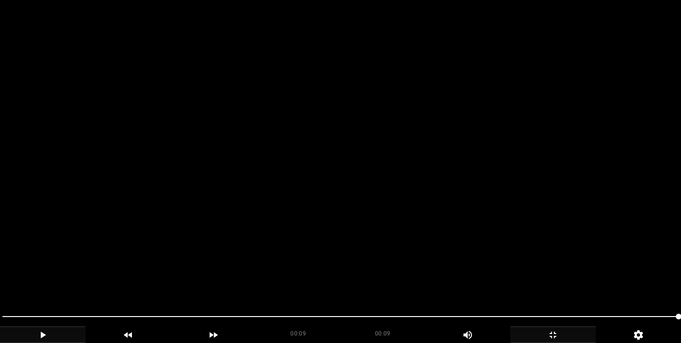
scroll to position [1204, 0]
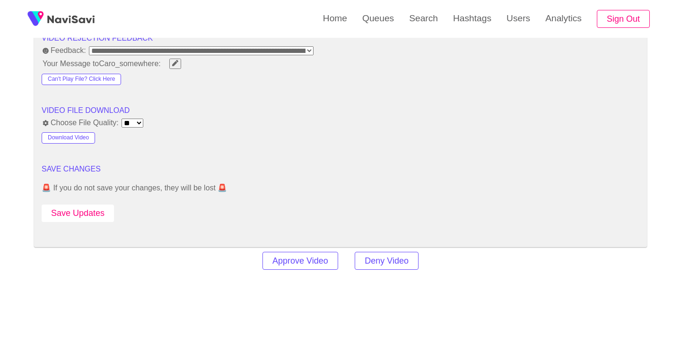
click at [82, 209] on button "Save Updates" at bounding box center [78, 213] width 72 height 17
click at [430, 30] on link "Search" at bounding box center [423, 18] width 44 height 37
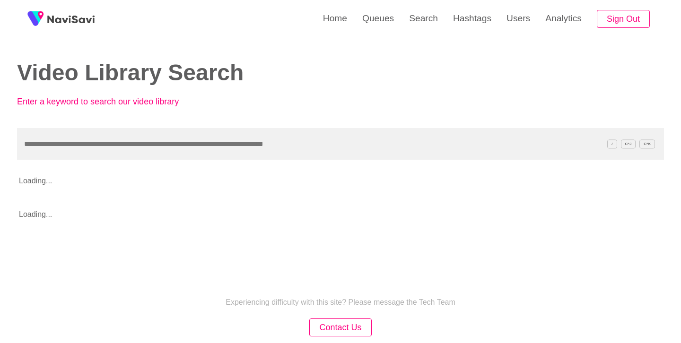
click at [204, 131] on input "text" at bounding box center [340, 144] width 647 height 32
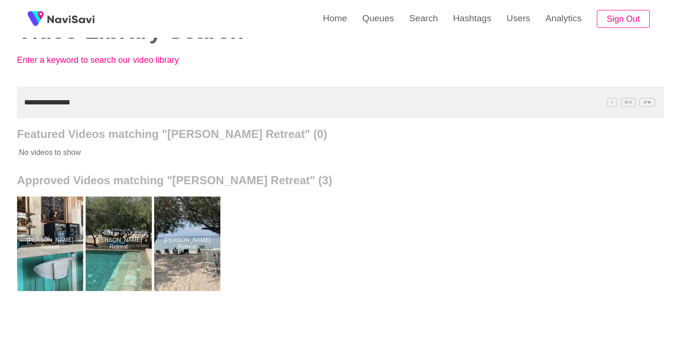
scroll to position [85, 0]
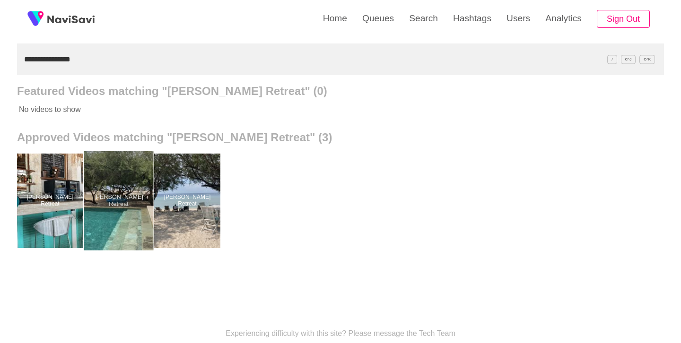
click at [117, 218] on div at bounding box center [118, 200] width 69 height 99
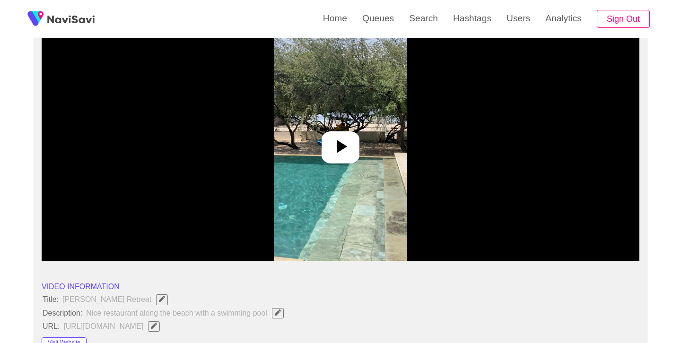
scroll to position [101, 0]
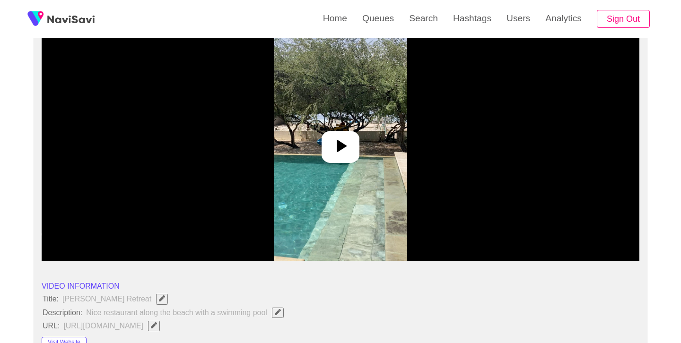
click at [344, 151] on icon at bounding box center [340, 146] width 23 height 23
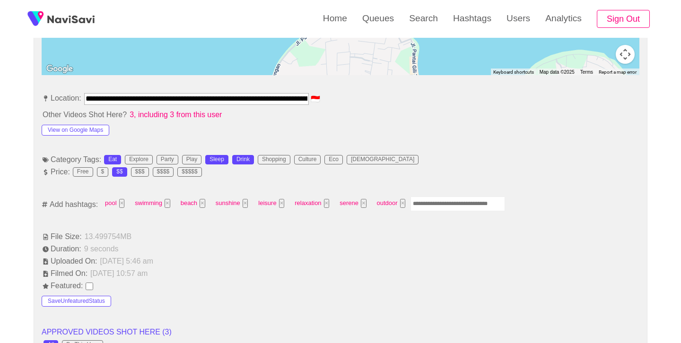
scroll to position [500, 0]
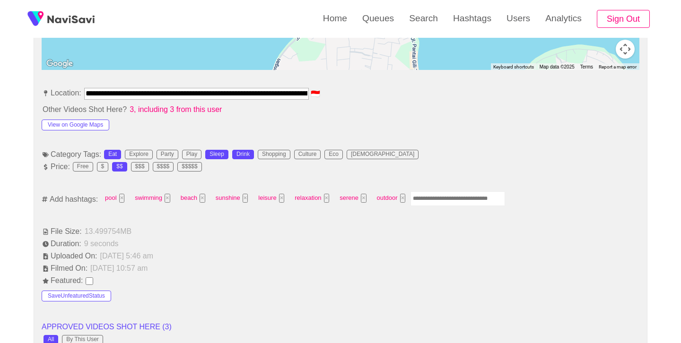
click at [445, 198] on input "Enter tag here and press return" at bounding box center [457, 198] width 95 height 15
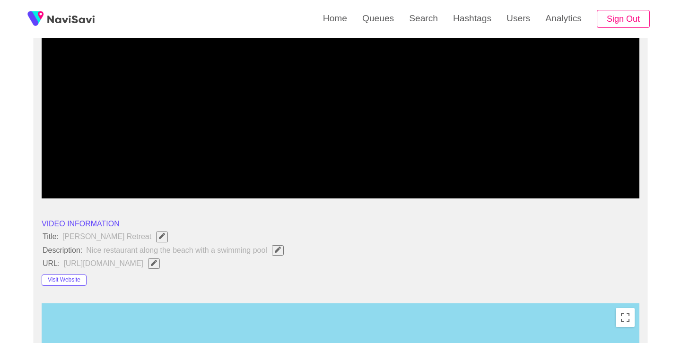
scroll to position [64, 0]
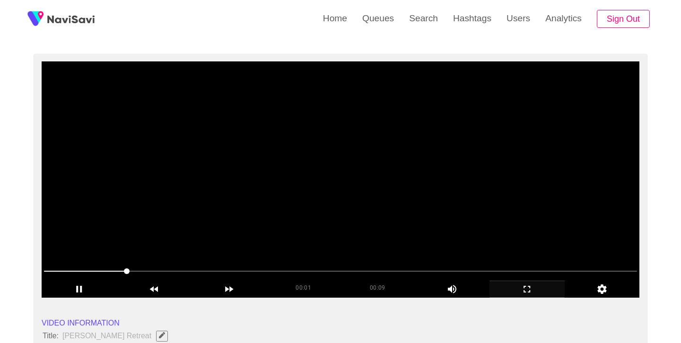
click at [527, 289] on icon "add" at bounding box center [527, 289] width 74 height 11
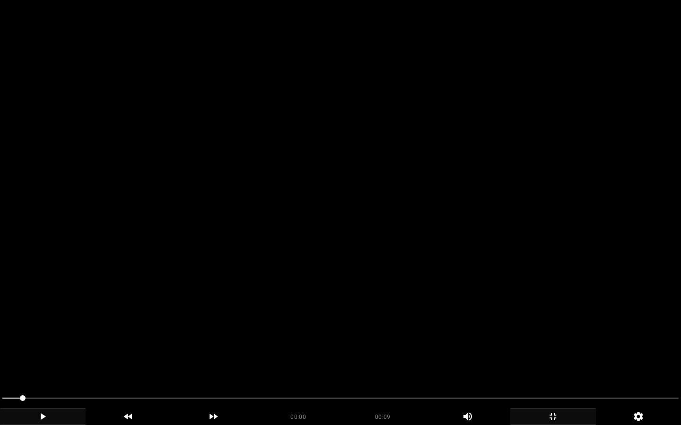
click at [43, 343] on icon "add" at bounding box center [42, 416] width 85 height 11
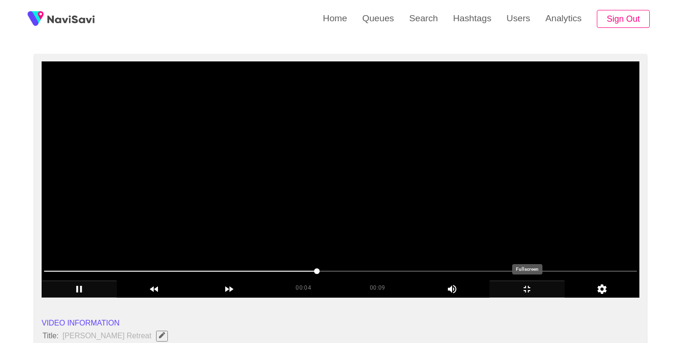
click at [528, 289] on icon "add" at bounding box center [527, 289] width 74 height 11
click at [522, 289] on icon "add" at bounding box center [527, 289] width 74 height 11
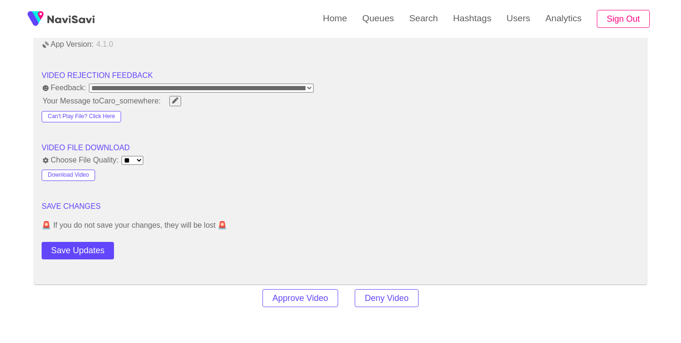
scroll to position [1198, 0]
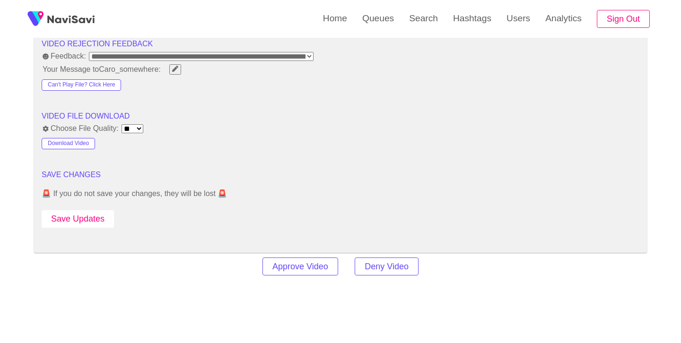
click at [84, 217] on button "Save Updates" at bounding box center [78, 218] width 72 height 17
click at [418, 14] on link "Search" at bounding box center [423, 18] width 44 height 37
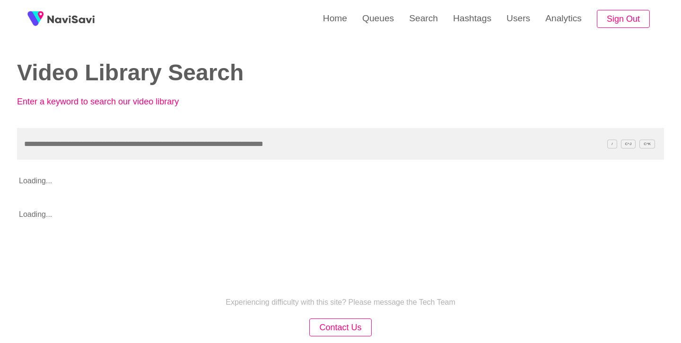
click at [279, 144] on input "text" at bounding box center [340, 144] width 647 height 32
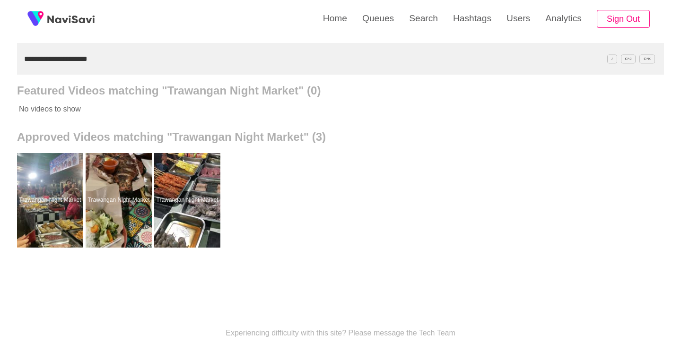
scroll to position [87, 0]
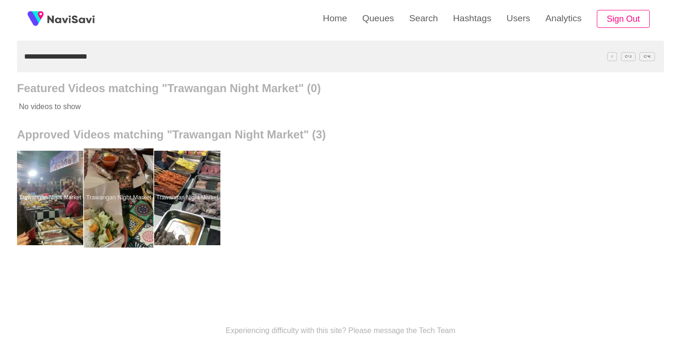
click at [150, 202] on div at bounding box center [118, 197] width 69 height 99
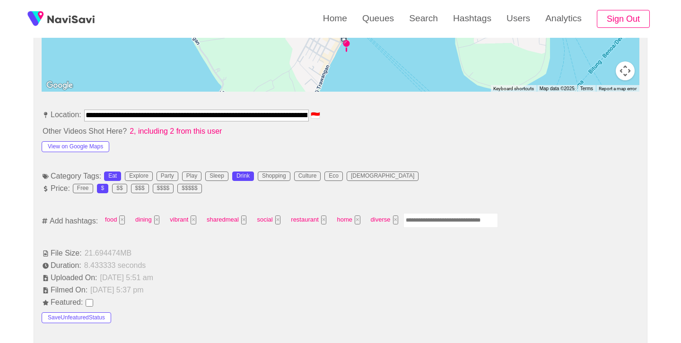
scroll to position [483, 0]
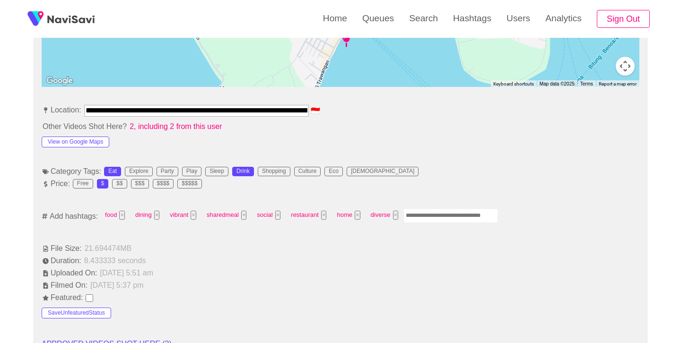
click at [418, 224] on div "food × dining × vibrant × sharedmeal × social × restaurant × home × diverse ×" at bounding box center [299, 216] width 398 height 17
click at [422, 217] on input "Enter tag here and press return" at bounding box center [450, 215] width 95 height 15
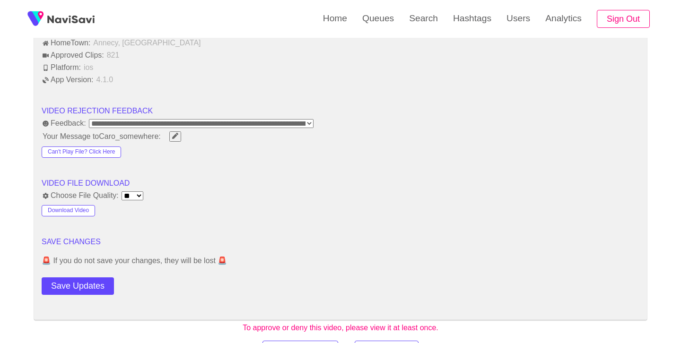
scroll to position [1147, 0]
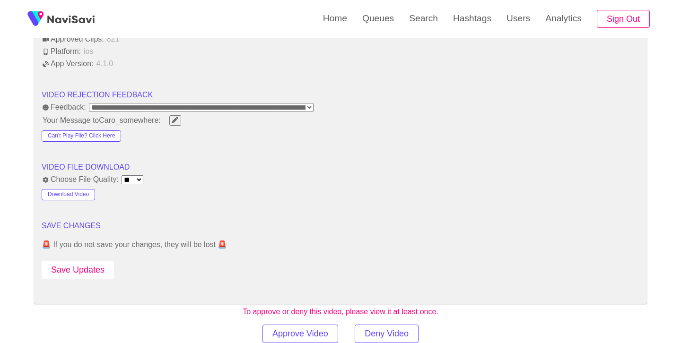
click at [102, 269] on button "Save Updates" at bounding box center [78, 269] width 72 height 17
click at [406, 19] on link "Search" at bounding box center [423, 18] width 44 height 37
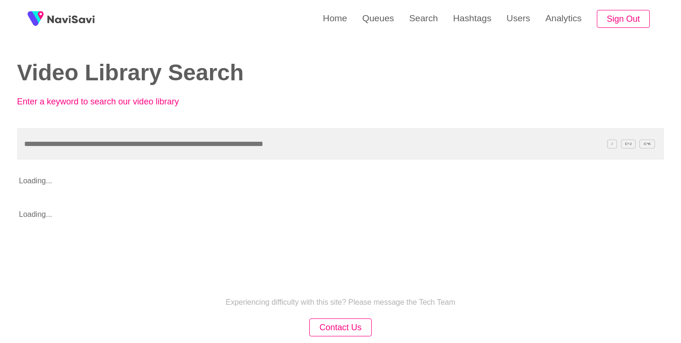
click at [232, 139] on input "text" at bounding box center [340, 144] width 647 height 32
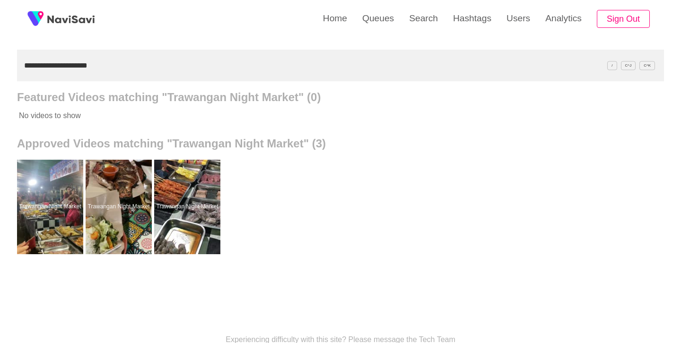
scroll to position [80, 0]
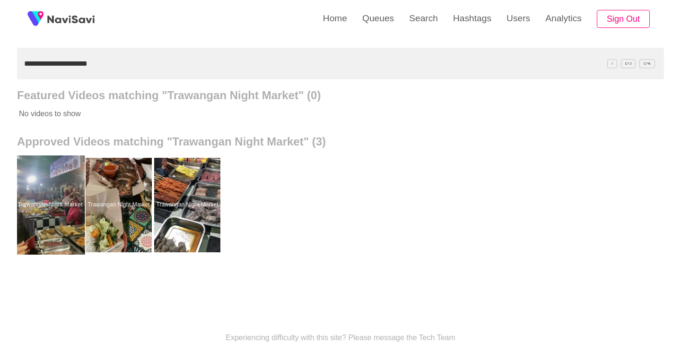
click at [53, 210] on div at bounding box center [50, 205] width 69 height 99
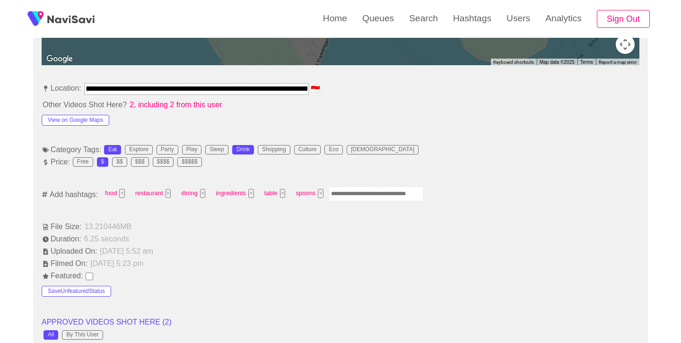
scroll to position [505, 0]
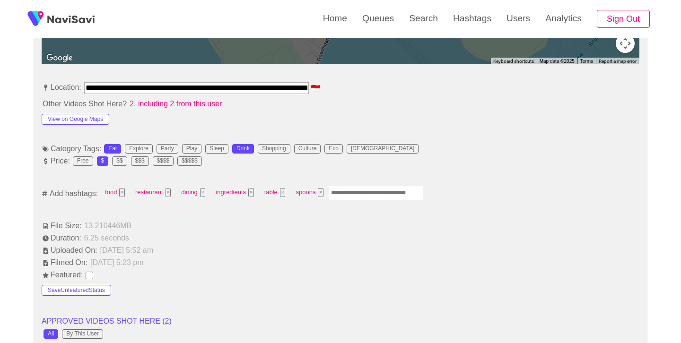
click at [364, 193] on input "Enter tag here and press return" at bounding box center [375, 193] width 95 height 15
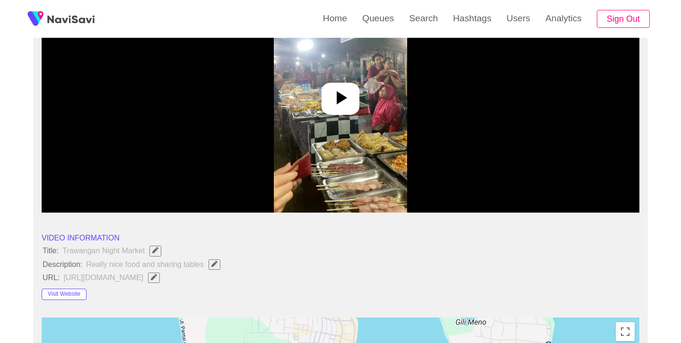
click at [335, 104] on icon at bounding box center [340, 97] width 23 height 23
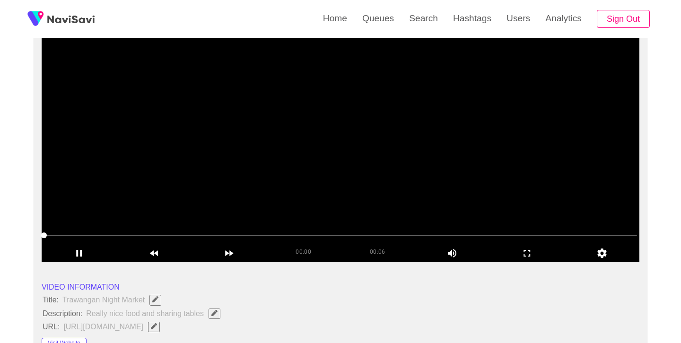
scroll to position [95, 0]
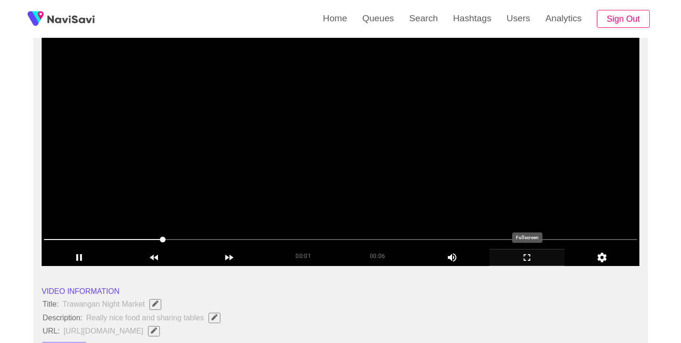
click at [523, 254] on icon "add" at bounding box center [527, 257] width 74 height 11
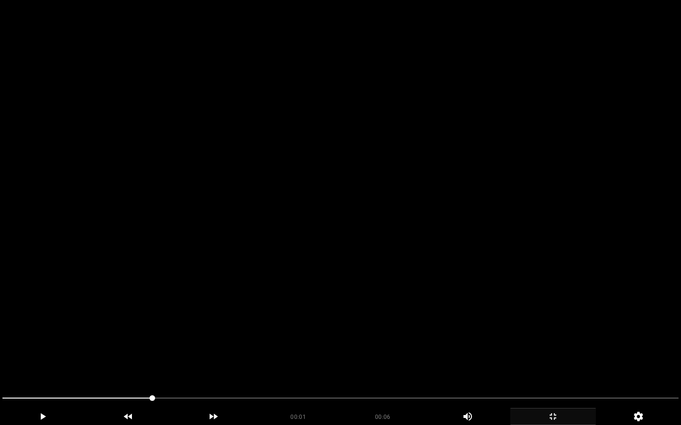
click at [10, 343] on div at bounding box center [340, 399] width 683 height 25
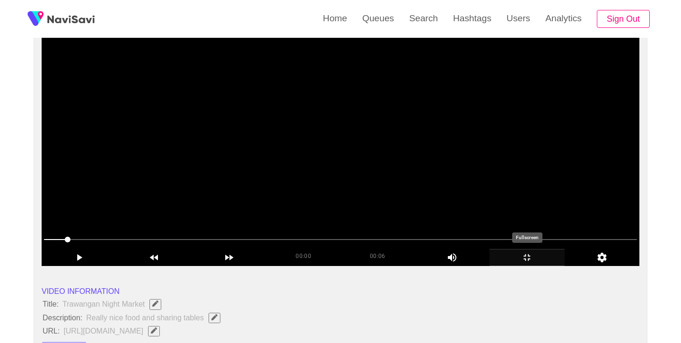
click at [526, 257] on icon "add" at bounding box center [527, 257] width 74 height 11
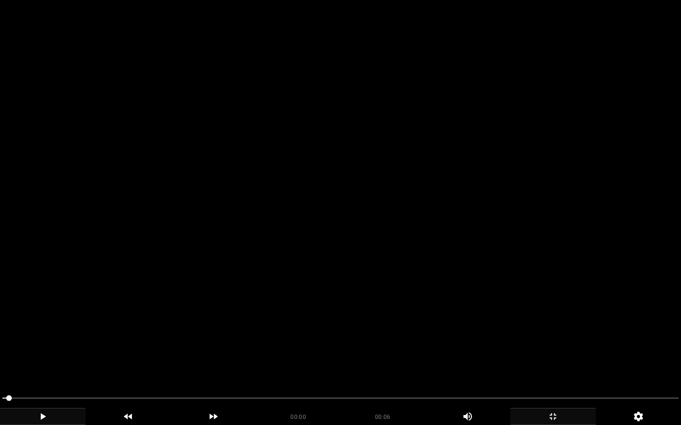
click at [43, 343] on icon "add" at bounding box center [43, 417] width 5 height 7
click at [45, 343] on icon "add" at bounding box center [42, 416] width 85 height 11
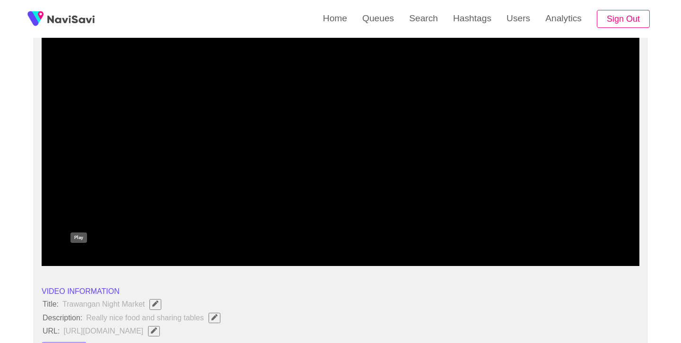
click at [83, 257] on icon "add" at bounding box center [79, 257] width 74 height 11
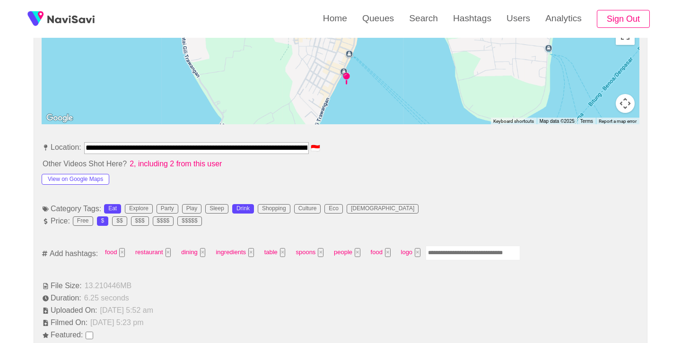
scroll to position [458, 0]
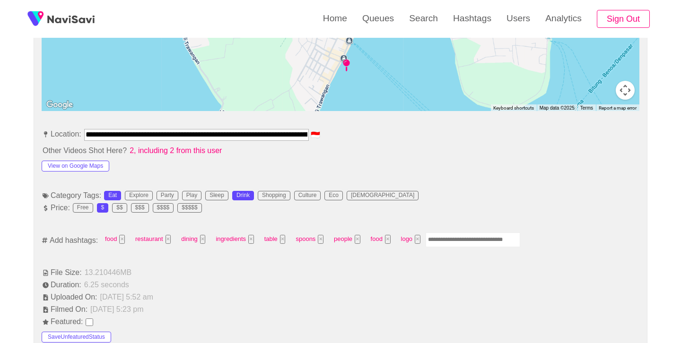
click at [457, 242] on input "Enter tag here and press return" at bounding box center [472, 240] width 95 height 15
click at [461, 240] on button "×" at bounding box center [462, 239] width 6 height 9
click at [475, 240] on input "Enter tag here and press return" at bounding box center [472, 240] width 95 height 15
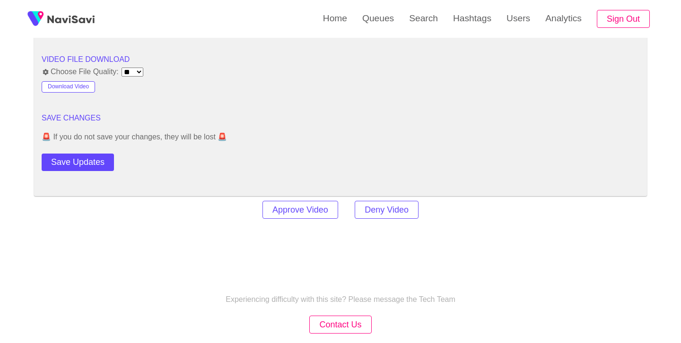
scroll to position [1255, 0]
click at [95, 170] on button "Save Updates" at bounding box center [78, 161] width 72 height 17
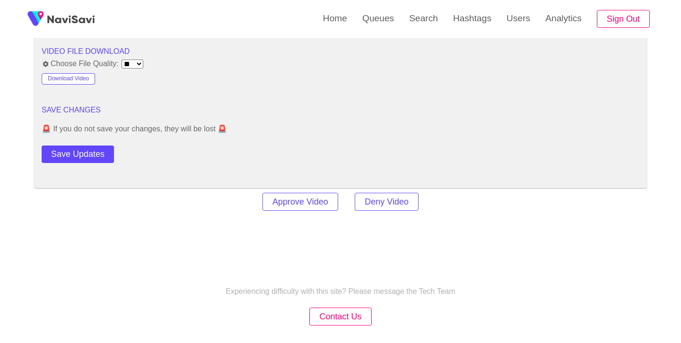
scroll to position [1302, 0]
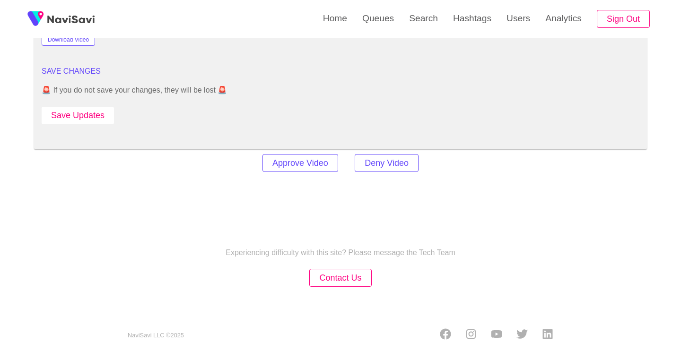
click at [93, 122] on button "Save Updates" at bounding box center [78, 115] width 72 height 17
click at [420, 18] on link "Search" at bounding box center [423, 18] width 44 height 37
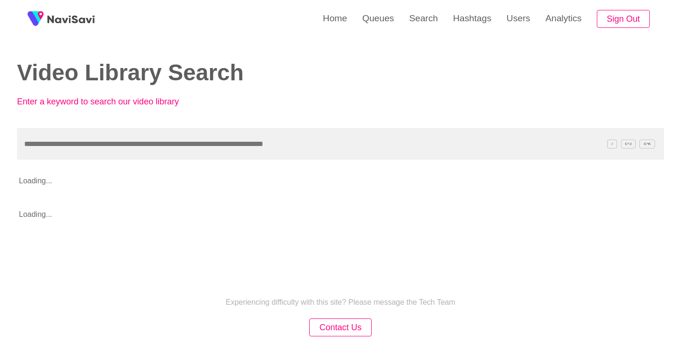
click at [184, 152] on input "text" at bounding box center [340, 144] width 647 height 32
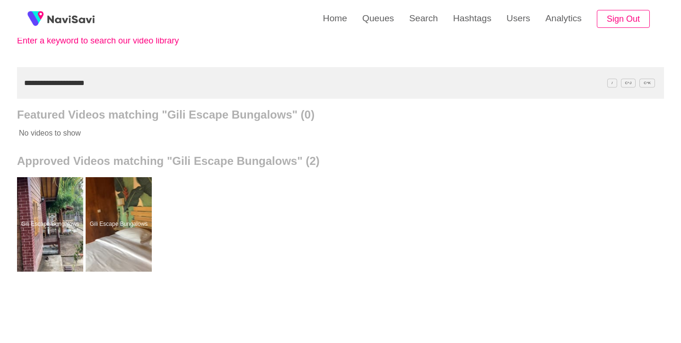
scroll to position [62, 0]
click at [371, 23] on link "Queues" at bounding box center [377, 18] width 47 height 37
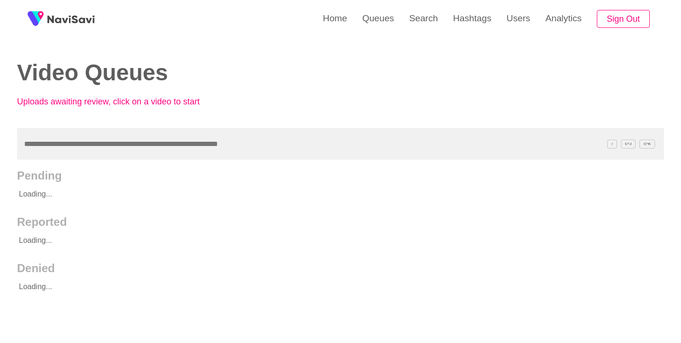
click at [241, 143] on input "text" at bounding box center [340, 144] width 647 height 32
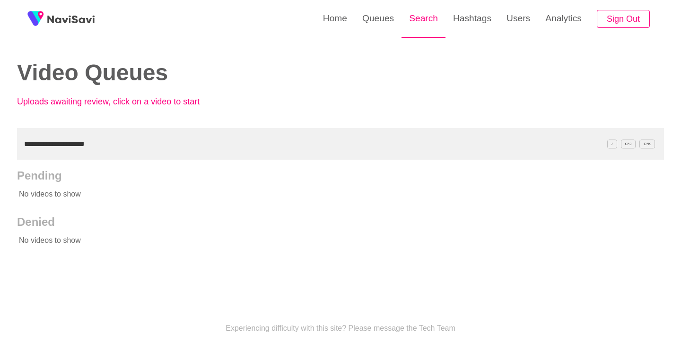
click at [419, 24] on link "Search" at bounding box center [423, 18] width 44 height 37
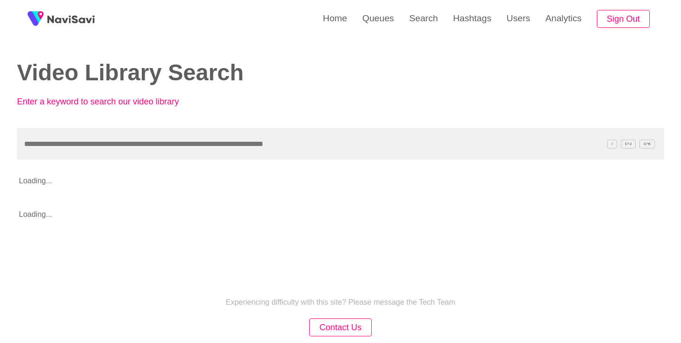
click at [186, 132] on input "text" at bounding box center [340, 144] width 647 height 32
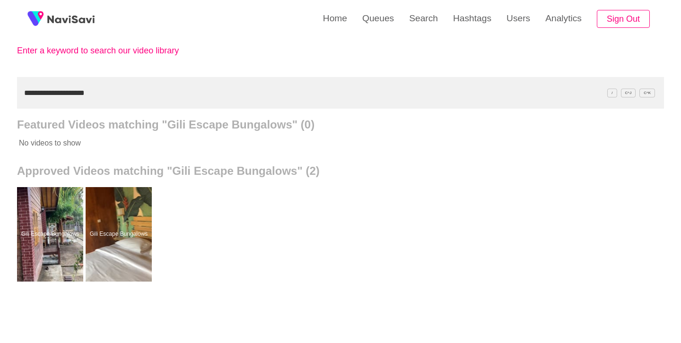
scroll to position [52, 0]
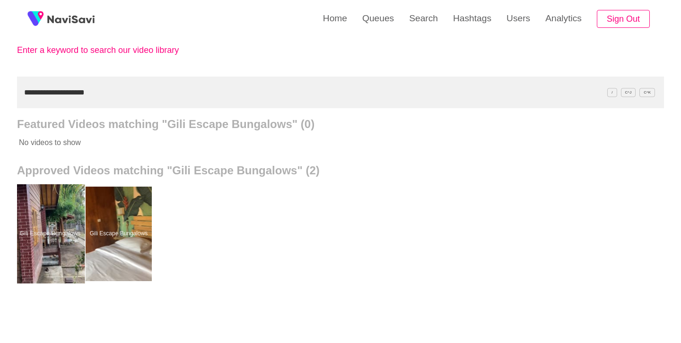
click at [74, 240] on div at bounding box center [50, 233] width 69 height 99
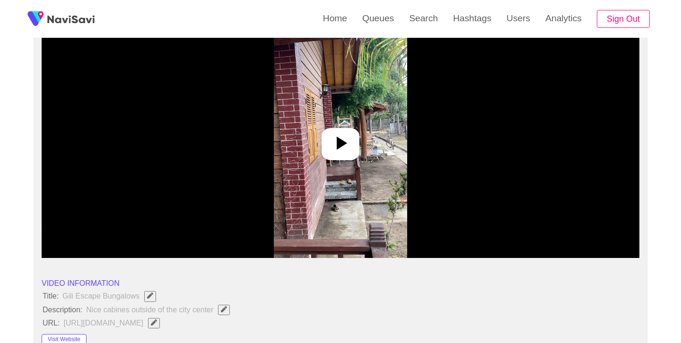
scroll to position [104, 0]
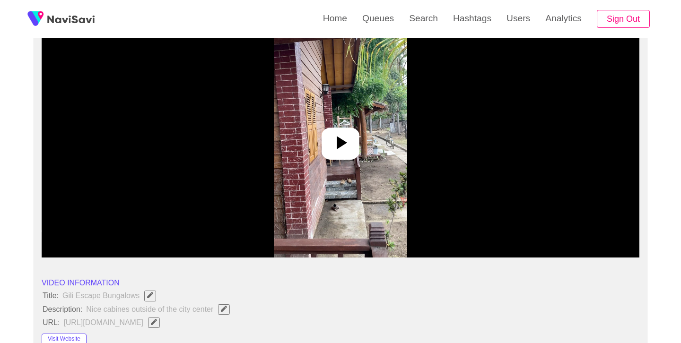
click at [343, 141] on icon at bounding box center [342, 142] width 10 height 13
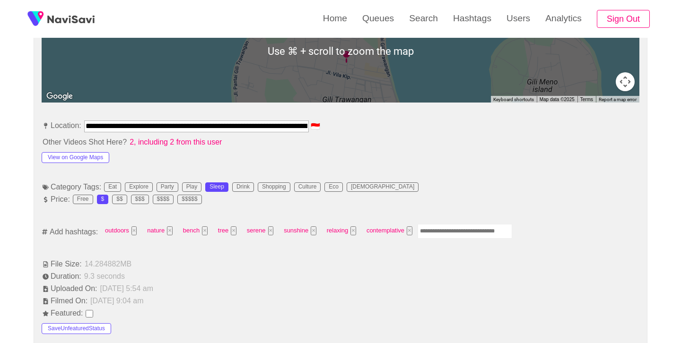
scroll to position [510, 0]
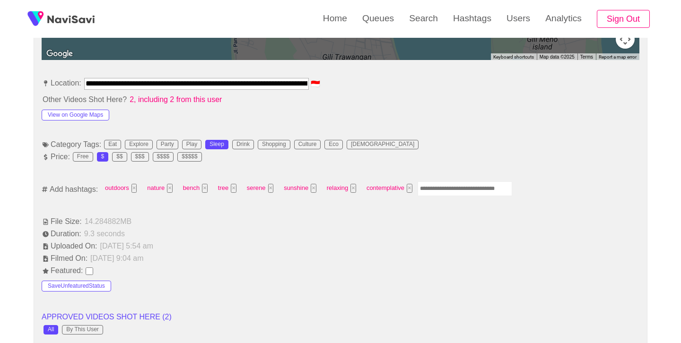
click at [440, 194] on input "Enter tag here and press return" at bounding box center [464, 188] width 95 height 15
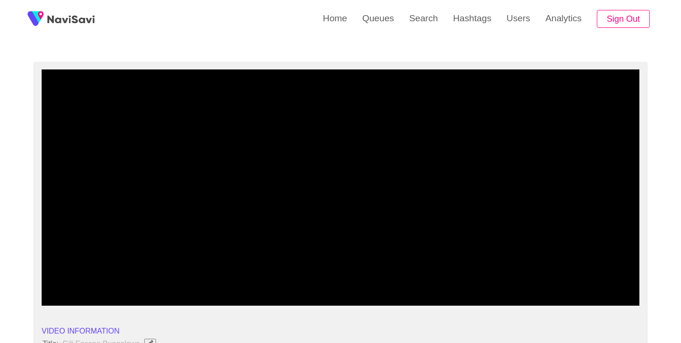
scroll to position [49, 0]
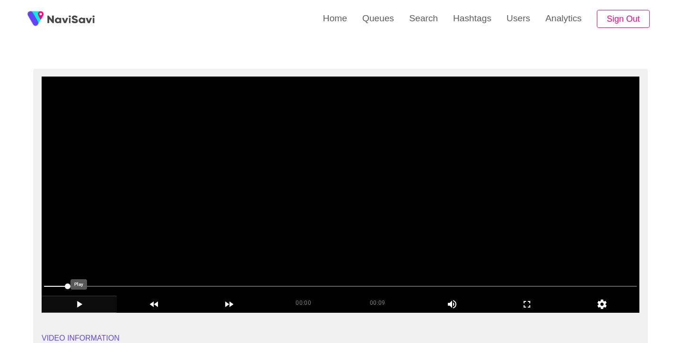
click at [80, 304] on icon "add" at bounding box center [79, 304] width 5 height 7
click at [527, 301] on icon "add" at bounding box center [527, 304] width 74 height 11
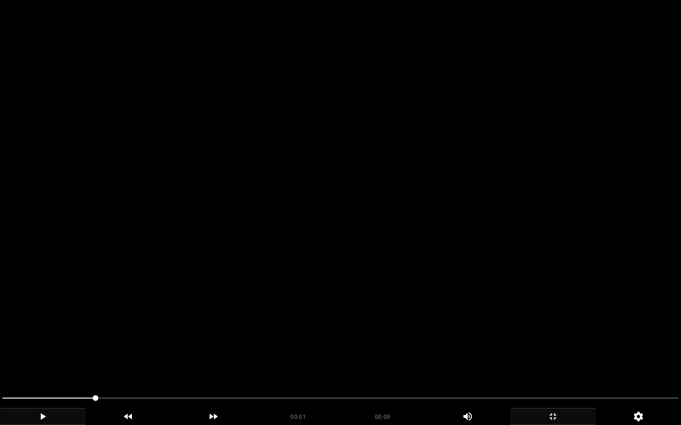
click at [39, 343] on icon "add" at bounding box center [42, 416] width 85 height 11
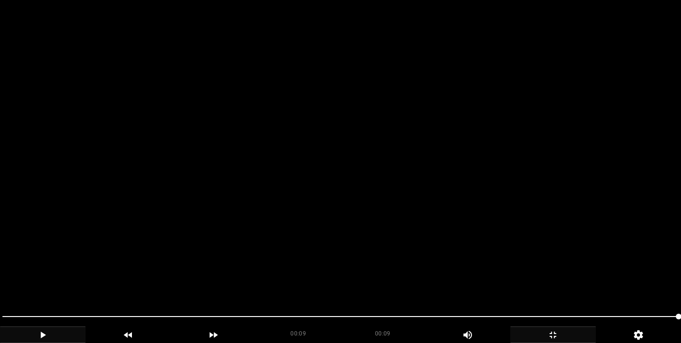
scroll to position [1150, 0]
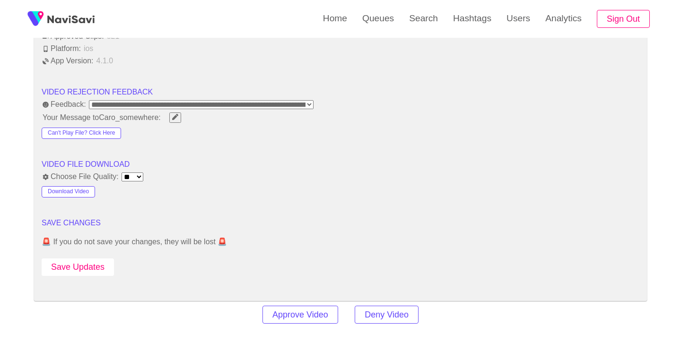
click at [105, 263] on button "Save Updates" at bounding box center [78, 267] width 72 height 17
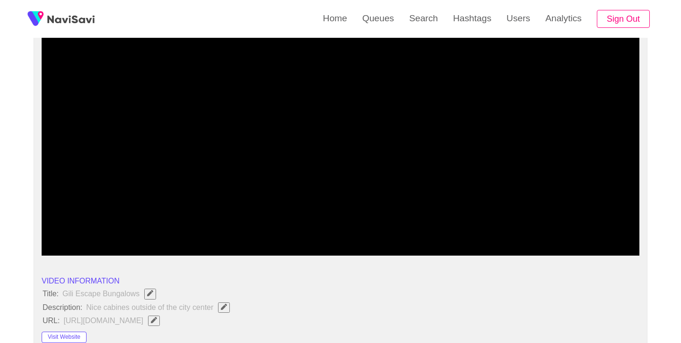
scroll to position [104, 0]
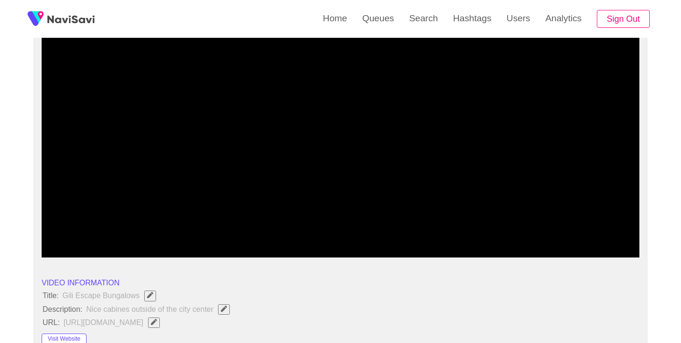
drag, startPoint x: 50, startPoint y: 231, endPoint x: 37, endPoint y: 227, distance: 13.3
click at [77, 248] on icon "add" at bounding box center [79, 249] width 5 height 7
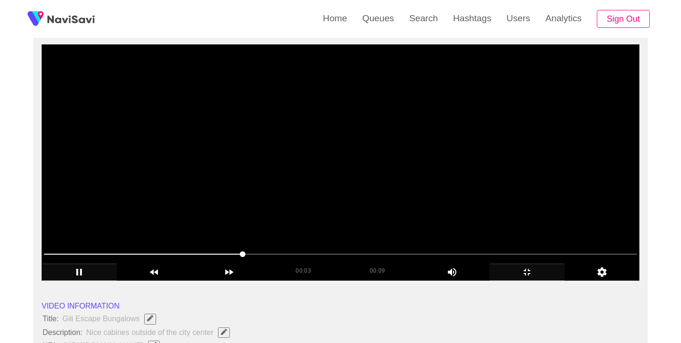
scroll to position [73, 0]
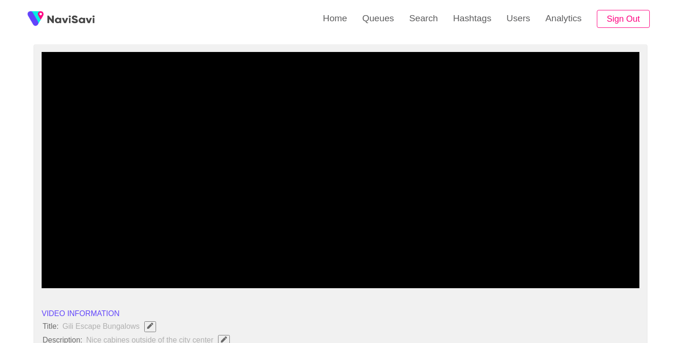
drag, startPoint x: 49, startPoint y: 261, endPoint x: 34, endPoint y: 259, distance: 15.2
click at [525, 280] on icon "add" at bounding box center [527, 279] width 74 height 11
click at [527, 279] on icon "add" at bounding box center [527, 279] width 74 height 11
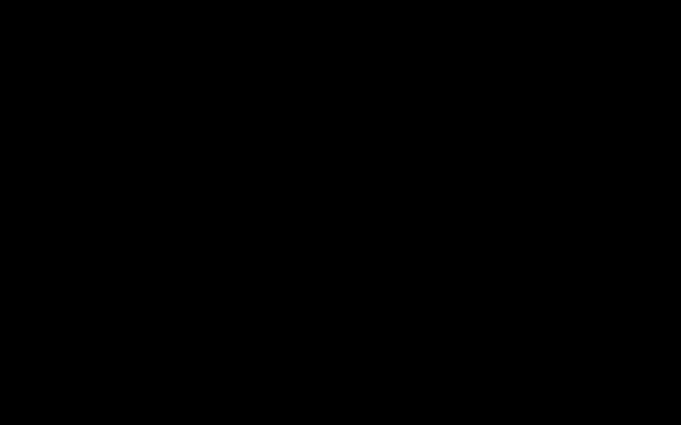
click at [50, 343] on icon "add" at bounding box center [42, 416] width 85 height 11
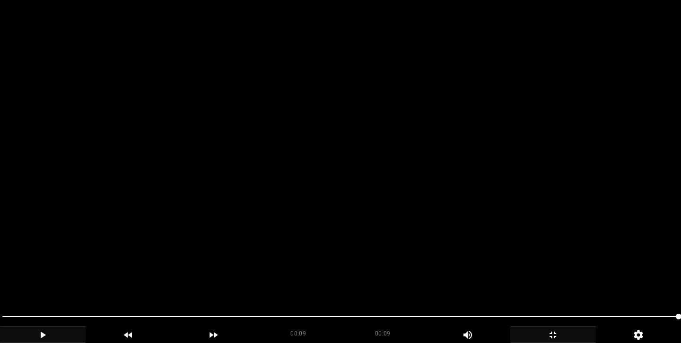
scroll to position [531, 0]
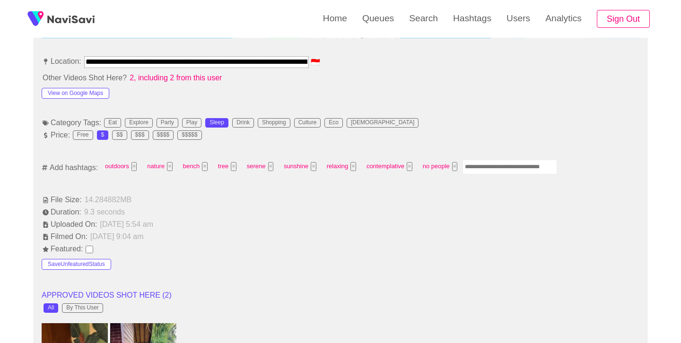
click at [482, 166] on input "Enter tag here and press return" at bounding box center [509, 167] width 95 height 15
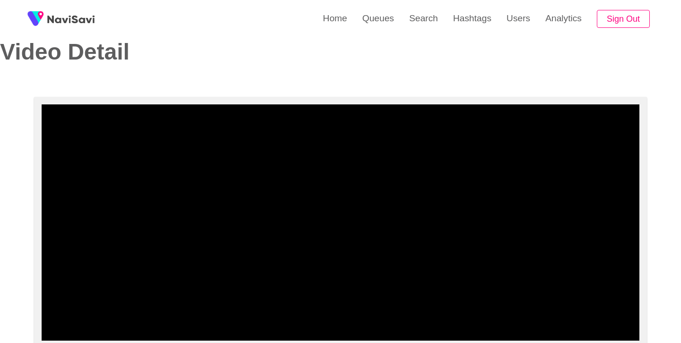
scroll to position [21, 0]
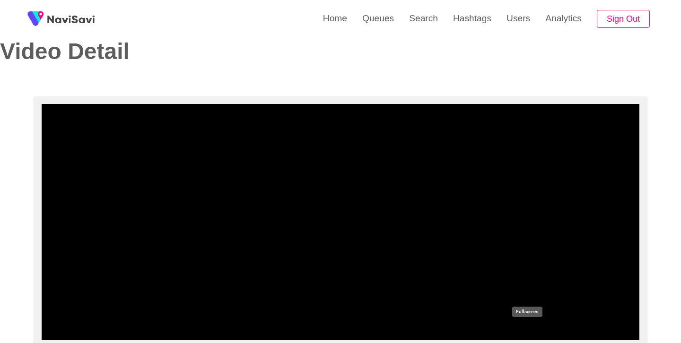
click at [524, 328] on icon "add" at bounding box center [527, 331] width 74 height 11
click at [525, 329] on icon "add" at bounding box center [526, 331] width 7 height 7
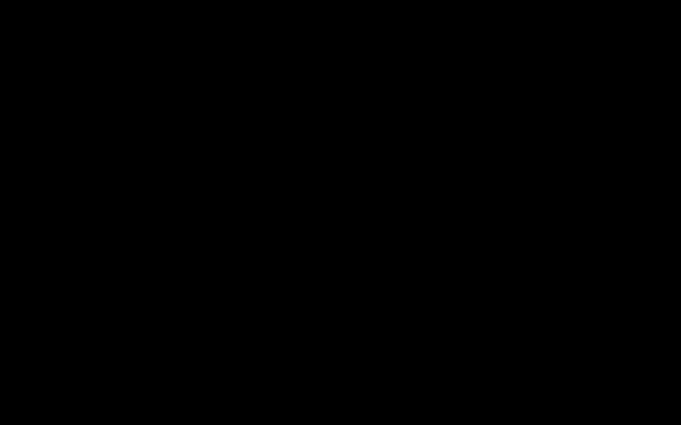
drag, startPoint x: 14, startPoint y: 401, endPoint x: 0, endPoint y: 400, distance: 13.7
click at [42, 343] on icon "add" at bounding box center [43, 417] width 5 height 7
click at [42, 343] on icon "add" at bounding box center [42, 416] width 85 height 11
click at [42, 343] on icon "add" at bounding box center [43, 417] width 5 height 7
click at [43, 343] on icon "add" at bounding box center [42, 416] width 85 height 11
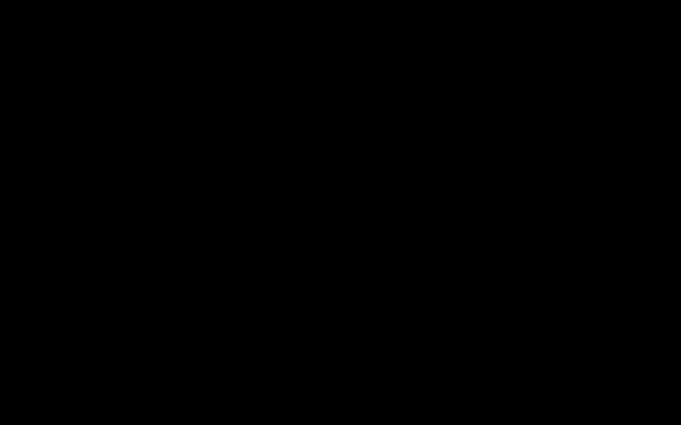
click at [43, 343] on icon "add" at bounding box center [43, 417] width 5 height 7
click at [43, 343] on icon "add" at bounding box center [42, 416] width 85 height 11
click at [43, 343] on icon "add" at bounding box center [43, 417] width 5 height 7
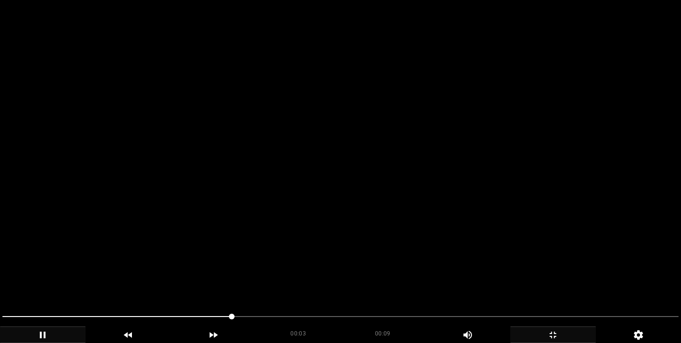
scroll to position [448, 0]
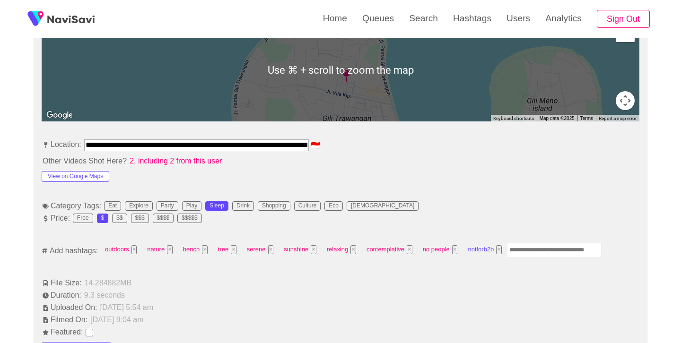
click at [497, 250] on button "×" at bounding box center [499, 249] width 6 height 9
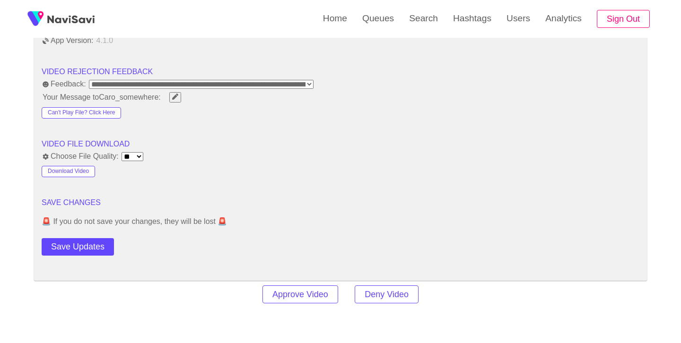
scroll to position [1175, 0]
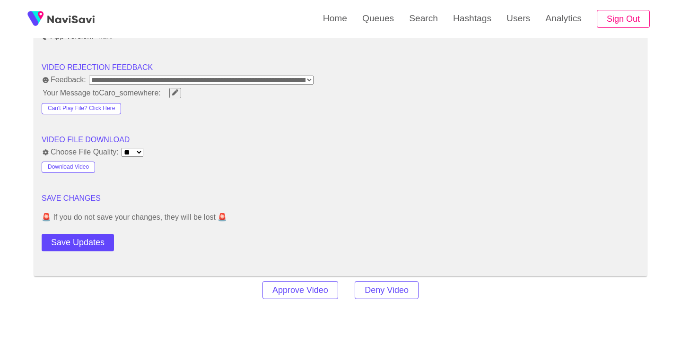
click at [105, 250] on button "Save Updates" at bounding box center [78, 242] width 72 height 17
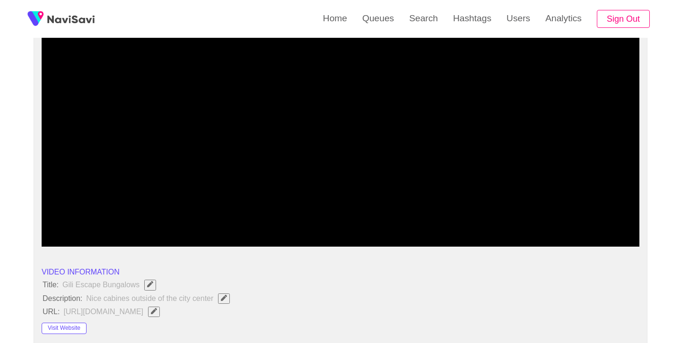
scroll to position [114, 0]
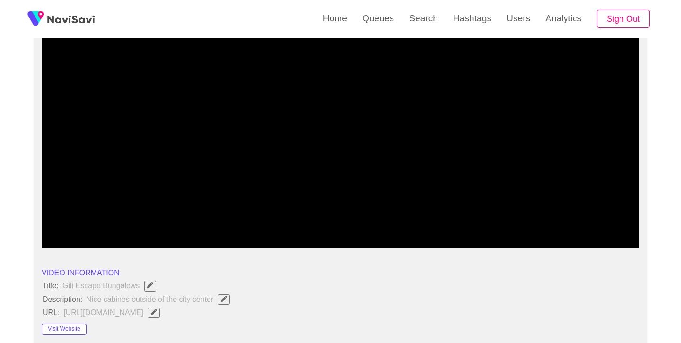
click at [87, 218] on span at bounding box center [340, 221] width 593 height 15
click at [87, 236] on icon "add" at bounding box center [79, 238] width 74 height 11
click at [84, 237] on icon "add" at bounding box center [79, 238] width 74 height 11
click at [433, 14] on link "Search" at bounding box center [423, 18] width 44 height 37
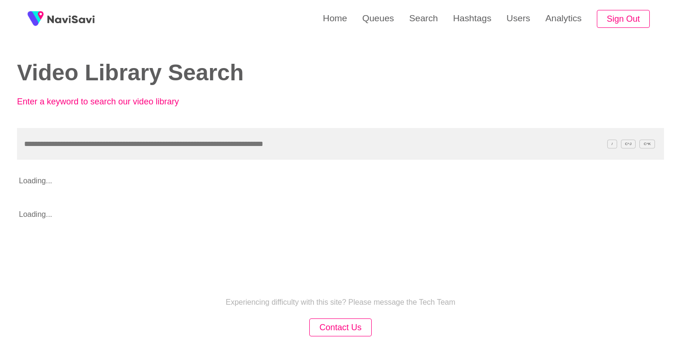
click at [223, 138] on input "text" at bounding box center [340, 144] width 647 height 32
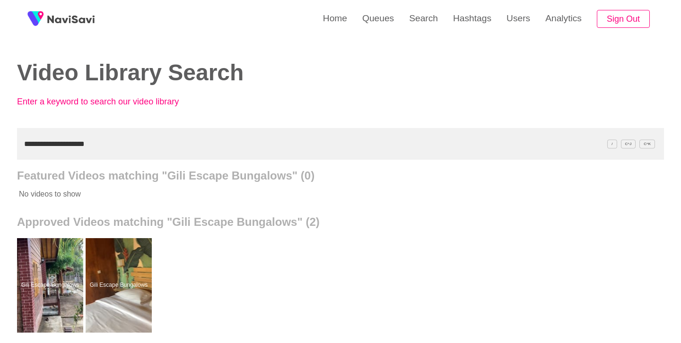
click at [118, 251] on div at bounding box center [119, 285] width 66 height 95
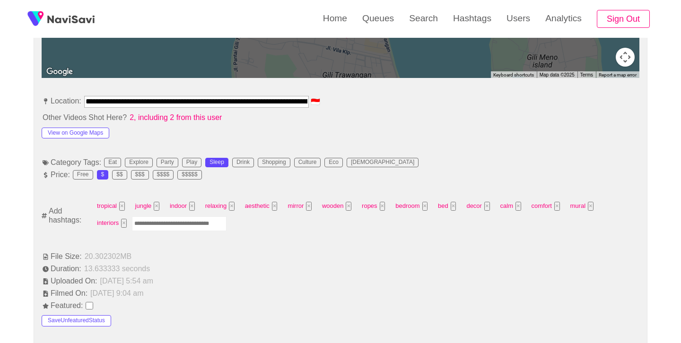
scroll to position [505, 0]
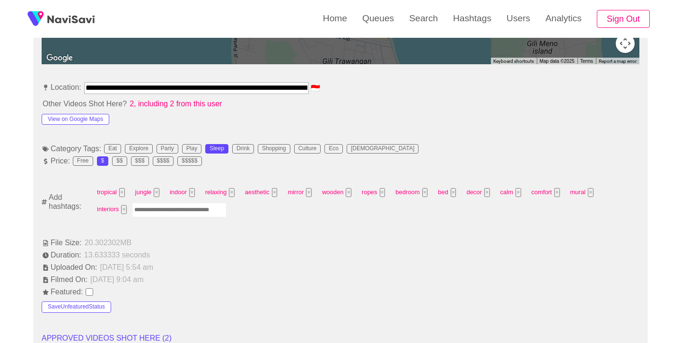
click at [185, 209] on input "Enter tag here and press return" at bounding box center [179, 210] width 95 height 15
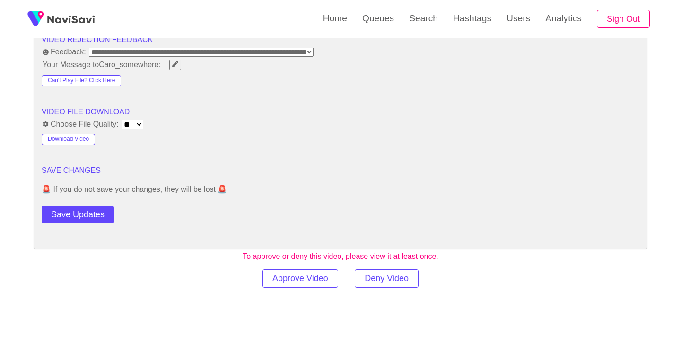
scroll to position [1235, 0]
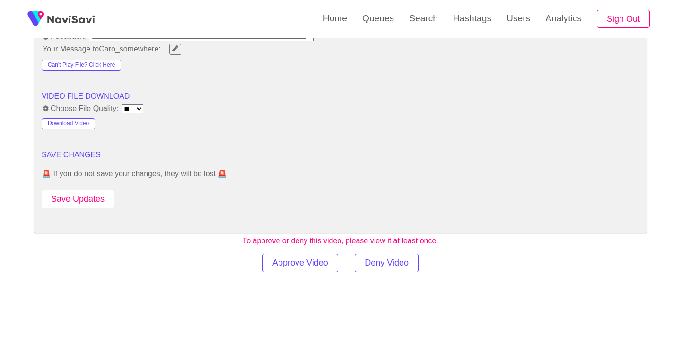
click at [86, 195] on button "Save Updates" at bounding box center [78, 198] width 72 height 17
click at [415, 28] on link "Search" at bounding box center [423, 18] width 44 height 37
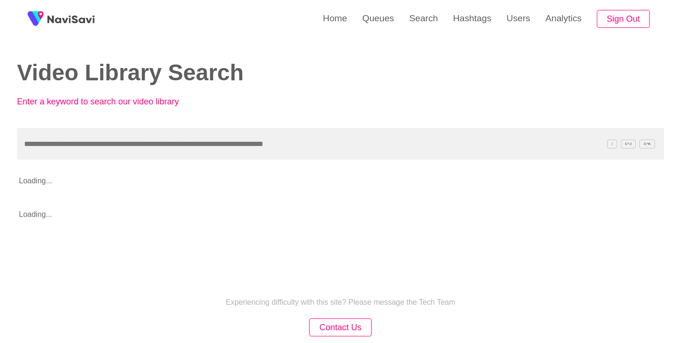
click at [235, 133] on input "text" at bounding box center [340, 144] width 647 height 32
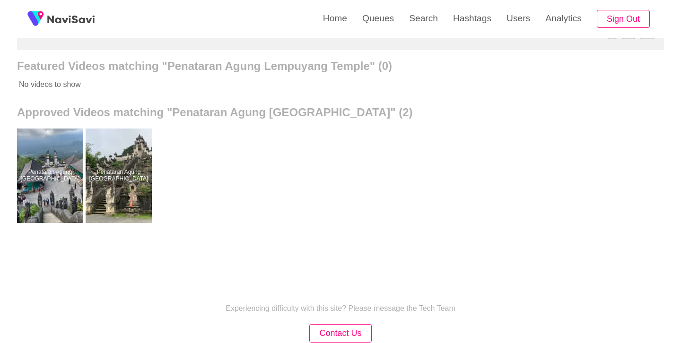
scroll to position [111, 0]
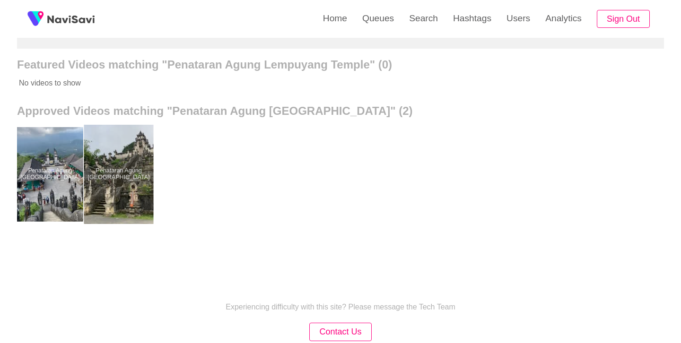
click at [112, 172] on div at bounding box center [118, 174] width 69 height 99
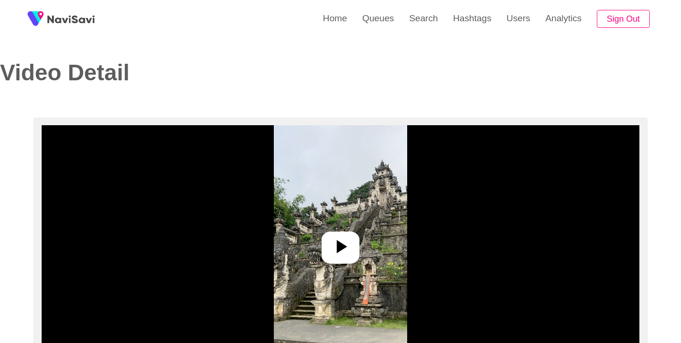
scroll to position [90, 0]
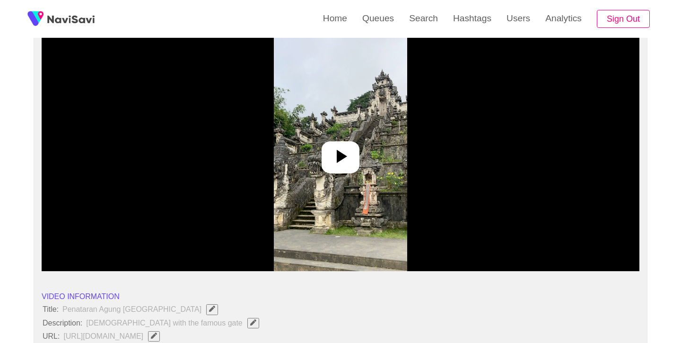
click at [349, 169] on div at bounding box center [340, 157] width 38 height 32
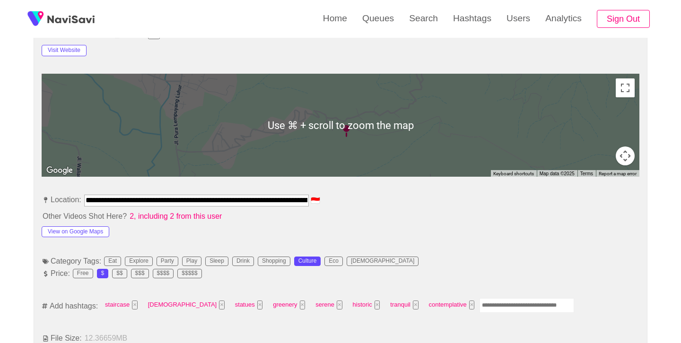
scroll to position [398, 0]
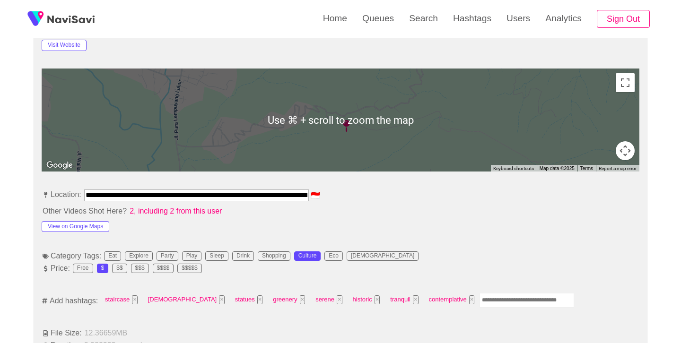
click at [479, 302] on input "Enter tag here and press return" at bounding box center [526, 300] width 95 height 15
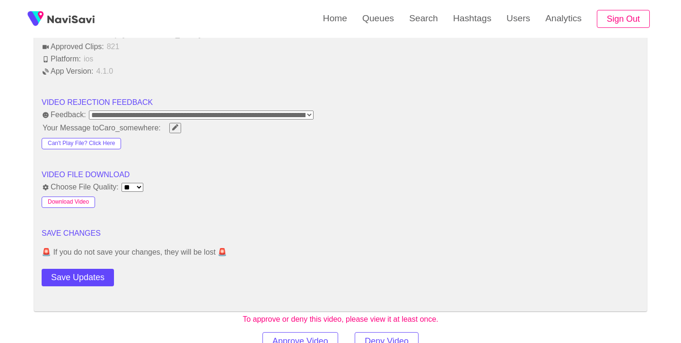
scroll to position [1141, 0]
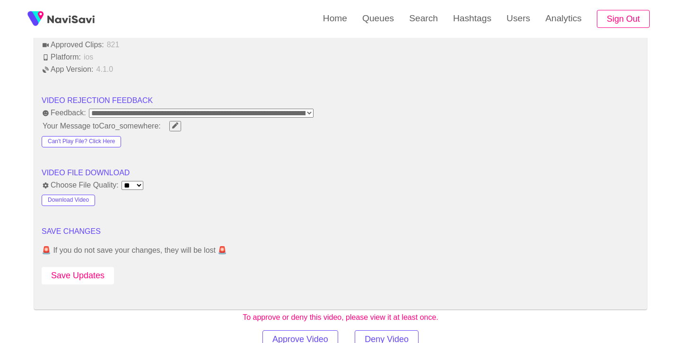
click at [89, 270] on button "Save Updates" at bounding box center [78, 275] width 72 height 17
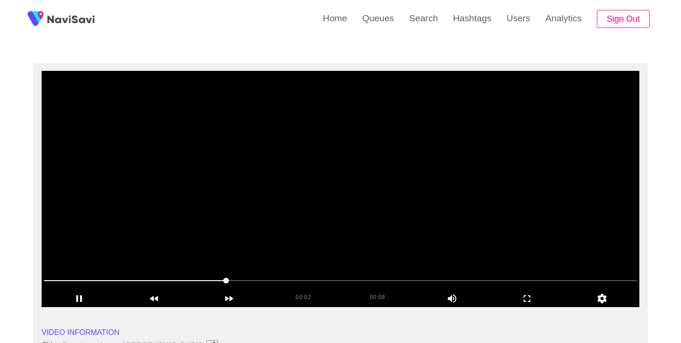
scroll to position [55, 0]
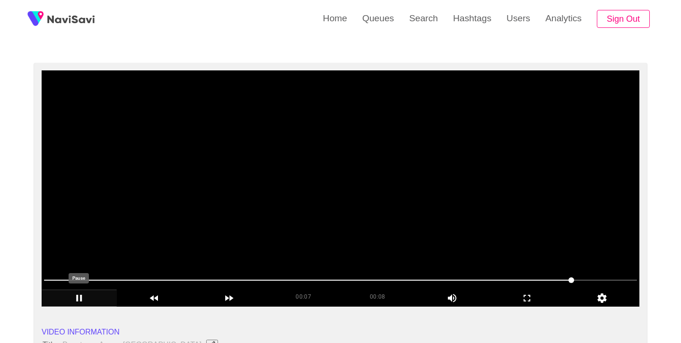
click at [81, 299] on icon "add" at bounding box center [79, 298] width 6 height 7
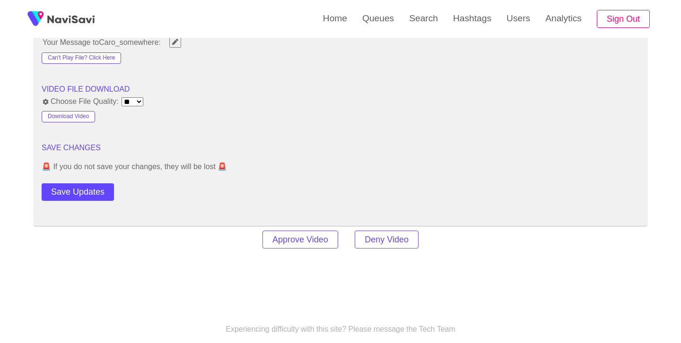
scroll to position [1228, 0]
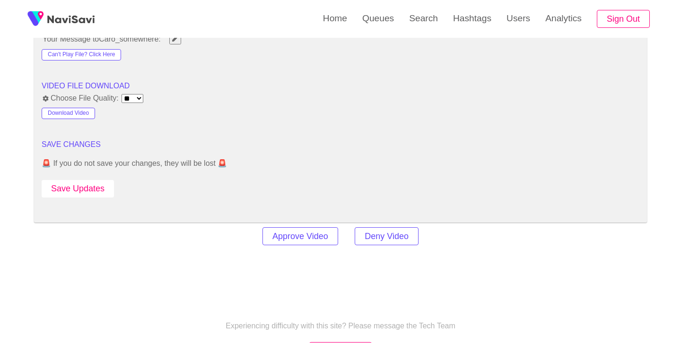
click at [98, 184] on button "Save Updates" at bounding box center [78, 188] width 72 height 17
click at [424, 18] on link "Search" at bounding box center [423, 18] width 44 height 37
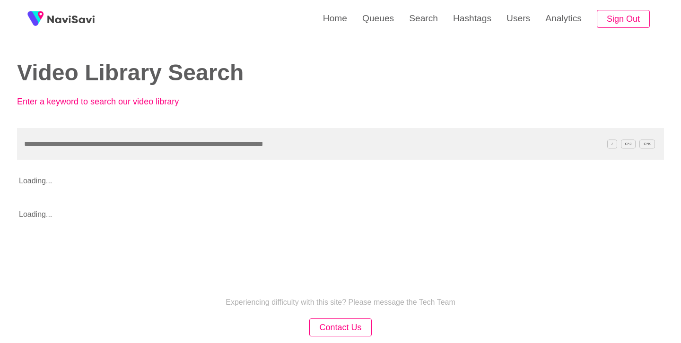
click at [214, 138] on input "text" at bounding box center [340, 144] width 647 height 32
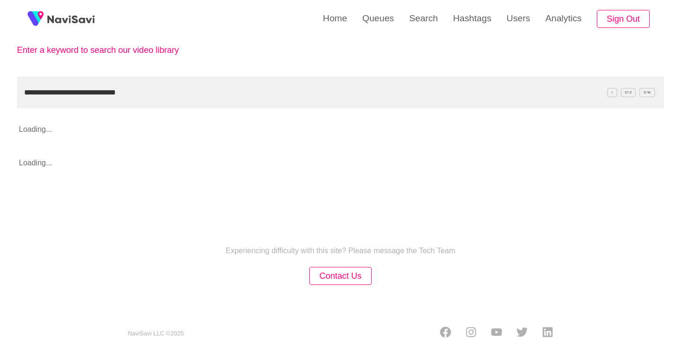
scroll to position [52, 0]
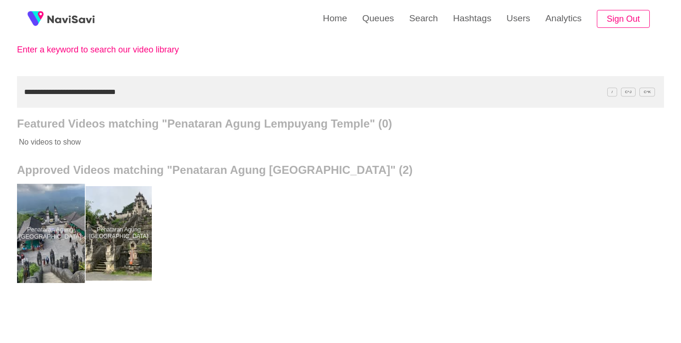
click at [83, 207] on link "Penataran Agung [GEOGRAPHIC_DATA]" at bounding box center [51, 233] width 69 height 95
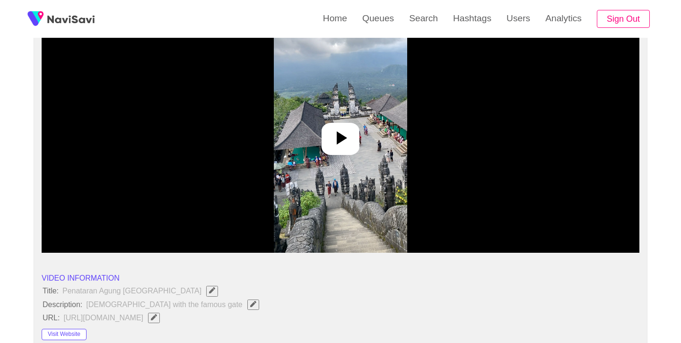
scroll to position [111, 0]
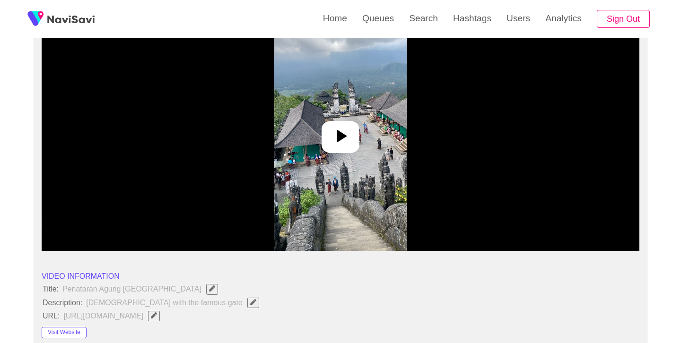
click at [351, 136] on icon at bounding box center [340, 136] width 23 height 23
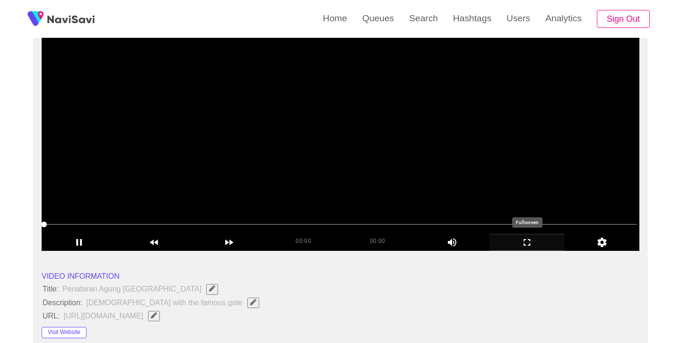
click at [528, 243] on icon "add" at bounding box center [527, 242] width 74 height 11
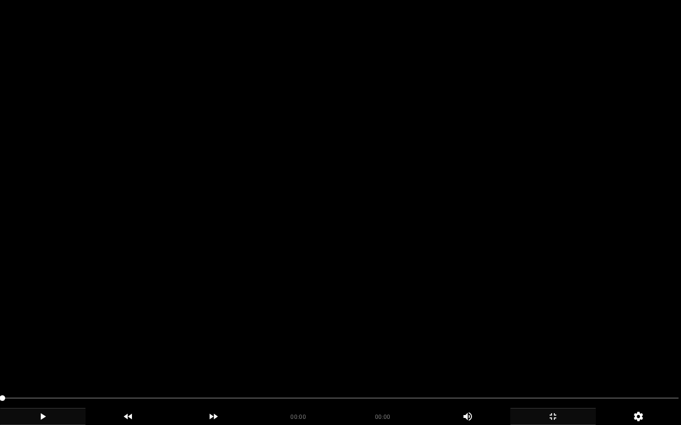
click at [45, 343] on icon "add" at bounding box center [42, 416] width 85 height 11
click at [42, 343] on icon "add" at bounding box center [42, 416] width 85 height 11
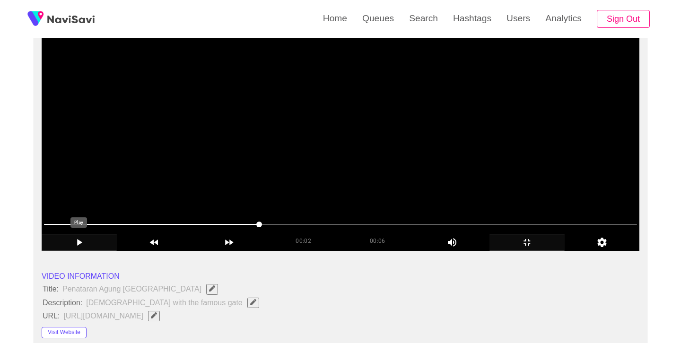
click at [85, 244] on icon "add" at bounding box center [79, 242] width 74 height 11
click at [81, 244] on icon "add" at bounding box center [79, 242] width 6 height 7
click at [78, 245] on icon "add" at bounding box center [79, 242] width 5 height 7
click at [78, 244] on icon "add" at bounding box center [79, 242] width 74 height 11
click at [78, 244] on icon "add" at bounding box center [79, 242] width 5 height 7
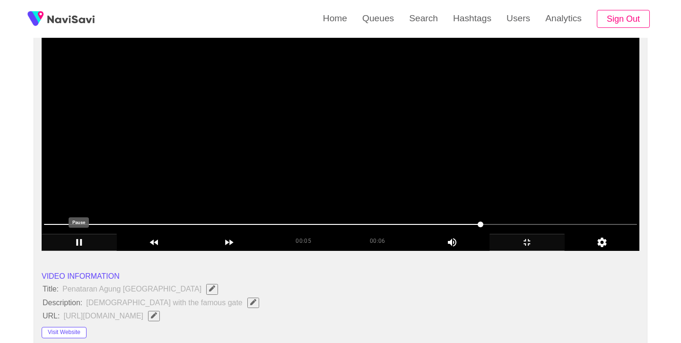
click at [78, 244] on icon "add" at bounding box center [79, 242] width 74 height 11
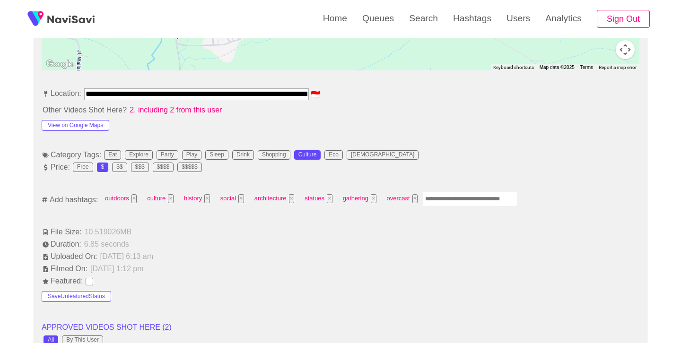
scroll to position [502, 0]
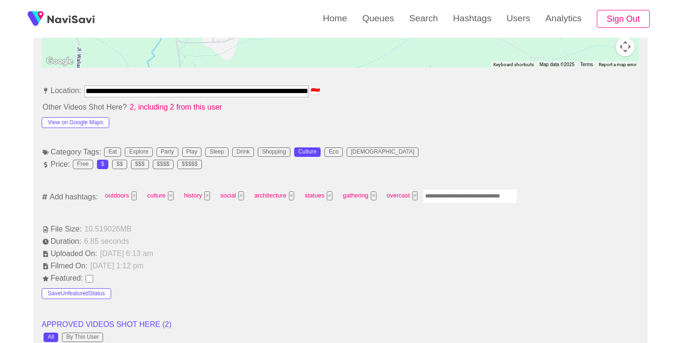
click at [487, 191] on input "Enter tag here and press return" at bounding box center [470, 196] width 95 height 15
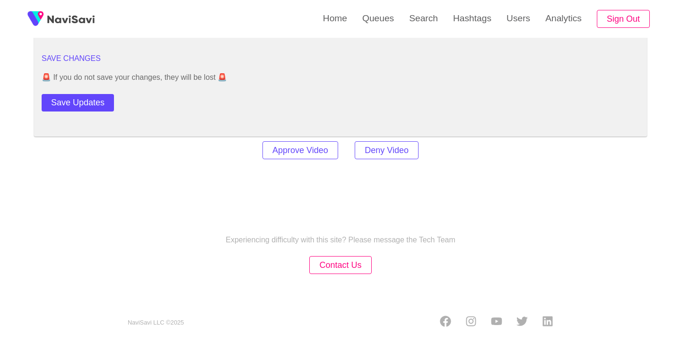
scroll to position [1316, 0]
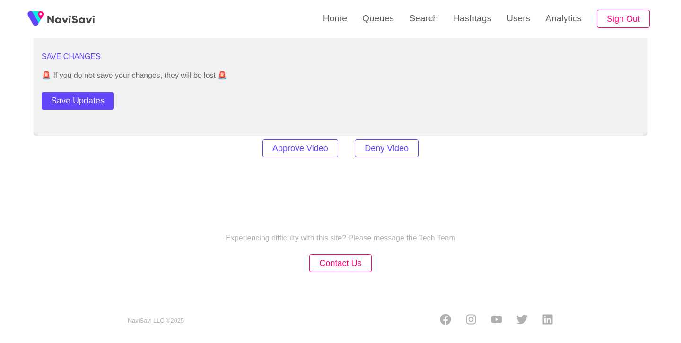
click at [83, 100] on button "Save Updates" at bounding box center [78, 100] width 72 height 17
click at [431, 19] on link "Search" at bounding box center [423, 18] width 44 height 37
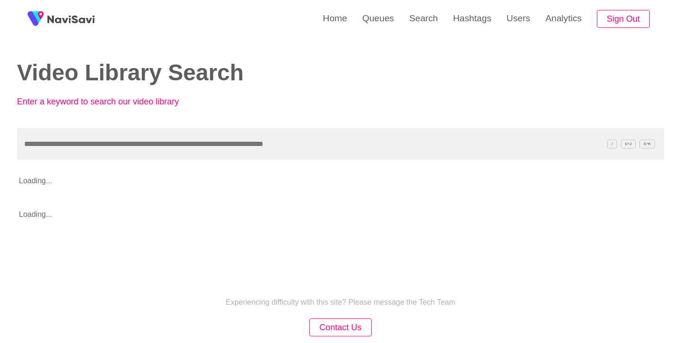
click at [242, 140] on input "text" at bounding box center [340, 144] width 647 height 32
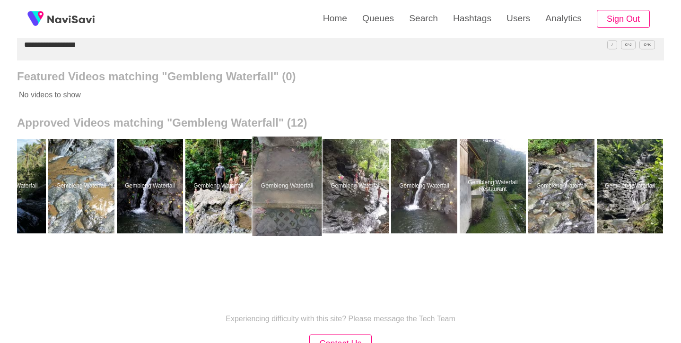
scroll to position [0, 176]
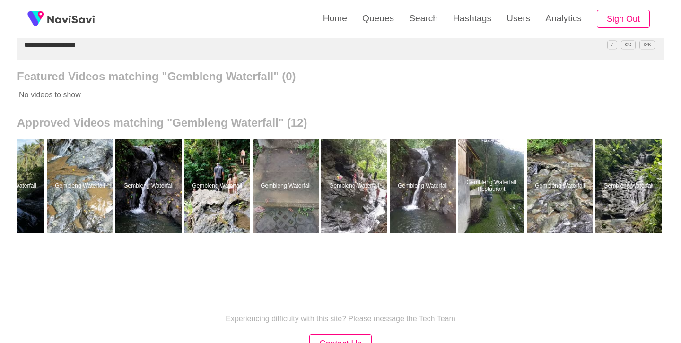
click at [560, 171] on div at bounding box center [560, 186] width 66 height 95
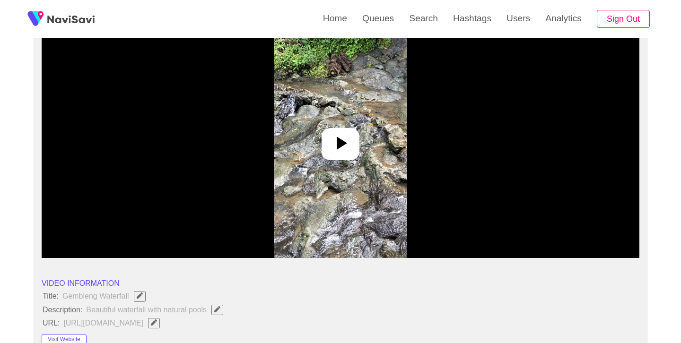
scroll to position [104, 0]
click at [347, 147] on icon at bounding box center [340, 142] width 23 height 23
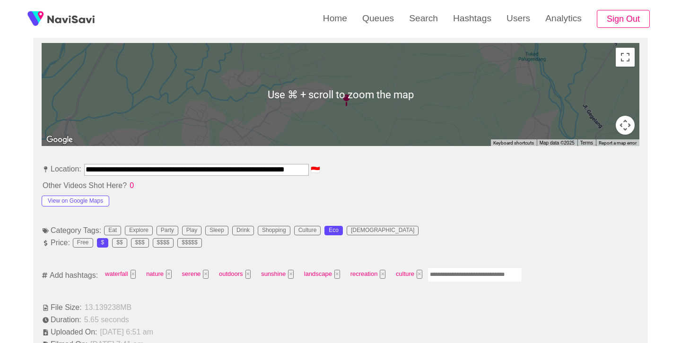
scroll to position [425, 0]
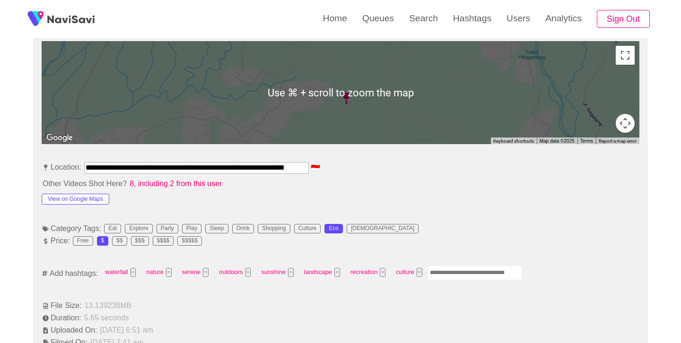
click at [451, 272] on input "Enter tag here and press return" at bounding box center [474, 273] width 95 height 15
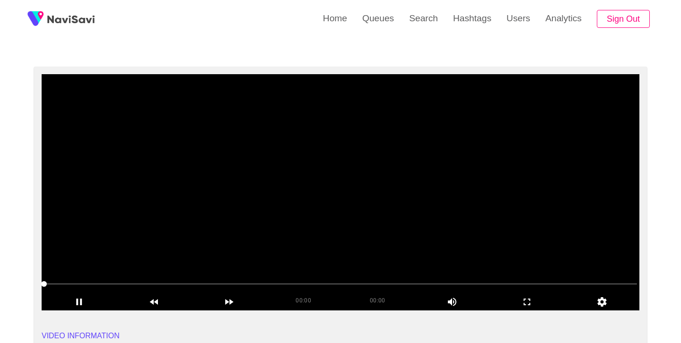
scroll to position [52, 0]
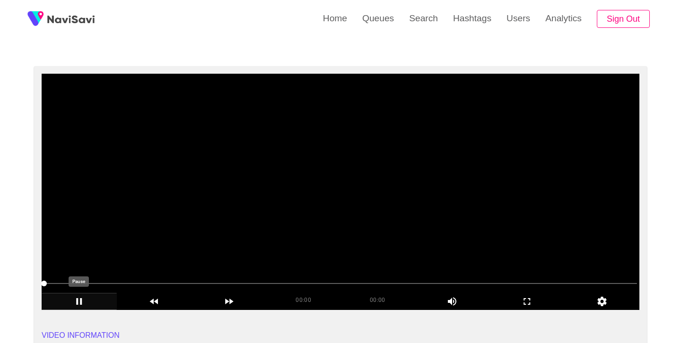
click at [84, 294] on div "add" at bounding box center [79, 301] width 75 height 17
click at [82, 300] on icon "add" at bounding box center [79, 301] width 74 height 11
click at [78, 302] on icon "add" at bounding box center [79, 301] width 5 height 7
click at [521, 299] on icon "add" at bounding box center [527, 301] width 74 height 11
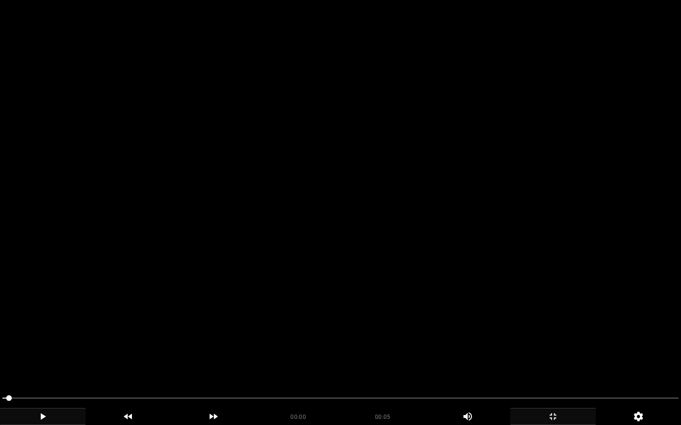
click at [42, 343] on icon "add" at bounding box center [42, 416] width 85 height 11
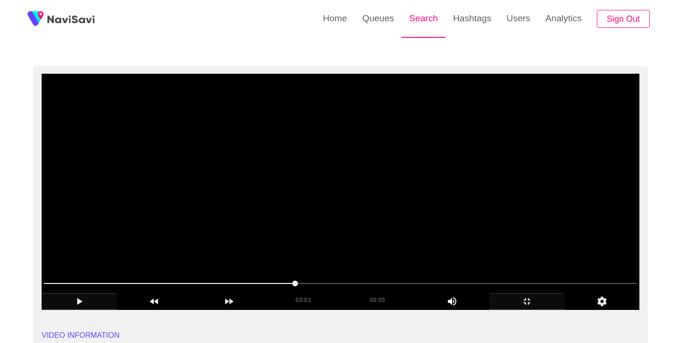
click at [414, 18] on link "Search" at bounding box center [423, 18] width 44 height 37
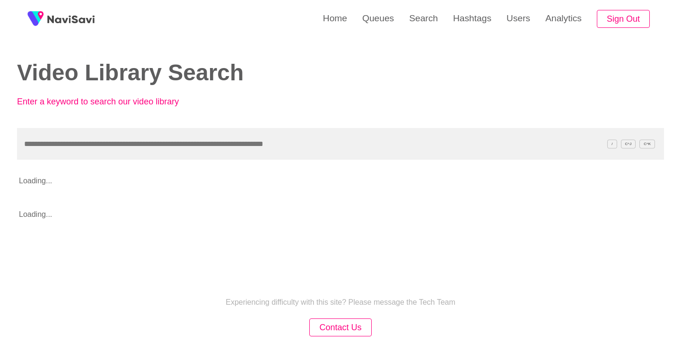
click at [174, 141] on input "text" at bounding box center [340, 144] width 647 height 32
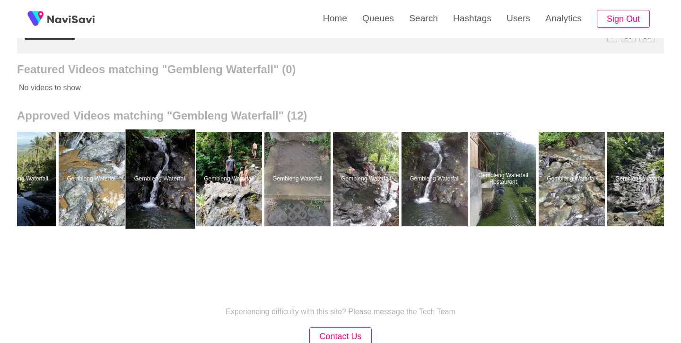
scroll to position [0, 176]
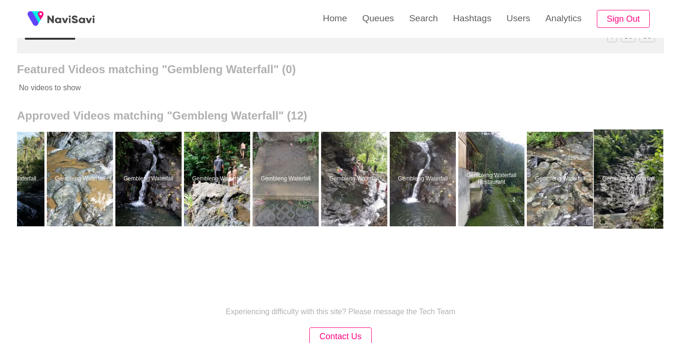
click at [623, 180] on div at bounding box center [628, 179] width 69 height 99
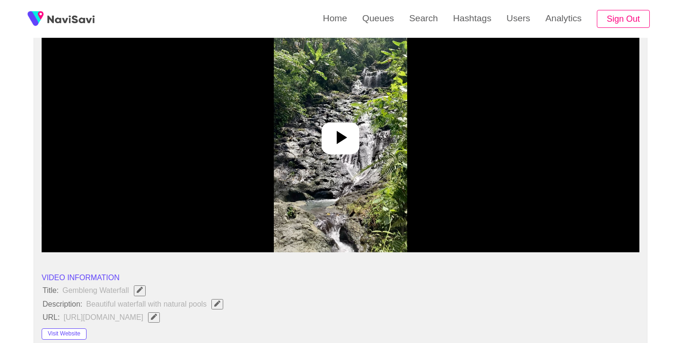
scroll to position [110, 0]
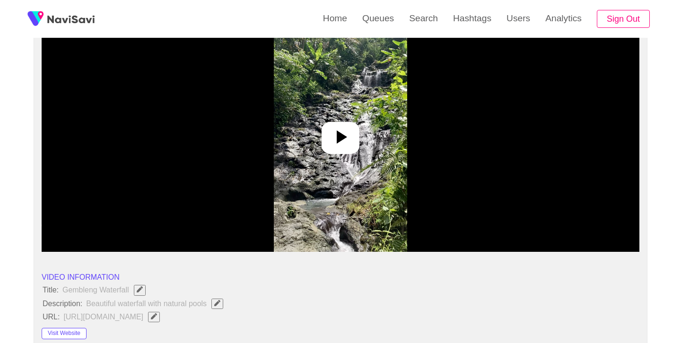
click at [349, 140] on icon at bounding box center [340, 137] width 23 height 23
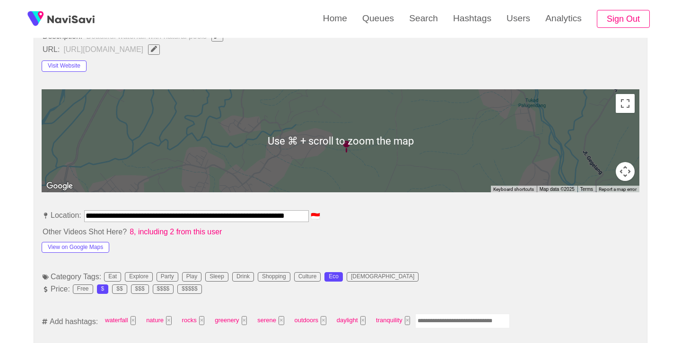
scroll to position [378, 0]
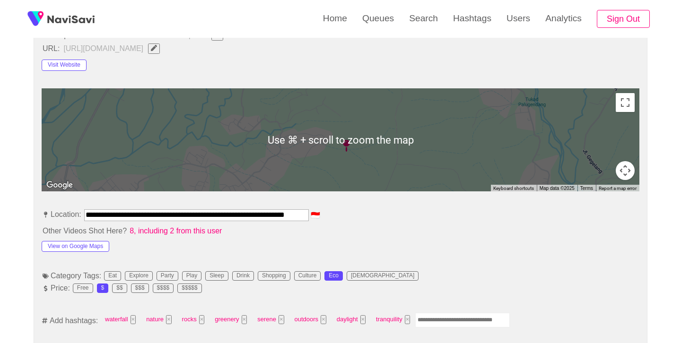
click at [454, 316] on input "Enter tag here and press return" at bounding box center [462, 320] width 95 height 15
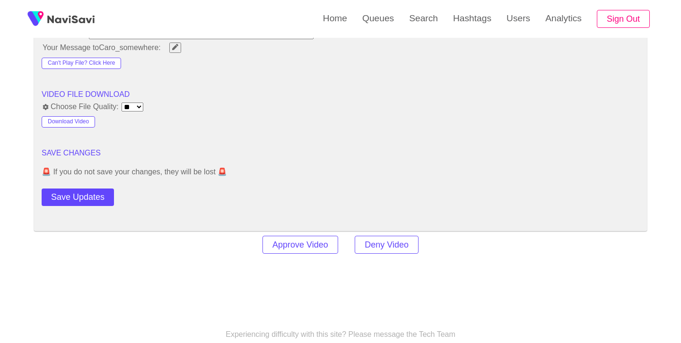
scroll to position [1221, 0]
click at [95, 192] on button "Save Updates" at bounding box center [78, 195] width 72 height 17
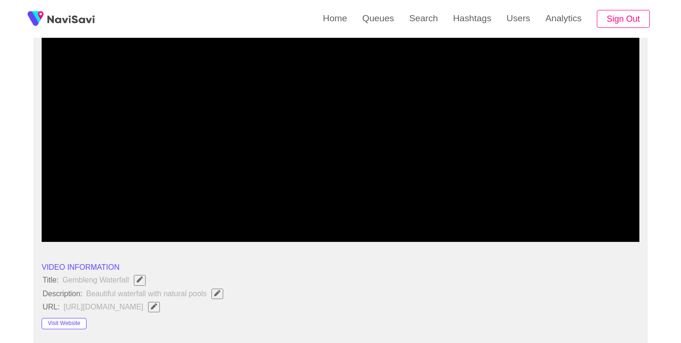
scroll to position [116, 0]
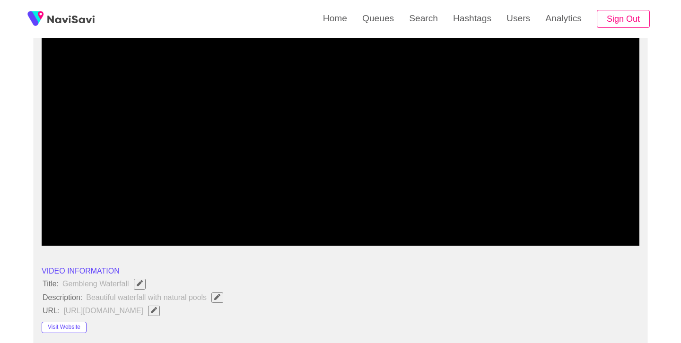
click at [83, 238] on icon "add" at bounding box center [79, 237] width 74 height 11
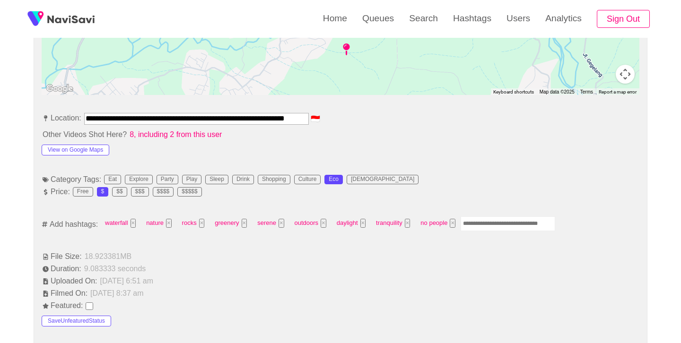
scroll to position [475, 0]
click at [425, 22] on link "Search" at bounding box center [423, 18] width 44 height 37
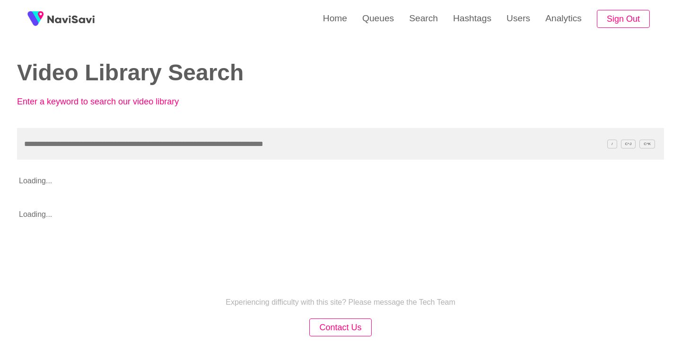
click at [225, 142] on input "text" at bounding box center [340, 144] width 647 height 32
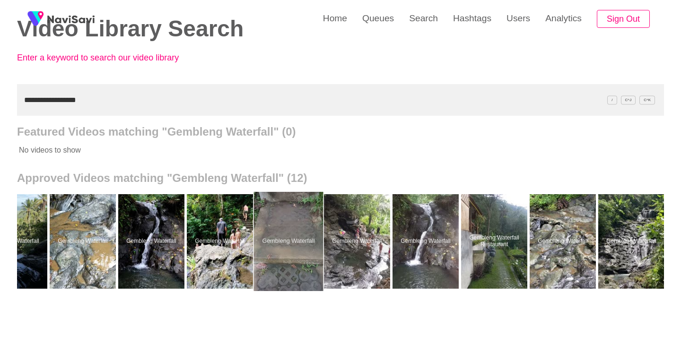
scroll to position [0, 176]
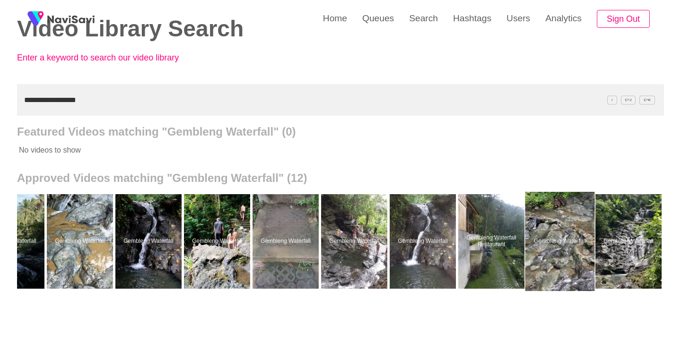
click at [572, 233] on div at bounding box center [559, 241] width 69 height 99
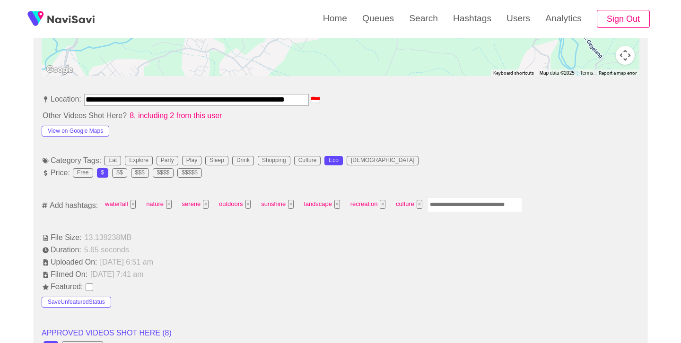
scroll to position [501, 0]
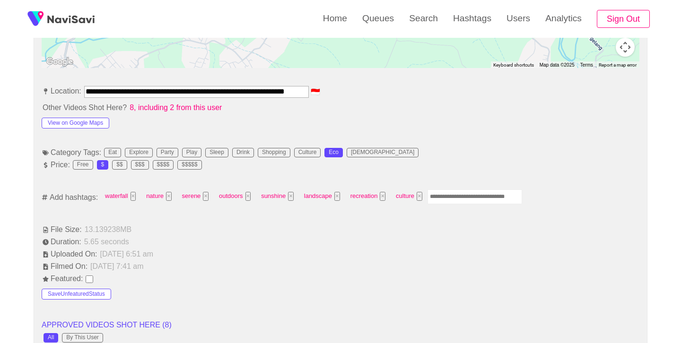
click at [462, 193] on input "Enter tag here and press return" at bounding box center [474, 197] width 95 height 15
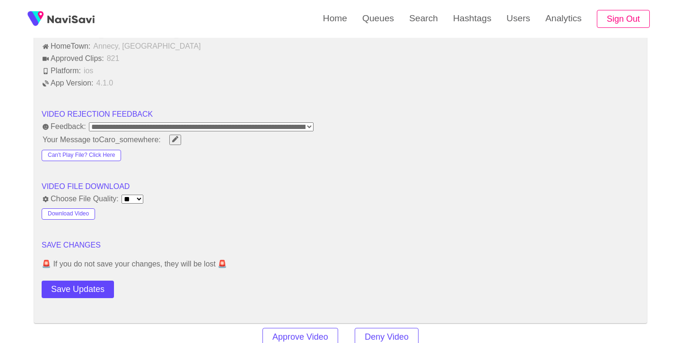
scroll to position [1129, 0]
click at [90, 284] on button "Save Updates" at bounding box center [78, 288] width 72 height 17
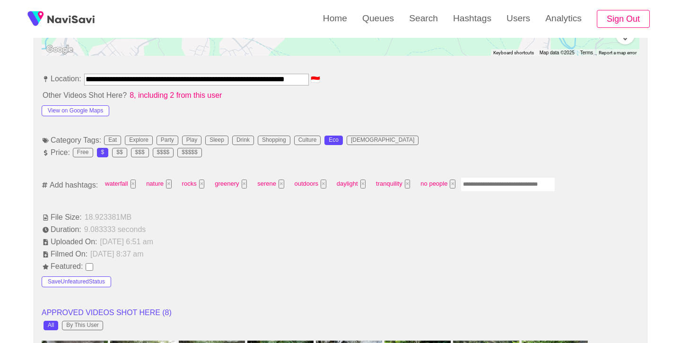
scroll to position [516, 0]
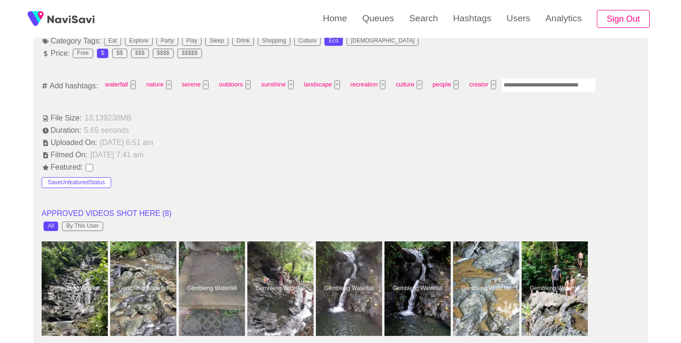
scroll to position [617, 0]
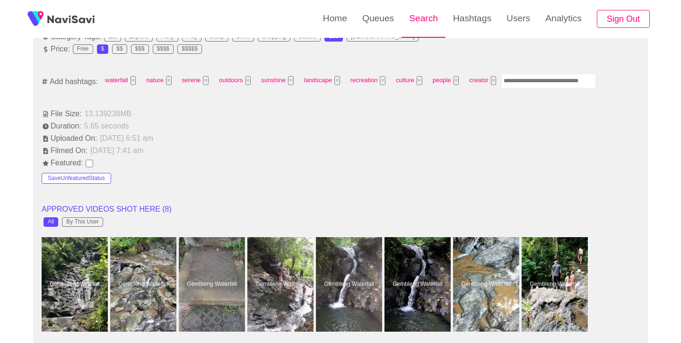
click at [438, 18] on link "Search" at bounding box center [423, 18] width 44 height 37
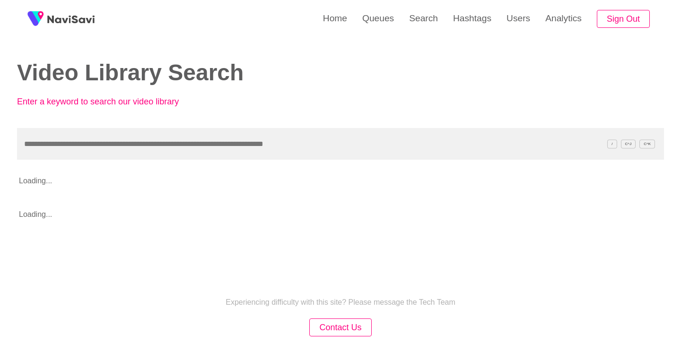
click at [238, 138] on input "text" at bounding box center [340, 144] width 647 height 32
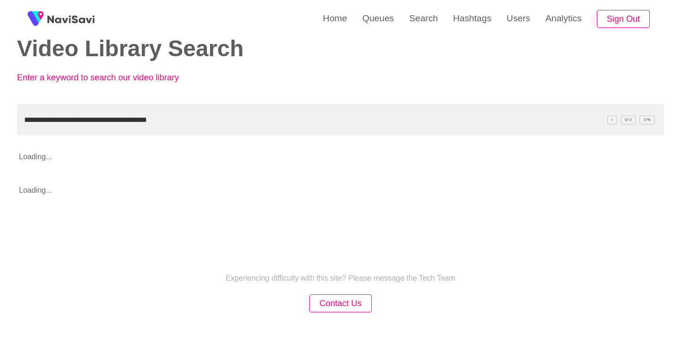
scroll to position [25, 0]
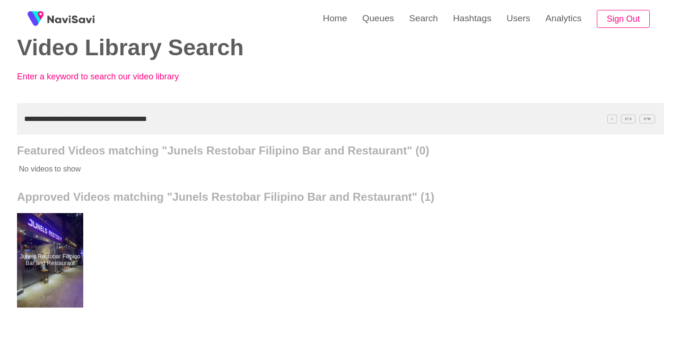
click at [62, 220] on div at bounding box center [50, 260] width 66 height 95
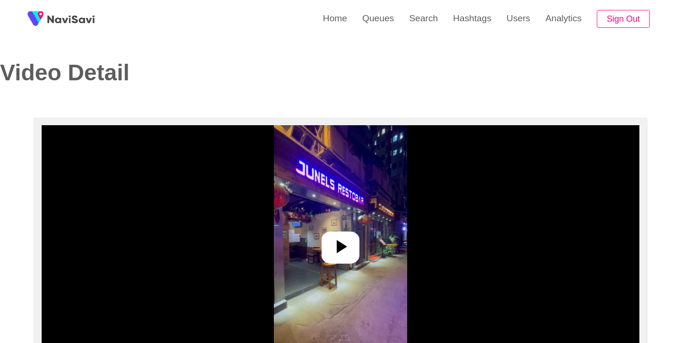
click at [303, 272] on div at bounding box center [340, 243] width 597 height 236
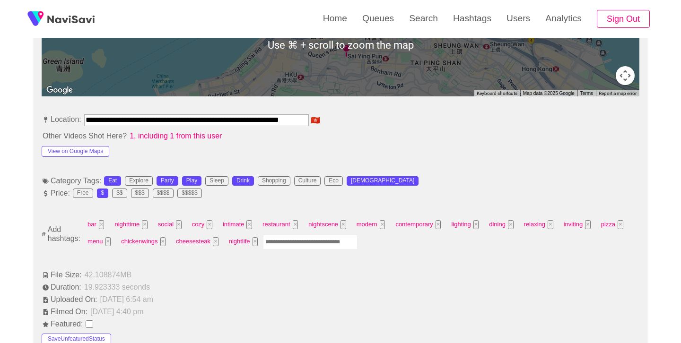
scroll to position [474, 0]
click at [306, 239] on input "Enter tag here and press return" at bounding box center [310, 241] width 95 height 15
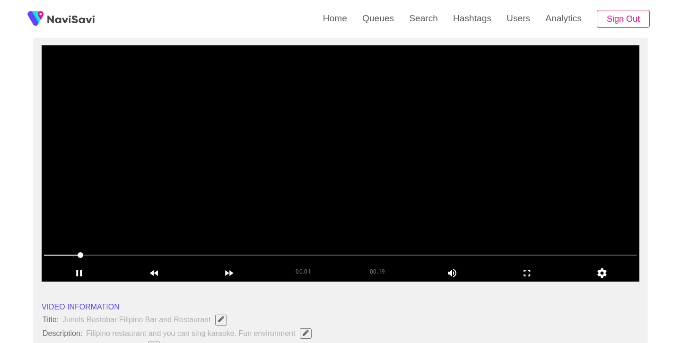
scroll to position [70, 0]
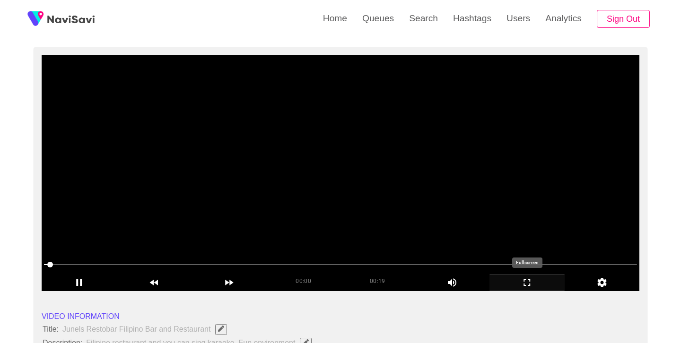
click at [526, 284] on icon "add" at bounding box center [527, 282] width 74 height 11
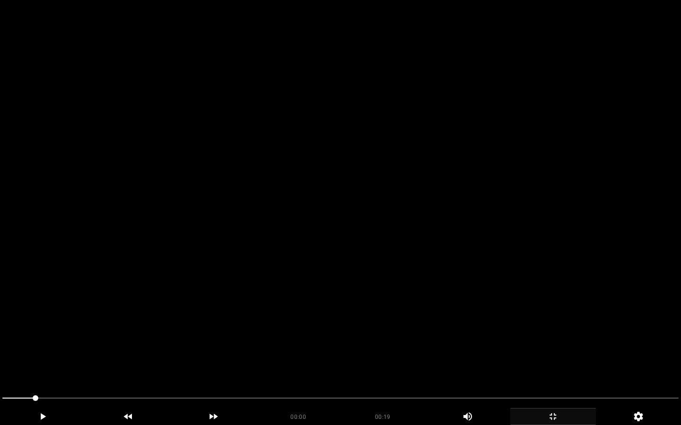
click at [4, 343] on span at bounding box center [18, 398] width 33 height 1
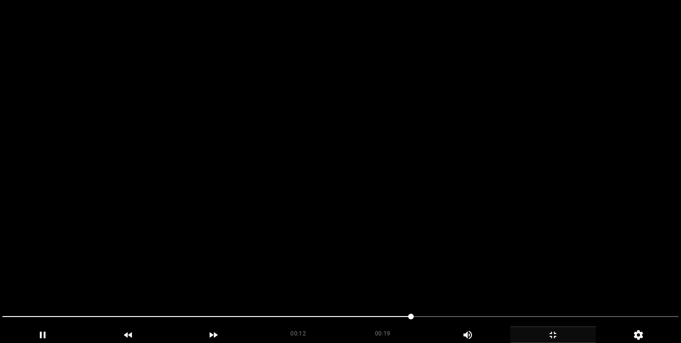
scroll to position [437, 0]
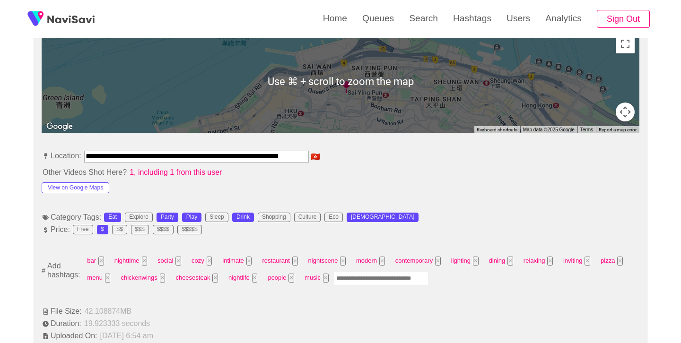
click at [373, 283] on input "Enter tag here and press return" at bounding box center [381, 278] width 95 height 15
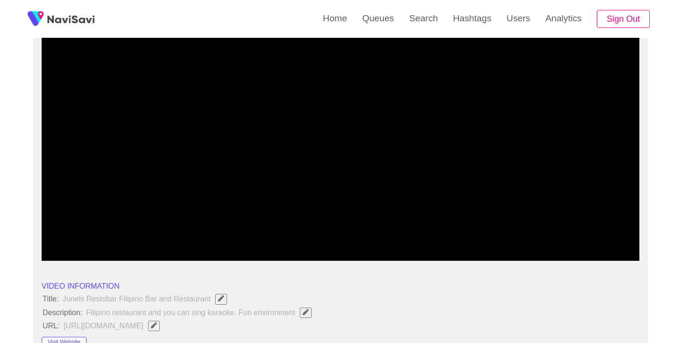
scroll to position [88, 0]
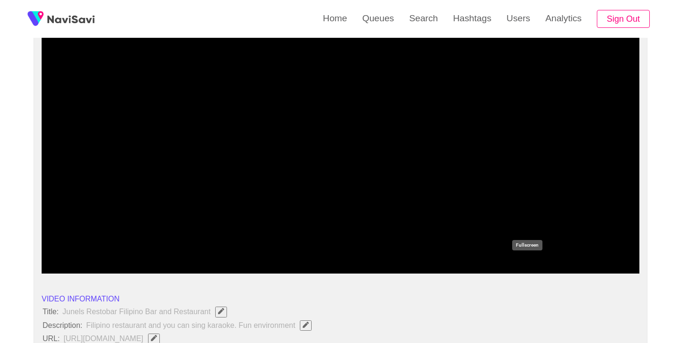
click at [527, 264] on icon "add" at bounding box center [527, 264] width 74 height 11
click at [528, 262] on icon "add" at bounding box center [527, 264] width 74 height 11
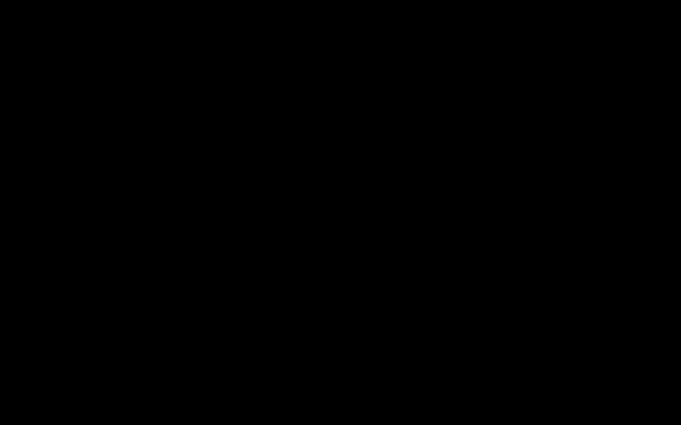
click at [44, 343] on icon "add" at bounding box center [42, 416] width 85 height 11
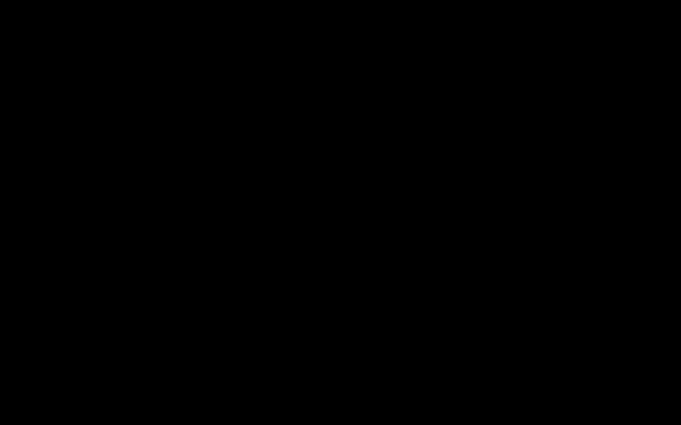
click at [44, 343] on icon "add" at bounding box center [42, 416] width 85 height 11
click at [43, 343] on icon "add" at bounding box center [42, 416] width 85 height 11
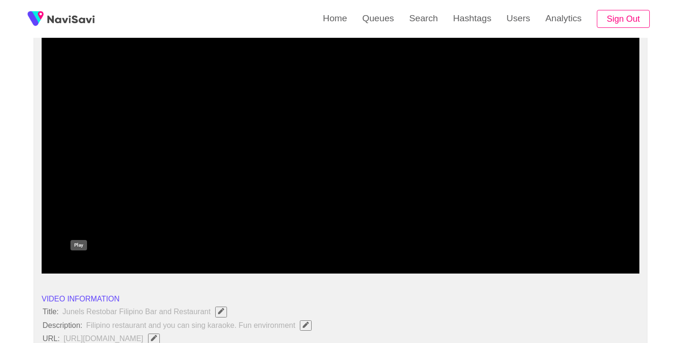
click at [74, 267] on icon "add" at bounding box center [79, 264] width 74 height 11
click at [79, 267] on icon "add" at bounding box center [79, 264] width 74 height 11
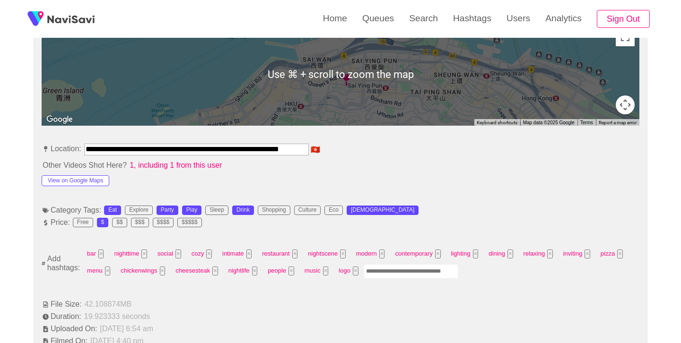
scroll to position [448, 0]
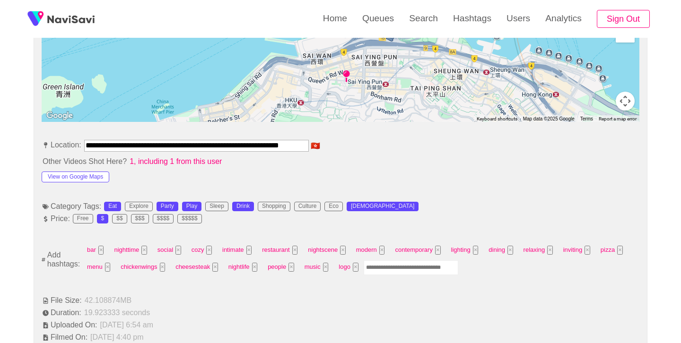
click at [395, 267] on input "Enter tag here and press return" at bounding box center [410, 267] width 95 height 15
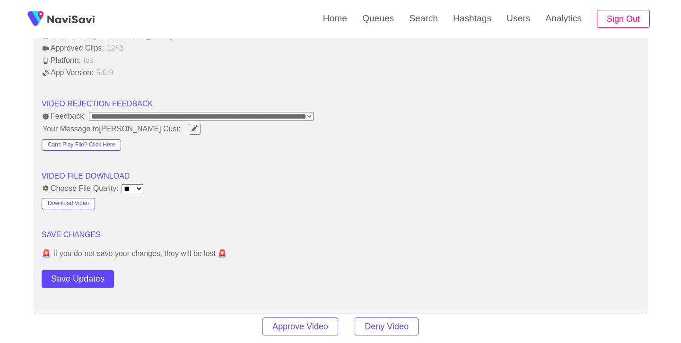
scroll to position [1168, 0]
click at [91, 273] on button "Save Updates" at bounding box center [78, 278] width 72 height 17
click at [421, 20] on link "Search" at bounding box center [423, 18] width 44 height 37
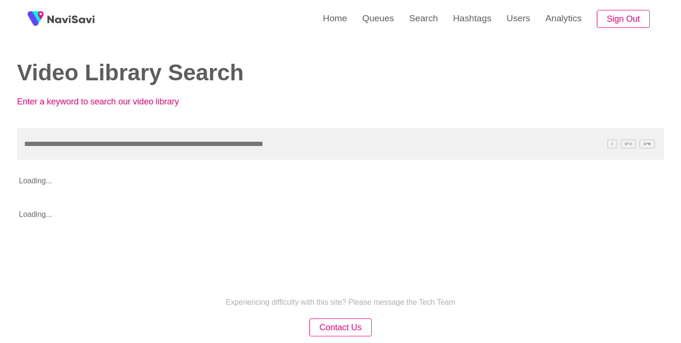
click at [201, 147] on input "text" at bounding box center [340, 144] width 647 height 32
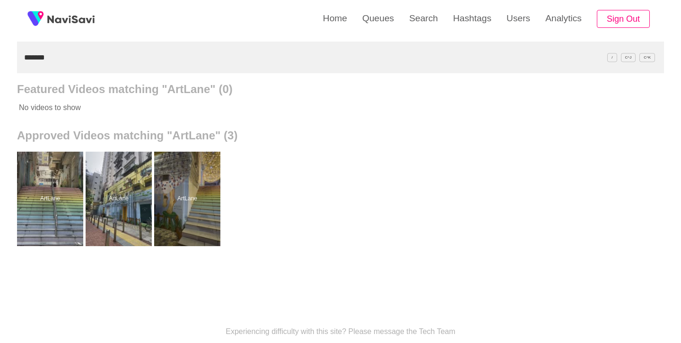
scroll to position [87, 0]
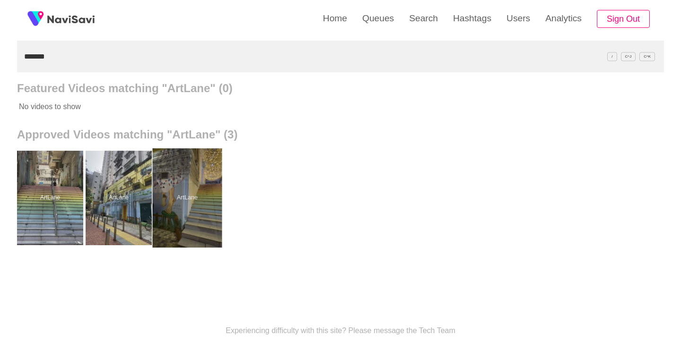
click at [190, 180] on div at bounding box center [187, 197] width 69 height 99
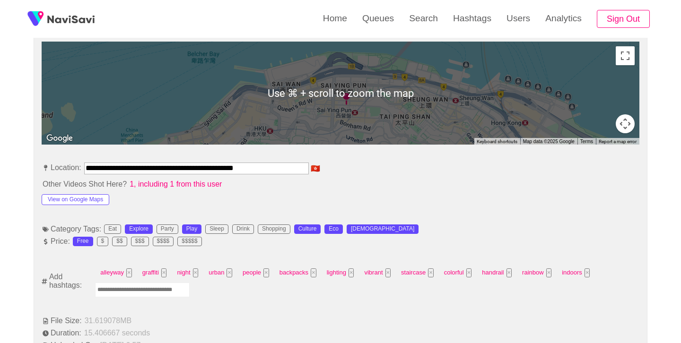
scroll to position [427, 0]
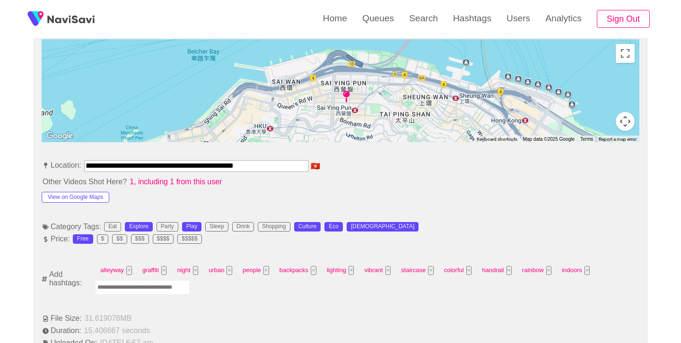
click at [138, 284] on input "Enter tag here and press return" at bounding box center [142, 287] width 95 height 15
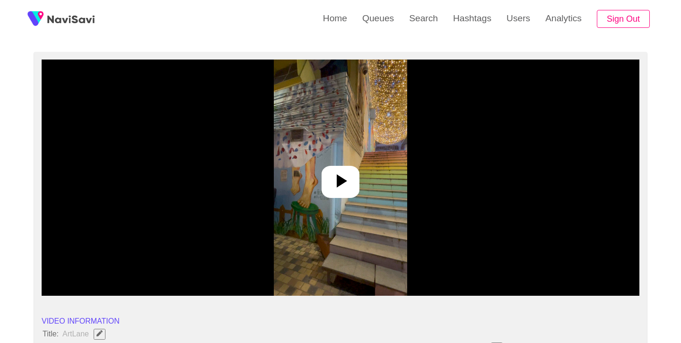
scroll to position [60, 0]
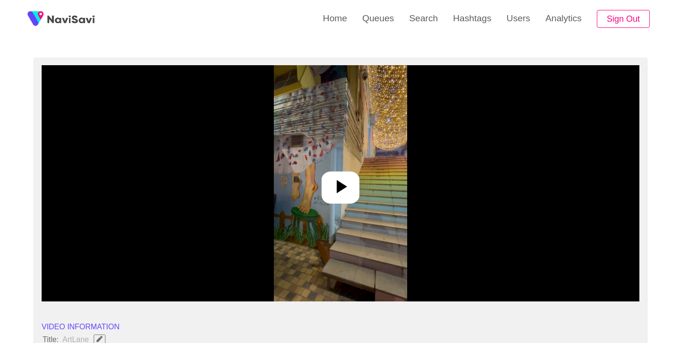
click at [344, 183] on icon at bounding box center [340, 186] width 23 height 23
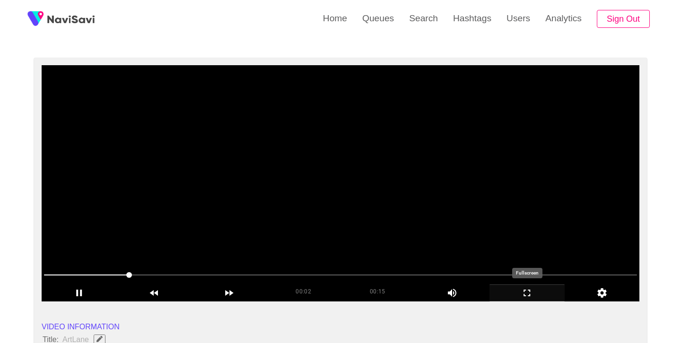
click at [522, 294] on icon "add" at bounding box center [527, 292] width 74 height 11
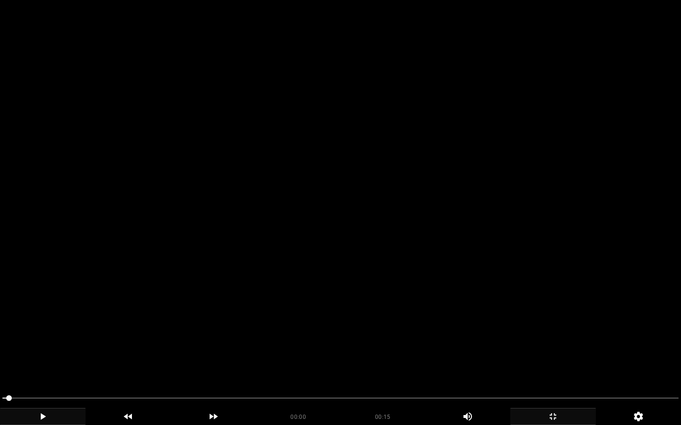
click at [44, 343] on icon "add" at bounding box center [42, 416] width 85 height 11
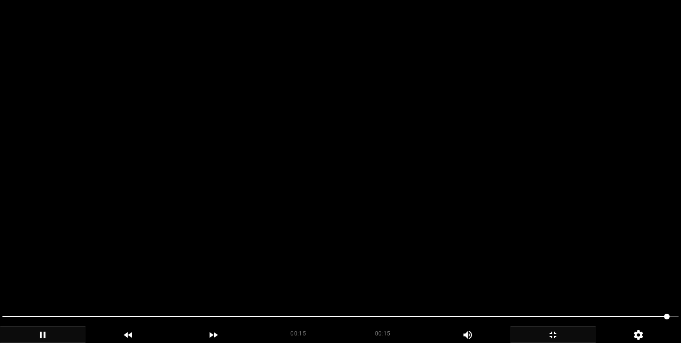
scroll to position [490, 0]
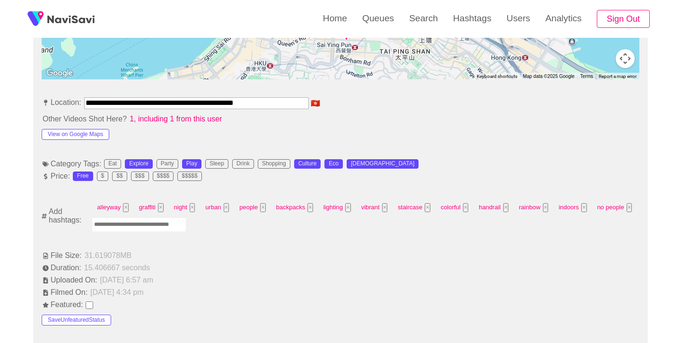
click at [160, 225] on input "Enter tag here and press return" at bounding box center [139, 224] width 95 height 15
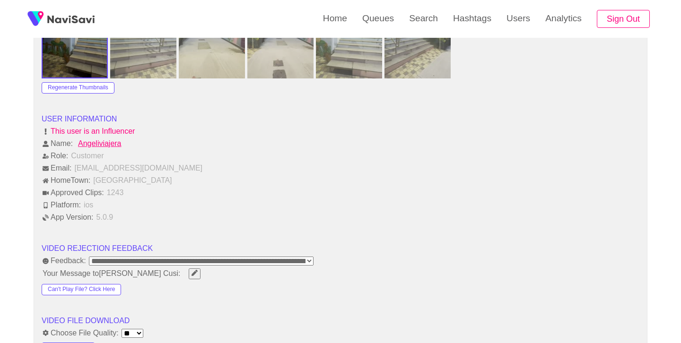
scroll to position [1161, 0]
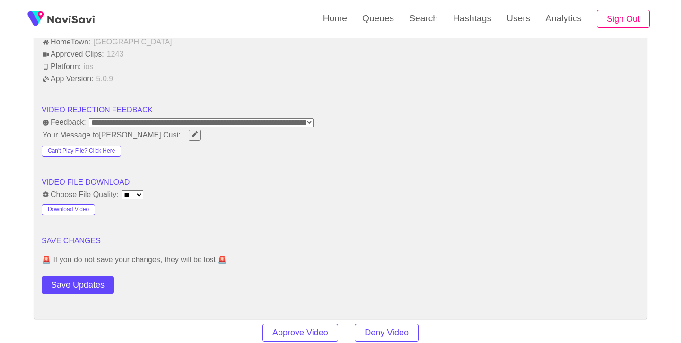
click at [105, 286] on button "Save Updates" at bounding box center [78, 284] width 72 height 17
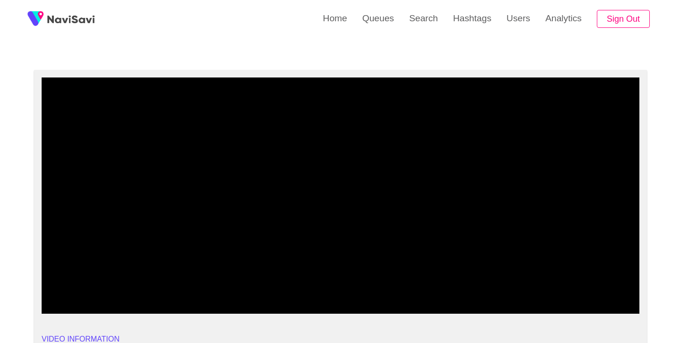
scroll to position [47, 0]
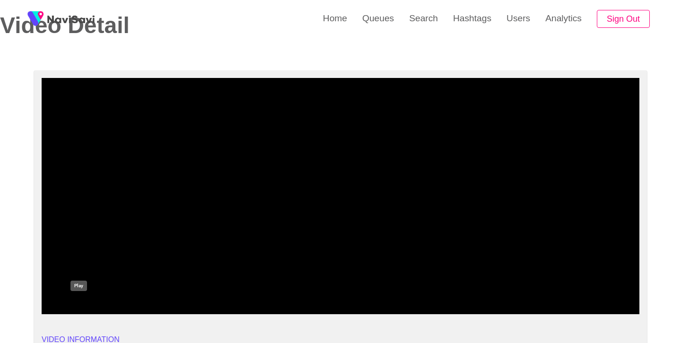
click at [82, 310] on icon "add" at bounding box center [79, 305] width 74 height 11
click at [89, 310] on icon "add" at bounding box center [79, 305] width 74 height 11
click at [78, 314] on div "add" at bounding box center [79, 305] width 75 height 17
click at [79, 308] on icon "add" at bounding box center [79, 305] width 74 height 11
click at [266, 286] on span at bounding box center [340, 287] width 593 height 15
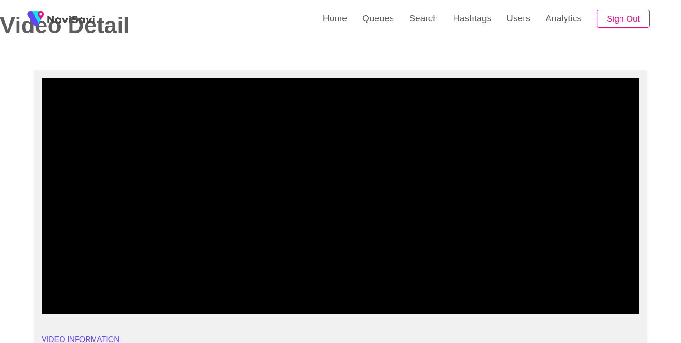
click at [326, 279] on div at bounding box center [340, 288] width 600 height 25
click at [360, 279] on div at bounding box center [340, 288] width 600 height 25
click at [399, 279] on div at bounding box center [340, 288] width 600 height 25
click at [388, 286] on span at bounding box center [340, 287] width 593 height 15
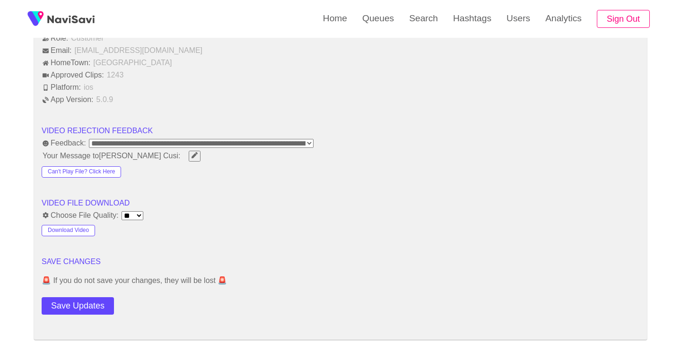
scroll to position [1141, 0]
click at [93, 306] on button "Save Updates" at bounding box center [78, 305] width 72 height 17
click at [424, 10] on link "Search" at bounding box center [423, 18] width 44 height 37
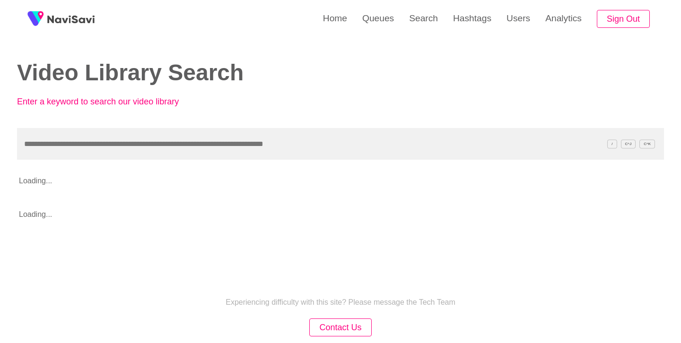
click at [242, 141] on input "text" at bounding box center [340, 144] width 647 height 32
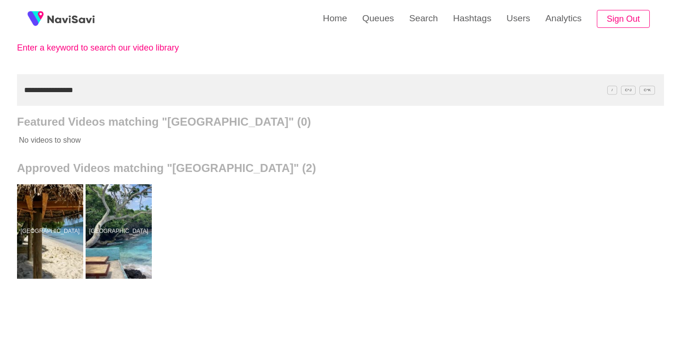
scroll to position [59, 0]
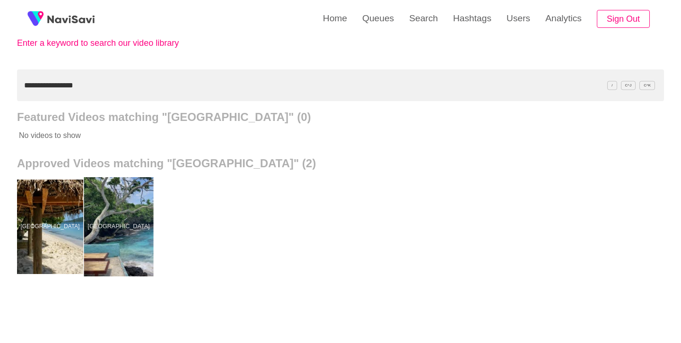
click at [122, 206] on div at bounding box center [118, 226] width 69 height 99
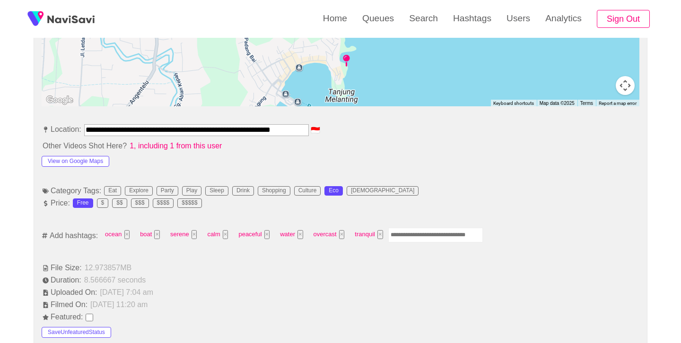
scroll to position [464, 0]
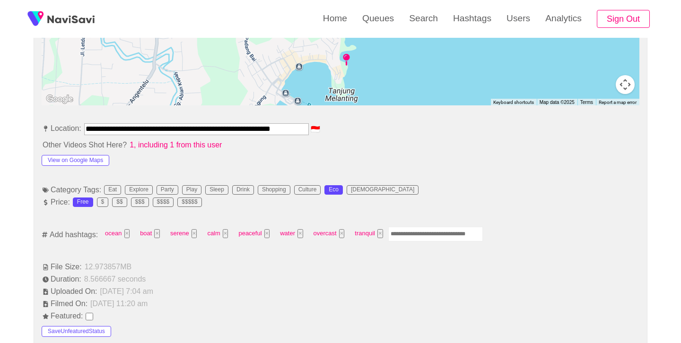
click at [425, 240] on input "Enter tag here and press return" at bounding box center [435, 234] width 95 height 15
click at [412, 234] on button "×" at bounding box center [413, 233] width 6 height 9
click at [424, 234] on input "Enter tag here and press return" at bounding box center [435, 234] width 95 height 15
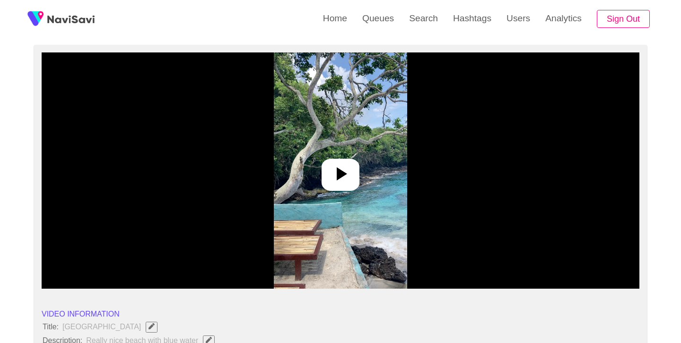
scroll to position [57, 0]
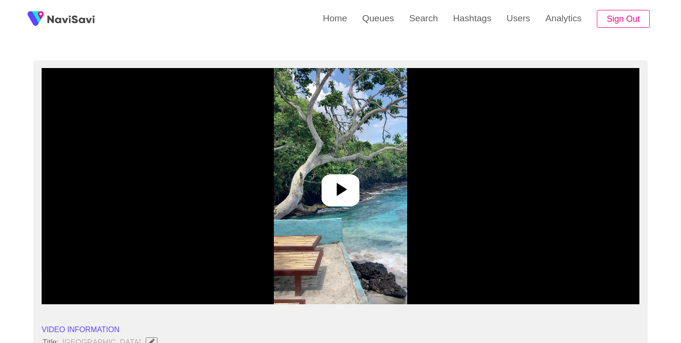
click at [344, 190] on icon at bounding box center [342, 189] width 10 height 13
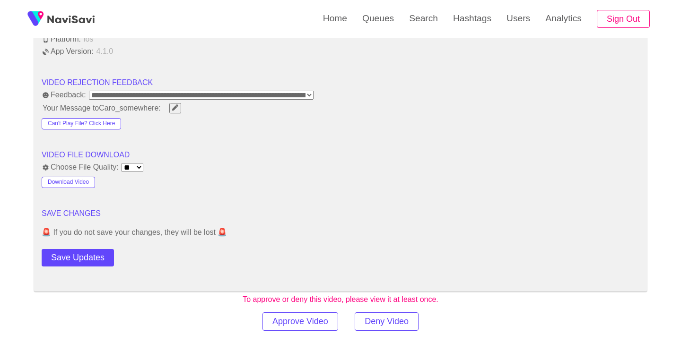
scroll to position [1170, 0]
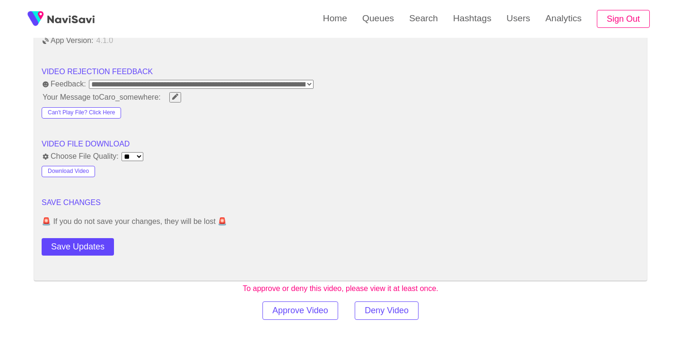
click at [85, 247] on button "Save Updates" at bounding box center [78, 246] width 72 height 17
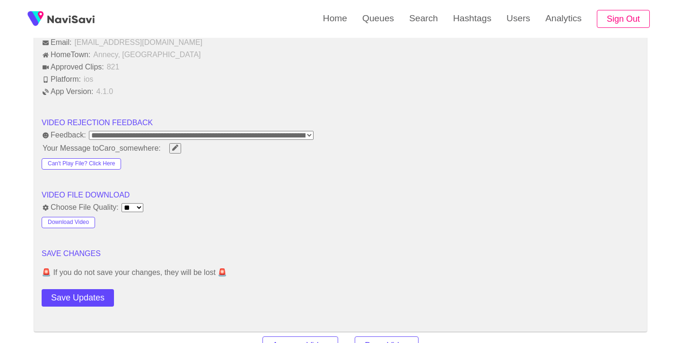
scroll to position [1130, 0]
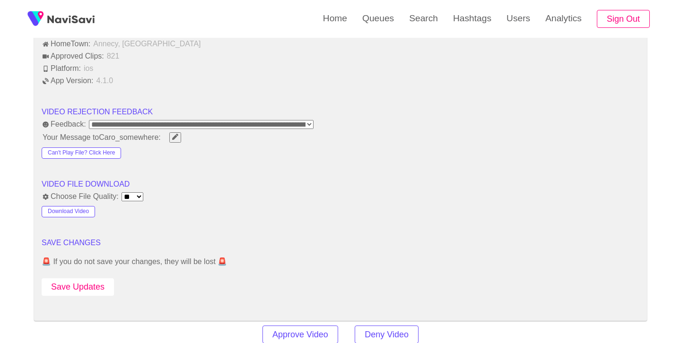
click at [87, 289] on button "Save Updates" at bounding box center [78, 286] width 72 height 17
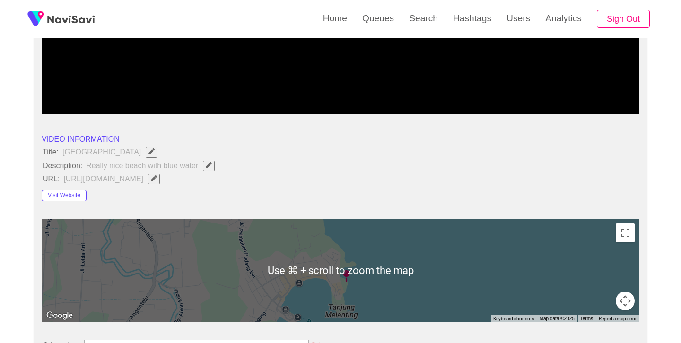
scroll to position [247, 0]
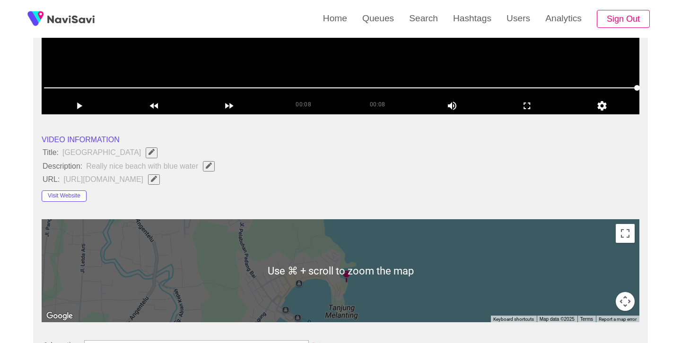
click at [239, 90] on span at bounding box center [340, 87] width 593 height 15
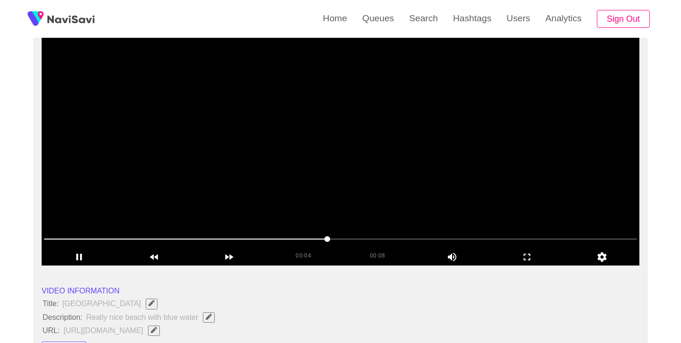
scroll to position [101, 0]
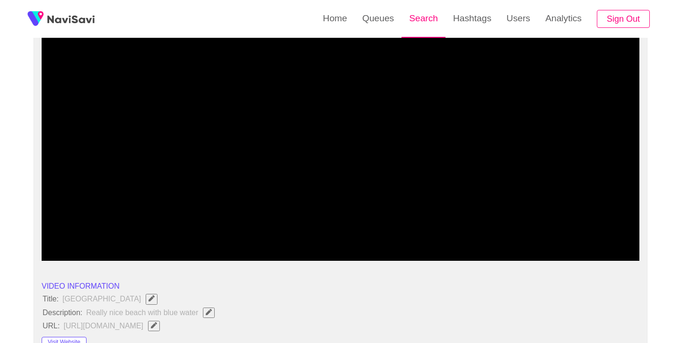
click at [427, 20] on link "Search" at bounding box center [423, 18] width 44 height 37
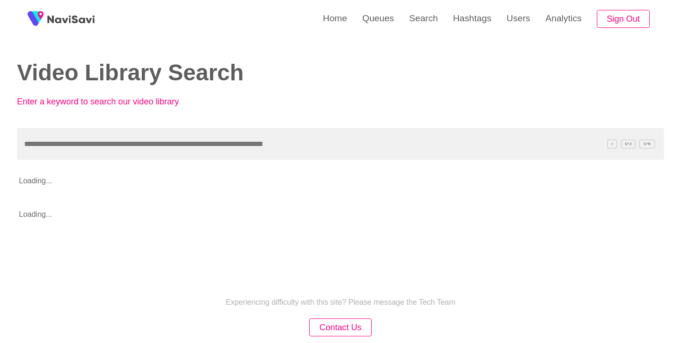
click at [225, 148] on input "text" at bounding box center [340, 144] width 647 height 32
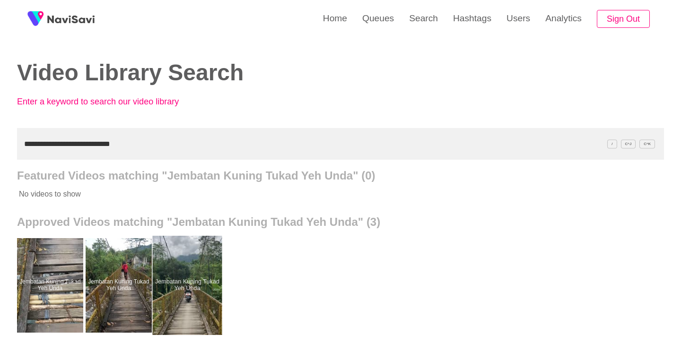
click at [199, 263] on div at bounding box center [187, 285] width 69 height 99
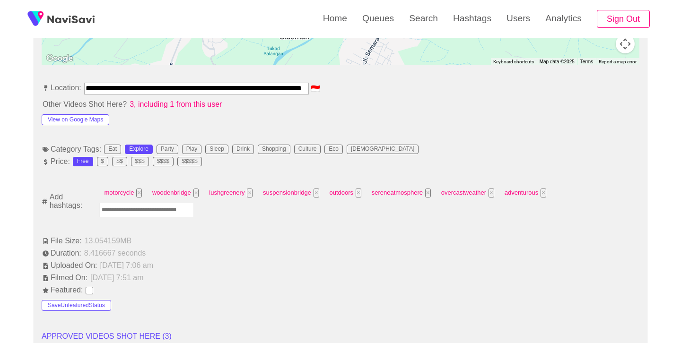
scroll to position [505, 0]
click at [180, 211] on input "Enter tag here and press return" at bounding box center [146, 209] width 95 height 15
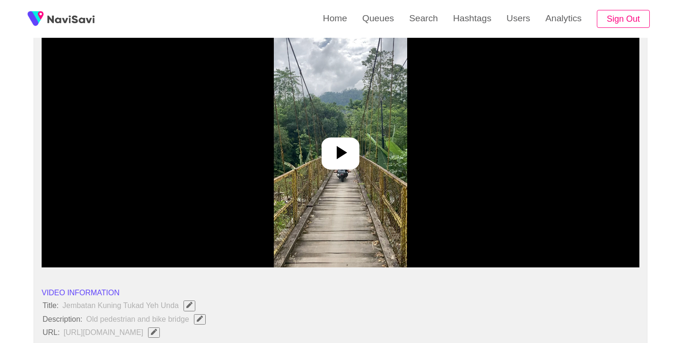
scroll to position [94, 0]
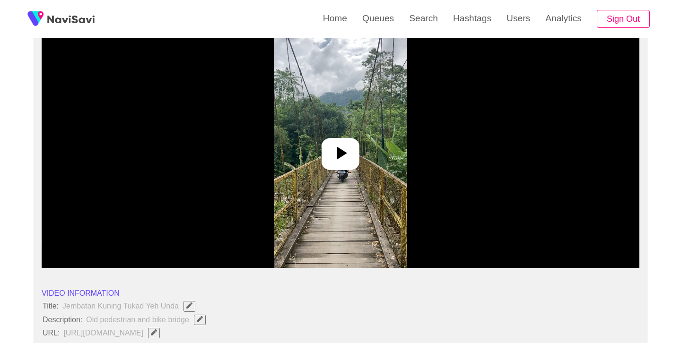
click at [371, 154] on img at bounding box center [340, 150] width 133 height 236
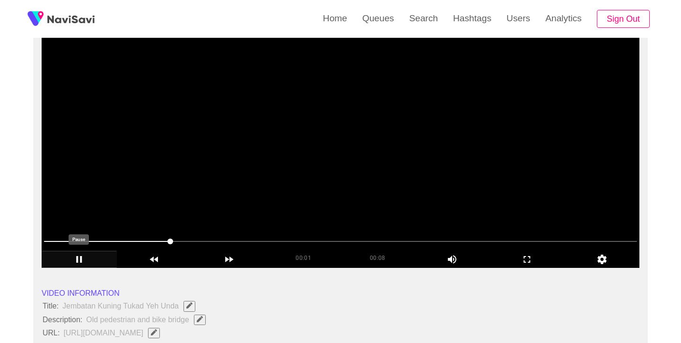
click at [80, 261] on icon "add" at bounding box center [79, 259] width 6 height 7
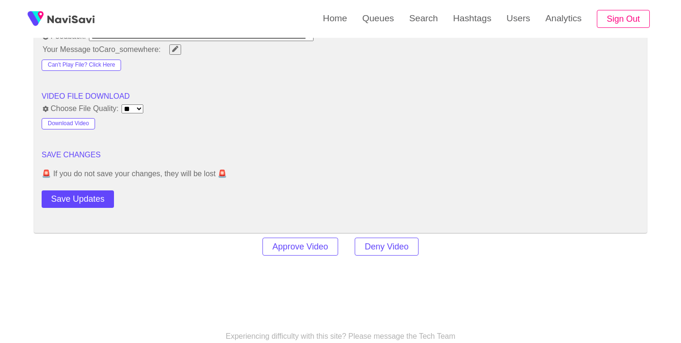
scroll to position [1248, 0]
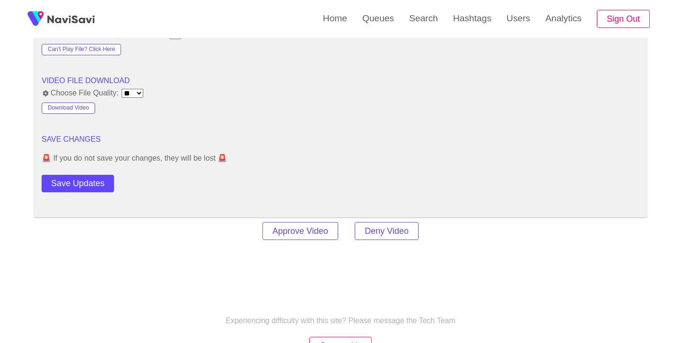
drag, startPoint x: 82, startPoint y: 186, endPoint x: 86, endPoint y: 183, distance: 5.0
click at [82, 186] on button "Save Updates" at bounding box center [78, 183] width 72 height 17
drag, startPoint x: 422, startPoint y: 24, endPoint x: 412, endPoint y: 28, distance: 11.1
click at [422, 24] on link "Search" at bounding box center [423, 18] width 44 height 37
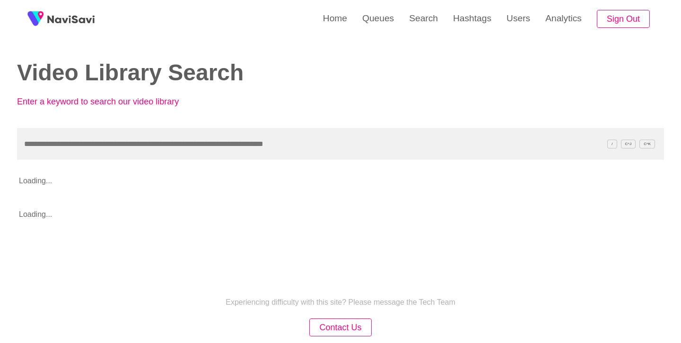
click at [230, 137] on input "text" at bounding box center [340, 144] width 647 height 32
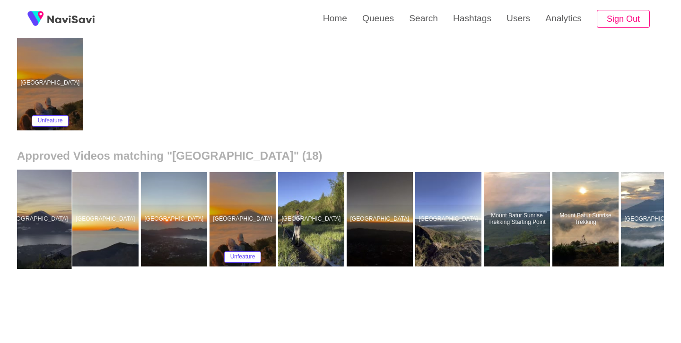
scroll to position [0, 587]
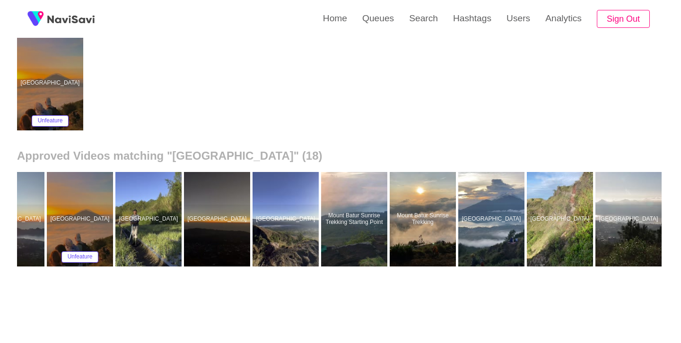
click at [547, 199] on div at bounding box center [560, 219] width 66 height 95
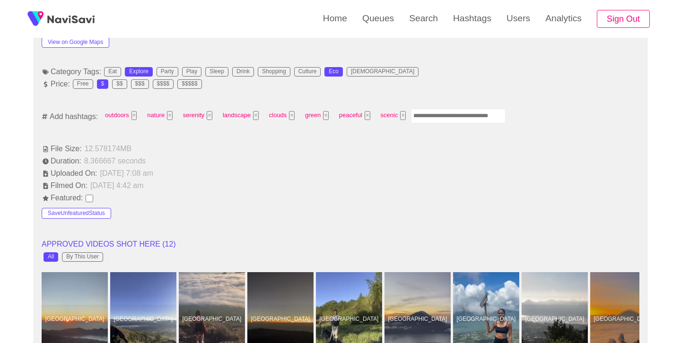
scroll to position [589, 0]
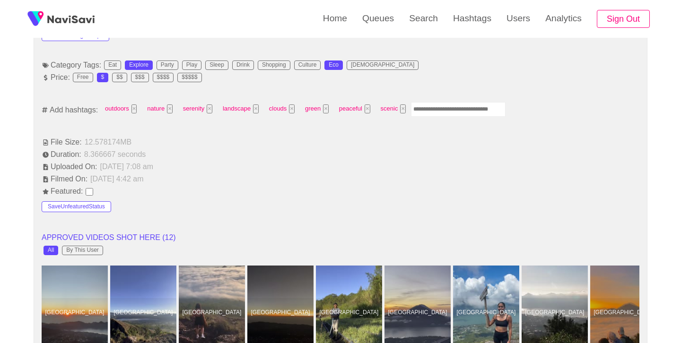
click at [457, 109] on input "Enter tag here and press return" at bounding box center [458, 109] width 95 height 15
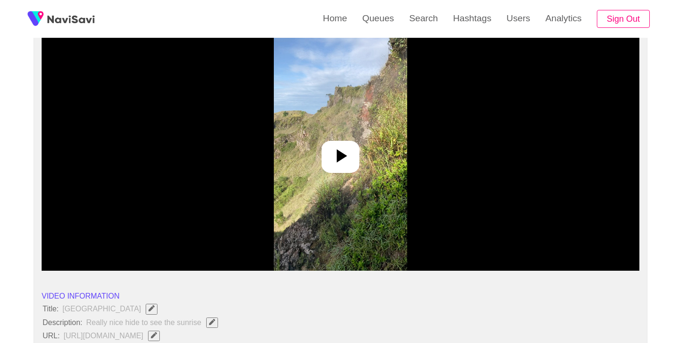
scroll to position [83, 0]
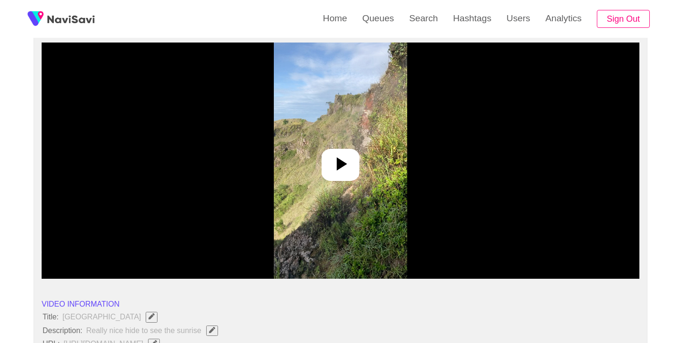
click at [343, 161] on icon at bounding box center [340, 164] width 23 height 23
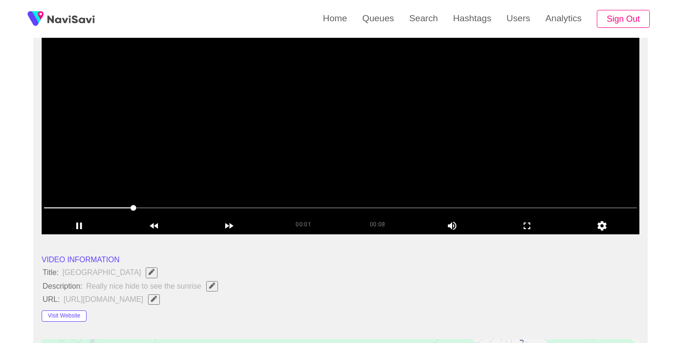
scroll to position [126, 0]
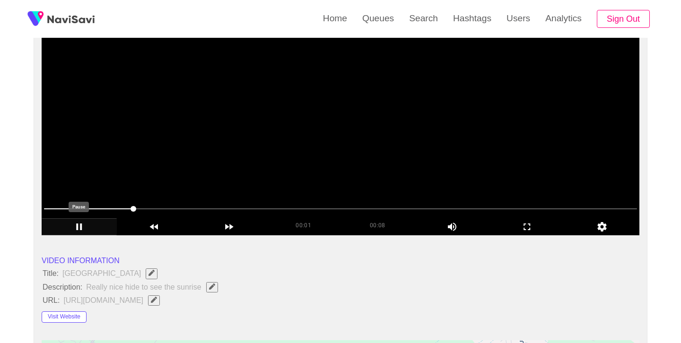
click at [79, 229] on icon "add" at bounding box center [79, 226] width 74 height 11
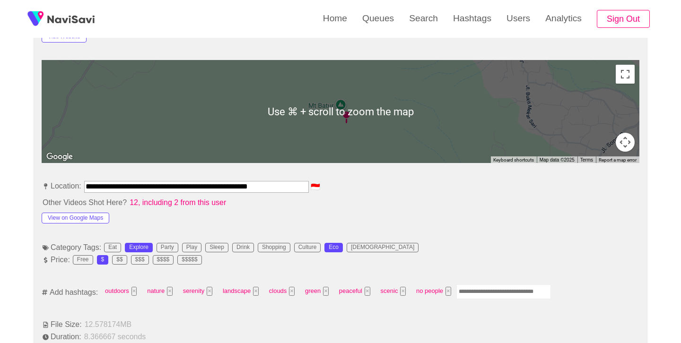
scroll to position [424, 0]
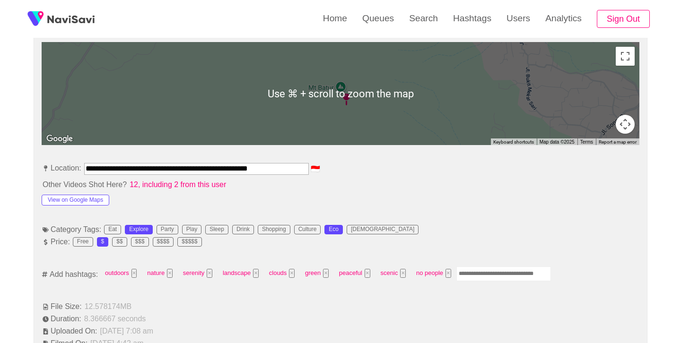
click at [240, 171] on input "**********" at bounding box center [196, 168] width 225 height 11
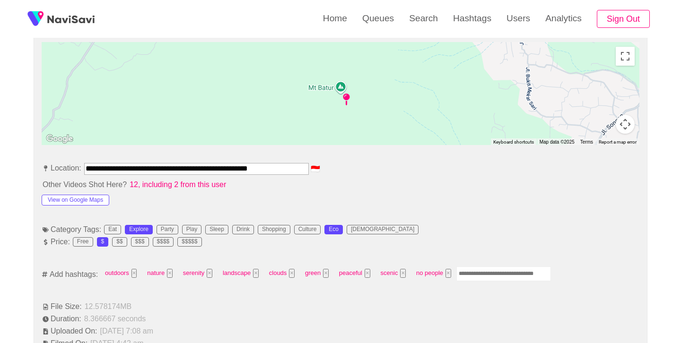
click at [366, 186] on li "Other Videos Shot Here? 12, including 2 from this user" at bounding box center [340, 185] width 597 height 11
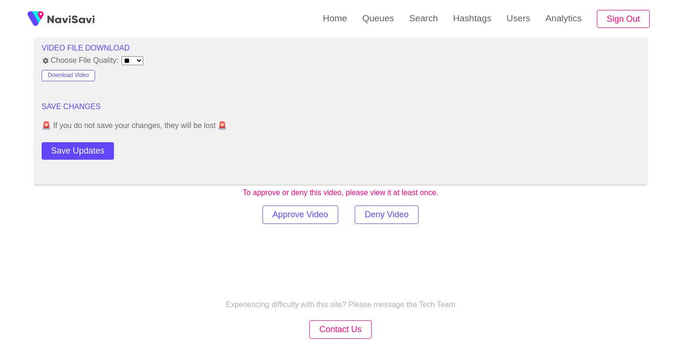
scroll to position [1267, 0]
click at [103, 156] on button "Save Updates" at bounding box center [78, 149] width 72 height 17
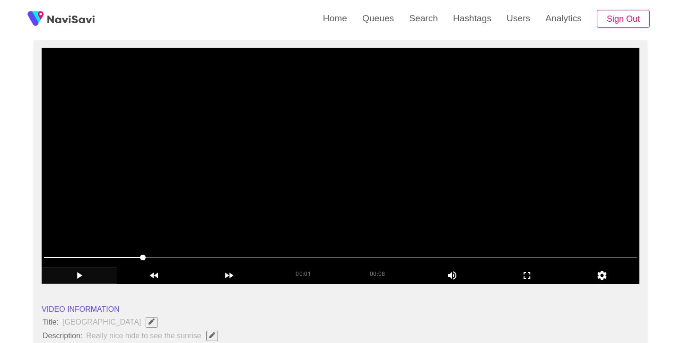
scroll to position [73, 0]
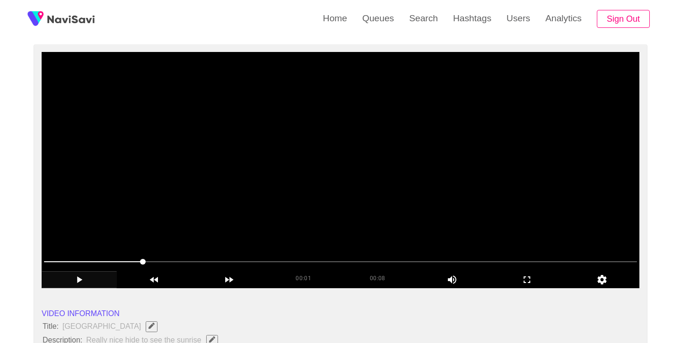
click at [78, 286] on div "add" at bounding box center [79, 279] width 75 height 17
click at [80, 280] on icon "add" at bounding box center [79, 279] width 5 height 7
click at [78, 283] on icon "add" at bounding box center [79, 279] width 6 height 7
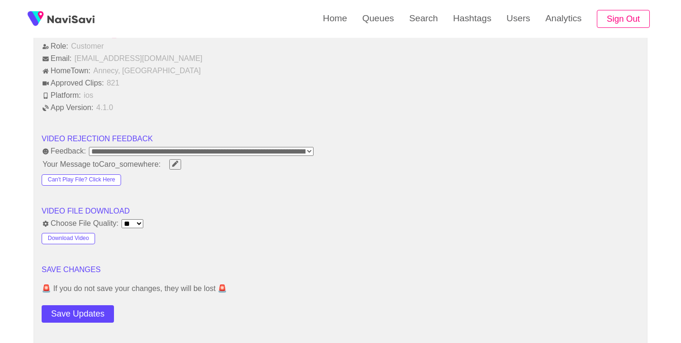
scroll to position [1109, 0]
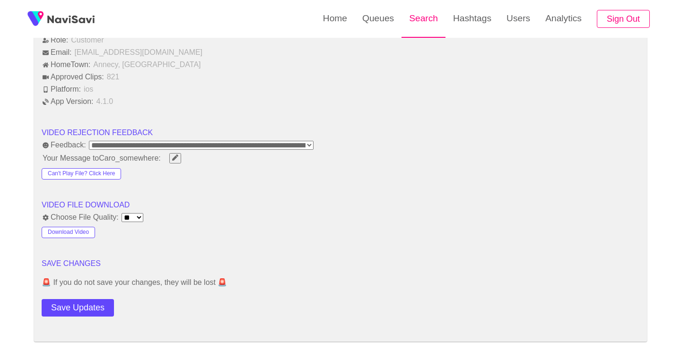
click at [433, 15] on link "Search" at bounding box center [423, 18] width 44 height 37
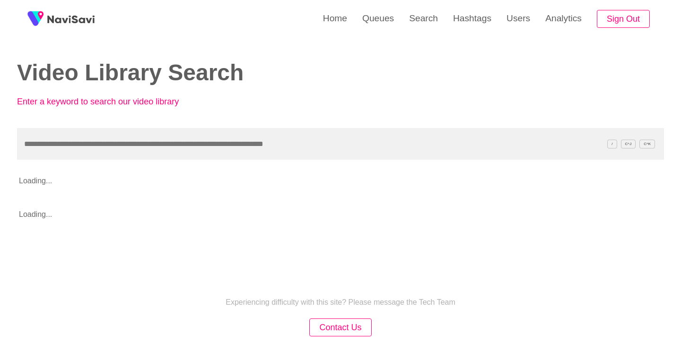
click at [269, 156] on input "text" at bounding box center [340, 144] width 647 height 32
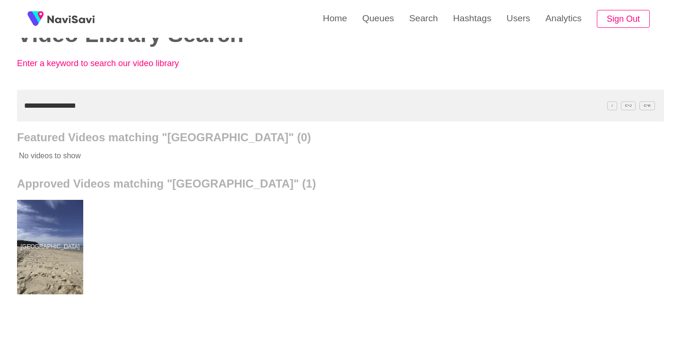
scroll to position [66, 0]
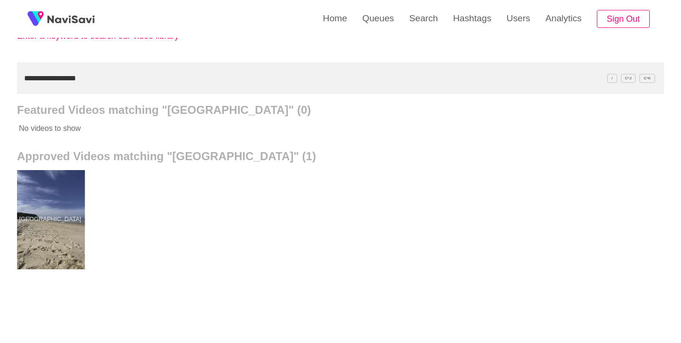
click at [57, 198] on div at bounding box center [50, 219] width 69 height 99
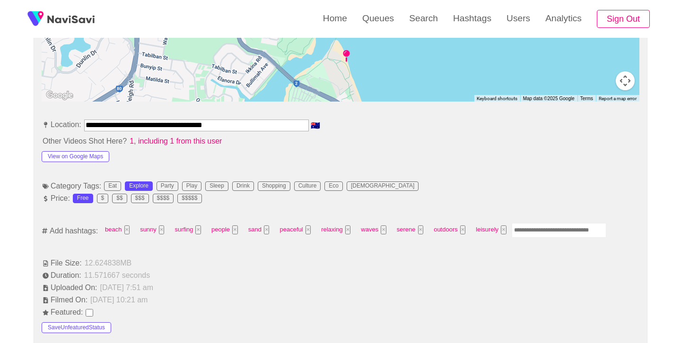
scroll to position [470, 0]
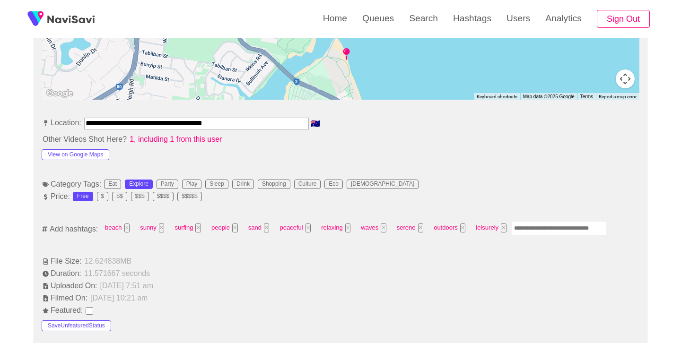
click at [528, 229] on input "Enter tag here and press return" at bounding box center [558, 228] width 95 height 15
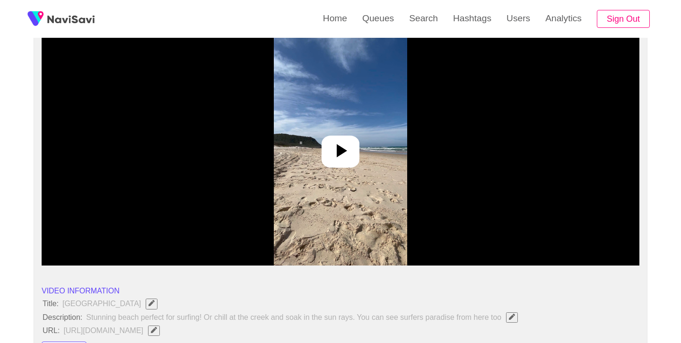
scroll to position [96, 0]
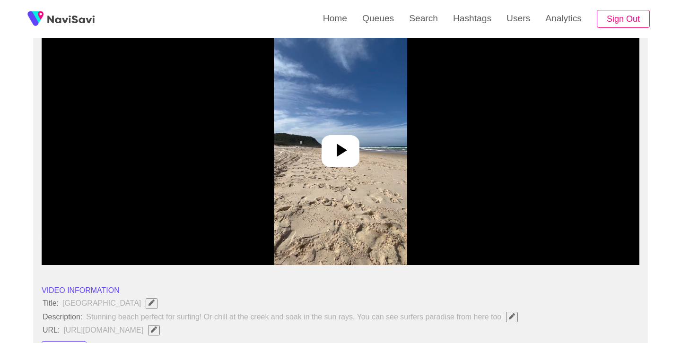
click at [337, 157] on icon at bounding box center [340, 150] width 23 height 23
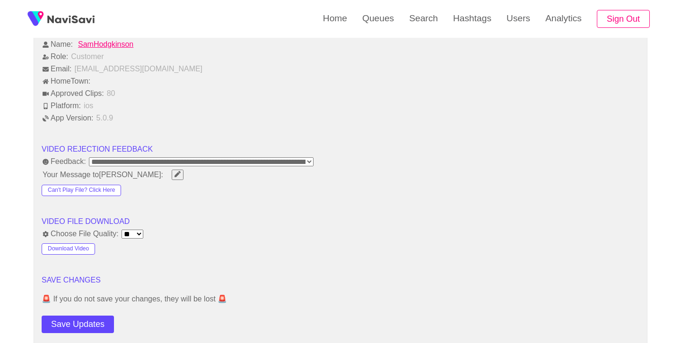
scroll to position [1137, 0]
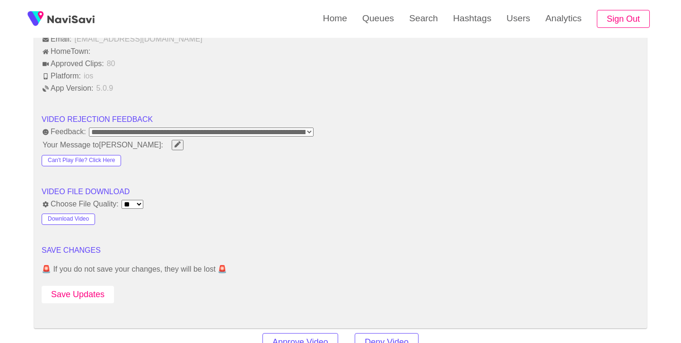
click at [101, 295] on button "Save Updates" at bounding box center [78, 294] width 72 height 17
click at [435, 19] on link "Search" at bounding box center [423, 18] width 44 height 37
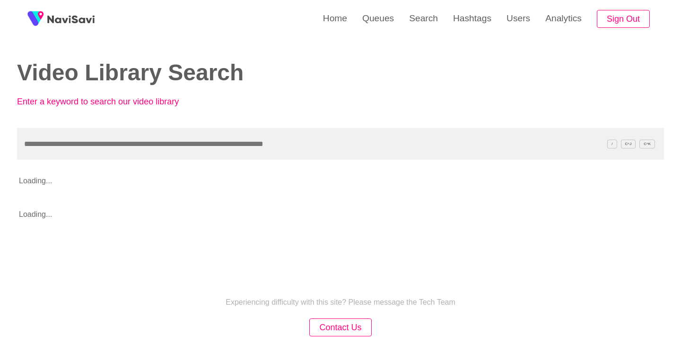
click at [236, 148] on input "text" at bounding box center [340, 144] width 647 height 32
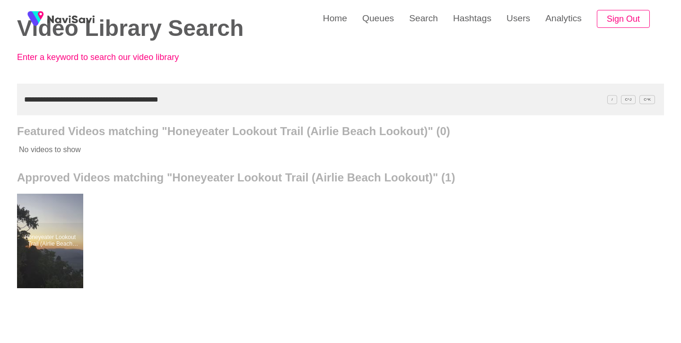
scroll to position [46, 0]
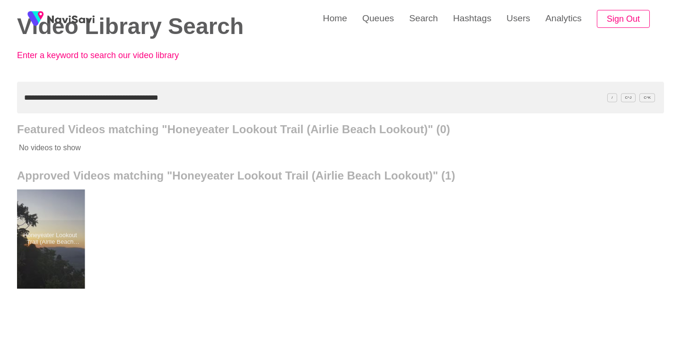
click at [53, 219] on div at bounding box center [50, 239] width 69 height 99
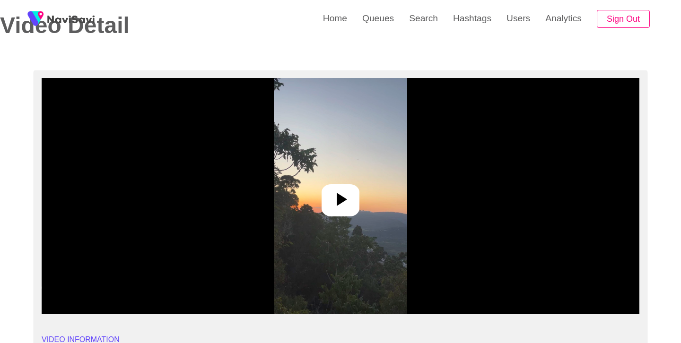
scroll to position [48, 0]
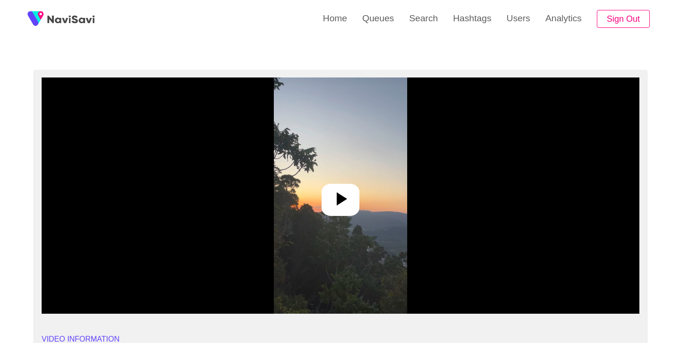
click at [337, 202] on icon at bounding box center [342, 198] width 10 height 13
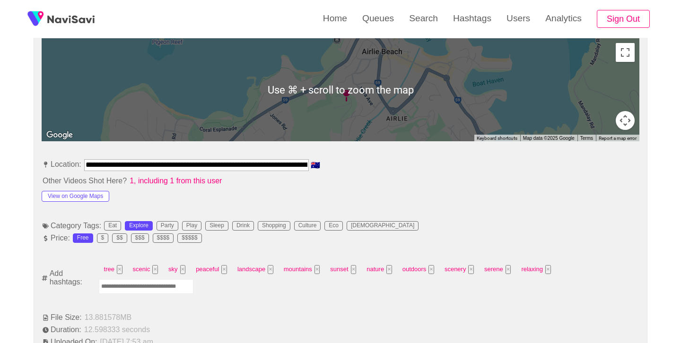
scroll to position [430, 0]
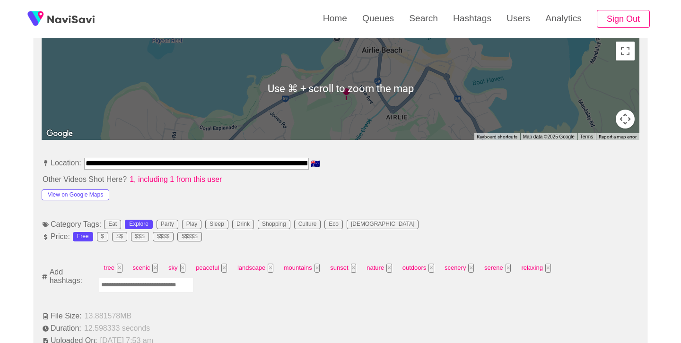
click at [177, 292] on input "Enter tag here and press return" at bounding box center [146, 285] width 95 height 15
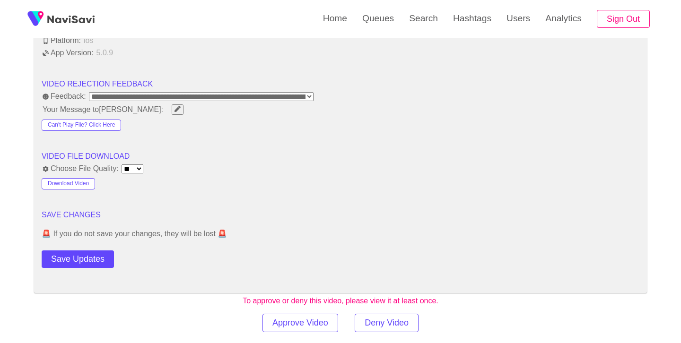
scroll to position [1175, 0]
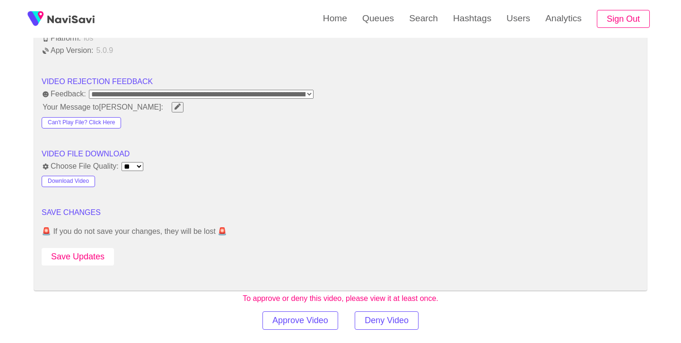
click at [92, 264] on button "Save Updates" at bounding box center [78, 256] width 72 height 17
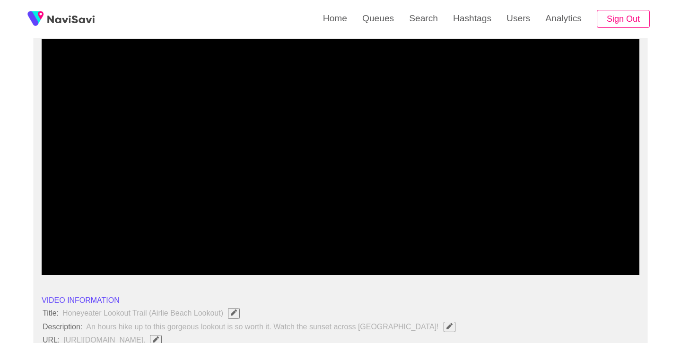
scroll to position [86, 0]
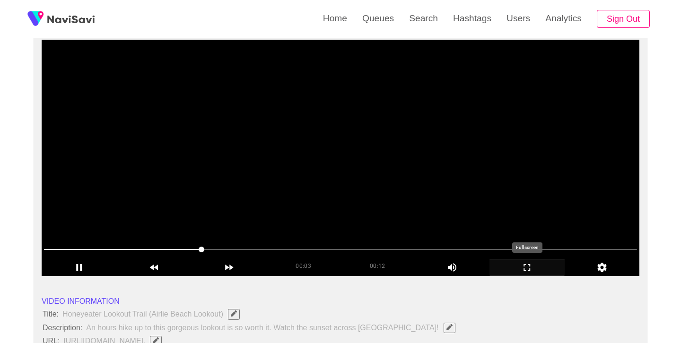
click at [524, 272] on icon "add" at bounding box center [527, 267] width 74 height 11
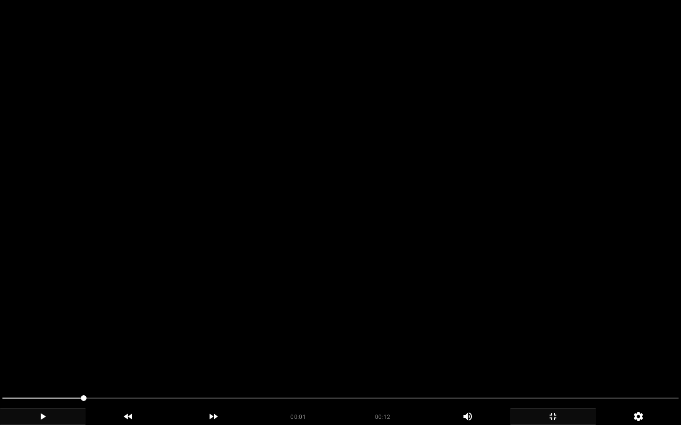
click at [46, 343] on icon "add" at bounding box center [42, 416] width 85 height 11
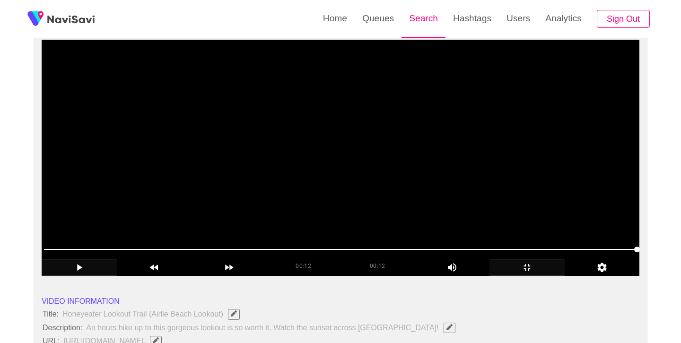
click at [419, 22] on link "Search" at bounding box center [423, 18] width 44 height 37
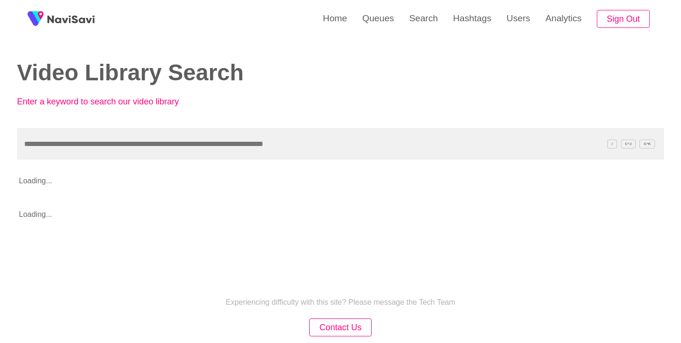
click at [260, 146] on input "text" at bounding box center [340, 144] width 647 height 32
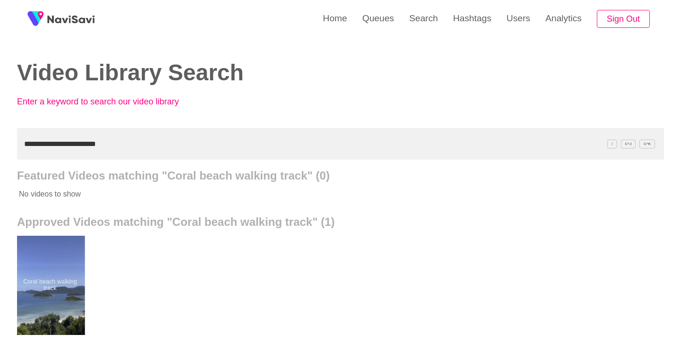
click at [47, 289] on div at bounding box center [50, 285] width 69 height 99
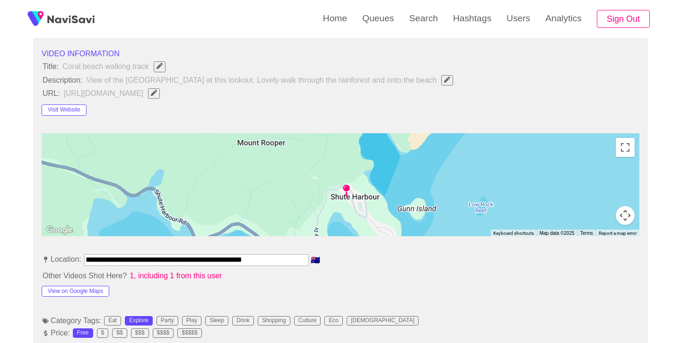
scroll to position [339, 0]
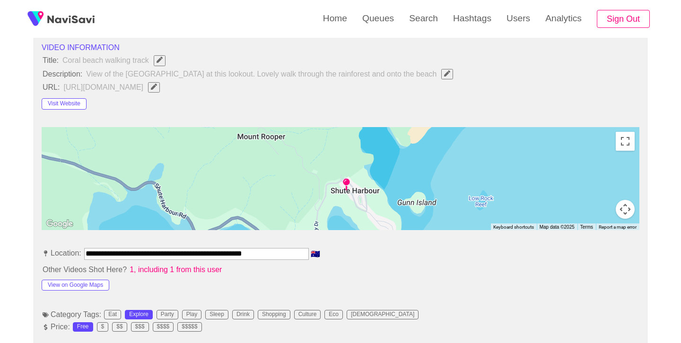
click at [334, 228] on div at bounding box center [340, 178] width 597 height 103
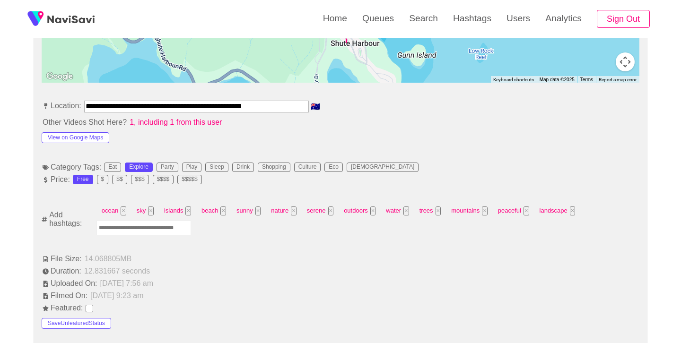
scroll to position [488, 0]
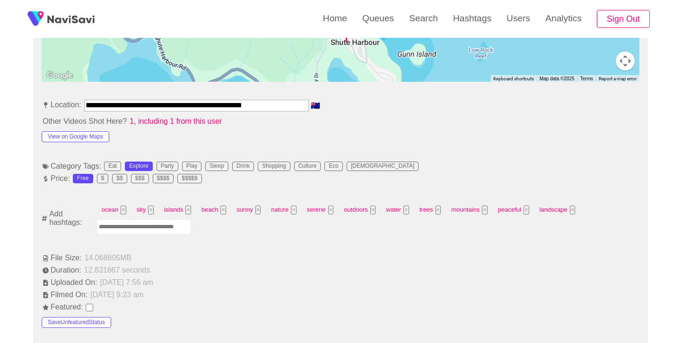
click at [164, 233] on input "Enter tag here and press return" at bounding box center [143, 227] width 95 height 15
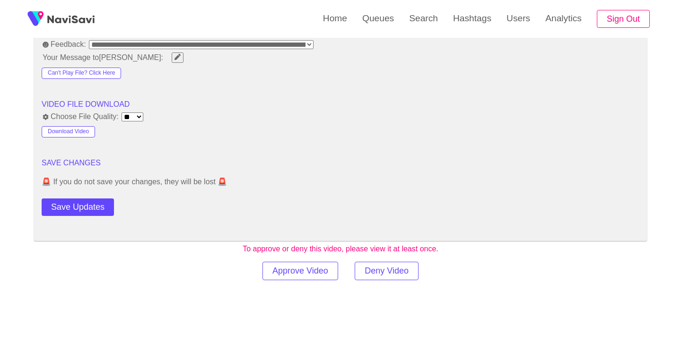
scroll to position [1233, 0]
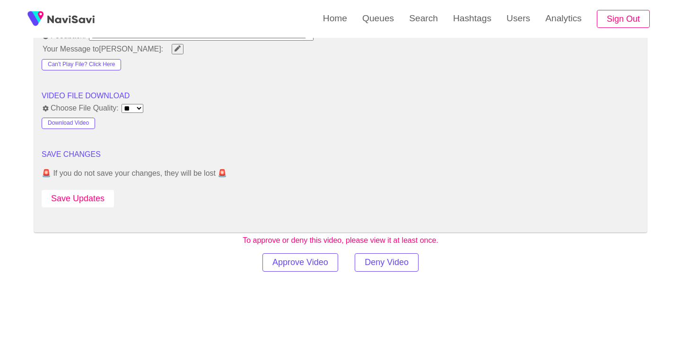
click at [96, 191] on button "Save Updates" at bounding box center [78, 198] width 72 height 17
click at [413, 24] on link "Search" at bounding box center [423, 18] width 44 height 37
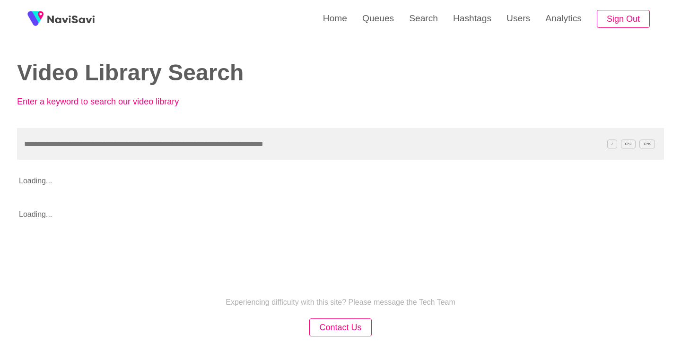
click at [260, 136] on input "text" at bounding box center [340, 144] width 647 height 32
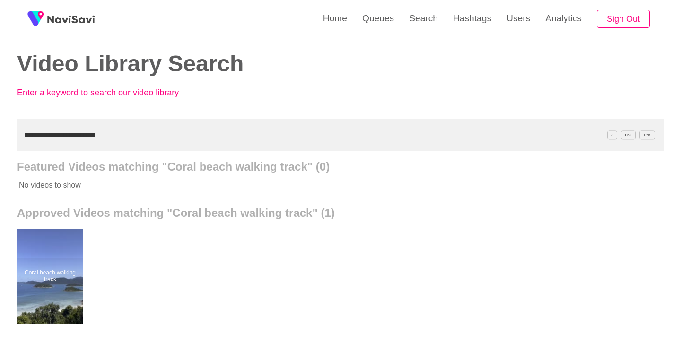
scroll to position [44, 0]
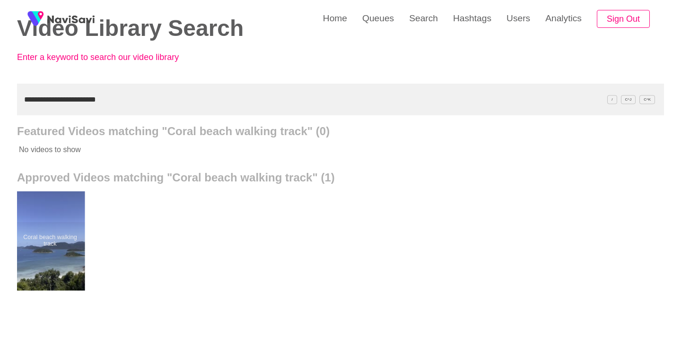
click at [41, 244] on div at bounding box center [50, 240] width 69 height 99
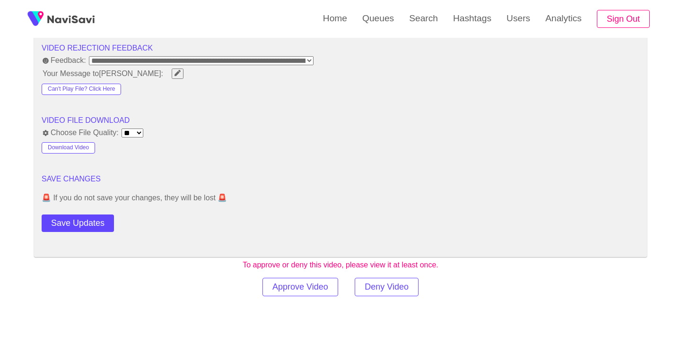
scroll to position [1211, 0]
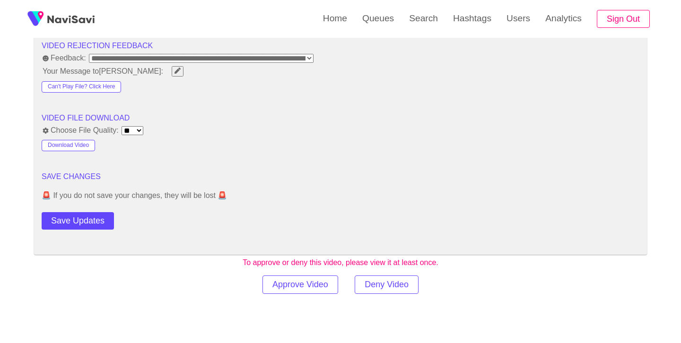
click at [99, 224] on button "Save Updates" at bounding box center [78, 220] width 72 height 17
click at [423, 8] on link "Search" at bounding box center [423, 18] width 44 height 37
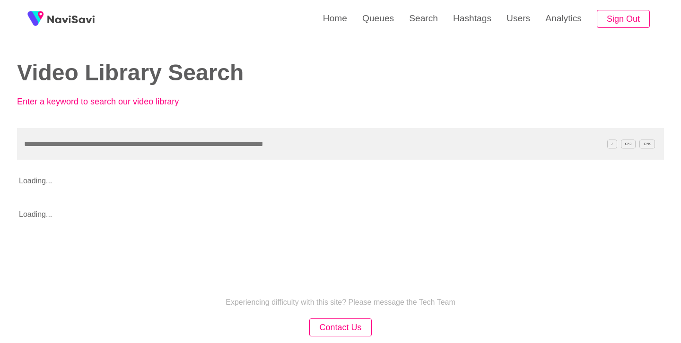
click at [207, 152] on input "text" at bounding box center [340, 144] width 647 height 32
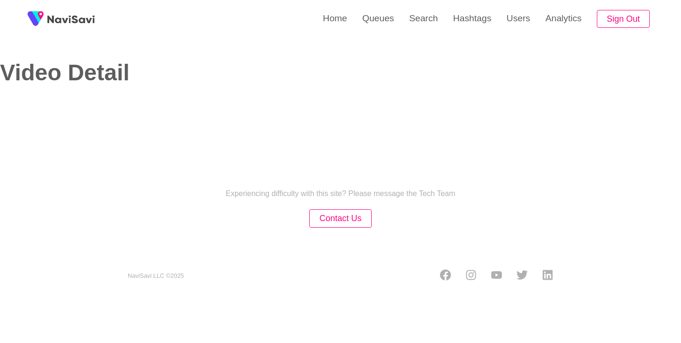
select select "**"
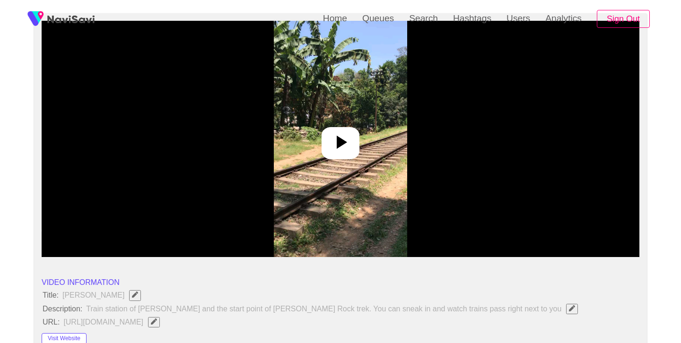
select select "**********"
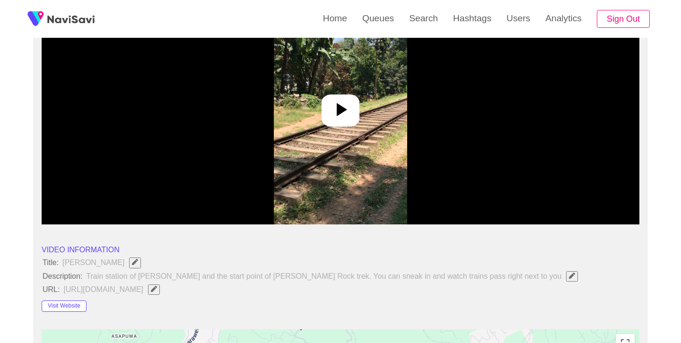
scroll to position [138, 0]
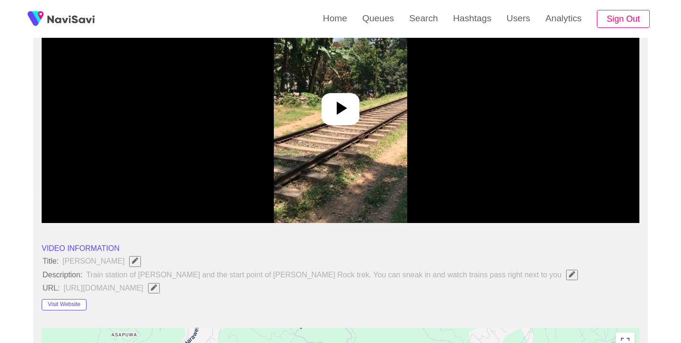
click at [345, 113] on icon at bounding box center [340, 108] width 23 height 23
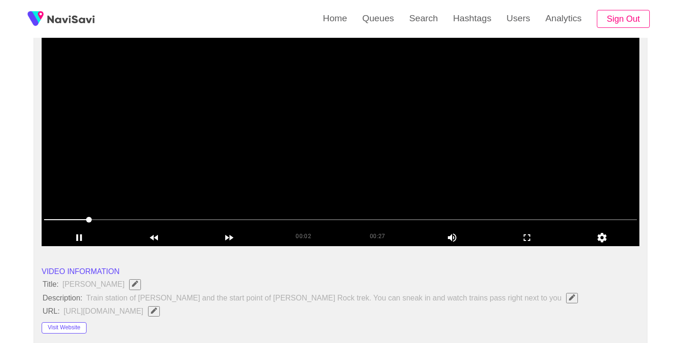
scroll to position [113, 0]
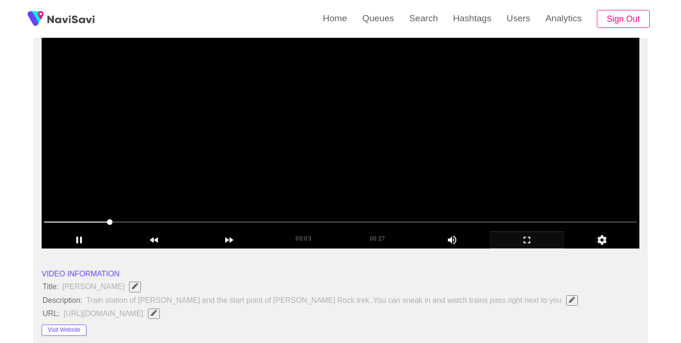
click at [526, 237] on icon "add" at bounding box center [527, 239] width 74 height 11
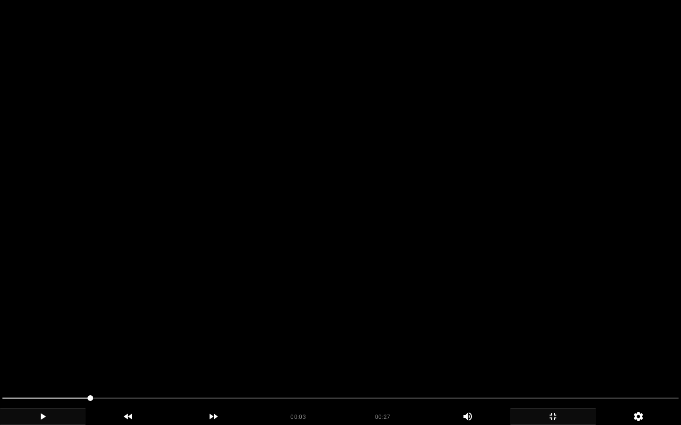
click at [43, 343] on icon "add" at bounding box center [43, 417] width 5 height 7
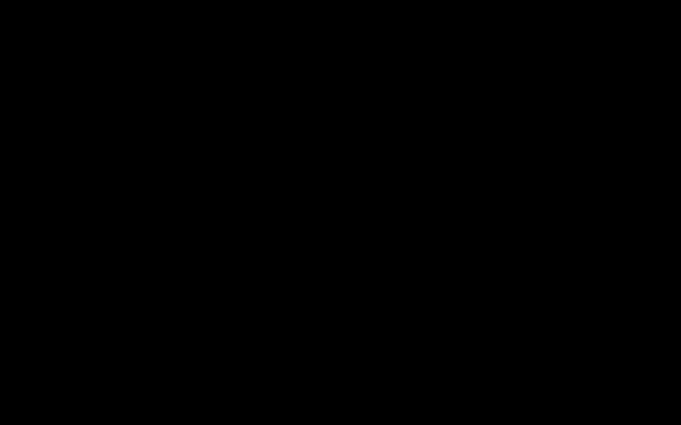
click at [43, 343] on icon "add" at bounding box center [42, 416] width 85 height 11
click at [49, 343] on icon "add" at bounding box center [42, 416] width 85 height 11
click at [42, 343] on icon "add" at bounding box center [42, 416] width 85 height 11
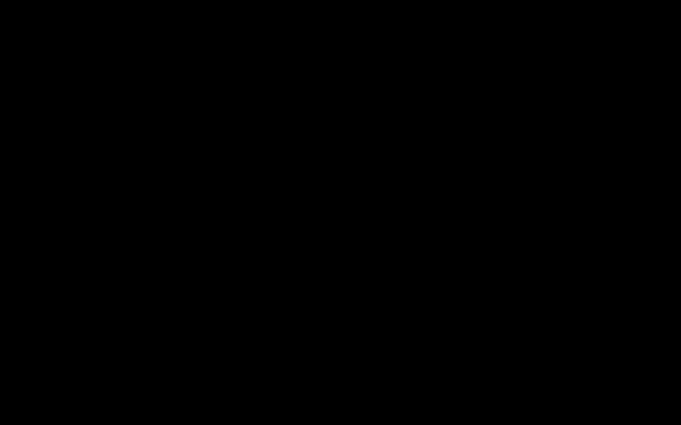
click at [42, 343] on icon "add" at bounding box center [42, 416] width 85 height 11
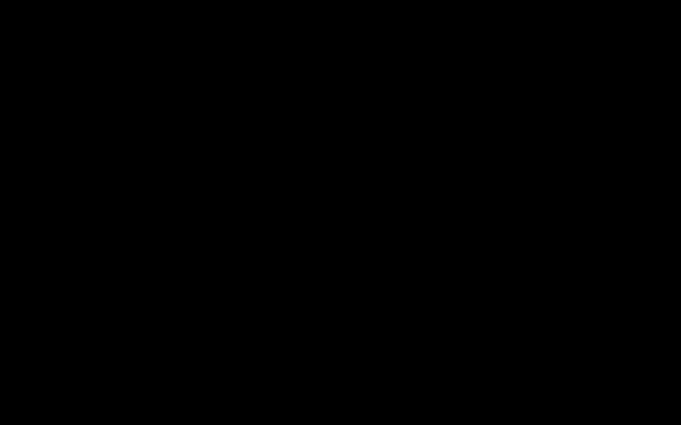
click at [43, 343] on icon "add" at bounding box center [42, 416] width 85 height 11
click at [42, 343] on icon "add" at bounding box center [43, 417] width 5 height 7
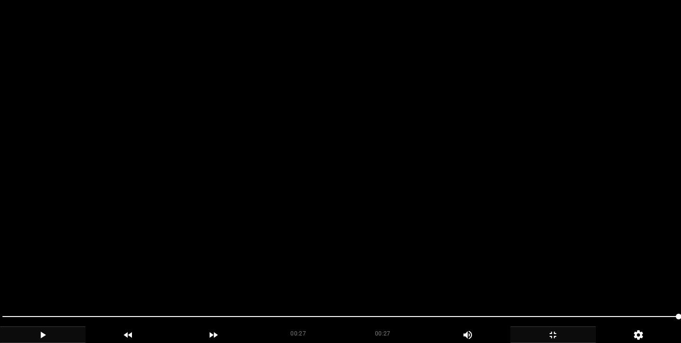
scroll to position [462, 0]
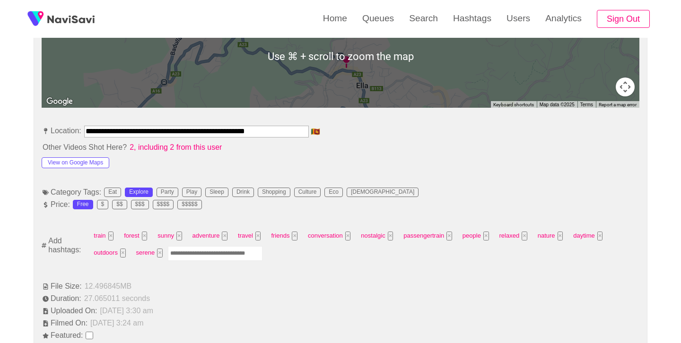
click at [211, 256] on input "Enter tag here and press return" at bounding box center [215, 253] width 95 height 15
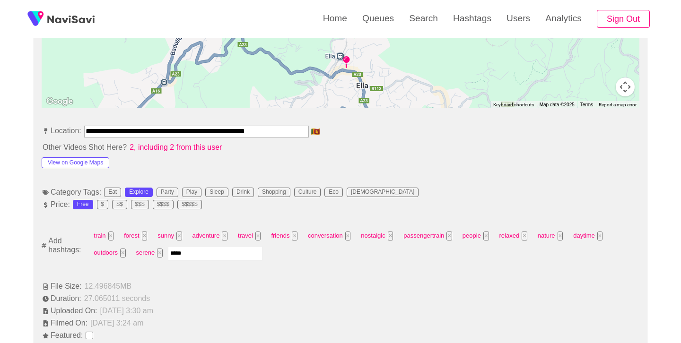
type input "******"
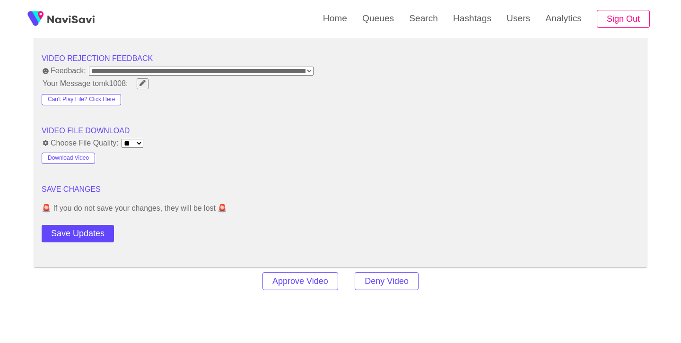
scroll to position [1202, 0]
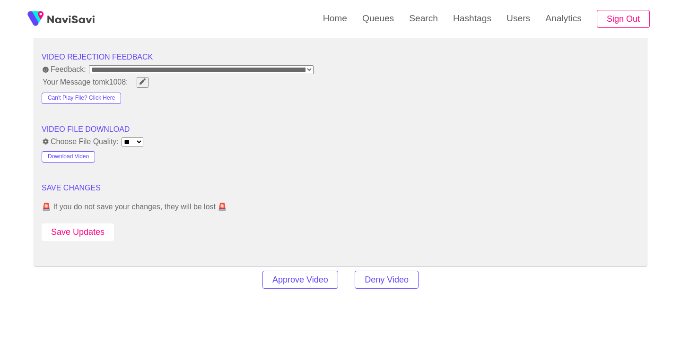
click at [102, 233] on button "Save Updates" at bounding box center [78, 232] width 72 height 17
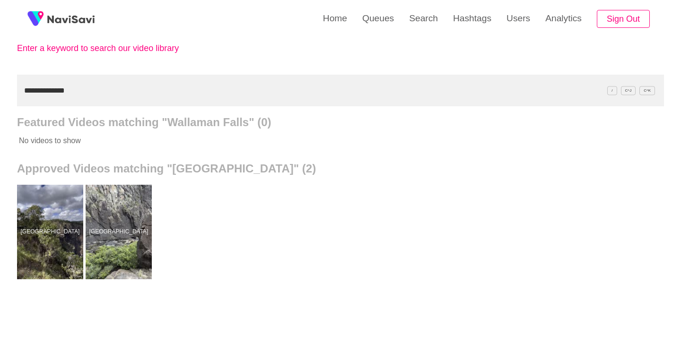
scroll to position [55, 0]
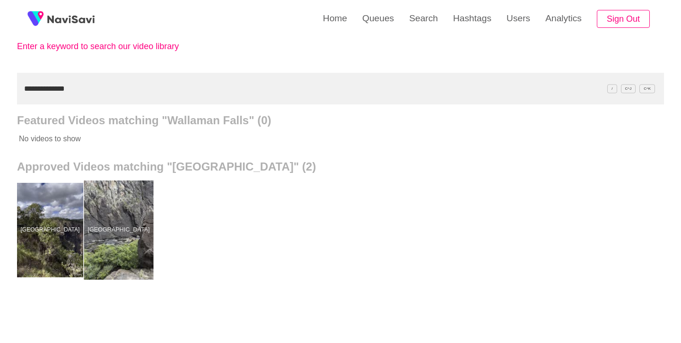
click at [133, 228] on div at bounding box center [118, 230] width 69 height 99
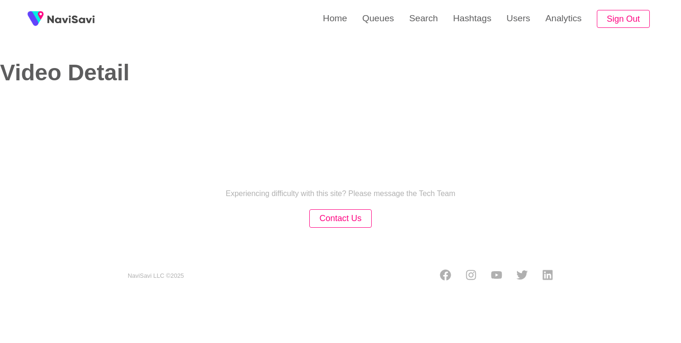
select select "**"
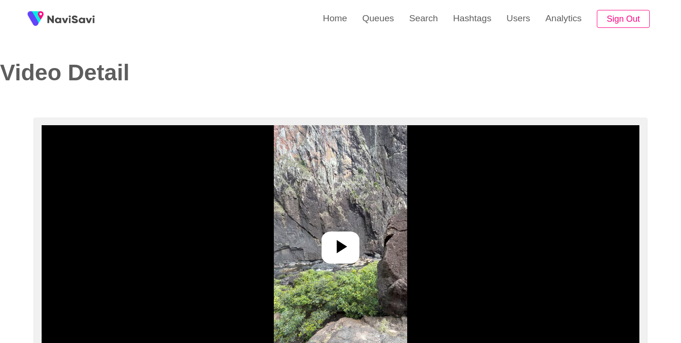
select select "**********"
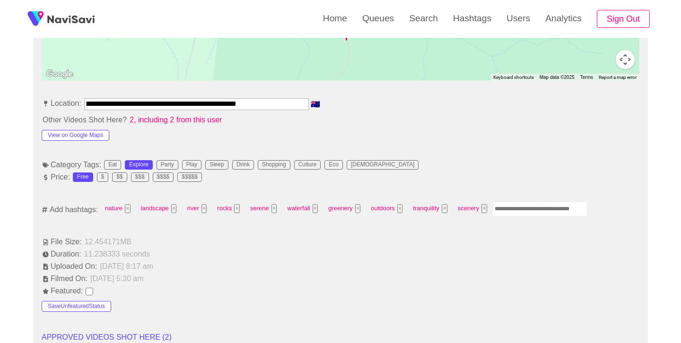
scroll to position [490, 0]
click at [523, 207] on input "Enter tag here and press return" at bounding box center [539, 208] width 95 height 15
type input "*********"
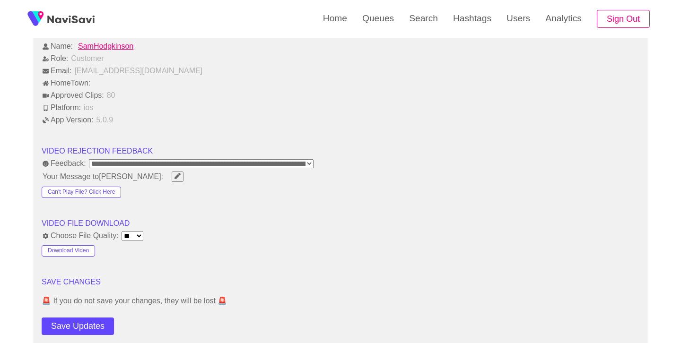
scroll to position [1092, 0]
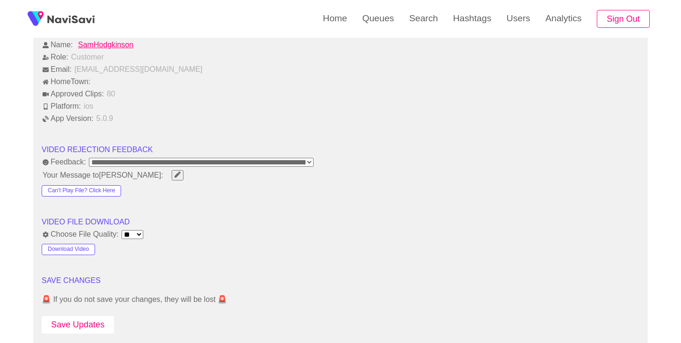
click at [67, 324] on button "Save Updates" at bounding box center [78, 324] width 72 height 17
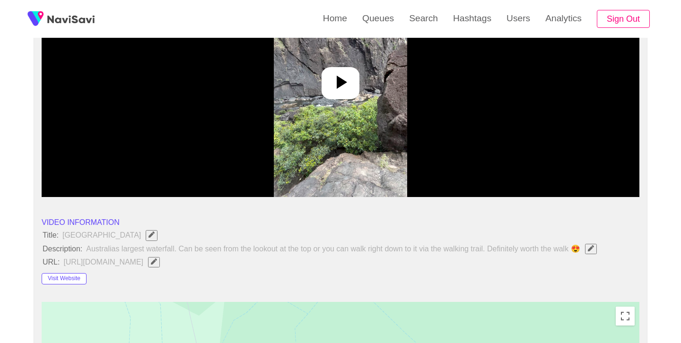
click at [347, 84] on icon at bounding box center [340, 82] width 23 height 23
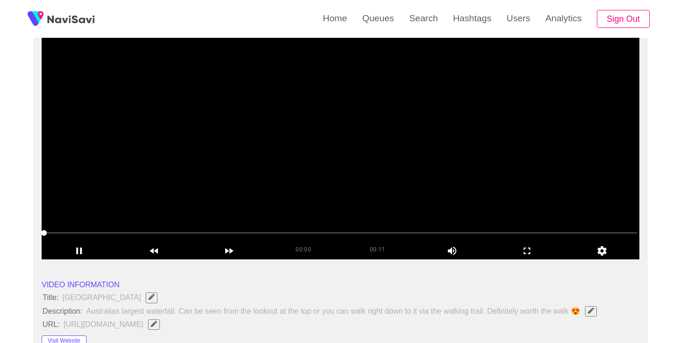
scroll to position [98, 0]
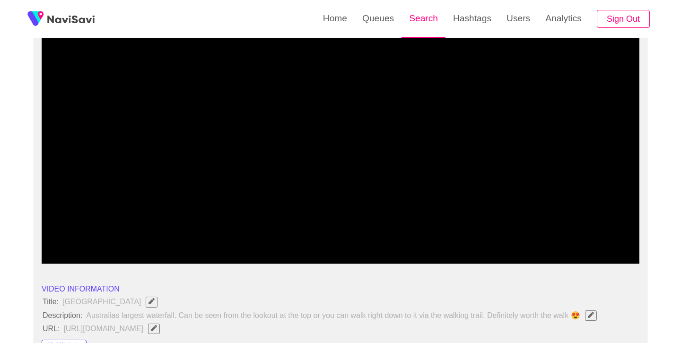
click at [423, 15] on link "Search" at bounding box center [423, 18] width 44 height 37
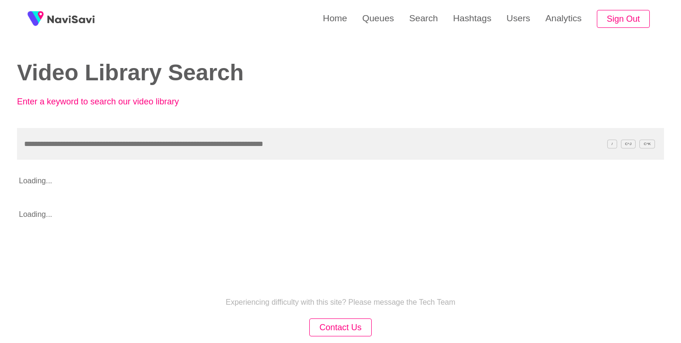
click at [300, 148] on input "text" at bounding box center [340, 144] width 647 height 32
type input "**********"
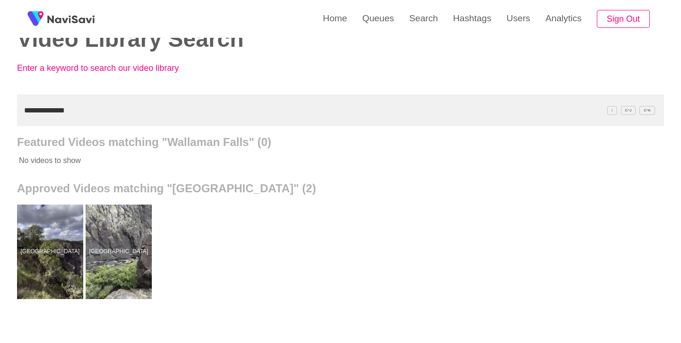
scroll to position [54, 0]
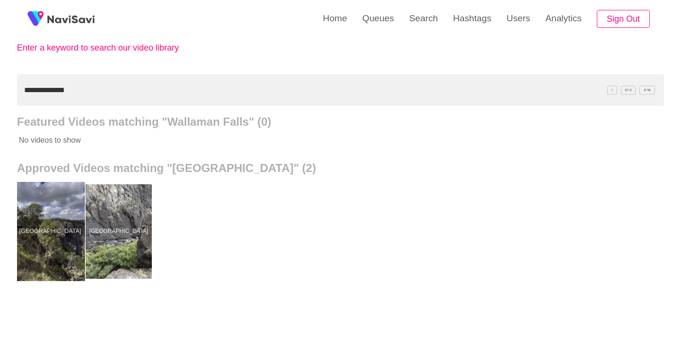
click at [47, 220] on div at bounding box center [50, 231] width 69 height 99
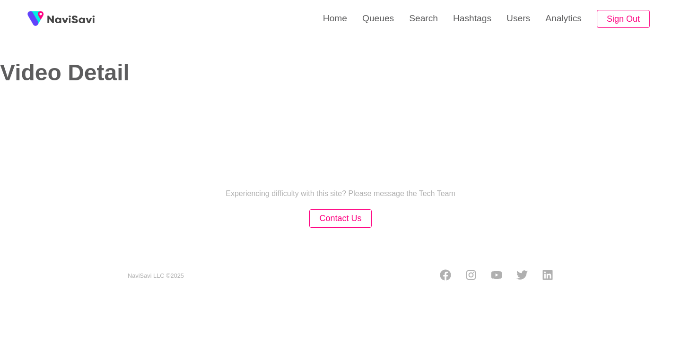
select select "**********"
select select "**"
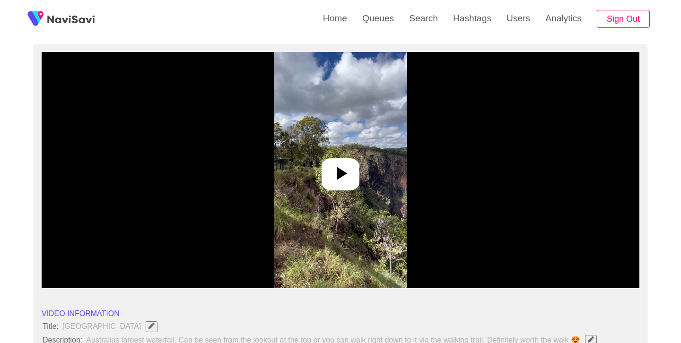
scroll to position [57, 0]
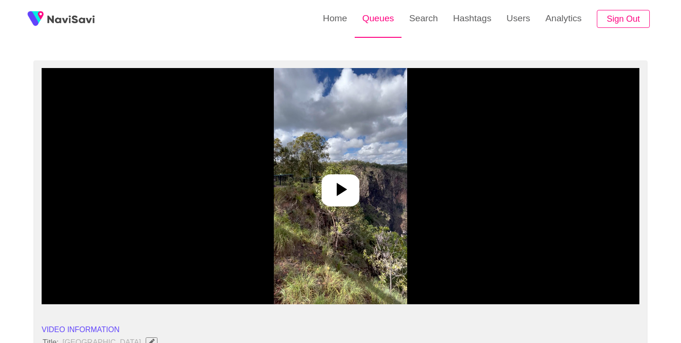
click at [389, 20] on link "Queues" at bounding box center [377, 18] width 47 height 37
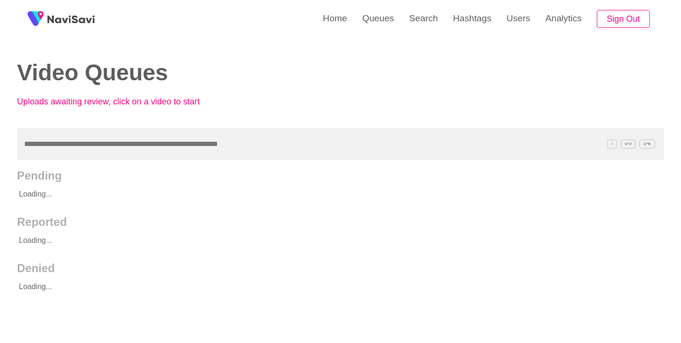
click at [263, 137] on input "text" at bounding box center [340, 144] width 647 height 32
type input "**********"
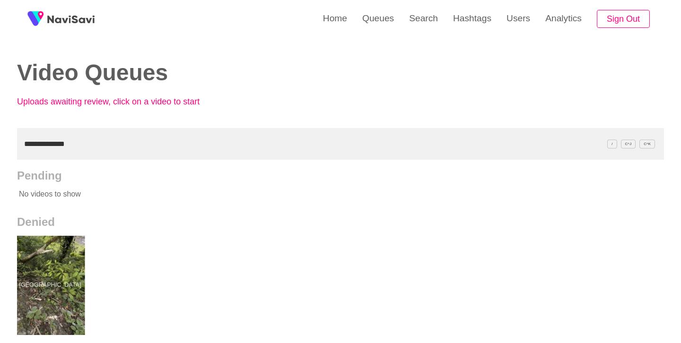
click at [64, 272] on div at bounding box center [50, 285] width 69 height 99
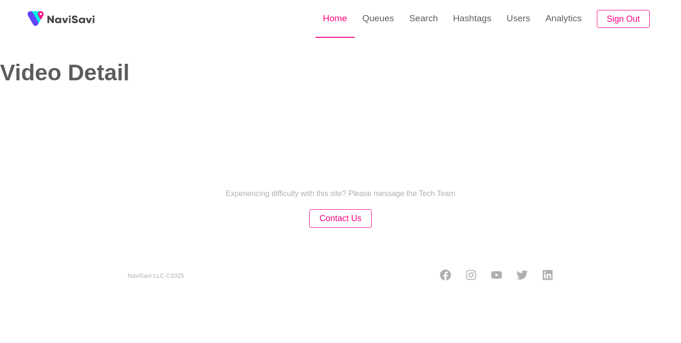
select select "**********"
select select "****"
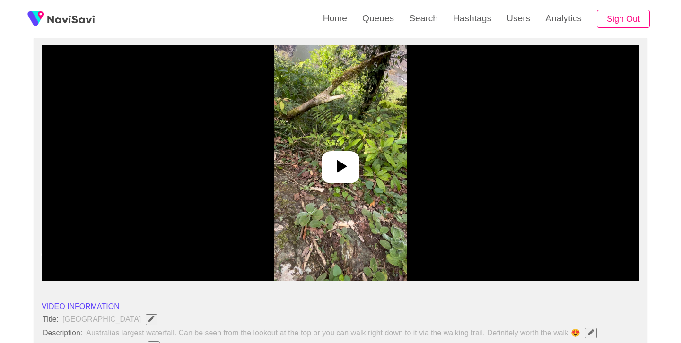
scroll to position [108, 0]
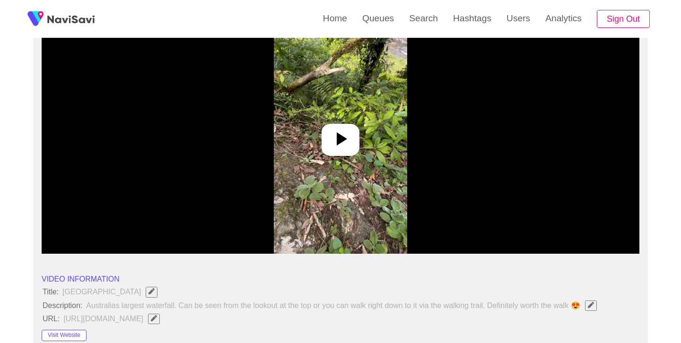
click at [347, 142] on icon at bounding box center [340, 139] width 23 height 23
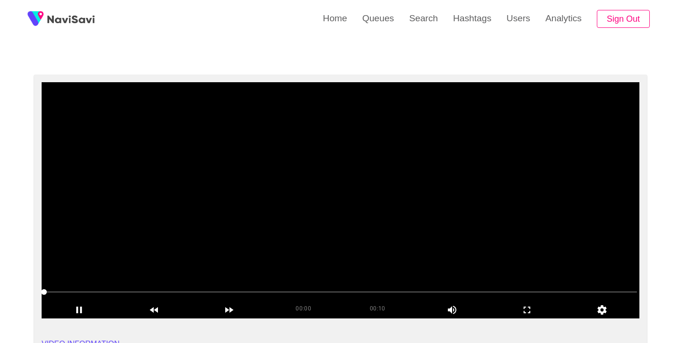
scroll to position [43, 0]
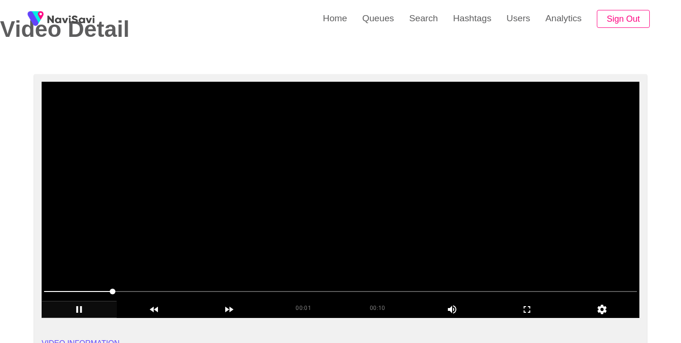
click at [82, 307] on icon "add" at bounding box center [79, 309] width 6 height 7
click at [427, 28] on link "Search" at bounding box center [423, 18] width 44 height 37
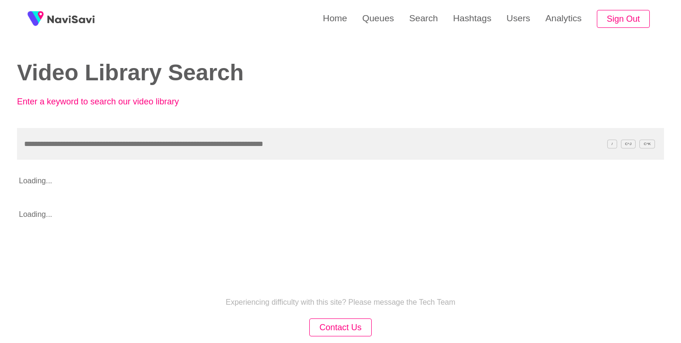
click at [224, 159] on input "text" at bounding box center [340, 144] width 647 height 32
click at [224, 145] on input "text" at bounding box center [340, 144] width 647 height 32
type input "**********"
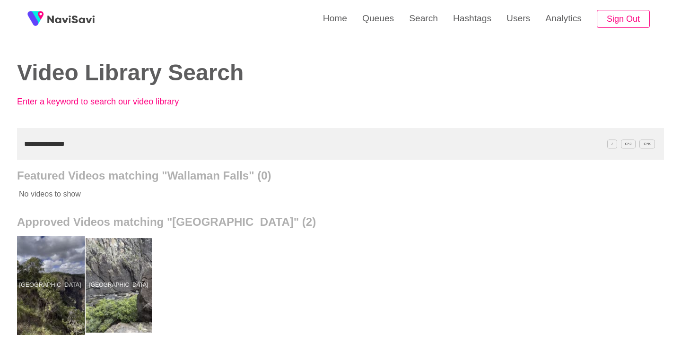
click at [58, 270] on div at bounding box center [50, 285] width 69 height 99
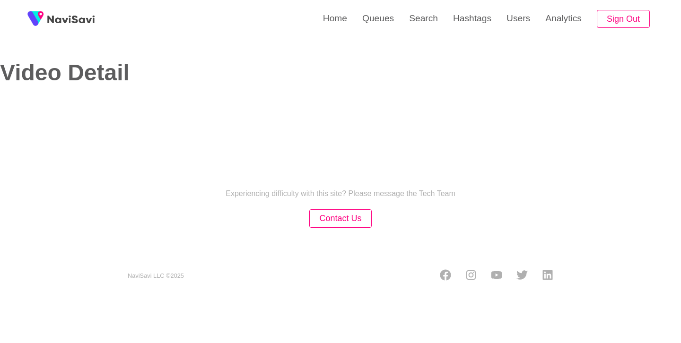
select select "**********"
select select "**"
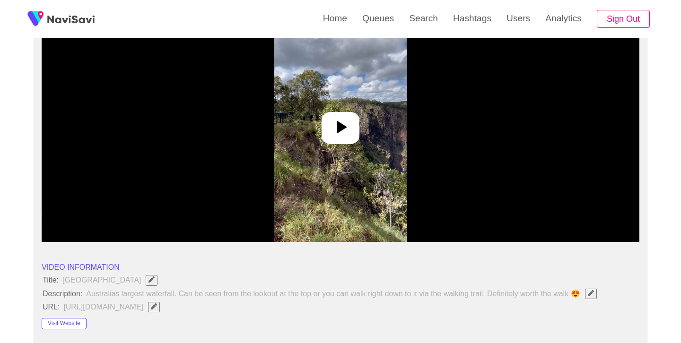
click at [358, 132] on div at bounding box center [340, 128] width 38 height 32
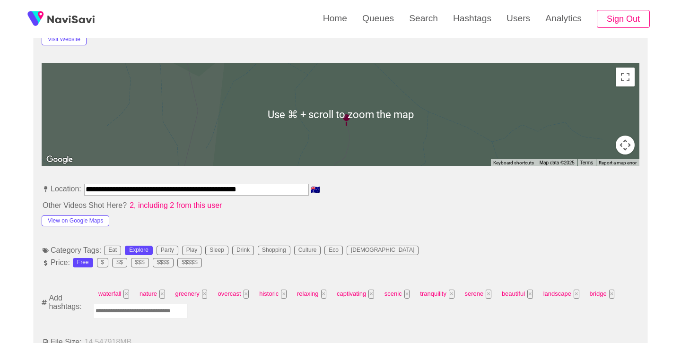
scroll to position [413, 0]
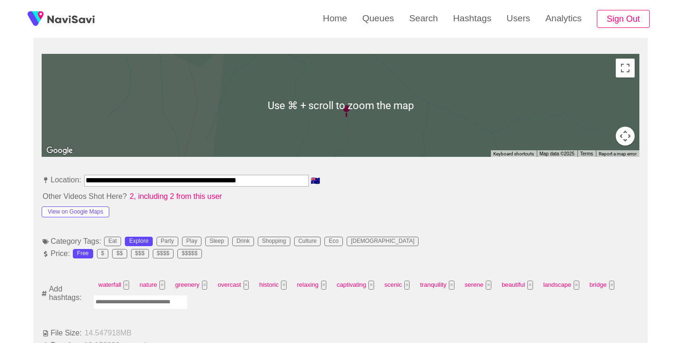
click at [147, 307] on input "Enter tag here and press return" at bounding box center [140, 302] width 95 height 15
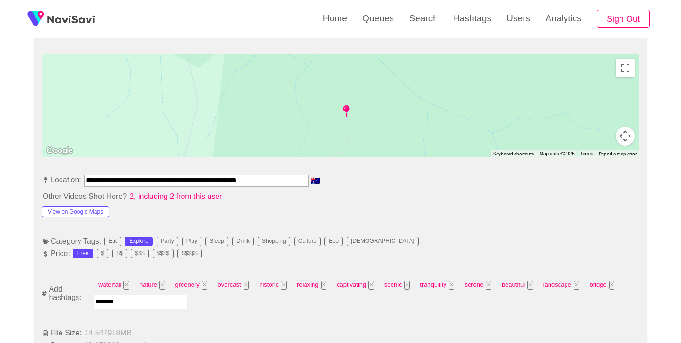
type input "*********"
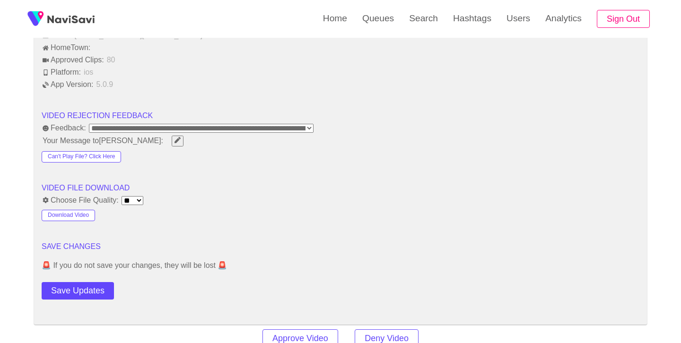
scroll to position [1149, 0]
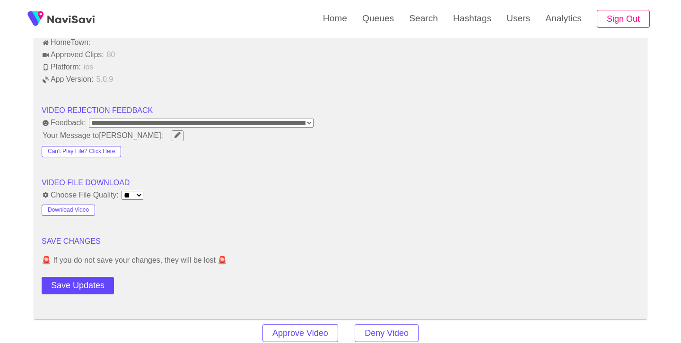
click at [85, 286] on button "Save Updates" at bounding box center [78, 285] width 72 height 17
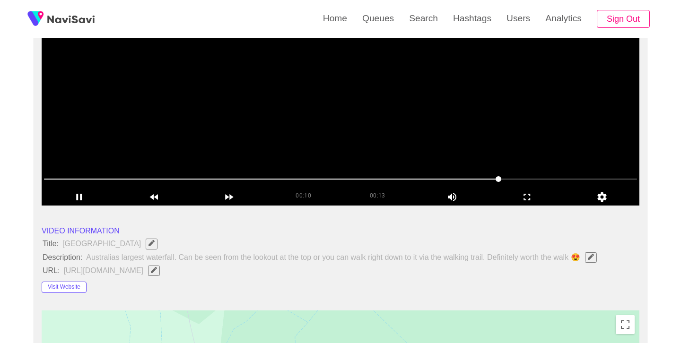
scroll to position [148, 0]
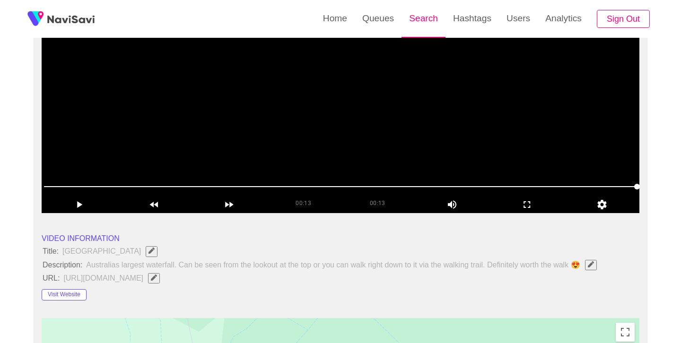
click at [430, 19] on link "Search" at bounding box center [423, 18] width 44 height 37
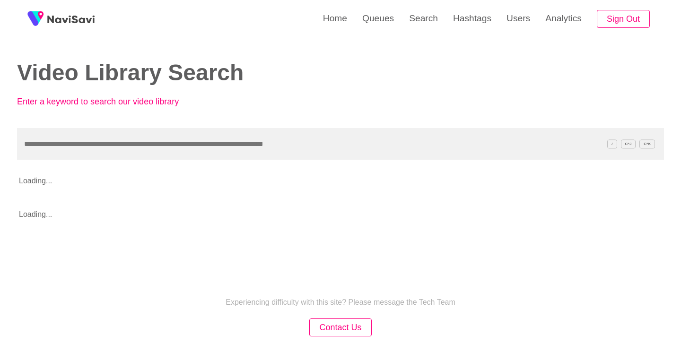
click at [233, 146] on input "text" at bounding box center [340, 144] width 647 height 32
type input "**********"
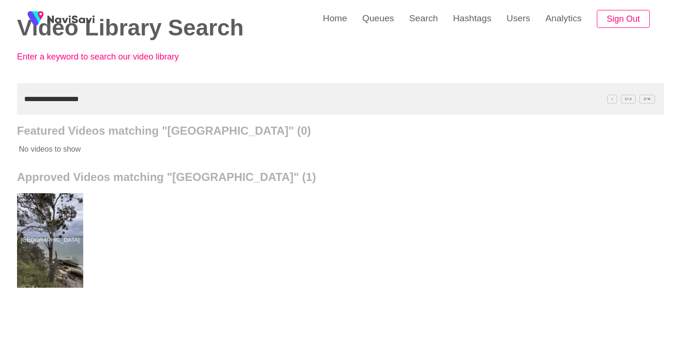
scroll to position [45, 0]
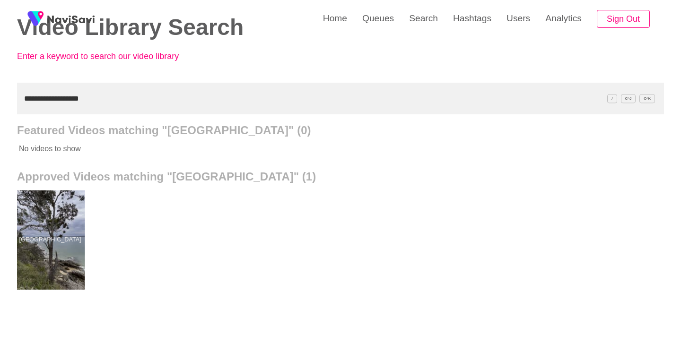
click at [33, 243] on div at bounding box center [50, 239] width 69 height 99
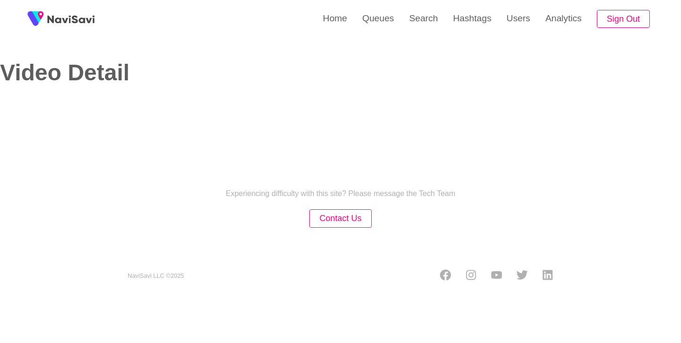
select select "**********"
select select "**"
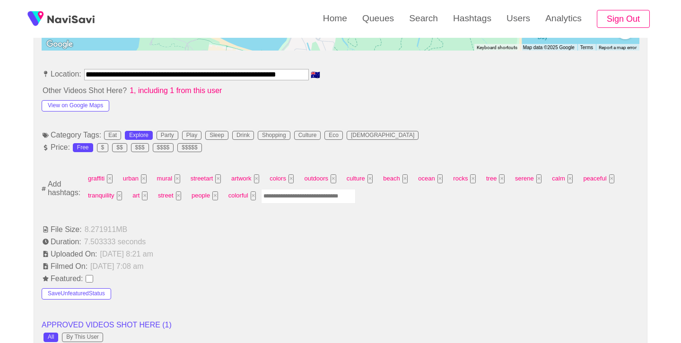
scroll to position [525, 0]
click at [301, 190] on input "Enter tag here and press return" at bounding box center [308, 195] width 95 height 15
type input "*********"
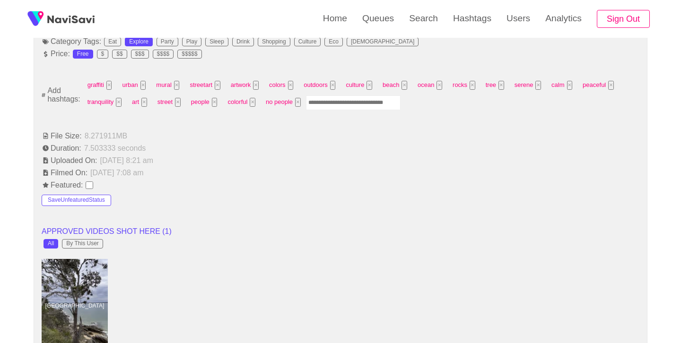
scroll to position [616, 0]
click at [214, 99] on button "×" at bounding box center [215, 103] width 6 height 9
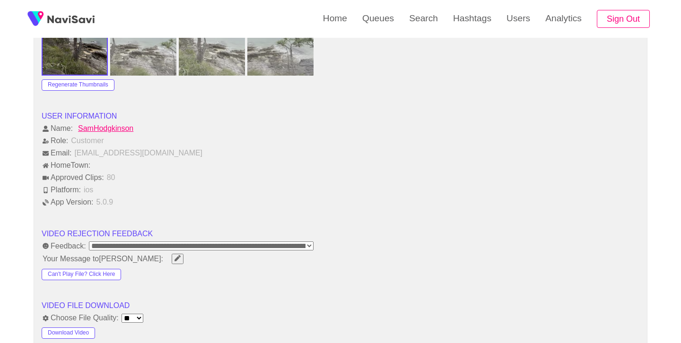
scroll to position [1130, 0]
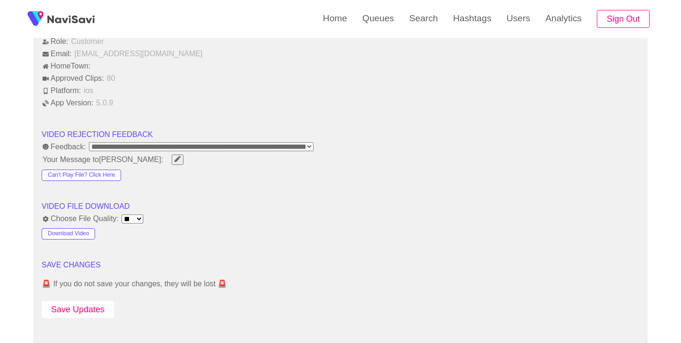
click at [104, 301] on button "Save Updates" at bounding box center [78, 309] width 72 height 17
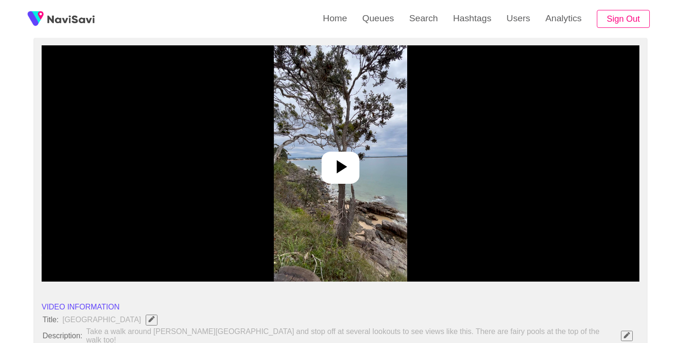
scroll to position [80, 0]
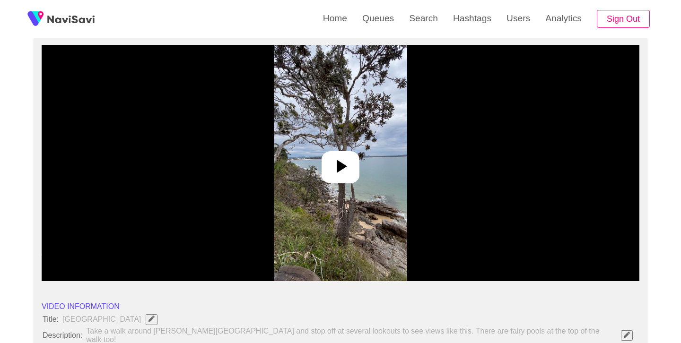
click at [352, 153] on div at bounding box center [340, 167] width 38 height 32
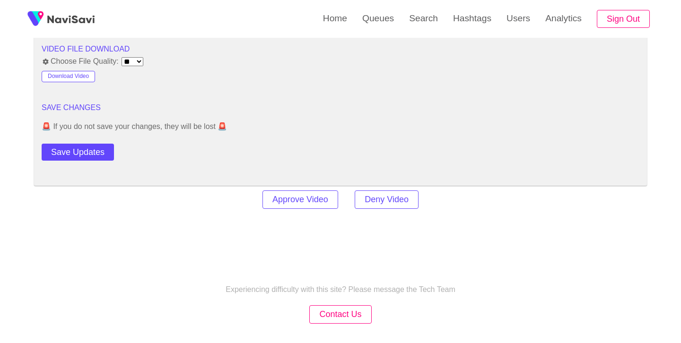
scroll to position [1306, 0]
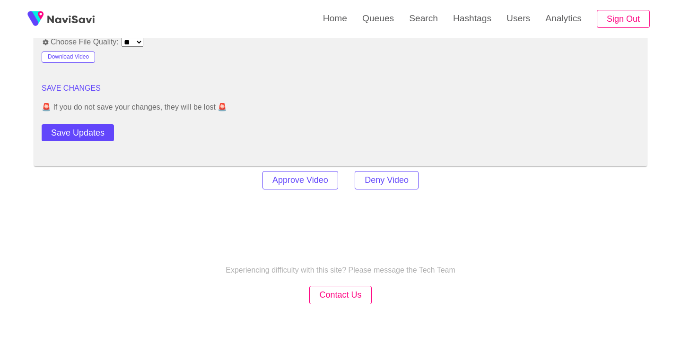
click at [97, 135] on button "Save Updates" at bounding box center [78, 132] width 72 height 17
click at [422, 21] on link "Search" at bounding box center [423, 18] width 44 height 37
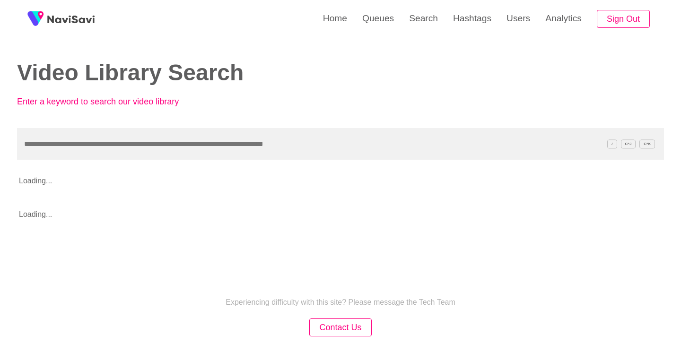
click at [257, 146] on input "text" at bounding box center [340, 144] width 647 height 32
type input "**********"
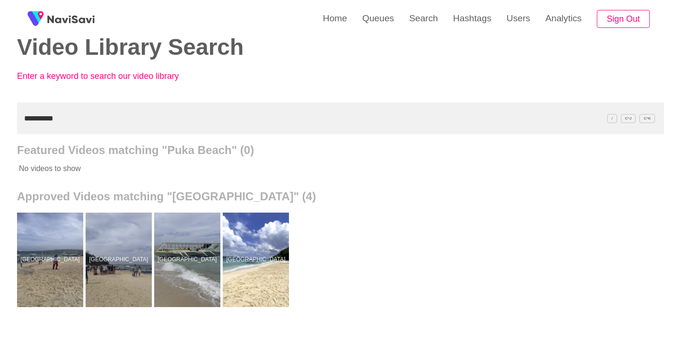
scroll to position [75, 0]
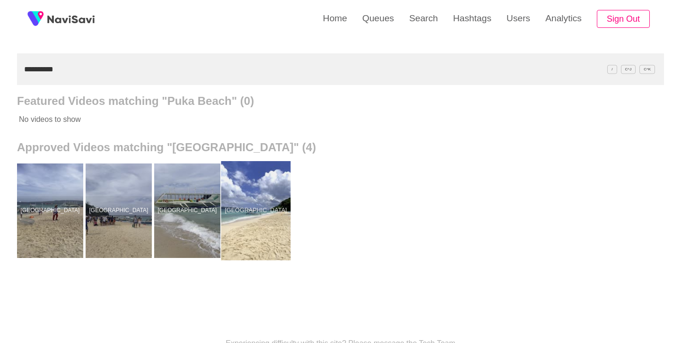
click at [277, 203] on div at bounding box center [255, 210] width 69 height 99
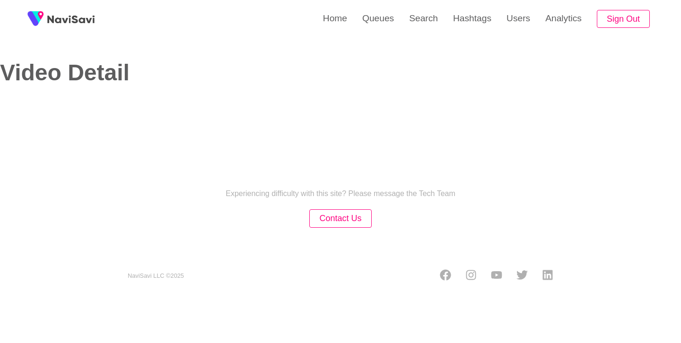
select select "**********"
select select "**"
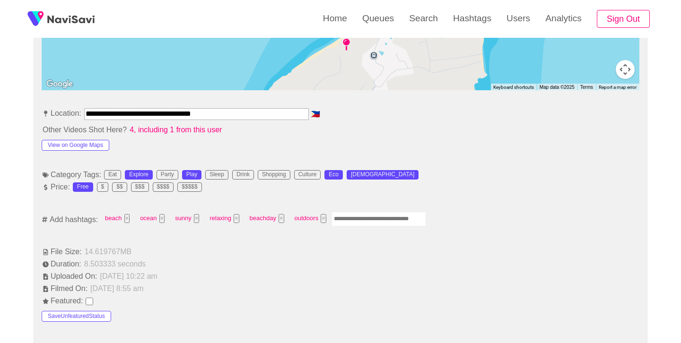
scroll to position [480, 0]
click at [374, 212] on input "Enter tag here and press return" at bounding box center [378, 218] width 95 height 15
type input "*********"
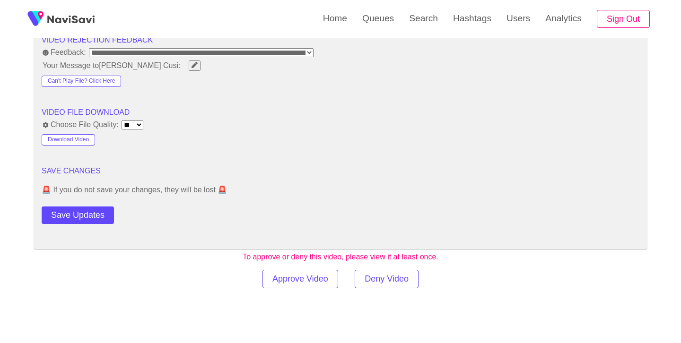
scroll to position [1217, 0]
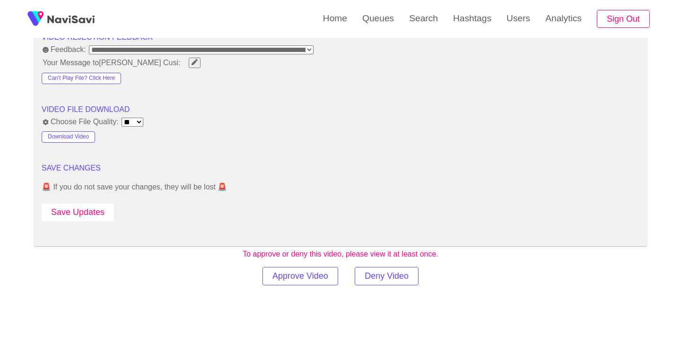
click at [69, 214] on button "Save Updates" at bounding box center [78, 212] width 72 height 17
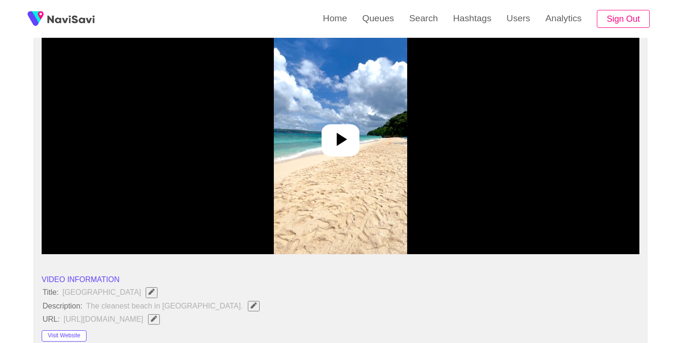
scroll to position [64, 0]
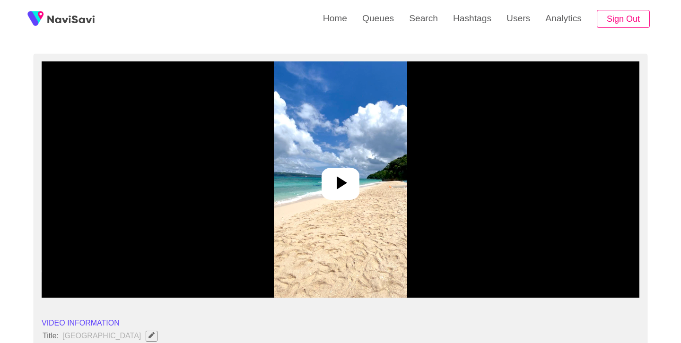
click at [347, 176] on icon at bounding box center [340, 183] width 23 height 23
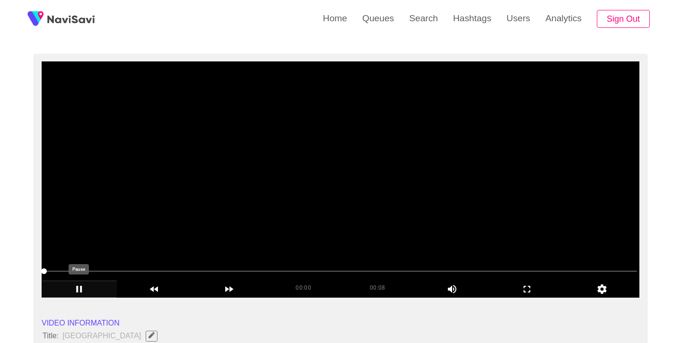
click at [78, 292] on icon "add" at bounding box center [79, 289] width 6 height 7
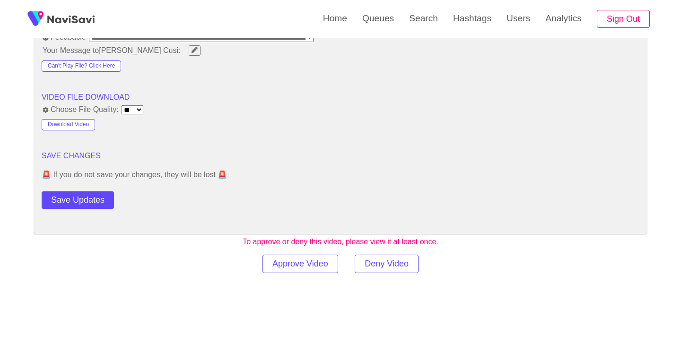
scroll to position [1234, 0]
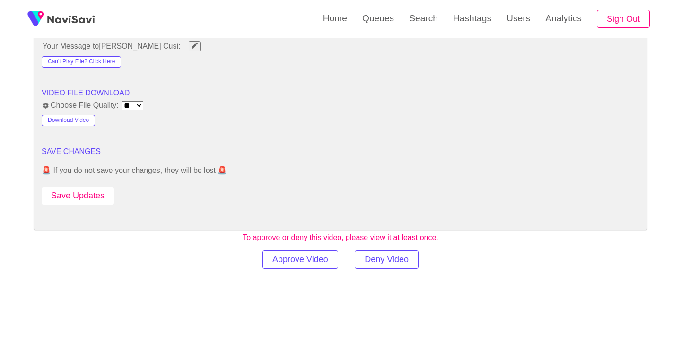
click at [87, 199] on button "Save Updates" at bounding box center [78, 195] width 72 height 17
click at [421, 26] on link "Search" at bounding box center [423, 18] width 44 height 37
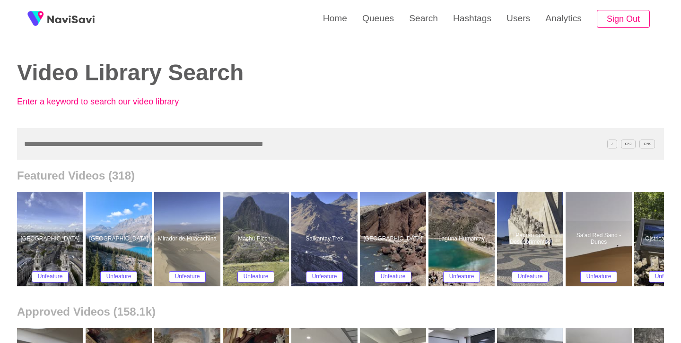
click at [282, 145] on input "text" at bounding box center [340, 144] width 647 height 32
paste input "**********"
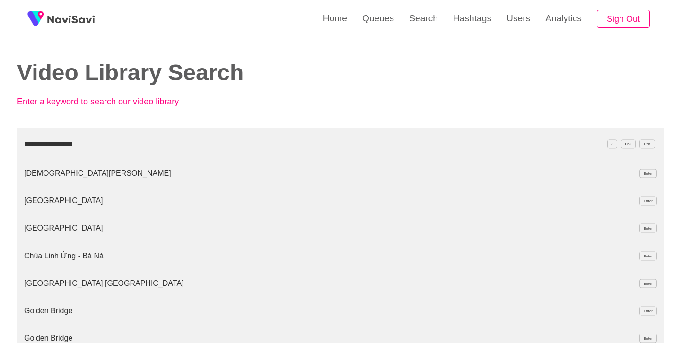
type input "**********"
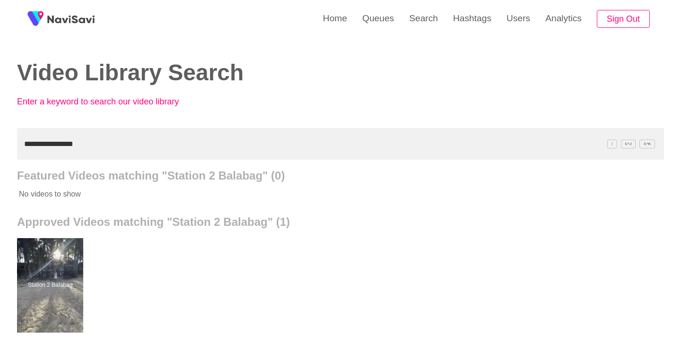
scroll to position [36, 0]
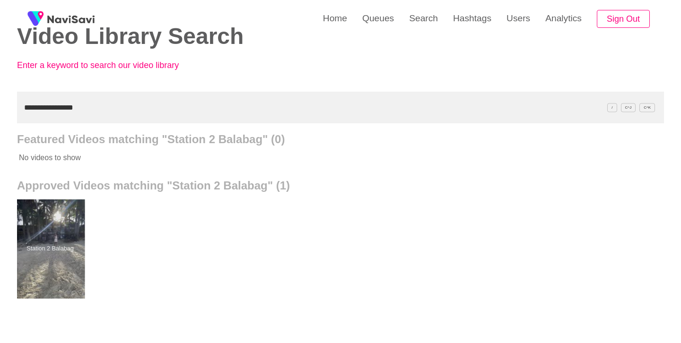
click at [46, 222] on div at bounding box center [50, 248] width 69 height 99
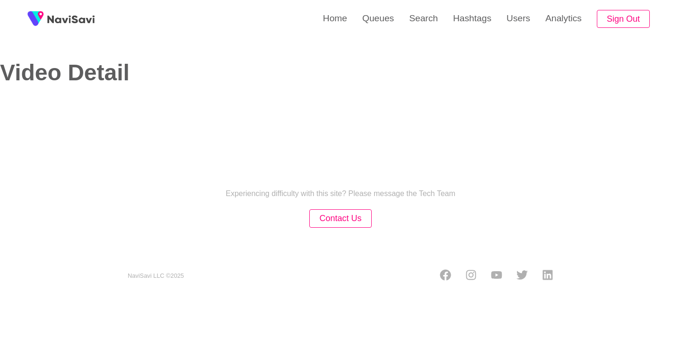
select select "**********"
select select "**"
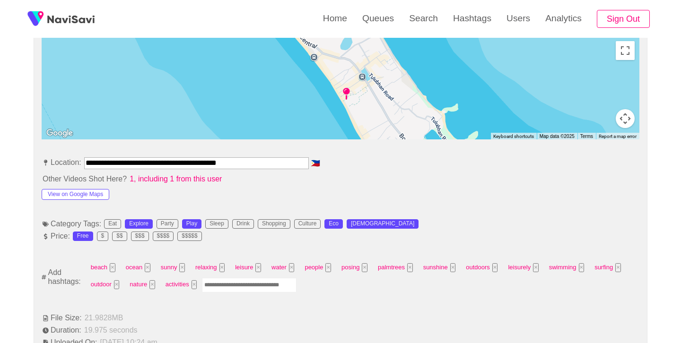
scroll to position [431, 0]
click at [267, 288] on input "Enter tag here and press return" at bounding box center [249, 284] width 95 height 15
type input "******"
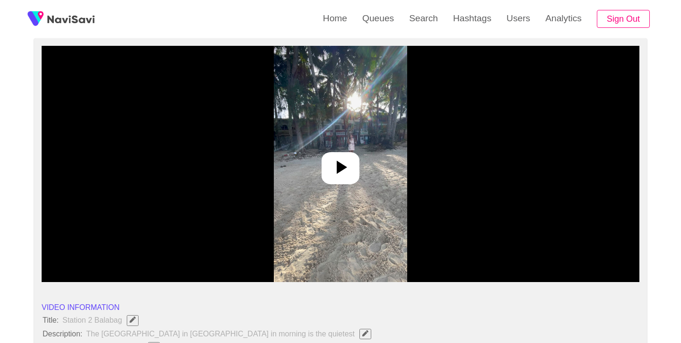
scroll to position [76, 0]
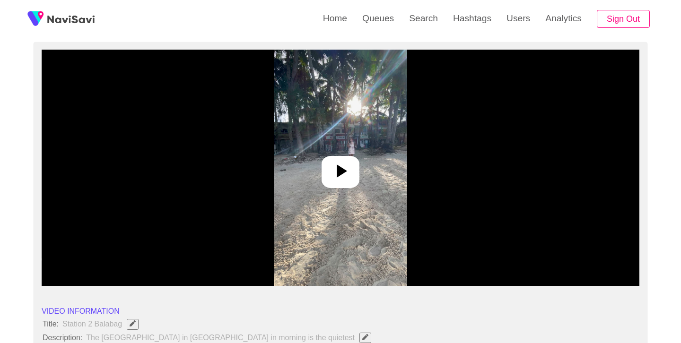
click at [343, 174] on icon at bounding box center [340, 171] width 23 height 23
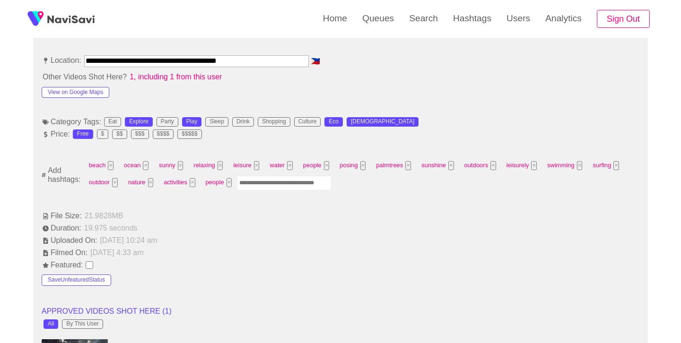
scroll to position [569, 0]
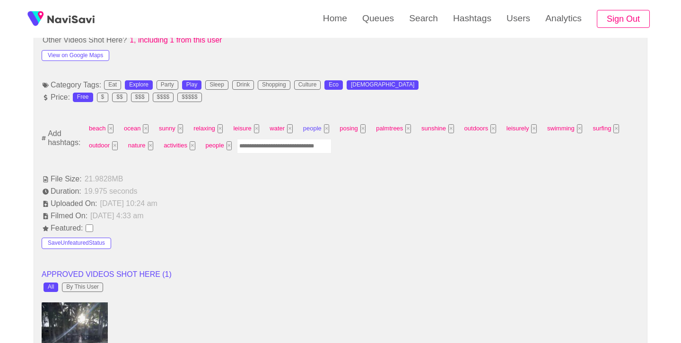
click at [327, 131] on button "×" at bounding box center [327, 128] width 6 height 9
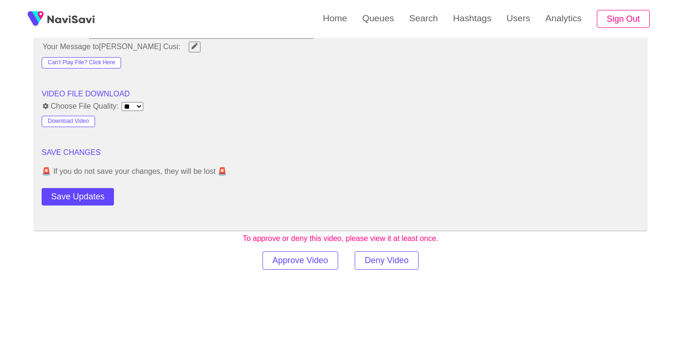
scroll to position [1280, 0]
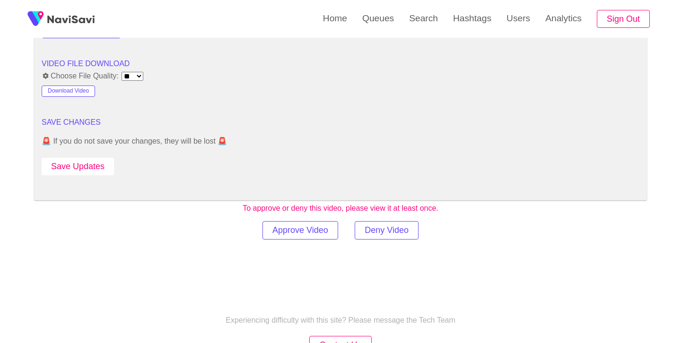
click at [106, 166] on button "Save Updates" at bounding box center [78, 166] width 72 height 17
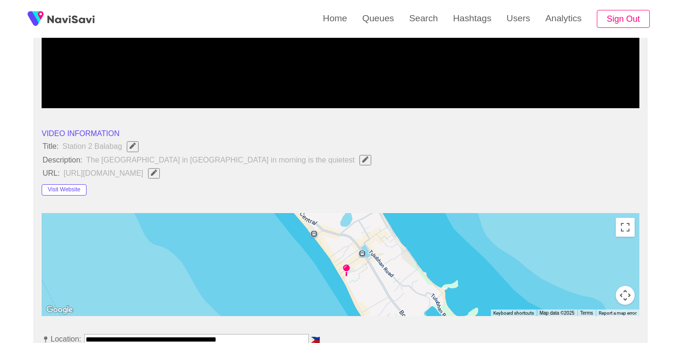
scroll to position [253, 0]
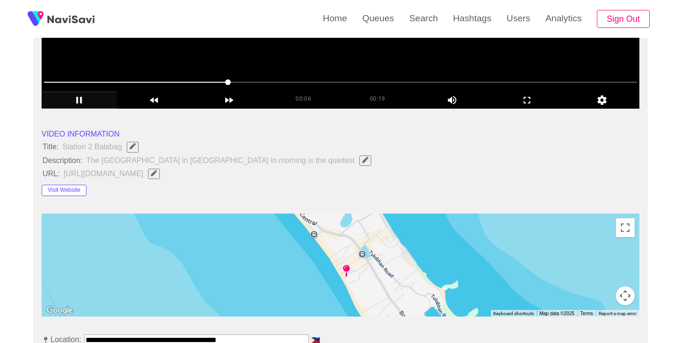
click at [83, 96] on icon "add" at bounding box center [79, 100] width 74 height 11
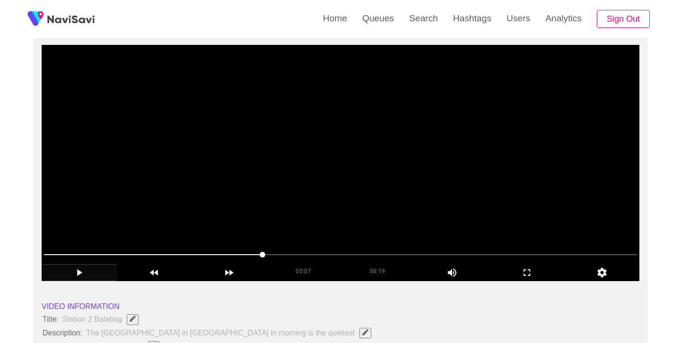
scroll to position [79, 0]
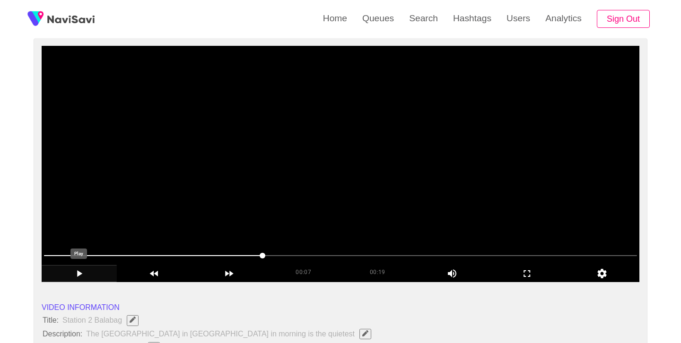
click at [82, 272] on icon "add" at bounding box center [79, 273] width 74 height 11
drag, startPoint x: 127, startPoint y: 254, endPoint x: 188, endPoint y: 256, distance: 61.0
click at [83, 275] on icon "add" at bounding box center [79, 273] width 74 height 11
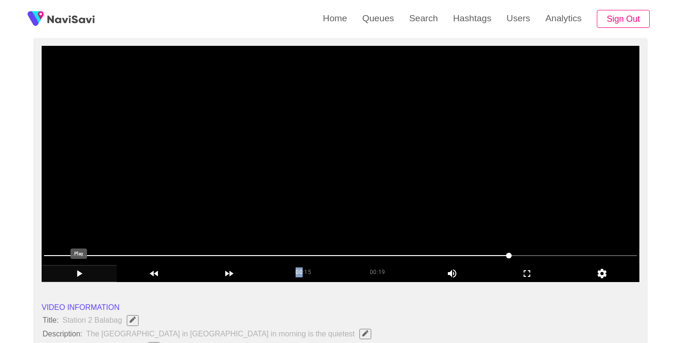
click at [83, 275] on icon "add" at bounding box center [79, 273] width 74 height 11
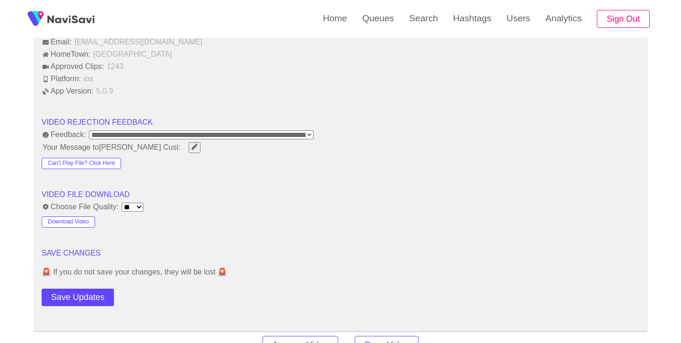
scroll to position [1150, 0]
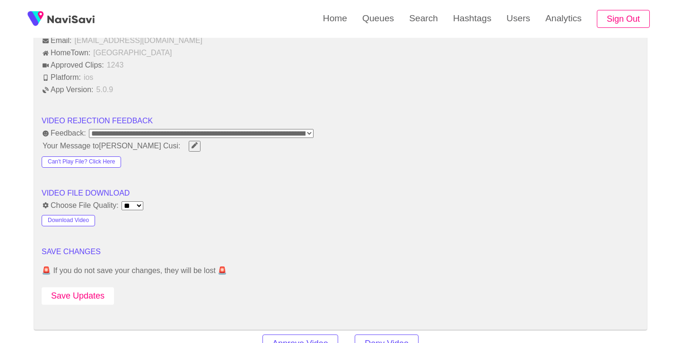
click at [99, 300] on button "Save Updates" at bounding box center [78, 295] width 72 height 17
